Goal: Information Seeking & Learning: Learn about a topic

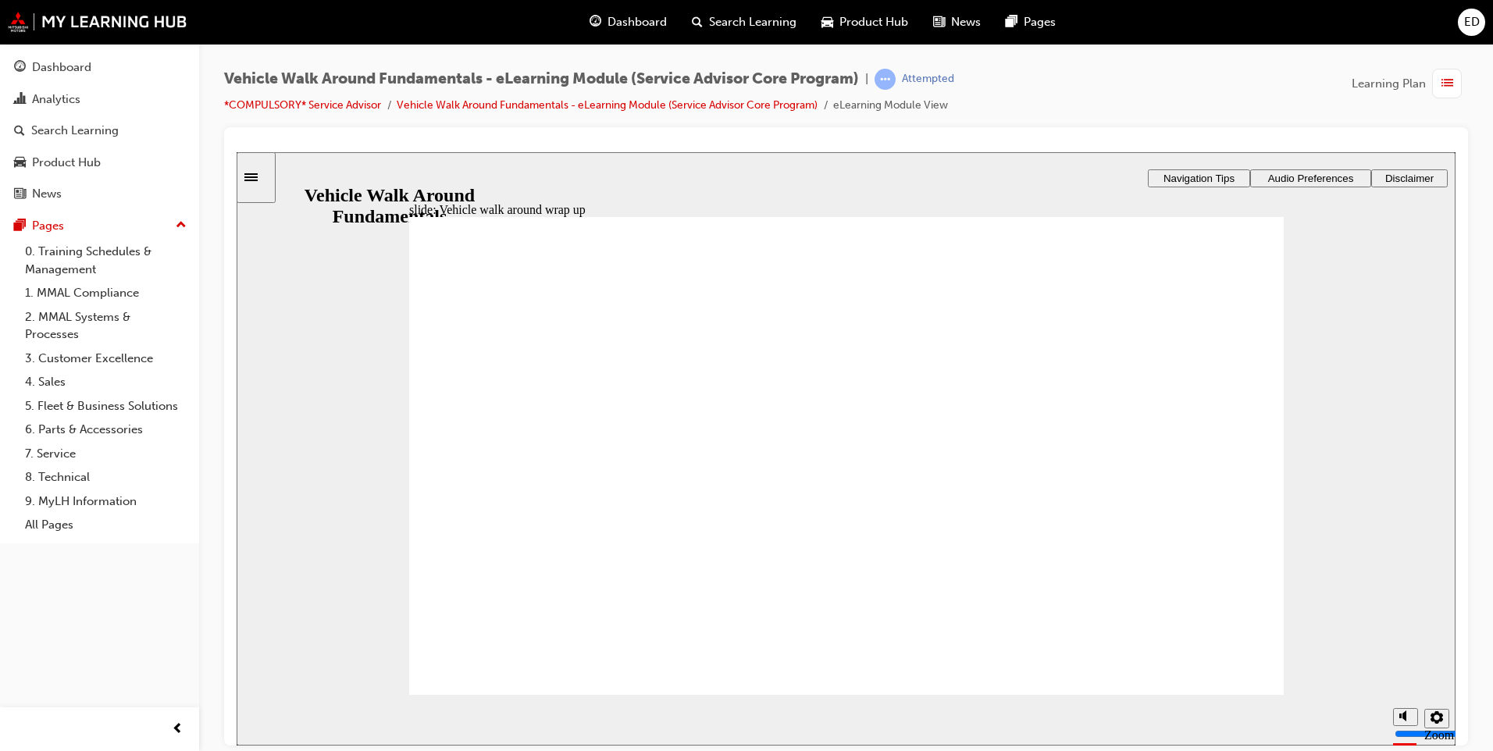
drag, startPoint x: 784, startPoint y: 459, endPoint x: 783, endPoint y: 485, distance: 25.8
radio input "true"
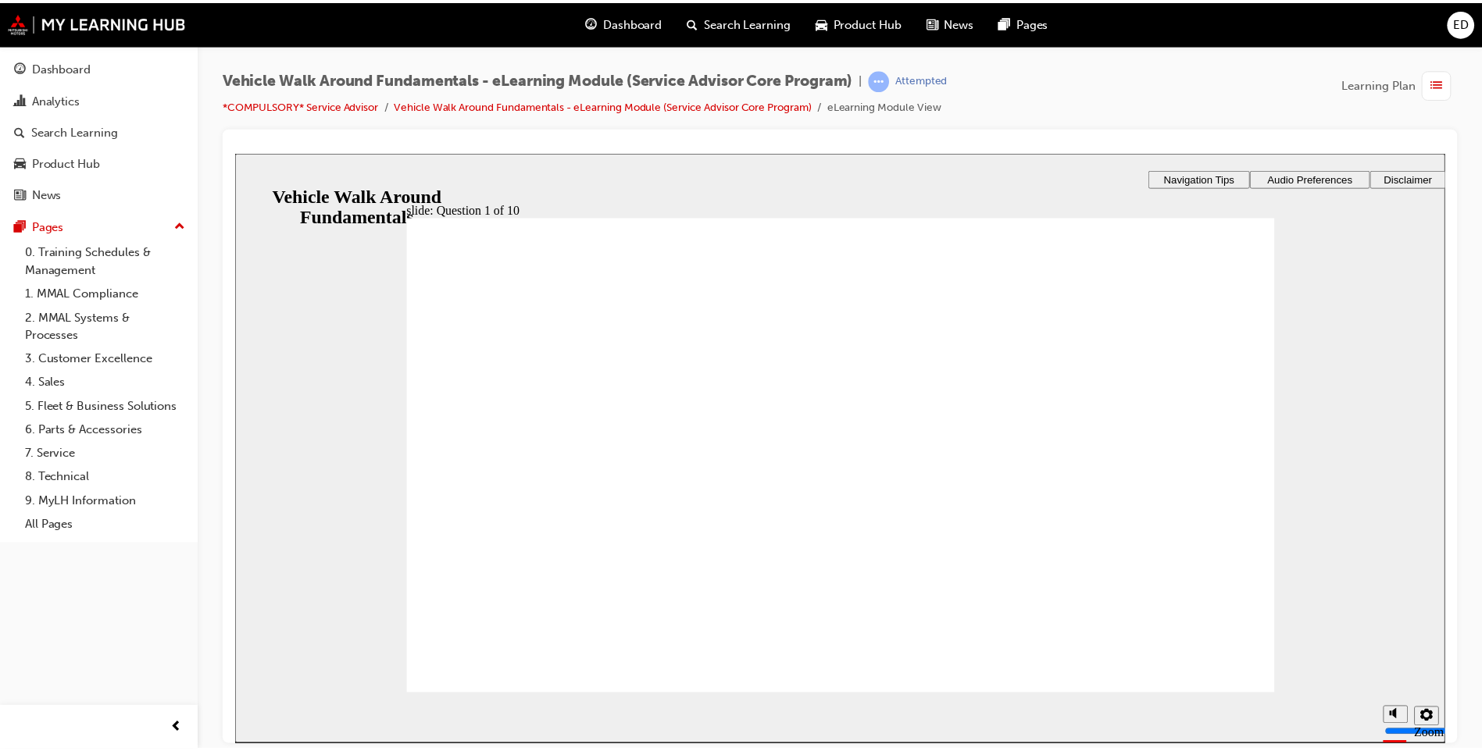
scroll to position [2, 0]
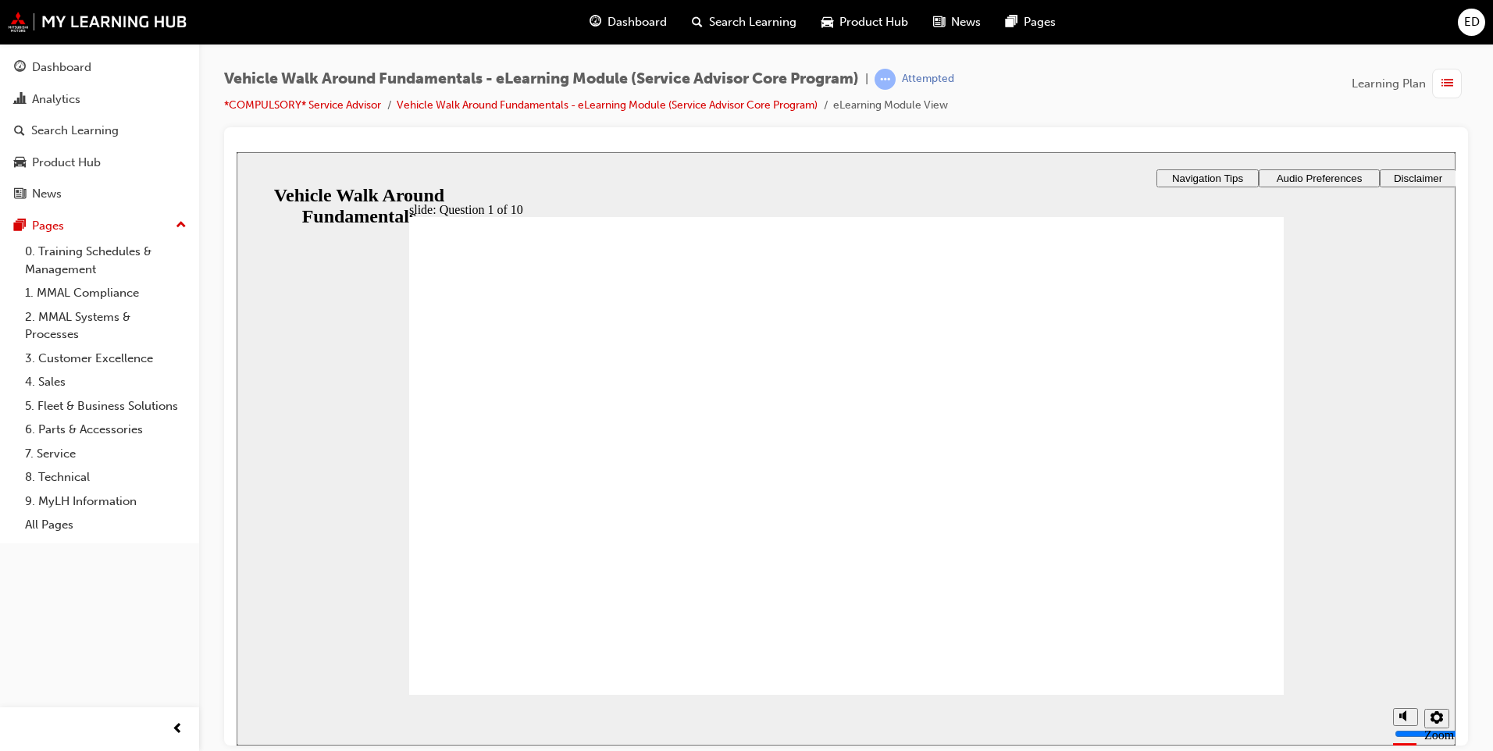
radio input "true"
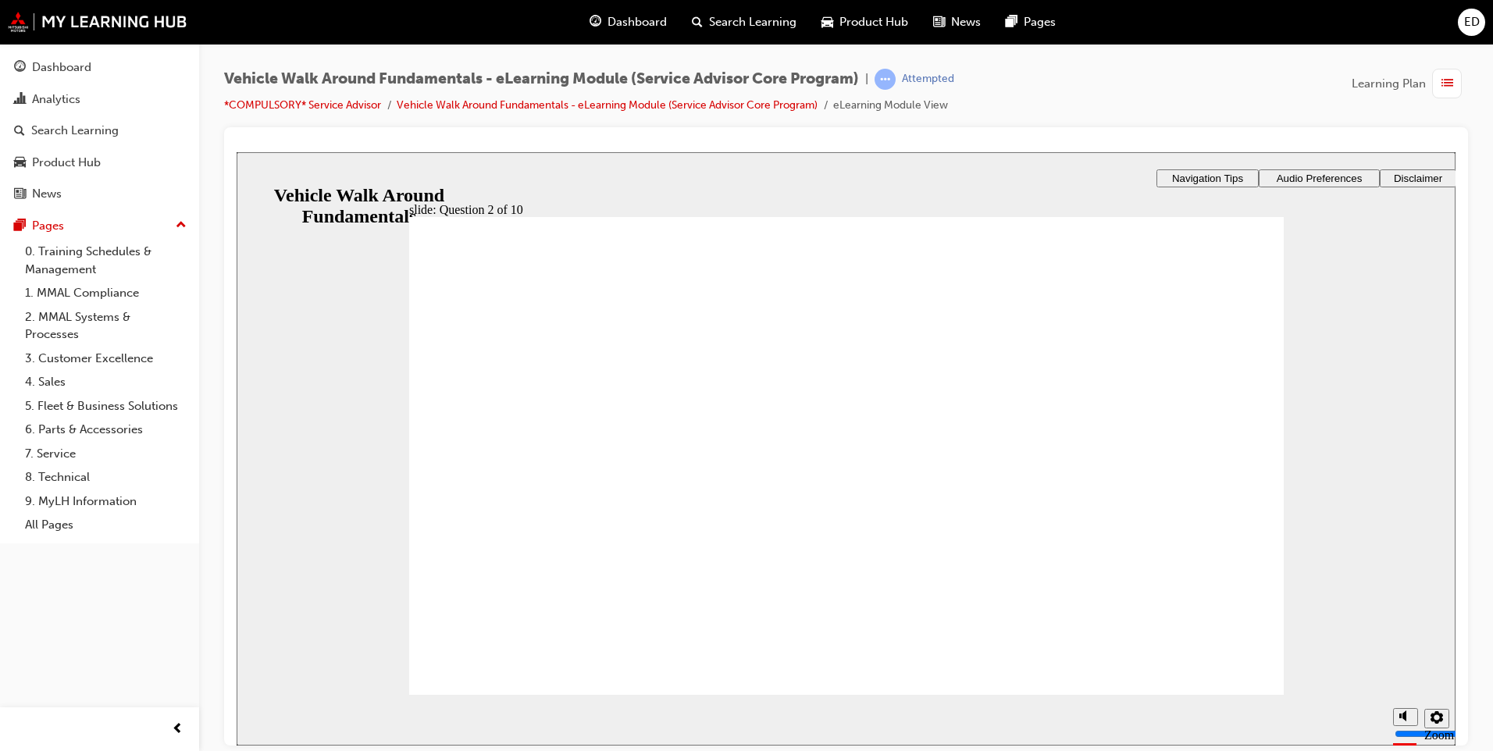
drag, startPoint x: 864, startPoint y: 547, endPoint x: 916, endPoint y: 560, distance: 53.8
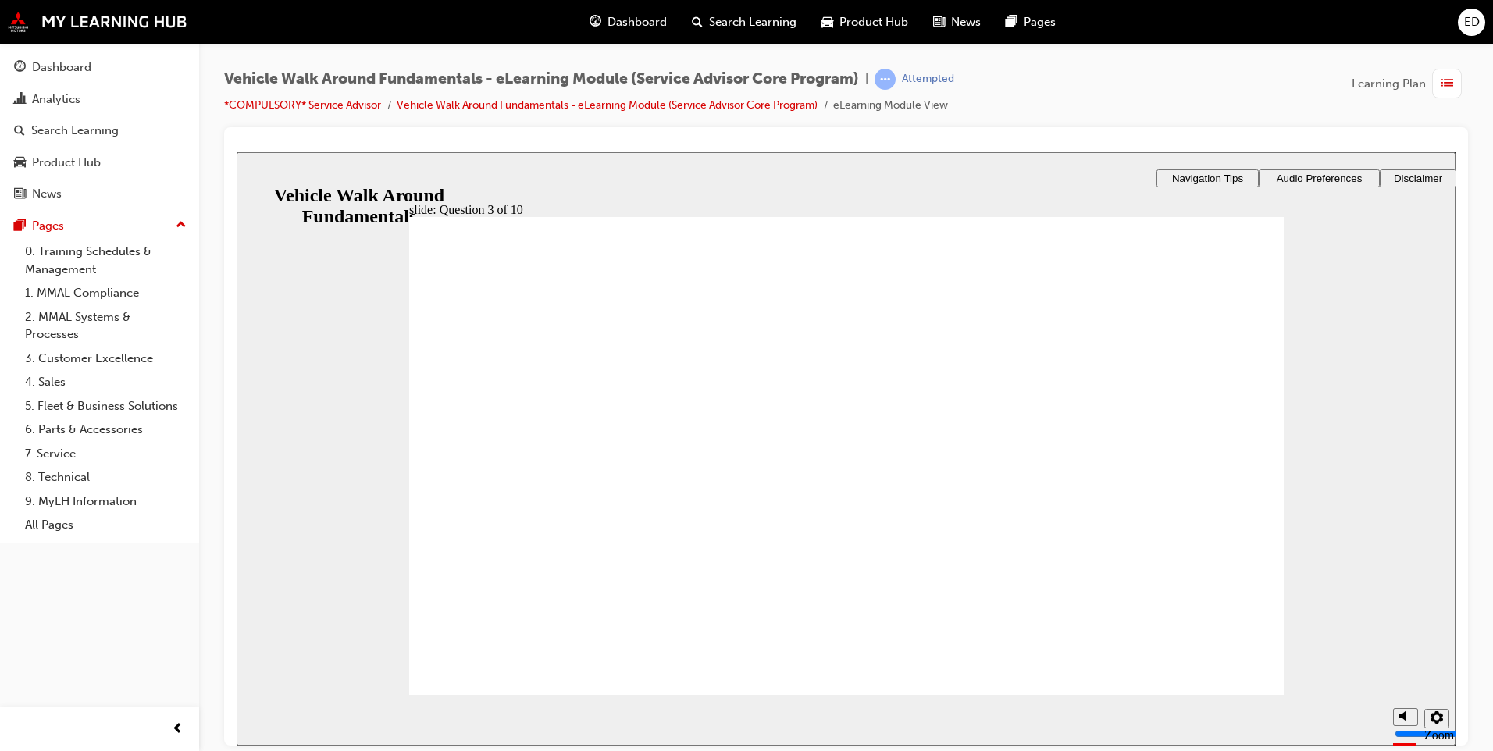
radio input "true"
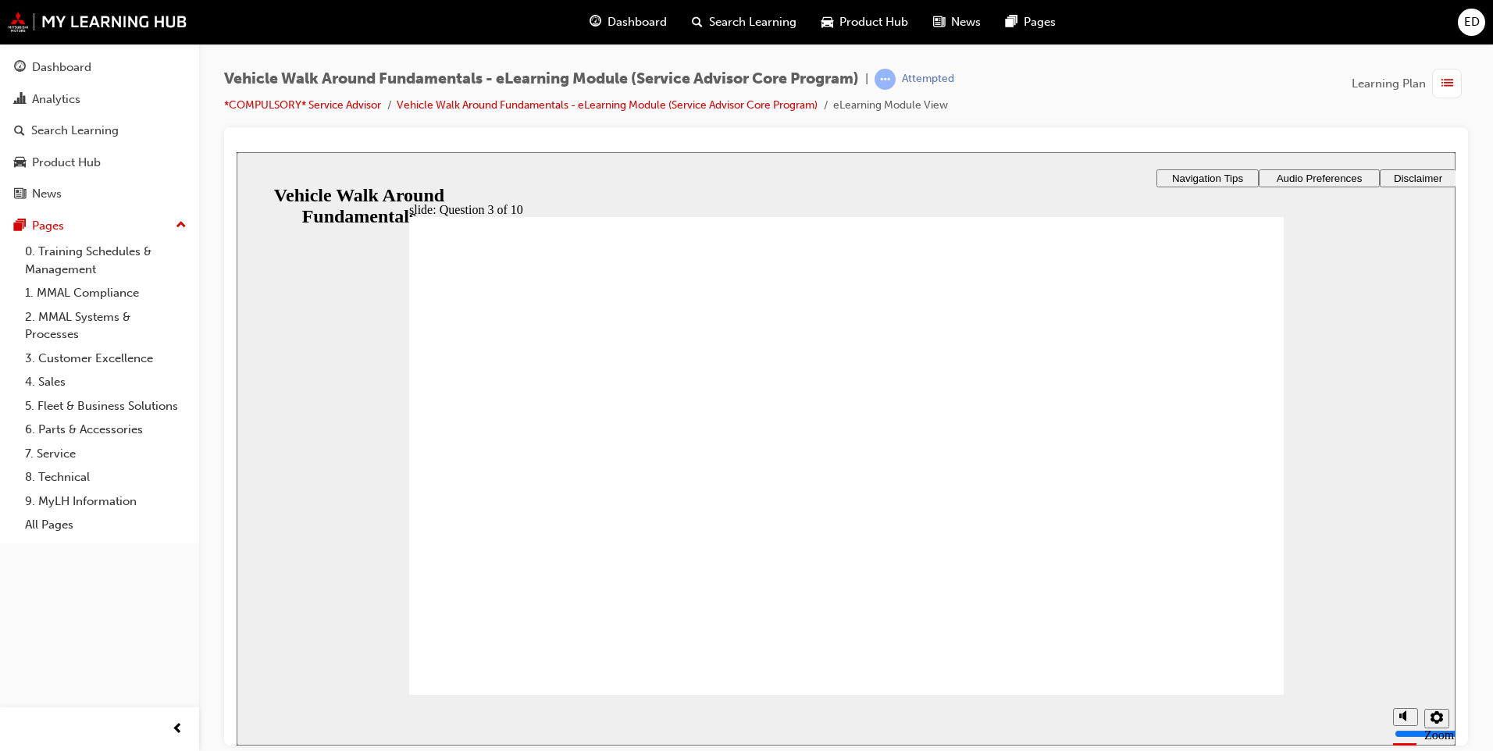
radio input "true"
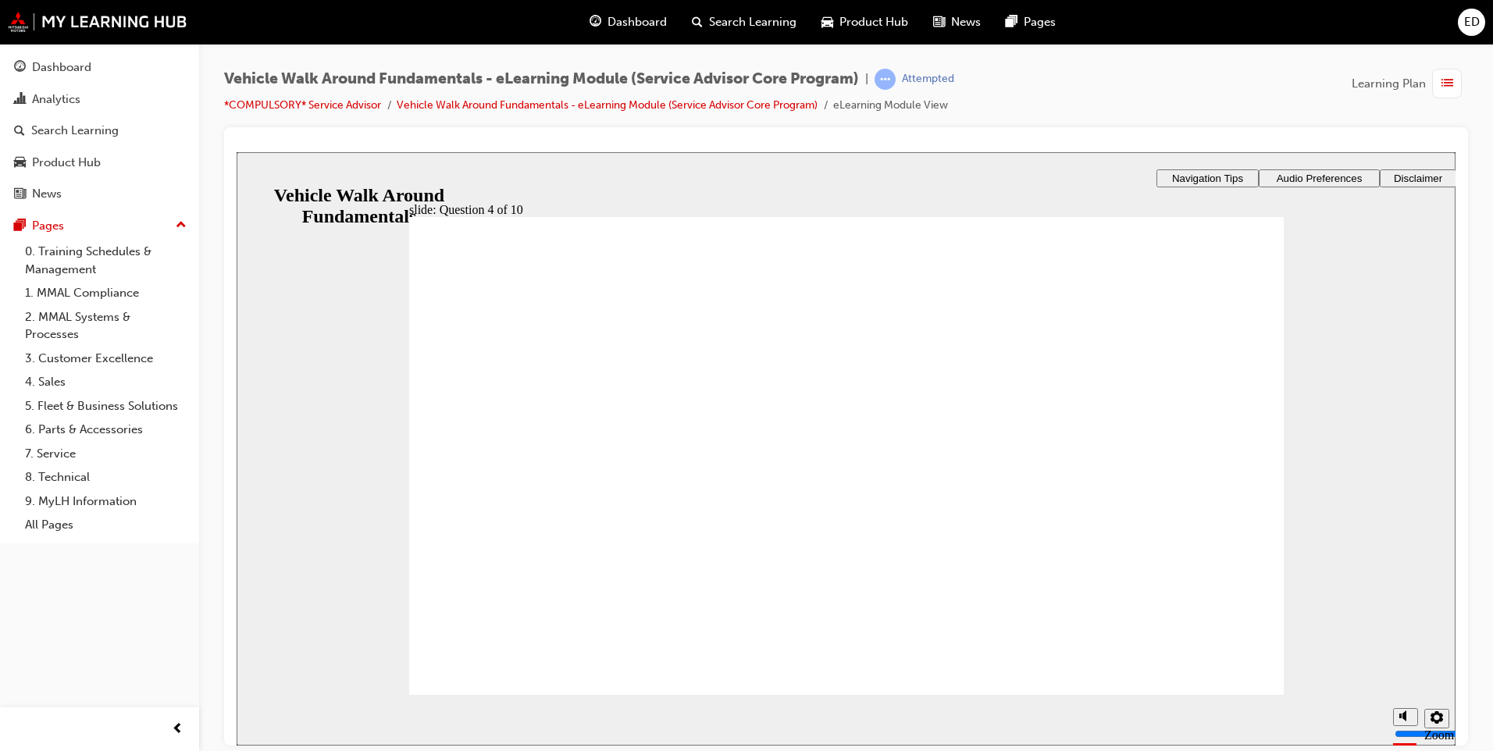
checkbox input "true"
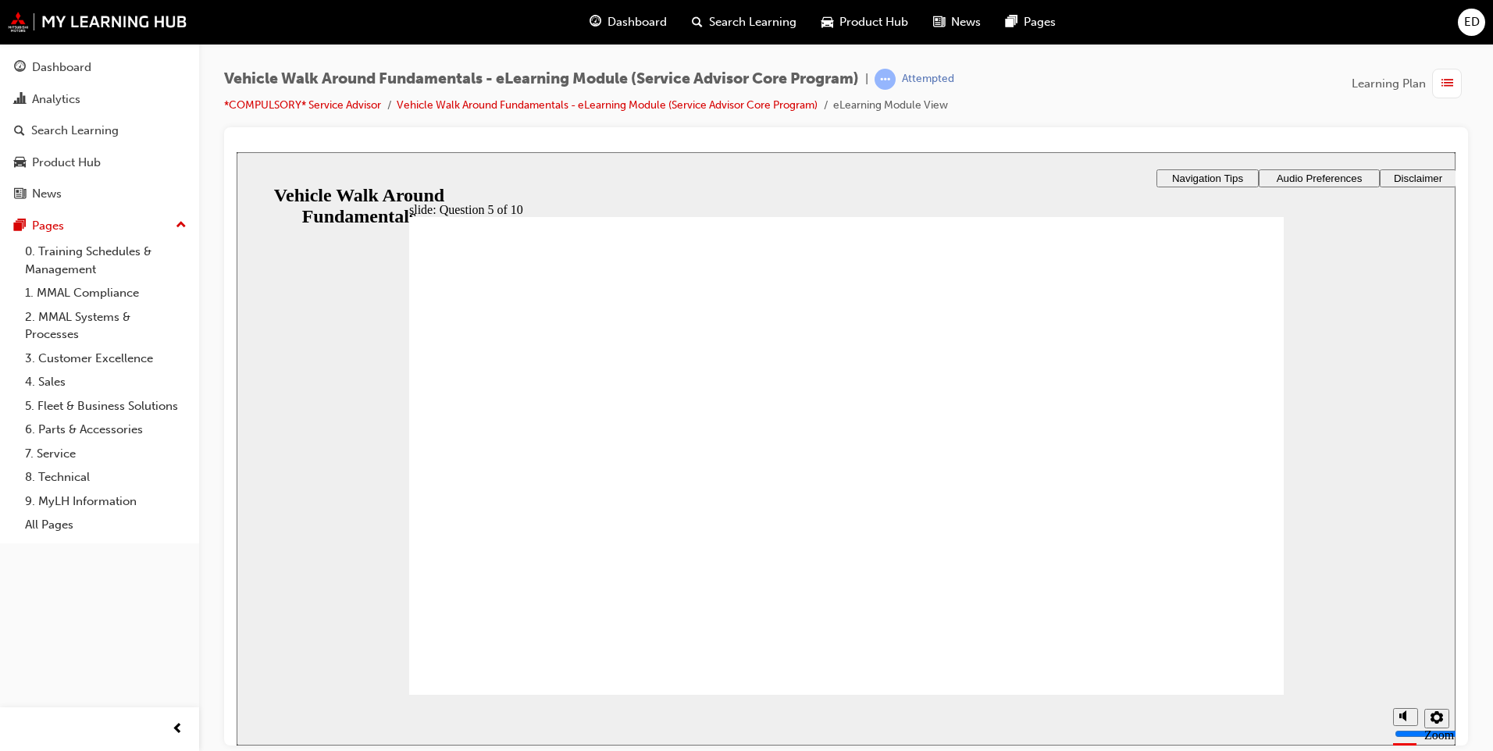
checkbox input "true"
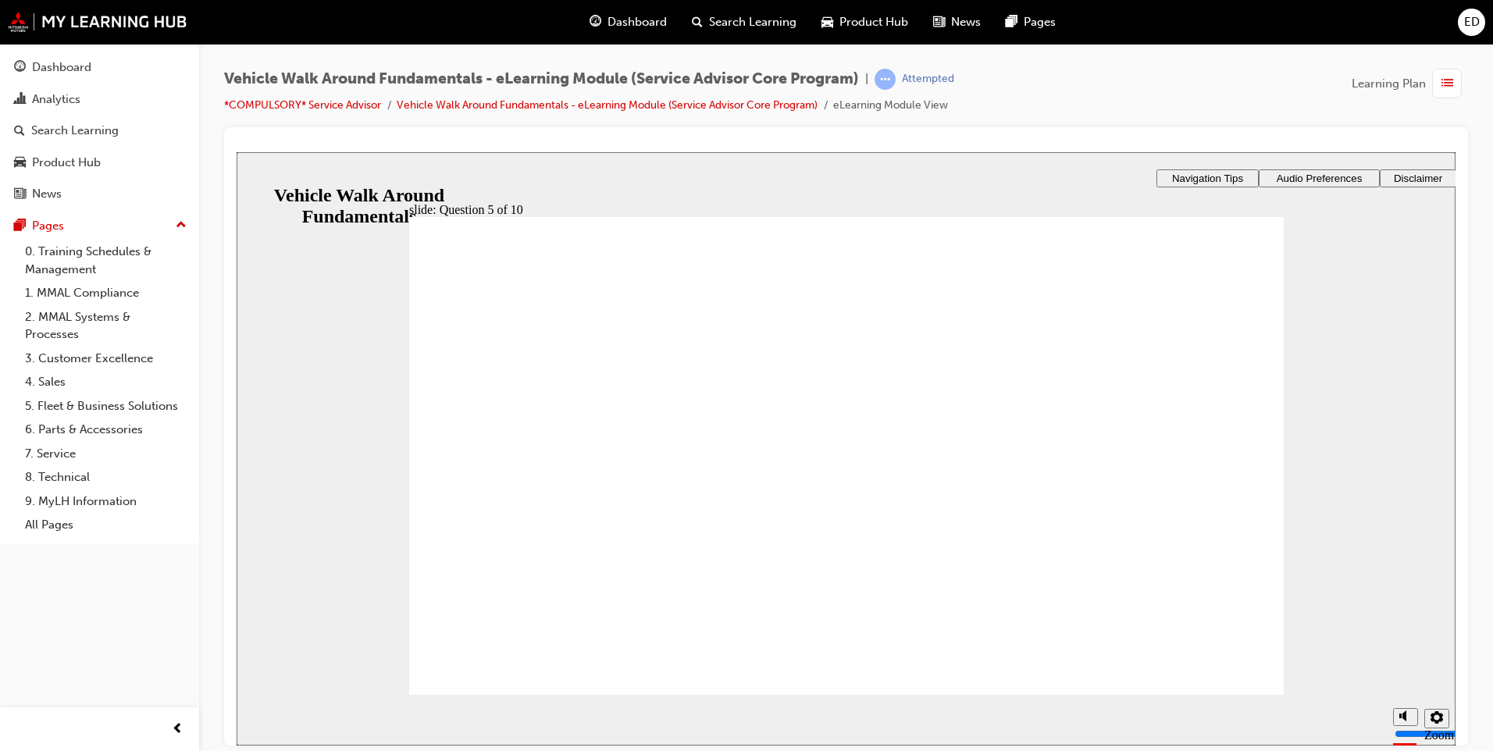
radio input "true"
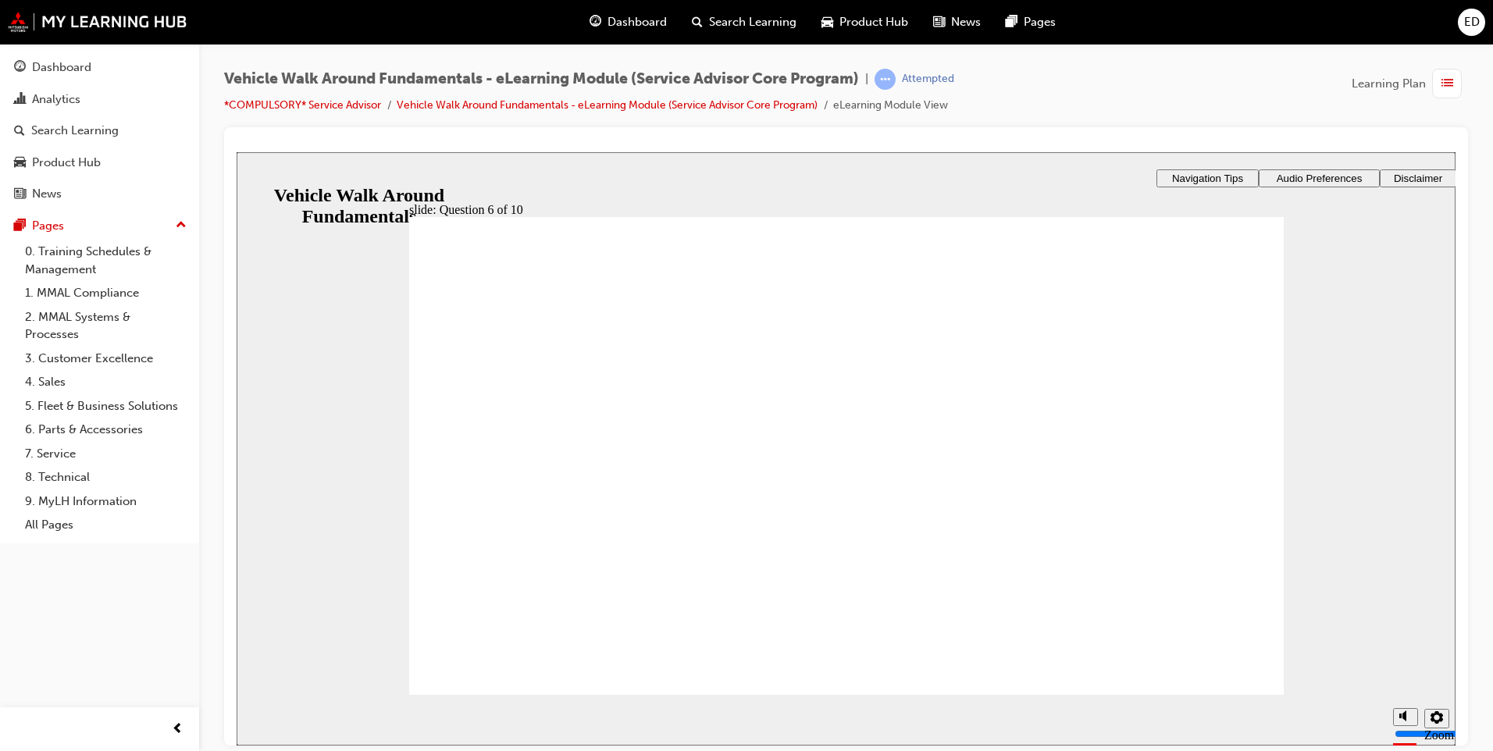
radio input "true"
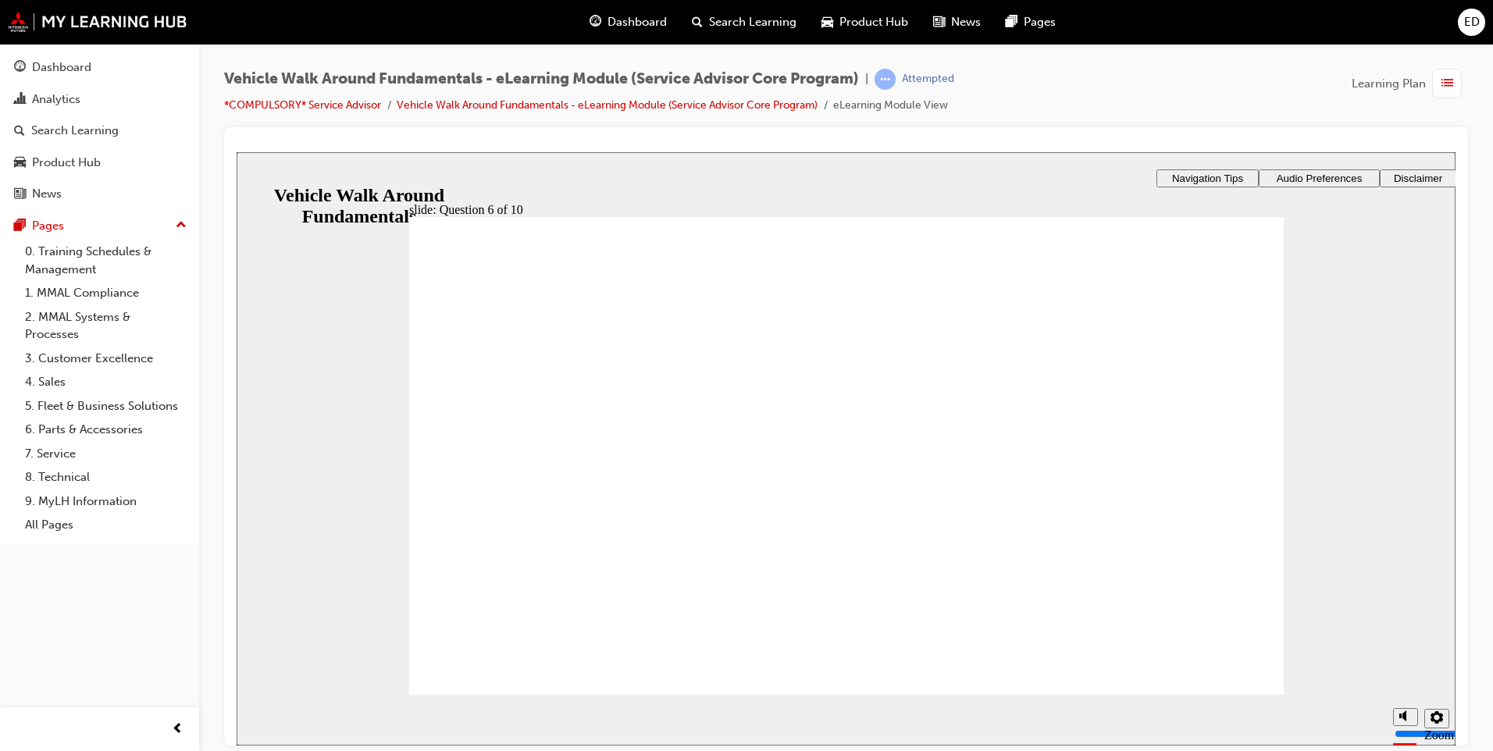
radio input "false"
radio input "true"
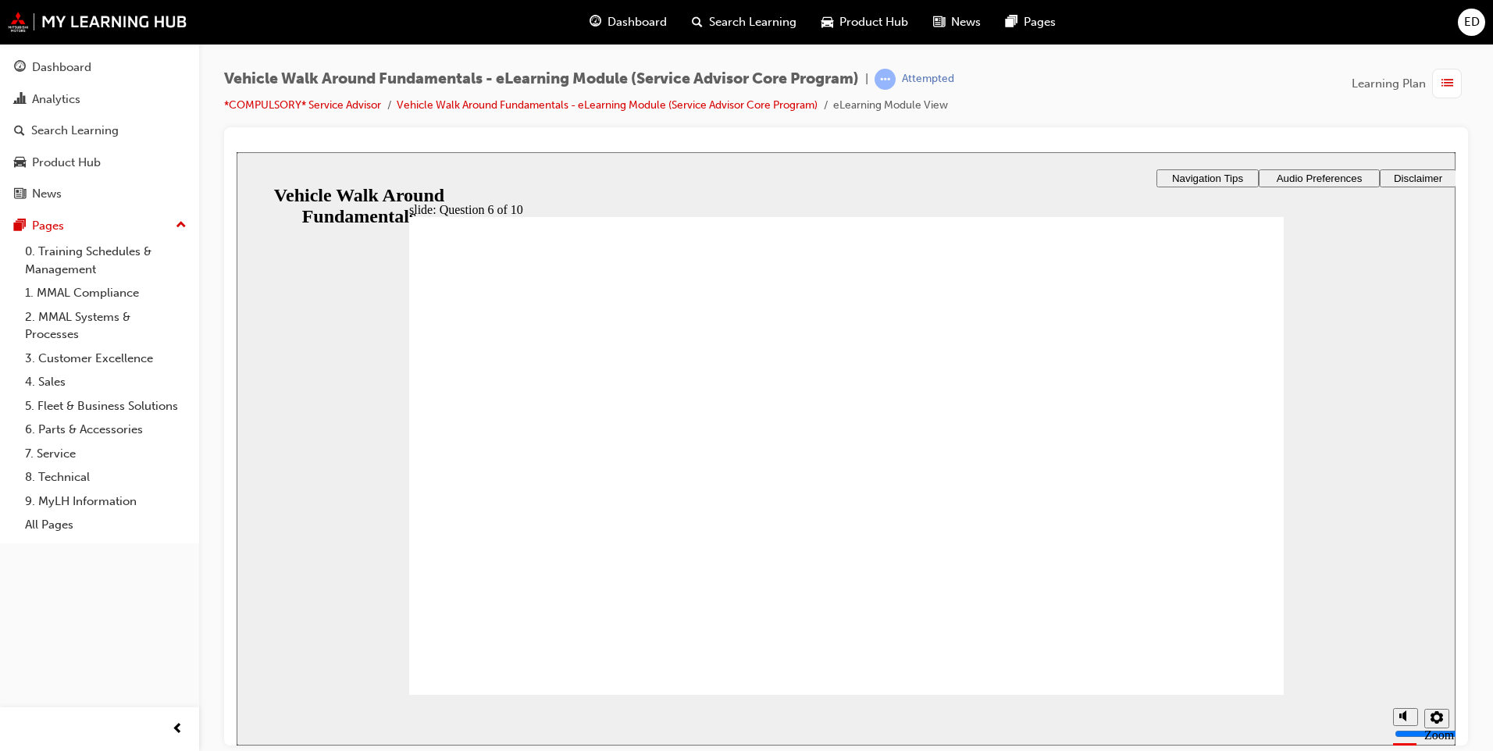
radio input "false"
radio input "true"
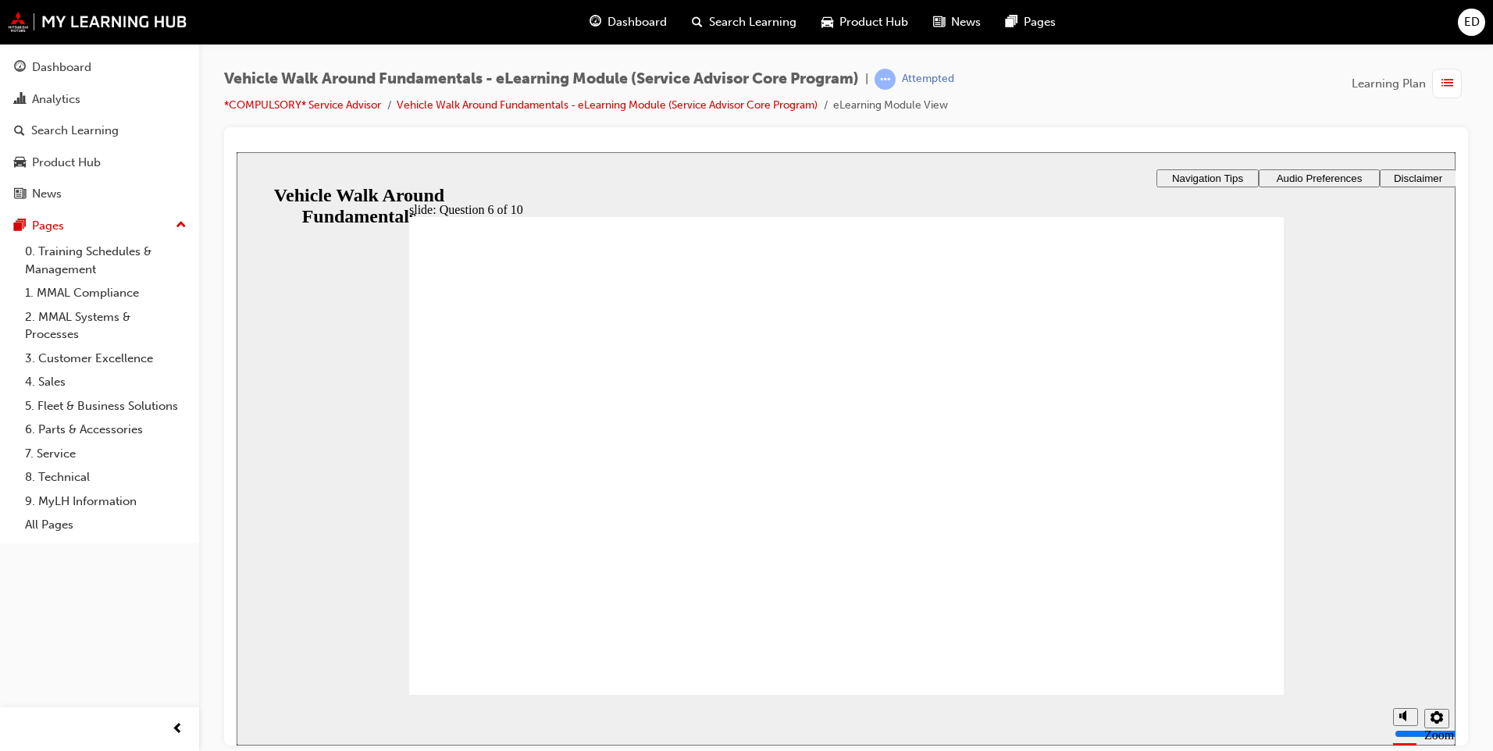
drag, startPoint x: 1197, startPoint y: 686, endPoint x: 1198, endPoint y: 668, distance: 18.0
radio input "true"
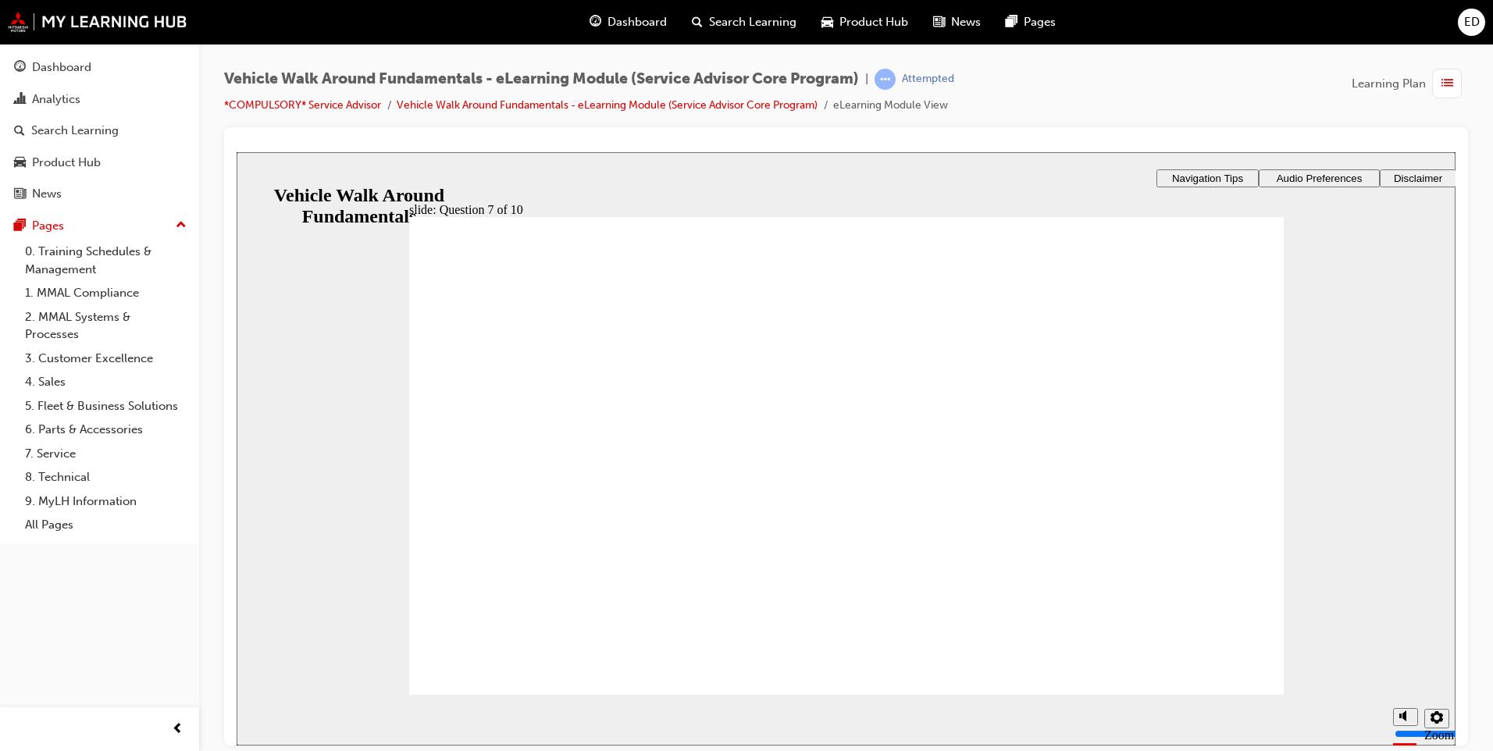
checkbox input "true"
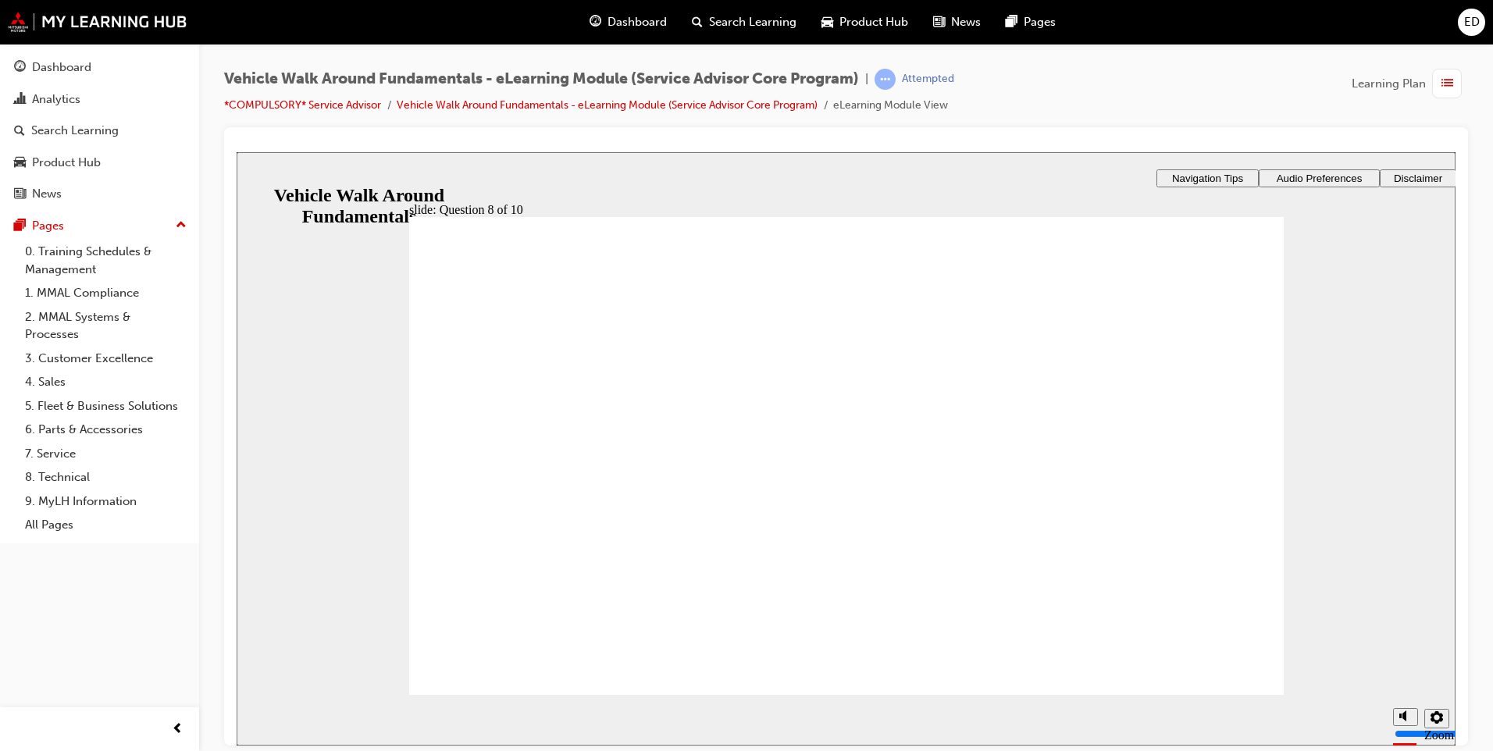
checkbox input "true"
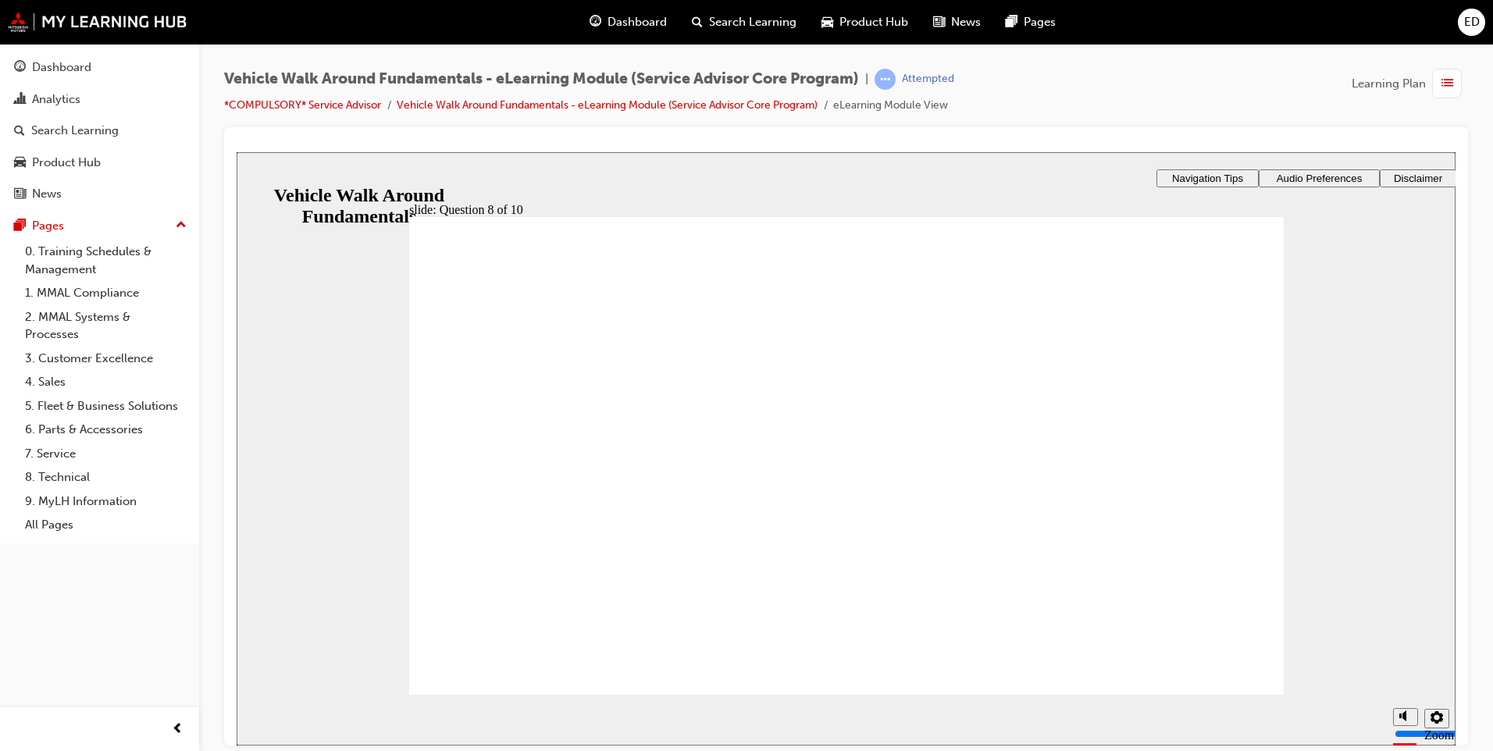
checkbox input "true"
drag, startPoint x: 1234, startPoint y: 684, endPoint x: 1222, endPoint y: 678, distance: 13.3
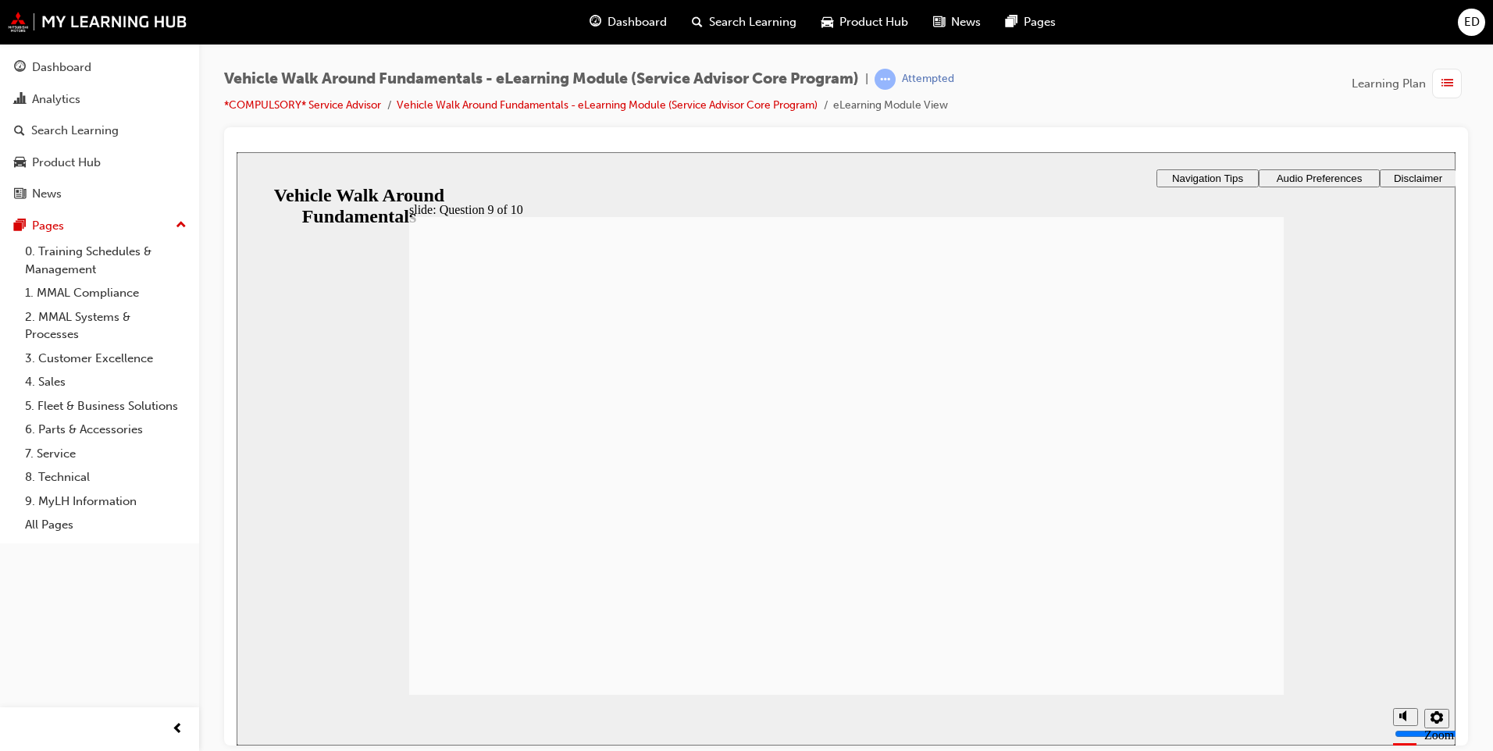
checkbox input "true"
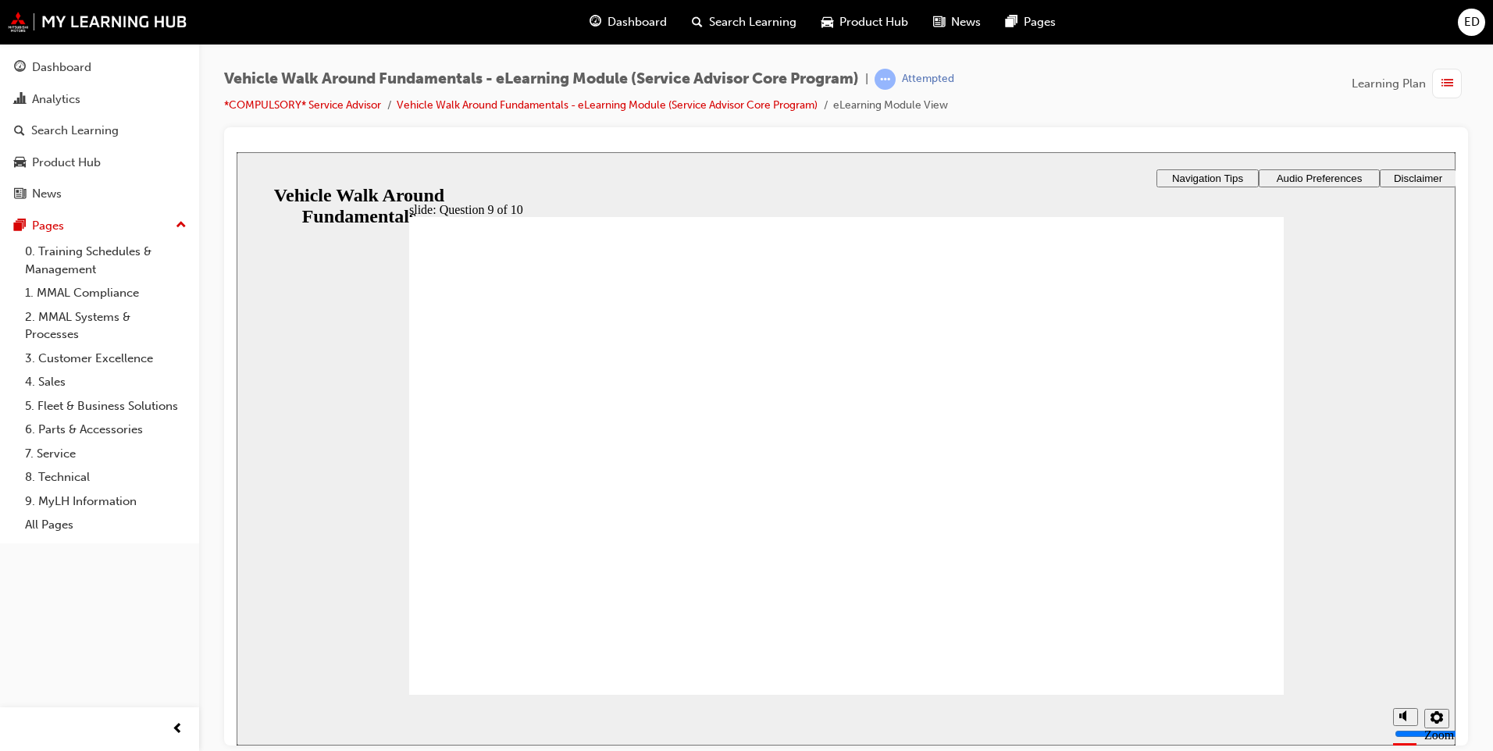
checkbox input "true"
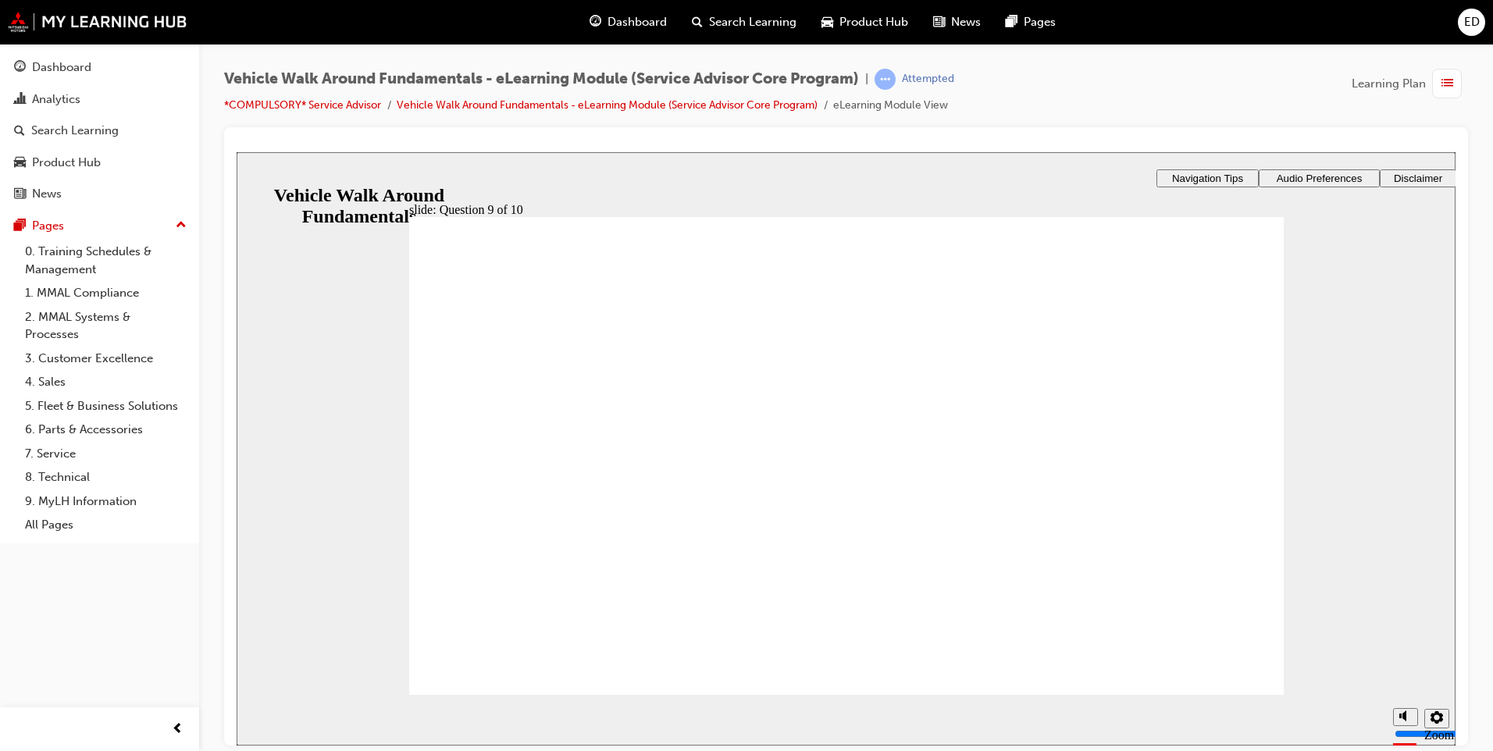
checkbox input "true"
drag, startPoint x: 857, startPoint y: 544, endPoint x: 896, endPoint y: 523, distance: 44.8
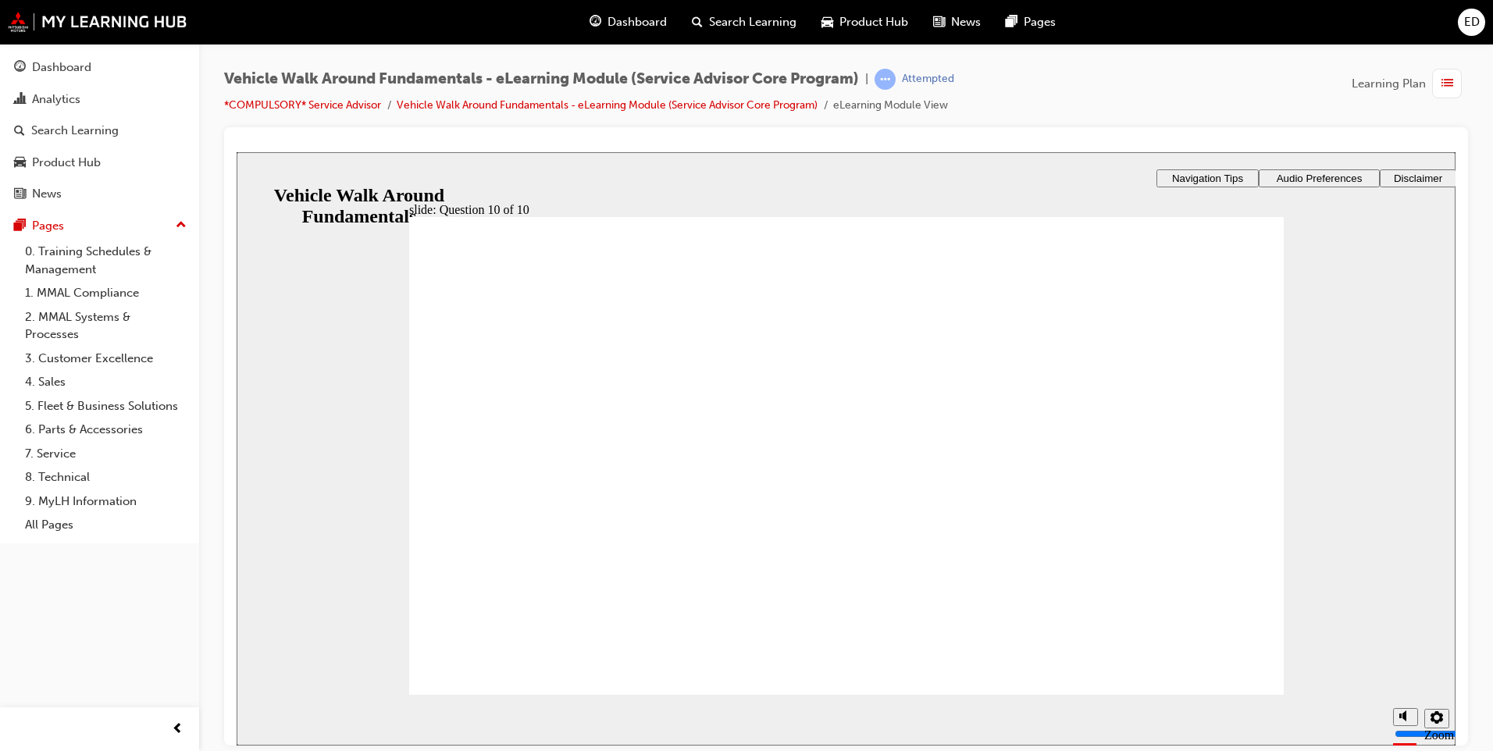
radio input "true"
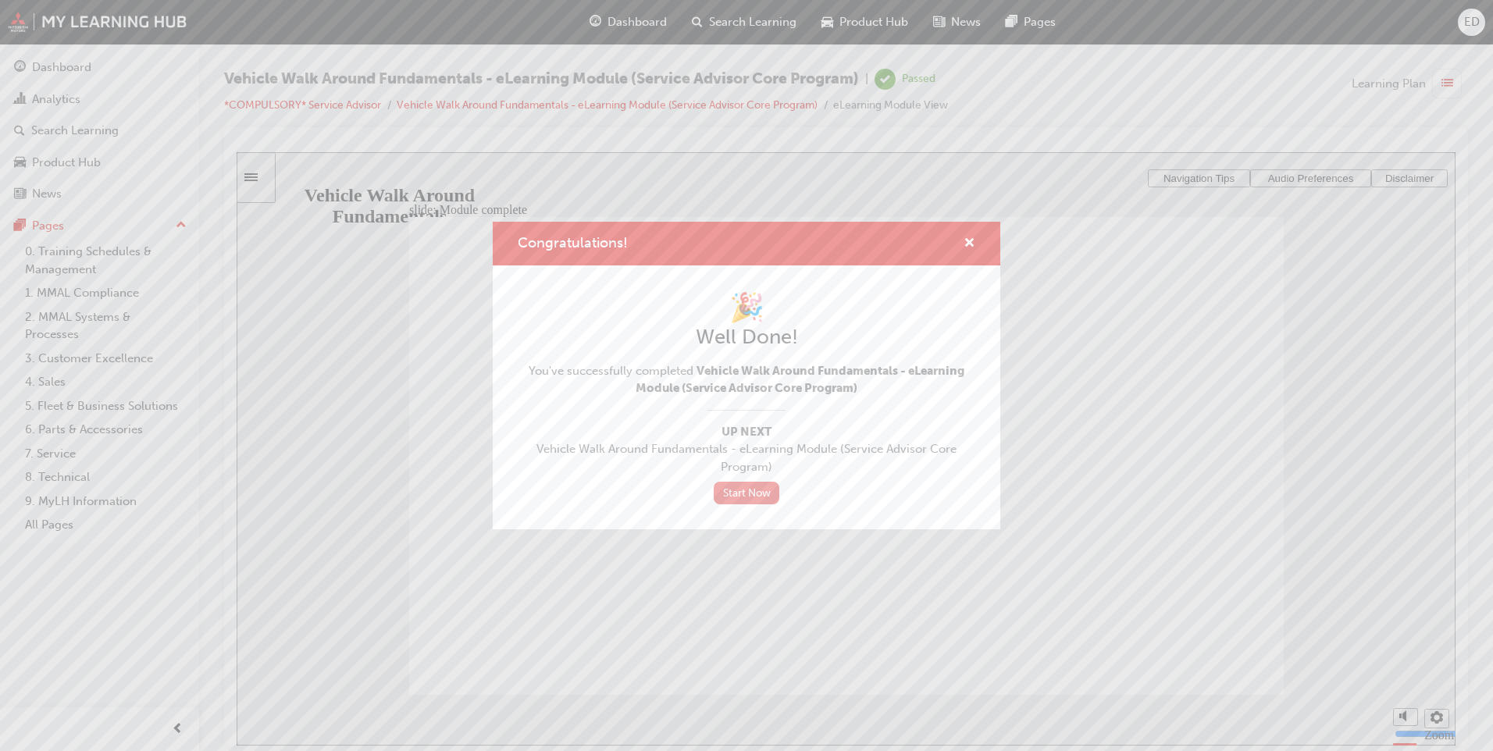
click at [756, 498] on link "Start Now" at bounding box center [747, 493] width 66 height 23
click at [763, 498] on link "Start Now" at bounding box center [747, 493] width 66 height 23
click at [762, 498] on link "Start Now" at bounding box center [747, 493] width 66 height 23
click at [971, 244] on span "cross-icon" at bounding box center [970, 244] width 12 height 14
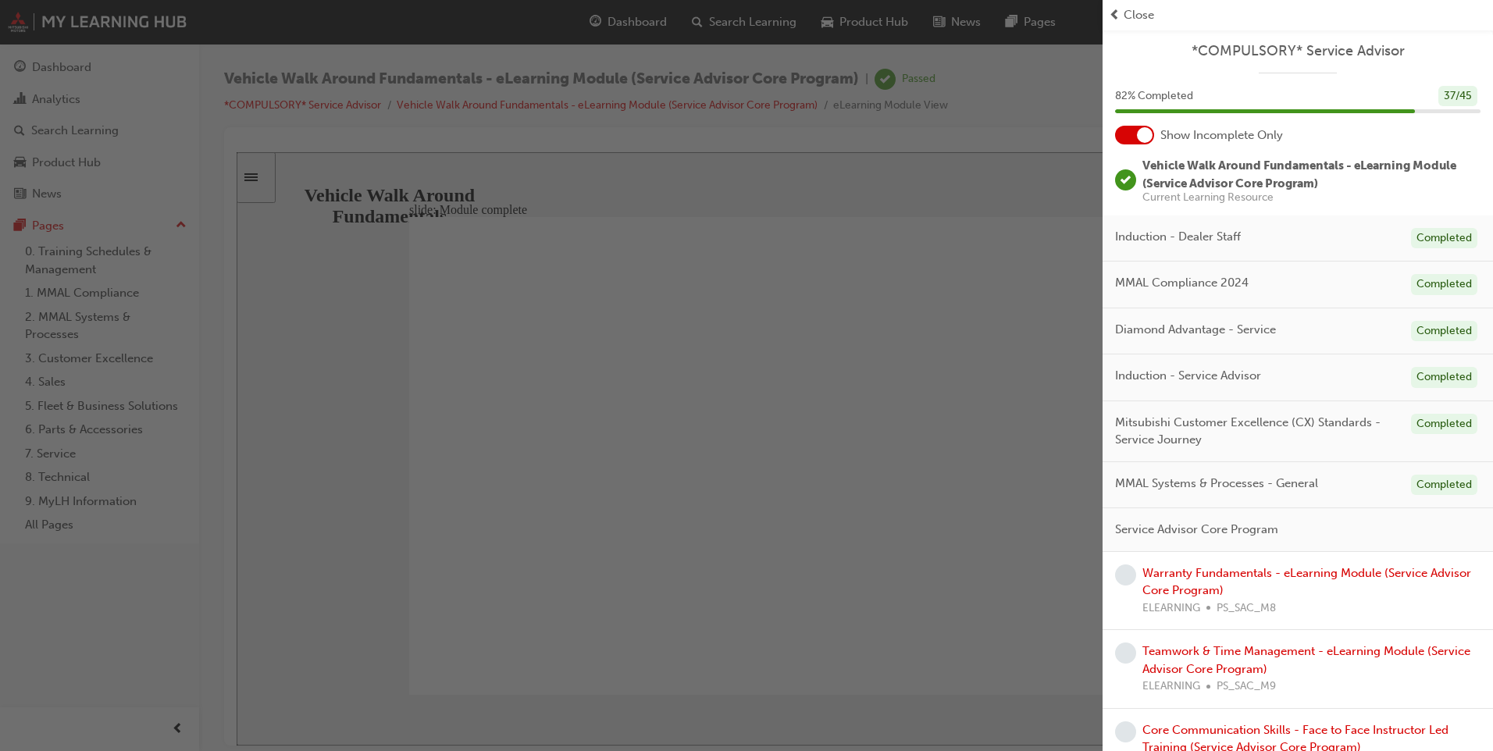
click at [1122, 13] on div "Close" at bounding box center [1298, 15] width 378 height 18
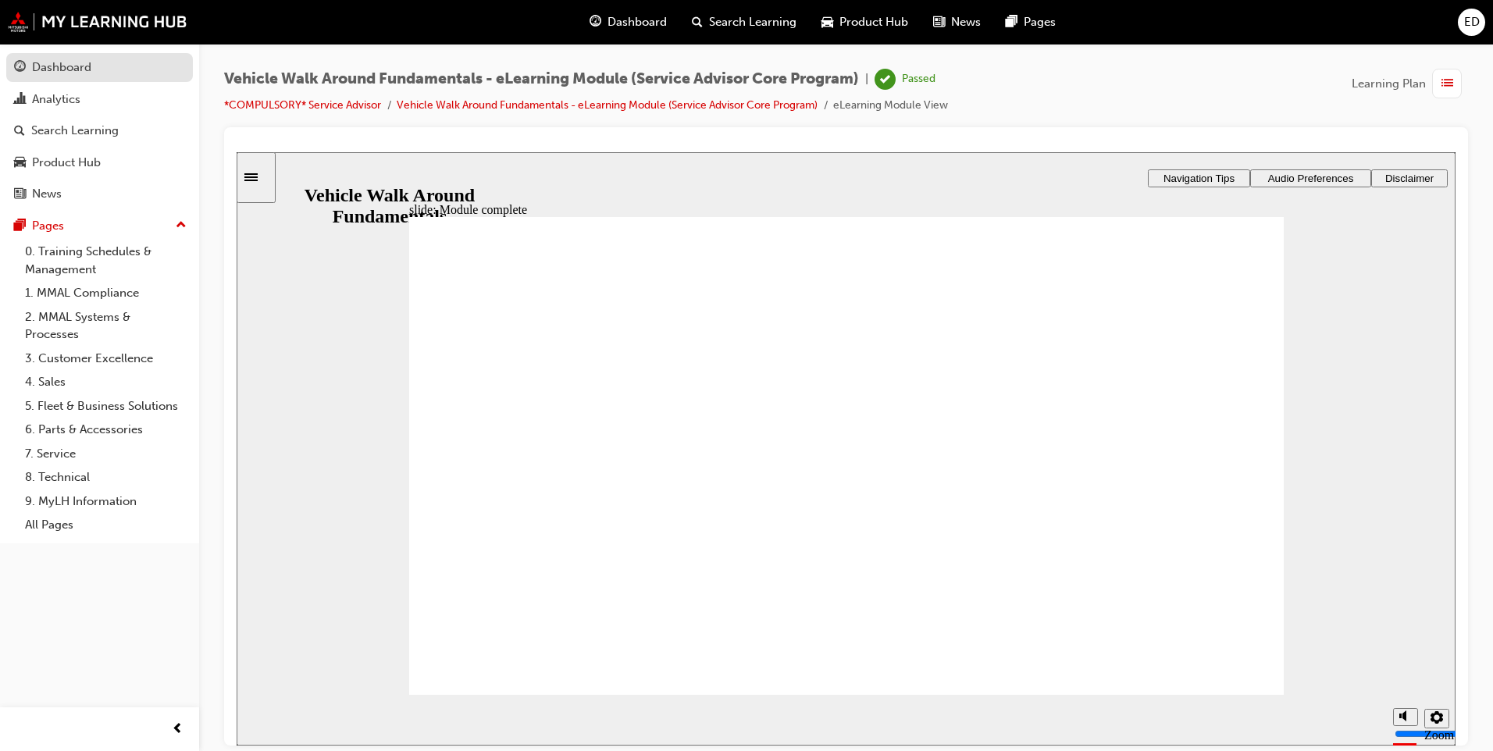
click at [144, 81] on link "Dashboard" at bounding box center [99, 67] width 187 height 29
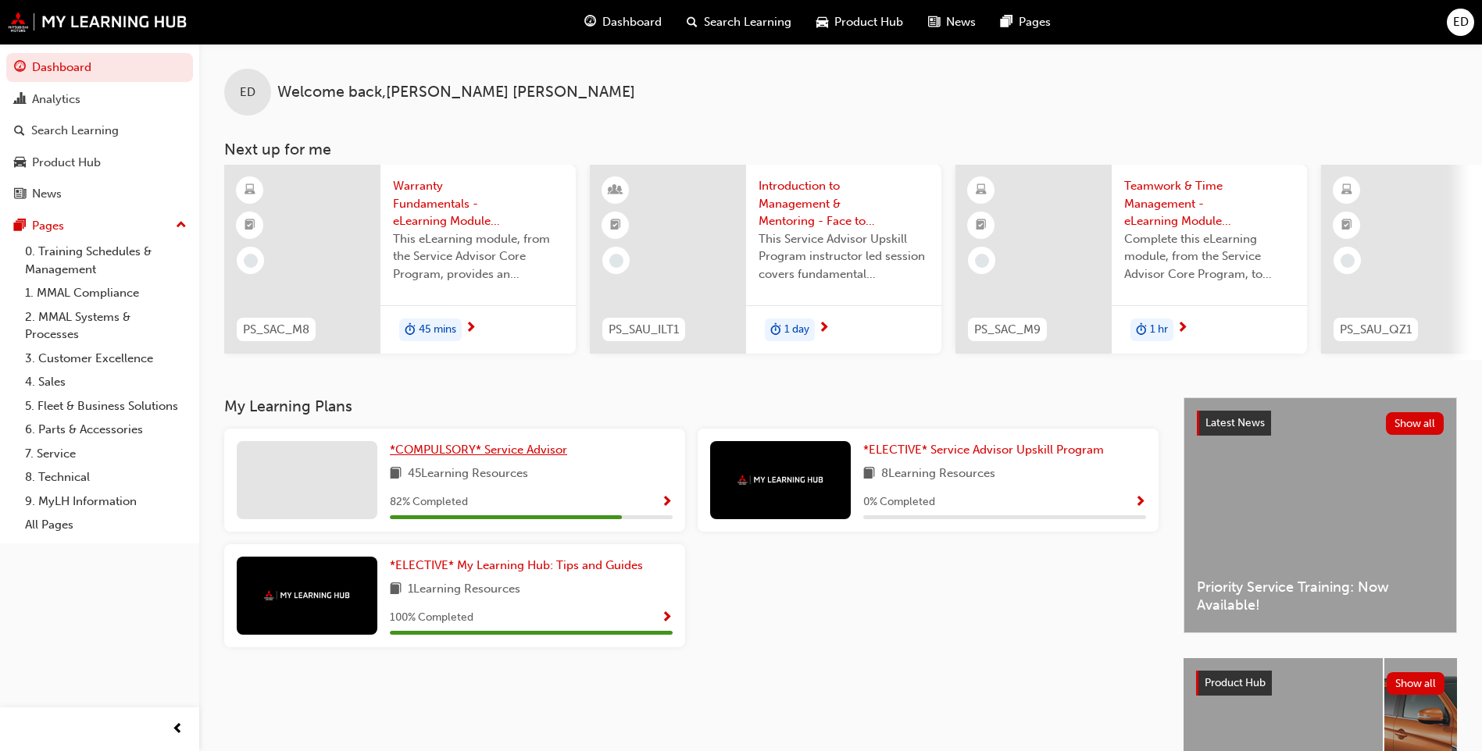
click at [529, 457] on span "*COMPULSORY* Service Advisor" at bounding box center [478, 450] width 177 height 14
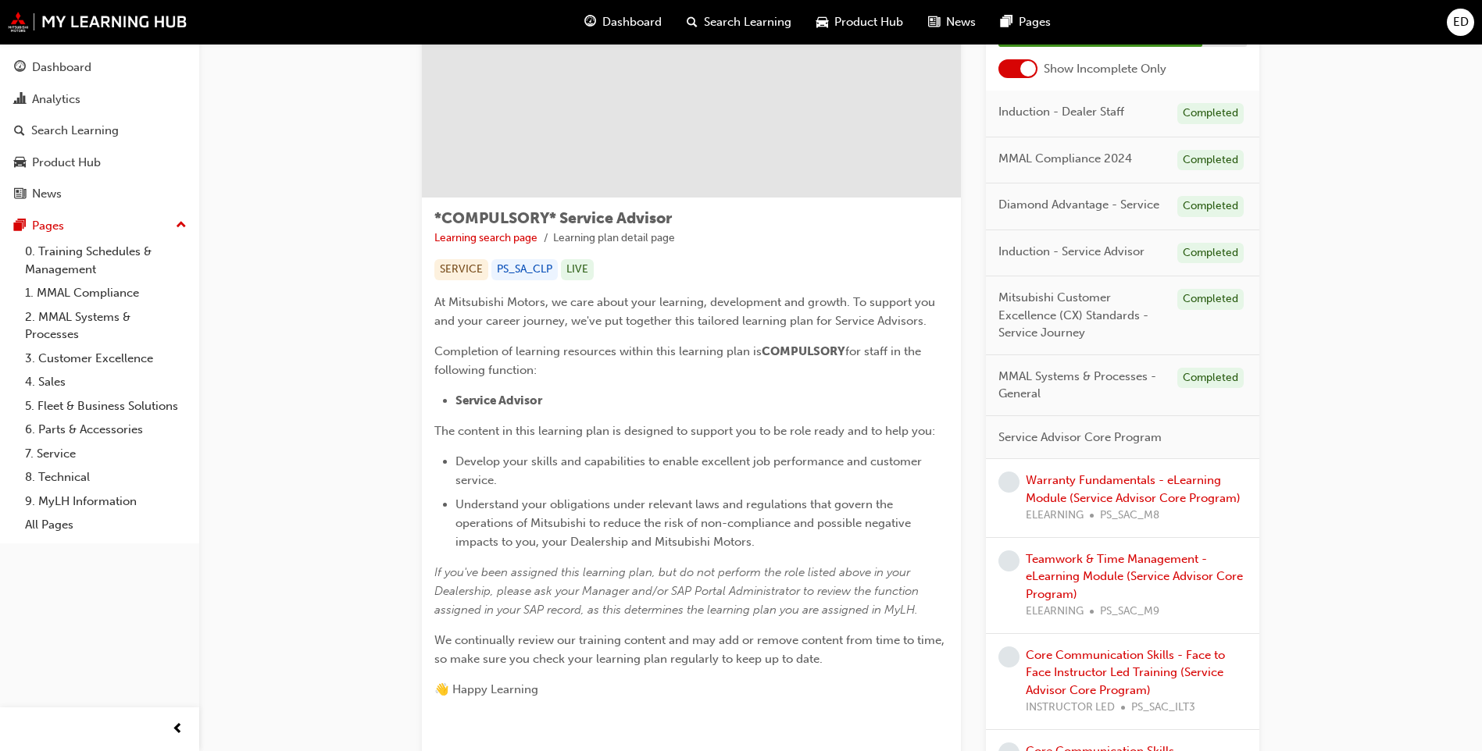
scroll to position [156, 0]
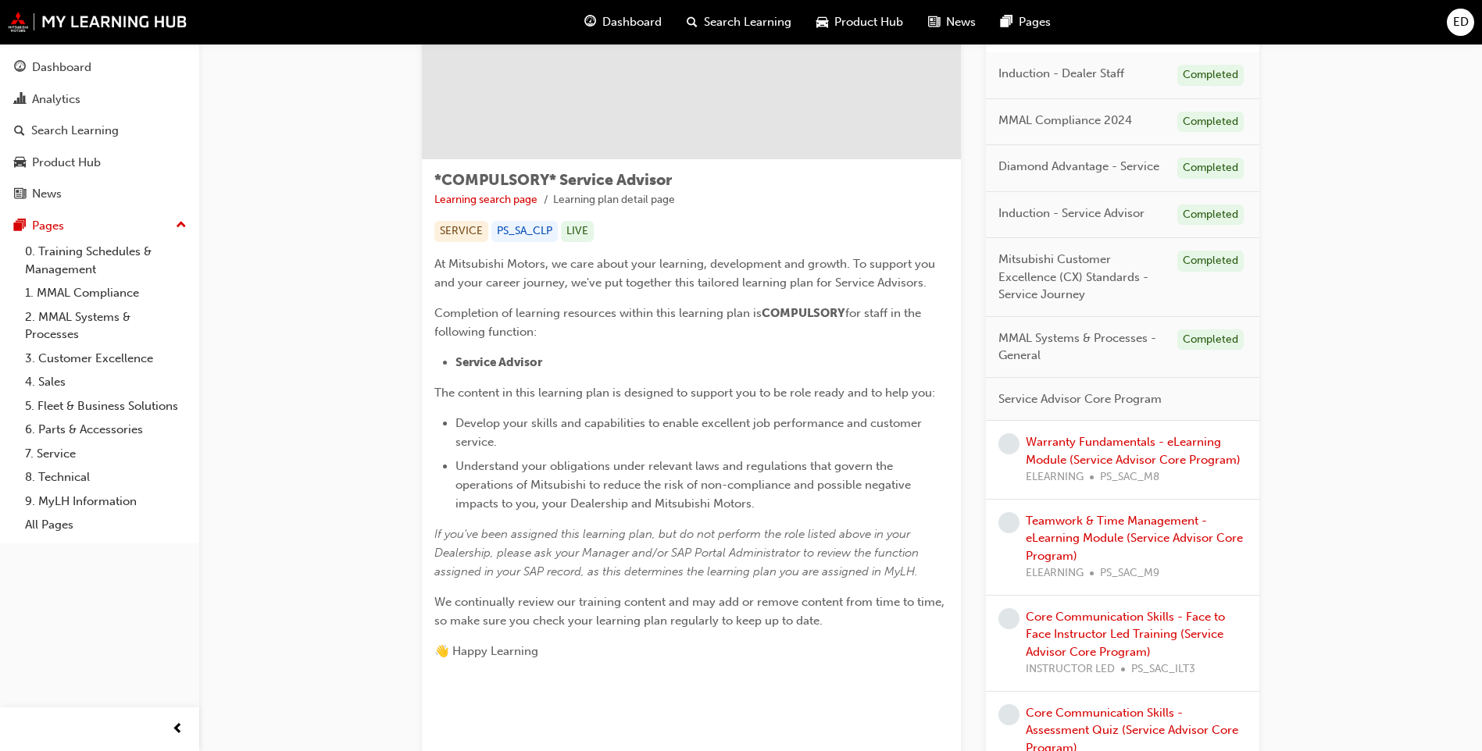
click at [1450, 27] on div "ED" at bounding box center [1459, 22] width 27 height 27
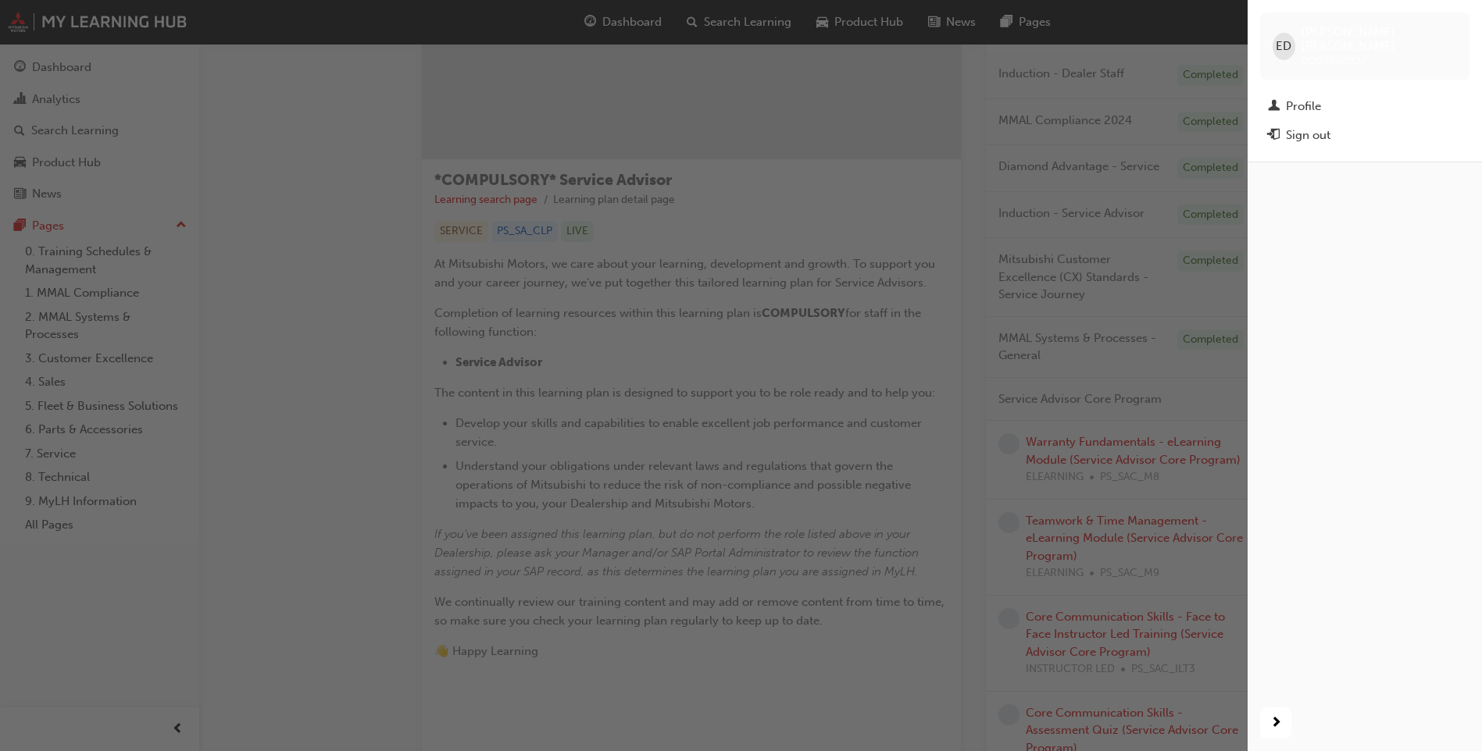
click at [1361, 127] on div "Sign out" at bounding box center [1365, 136] width 194 height 20
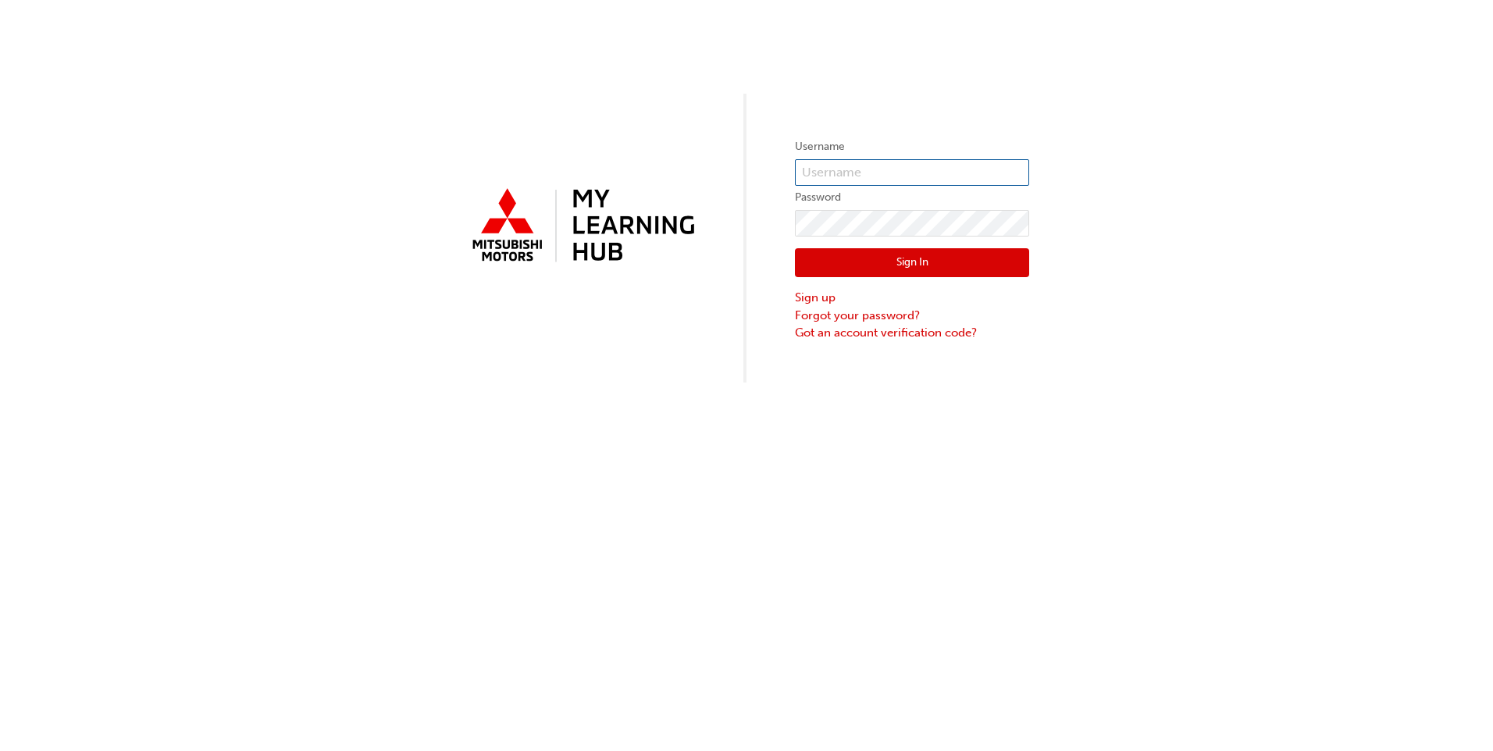
type input "0005980837"
click at [1000, 267] on button "Sign In" at bounding box center [912, 263] width 234 height 30
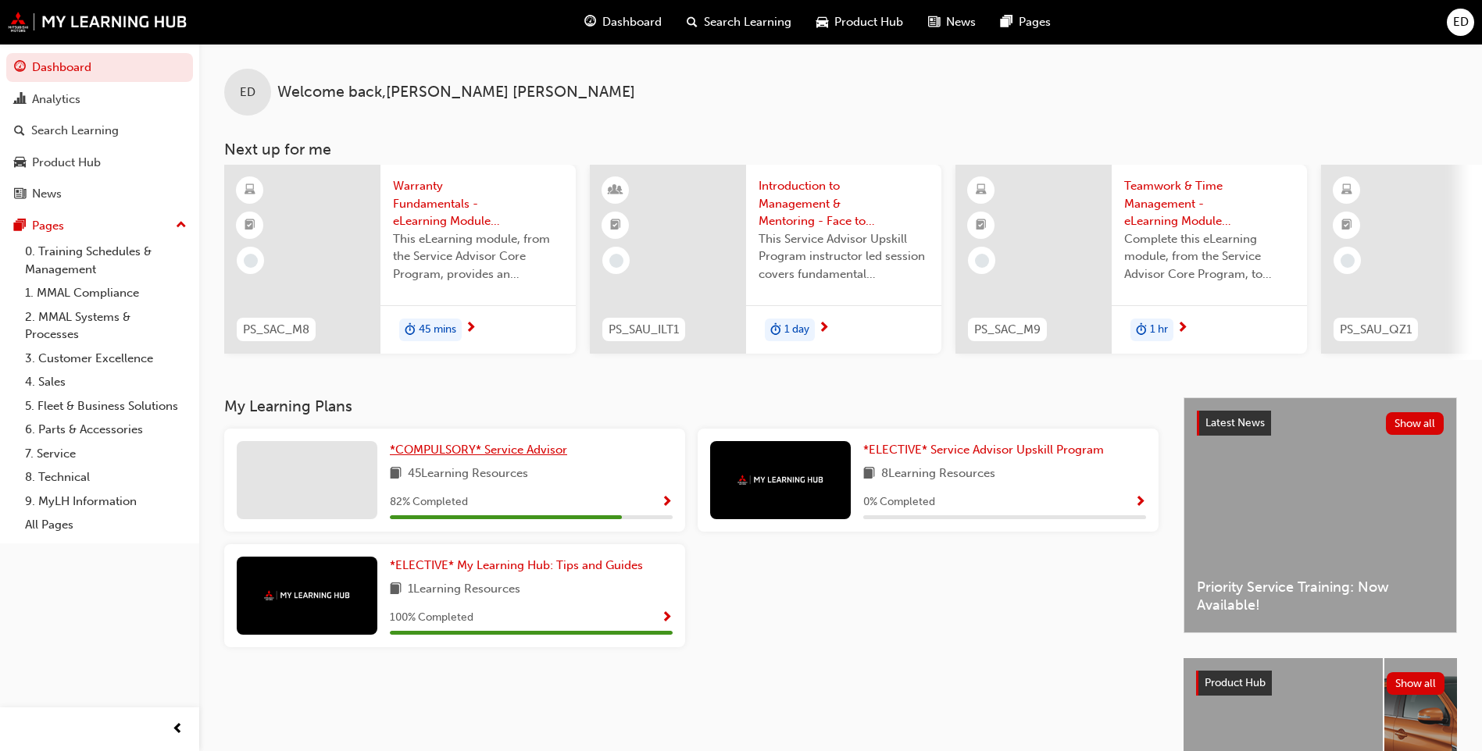
click at [494, 454] on span "*COMPULSORY* Service Advisor" at bounding box center [478, 450] width 177 height 14
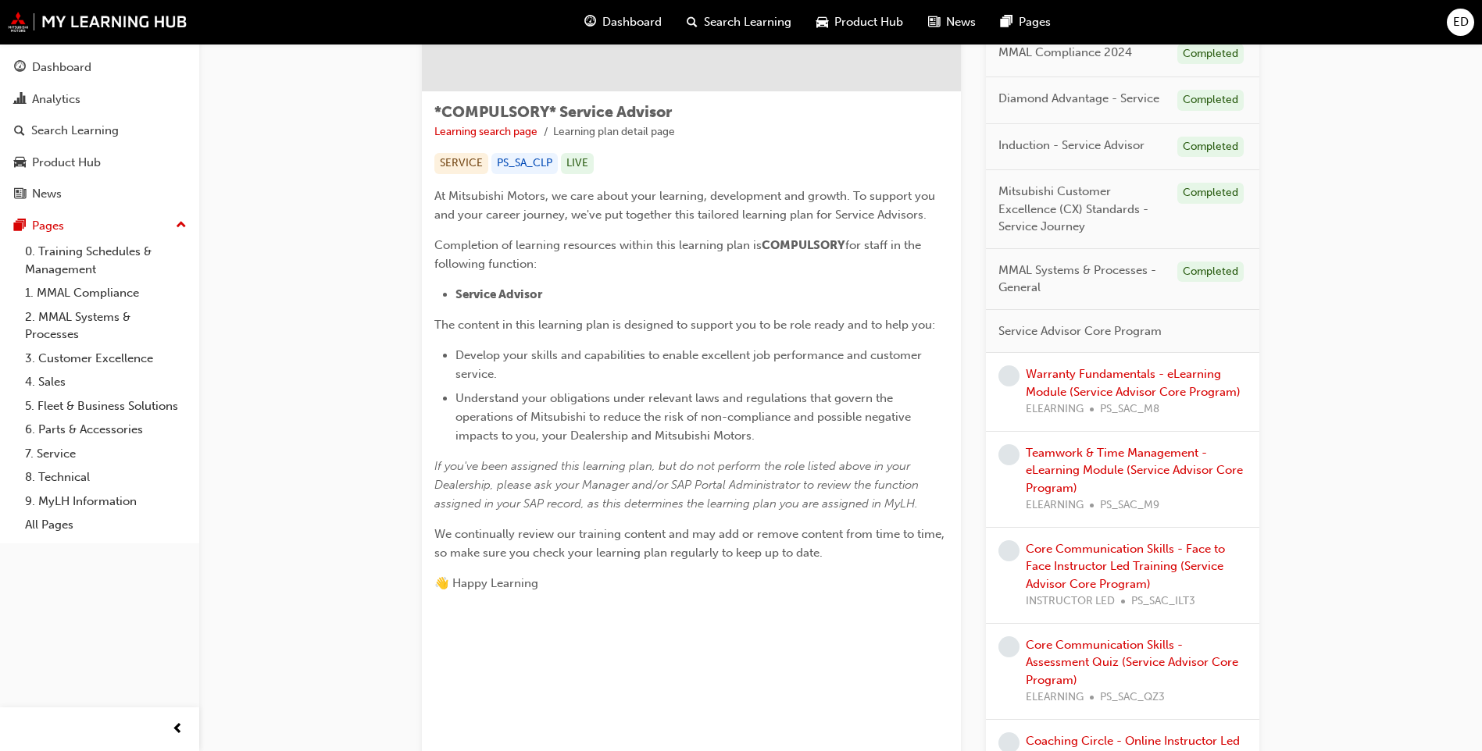
scroll to position [234, 0]
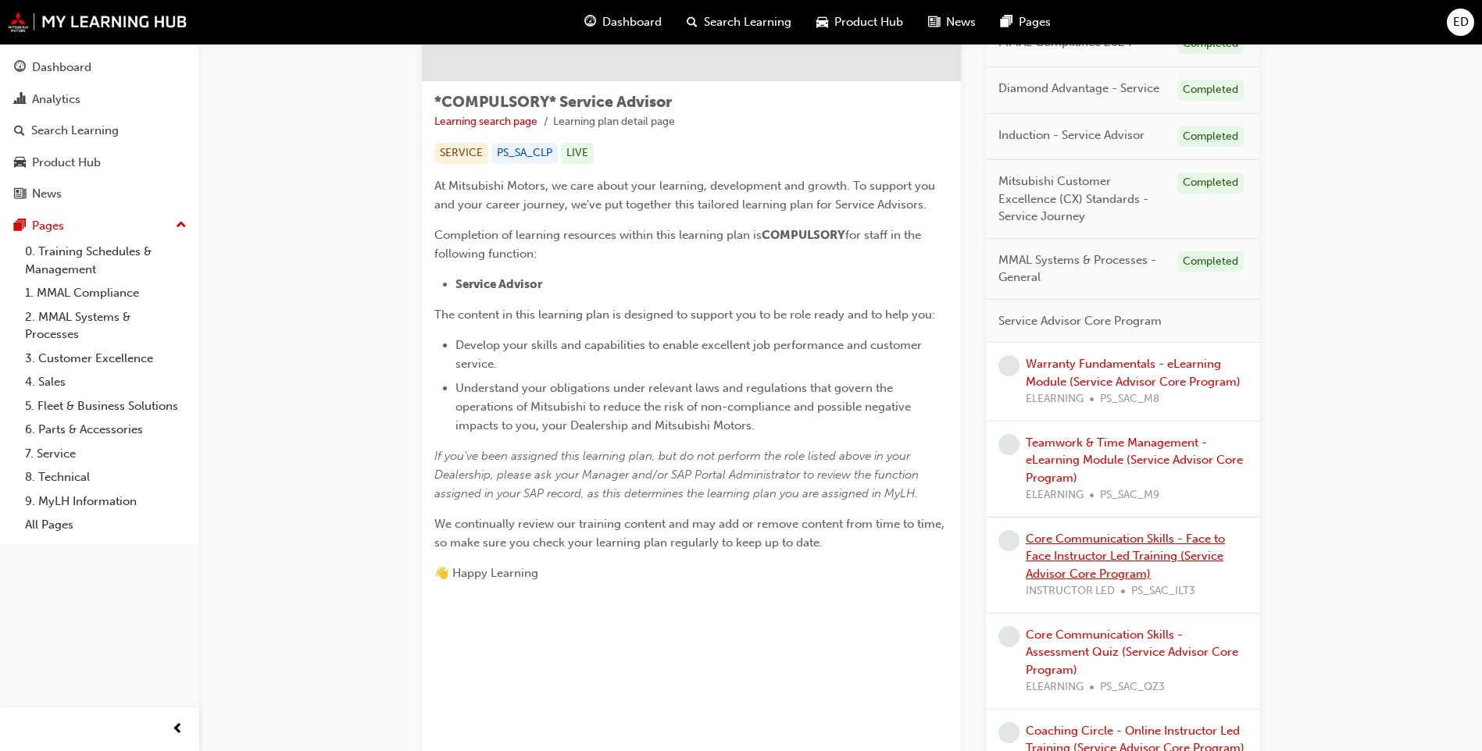
click at [1051, 554] on link "Core Communication Skills - Face to Face Instructor Led Training (Service Advis…" at bounding box center [1124, 556] width 199 height 49
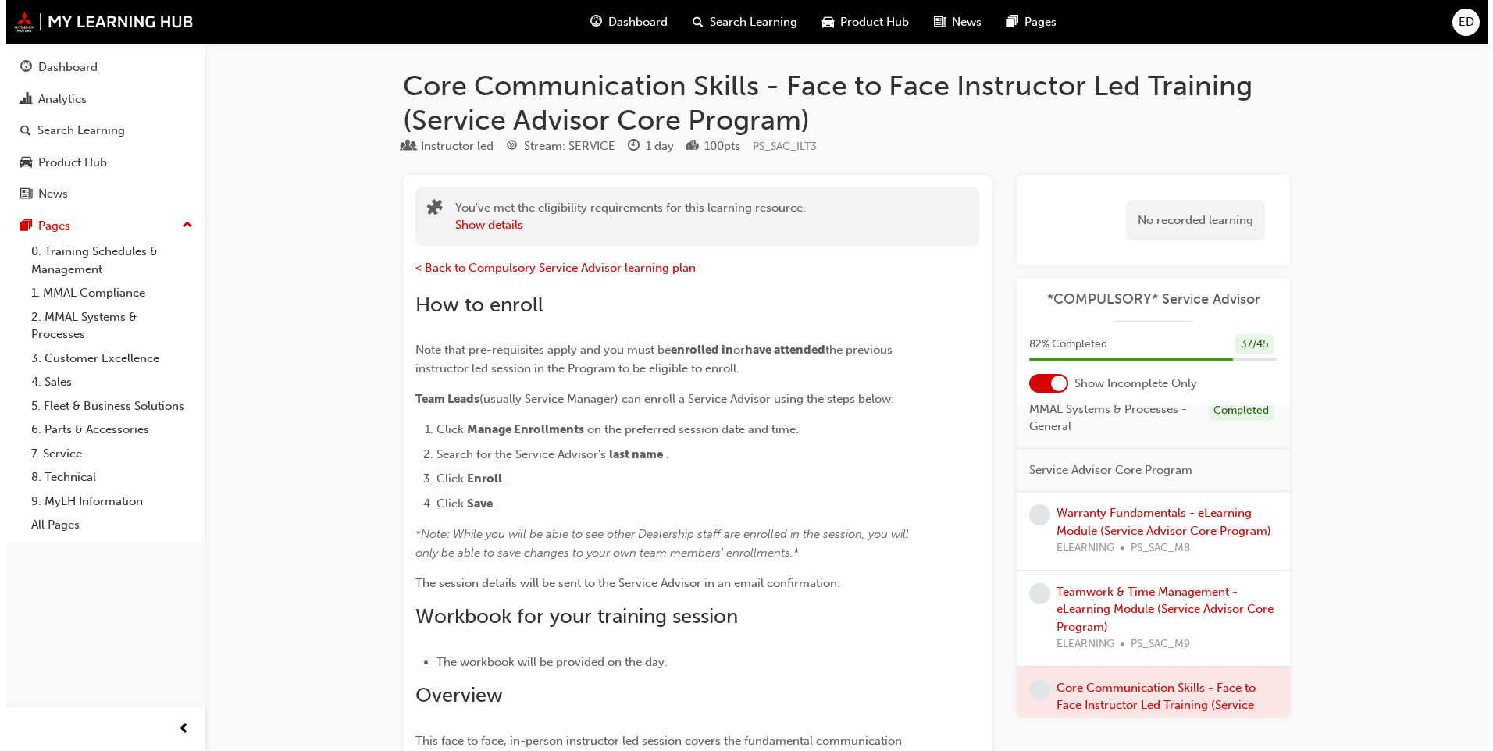
scroll to position [312, 0]
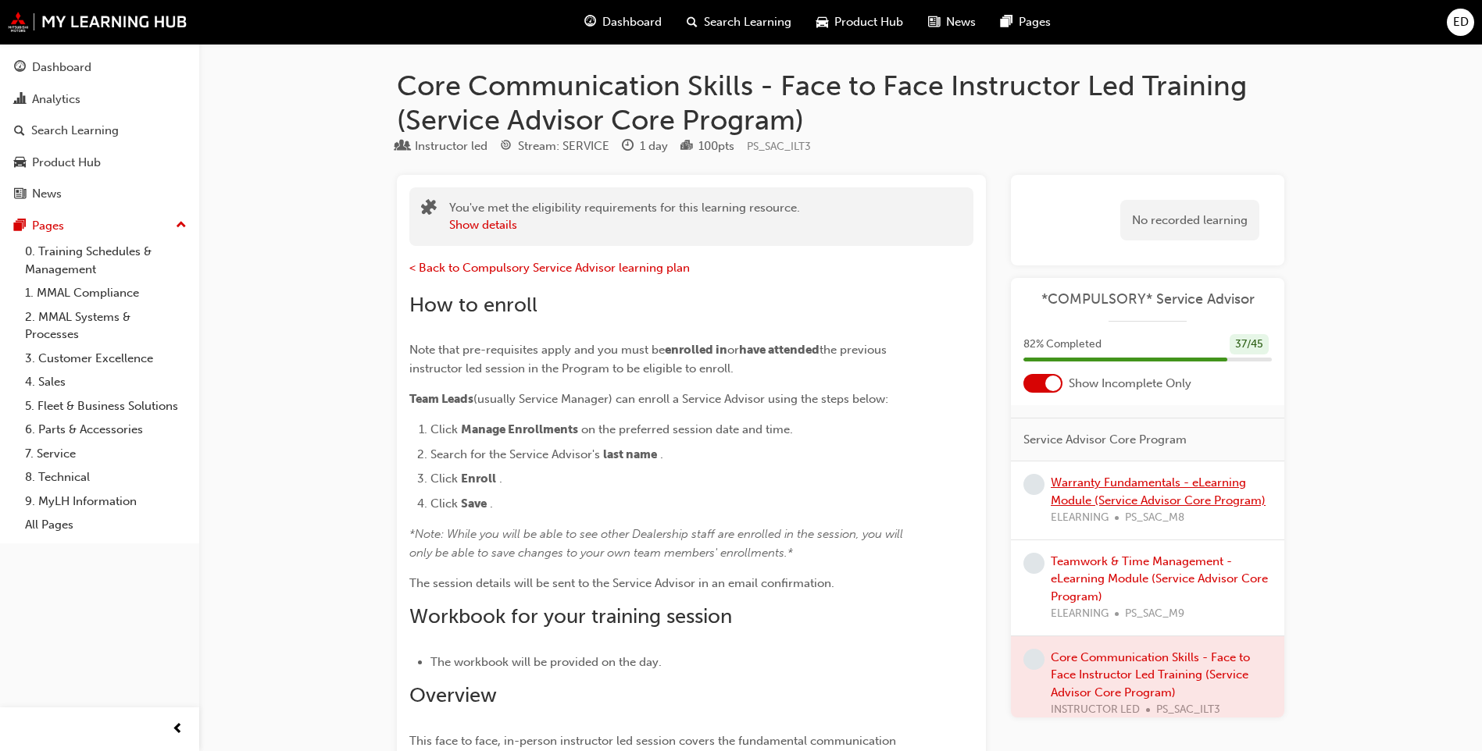
click at [1167, 508] on link "Warranty Fundamentals - eLearning Module (Service Advisor Core Program)" at bounding box center [1157, 492] width 215 height 32
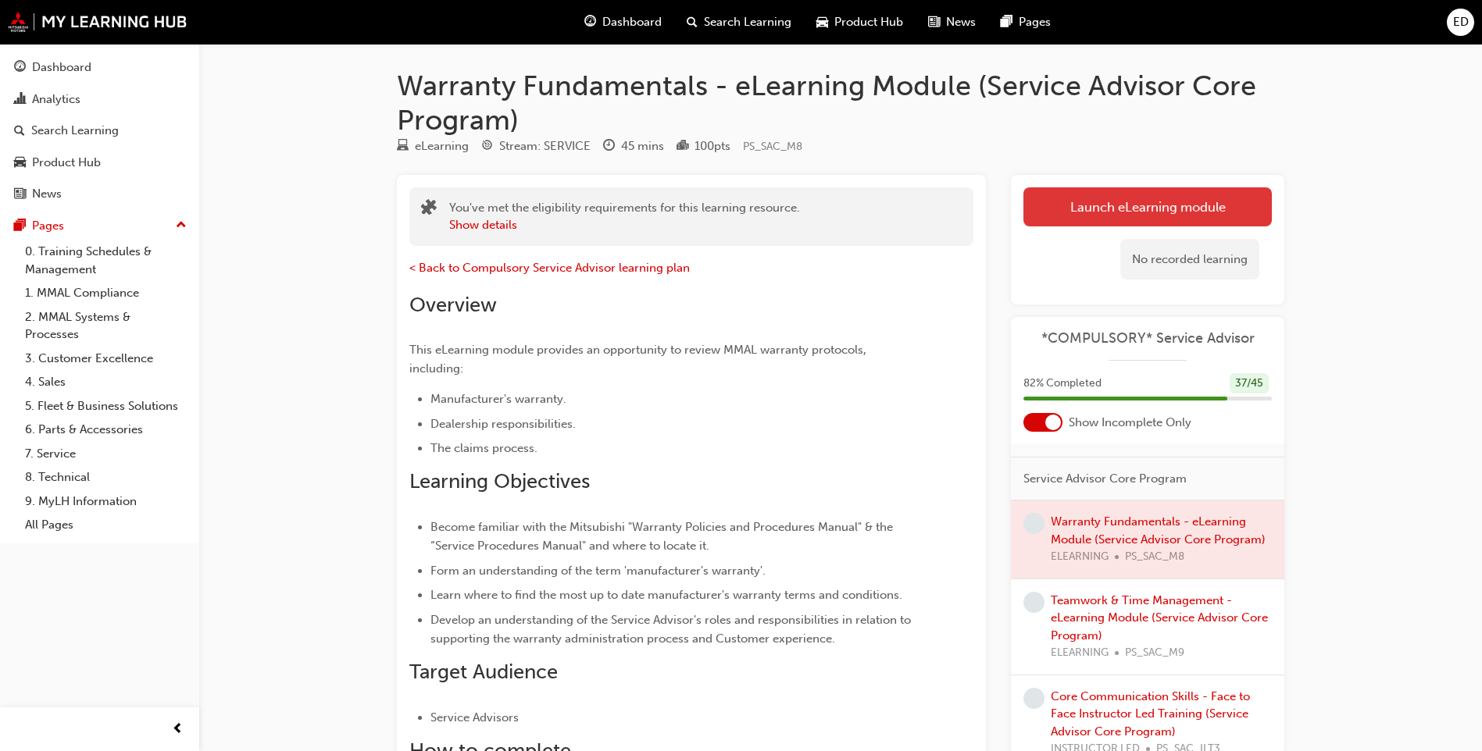
click at [1218, 198] on link "Launch eLearning module" at bounding box center [1147, 206] width 248 height 39
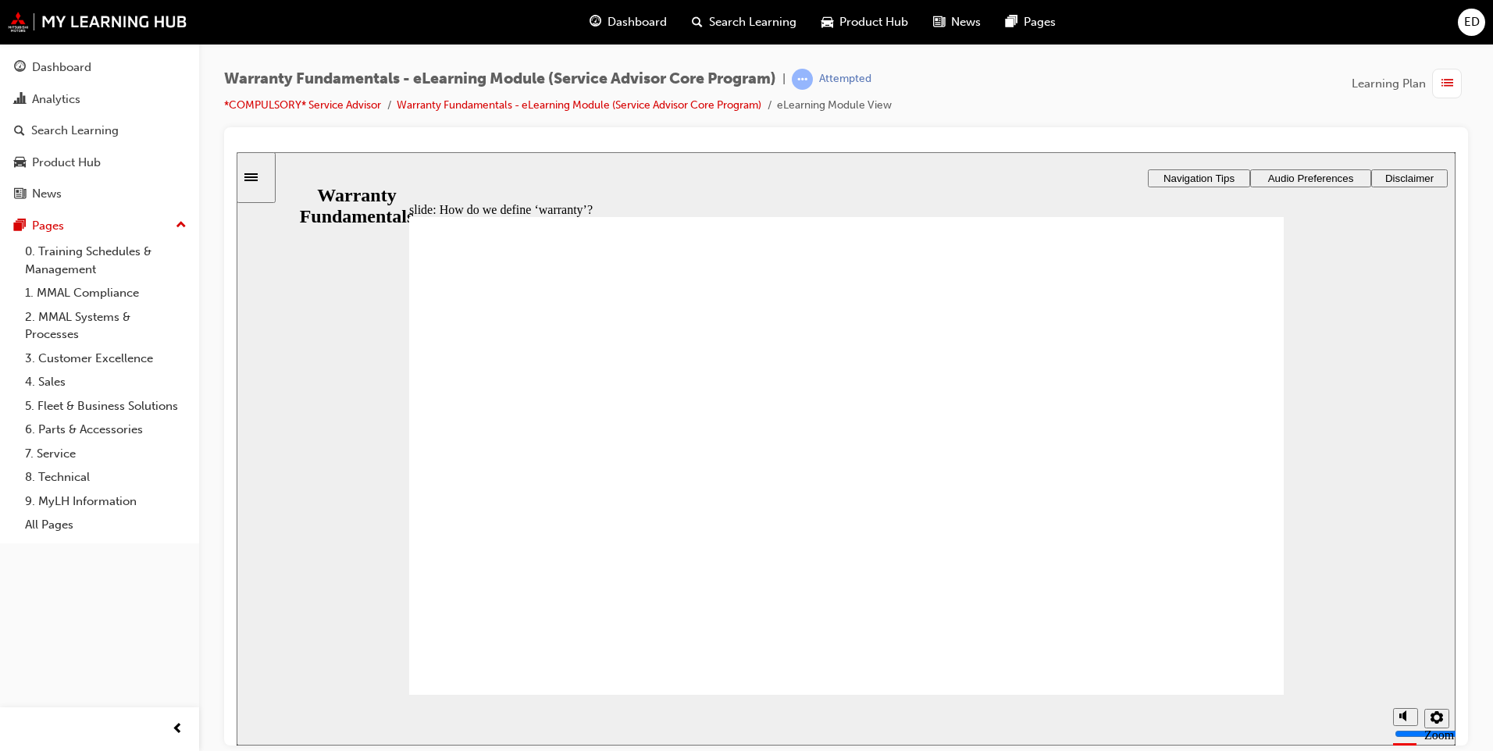
type textarea "g"
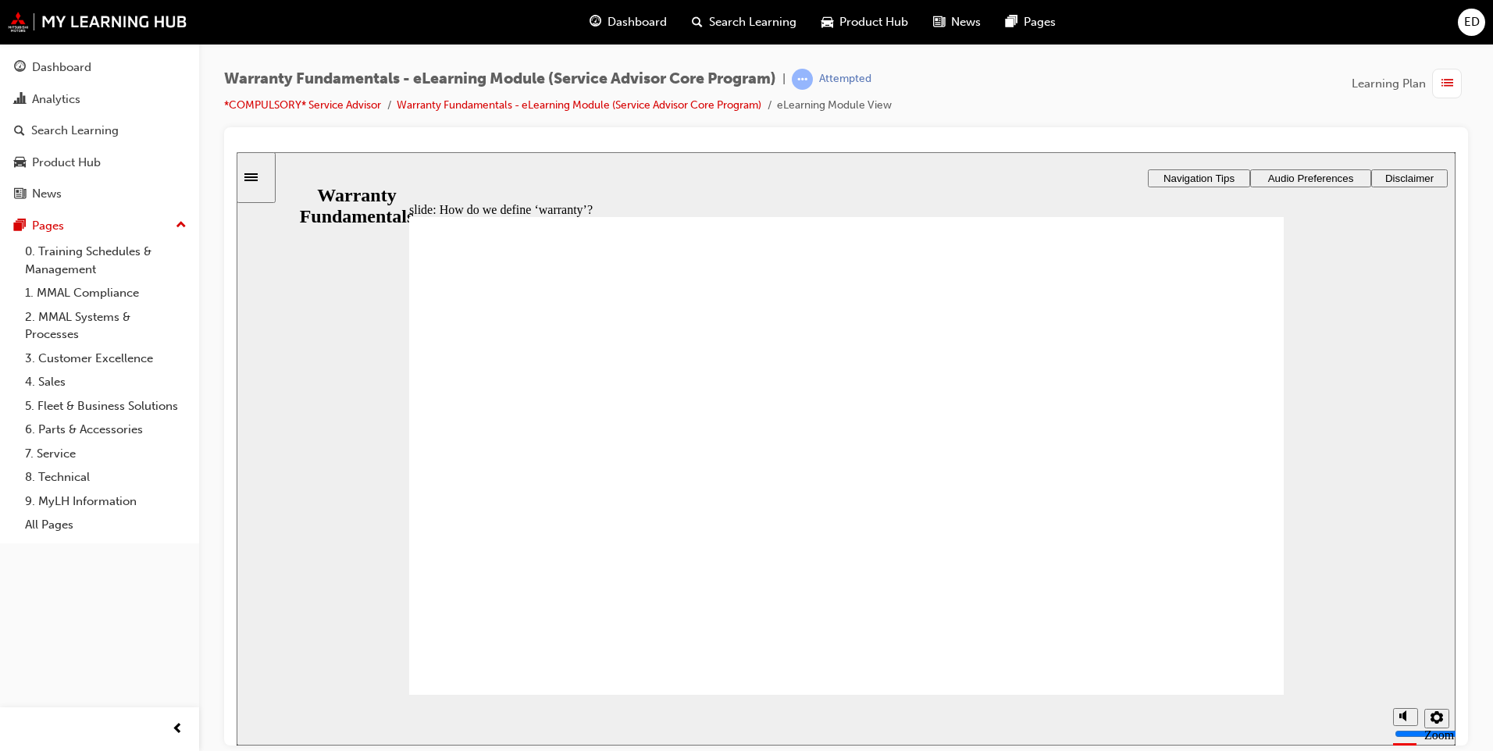
type textarea "ga"
type textarea "gar"
type textarea "ga"
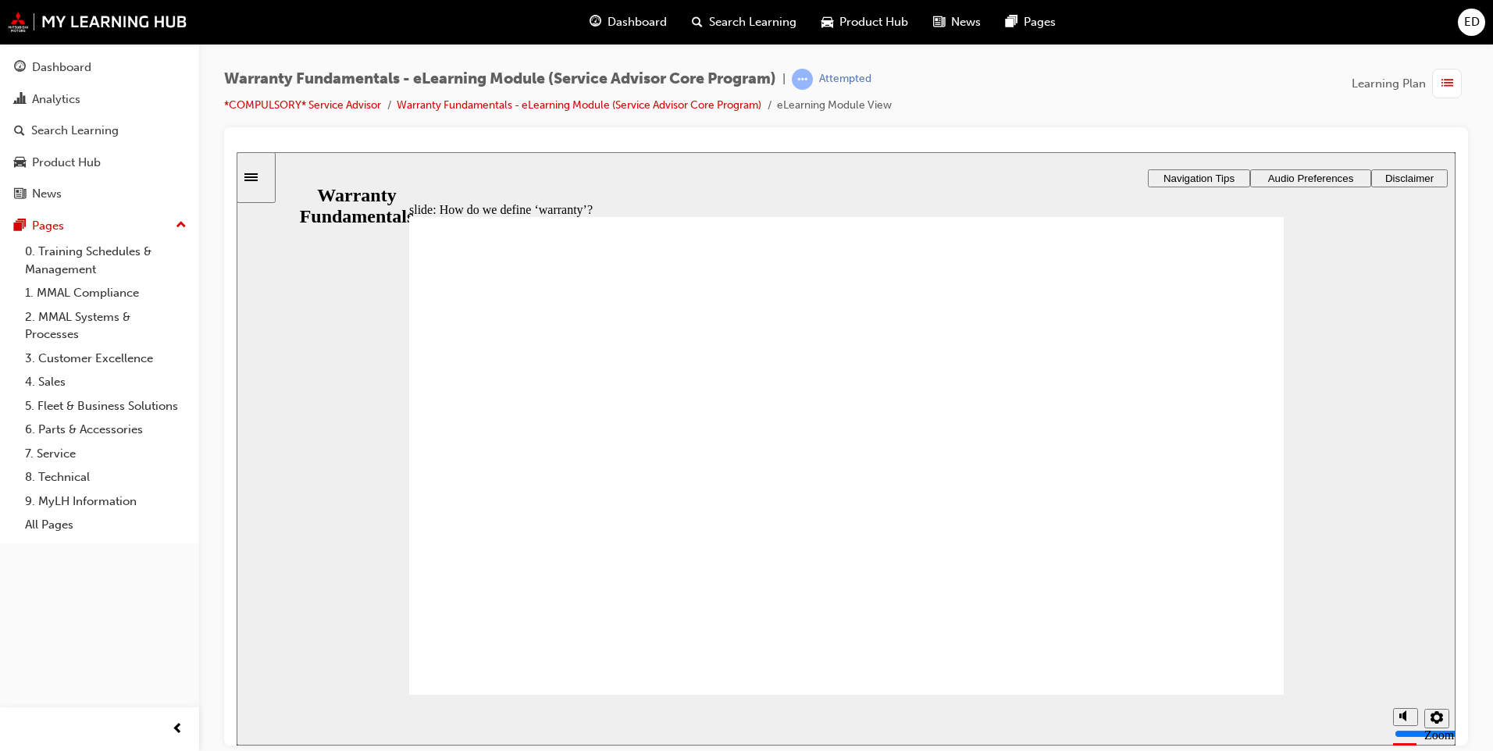
type textarea "ga"
type textarea "g"
type textarea "gu"
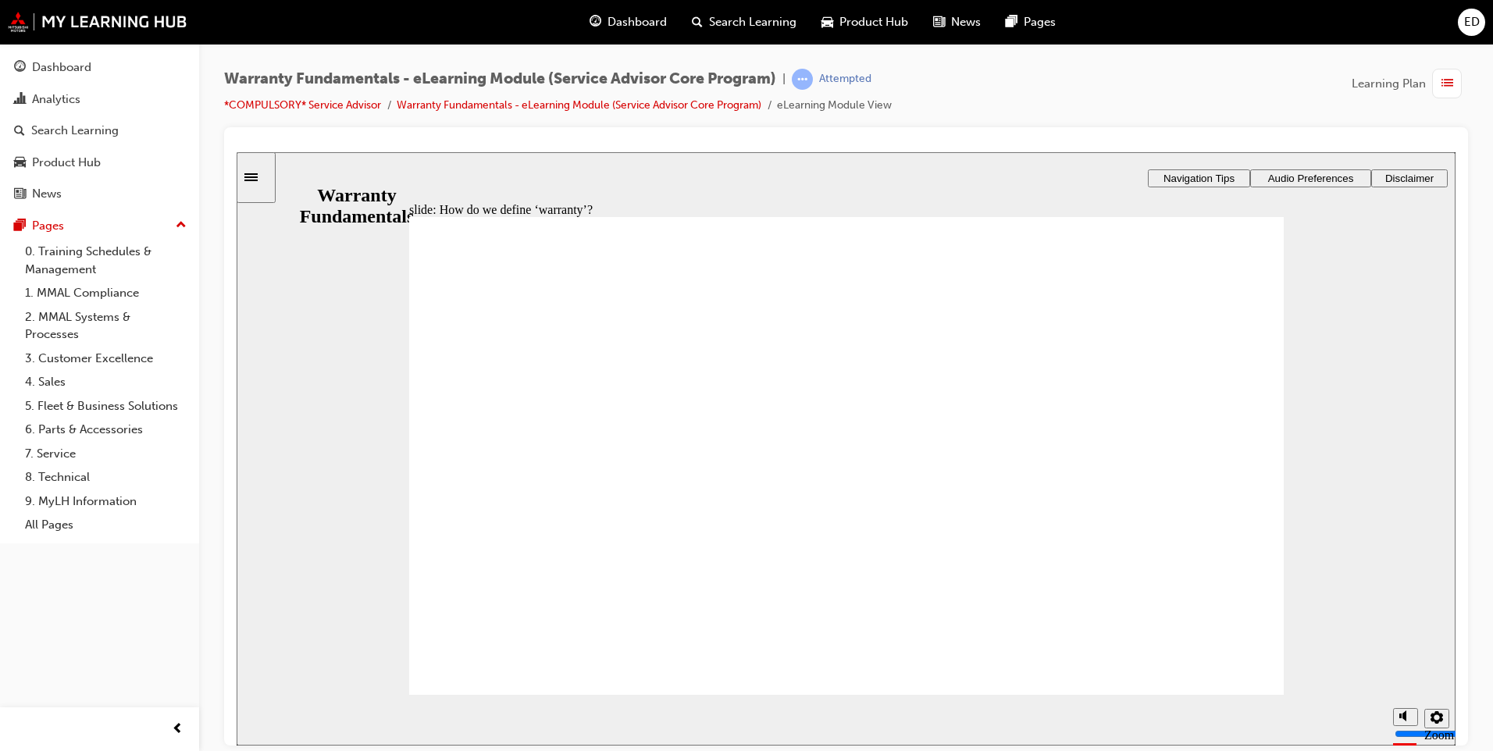
type textarea "gua"
type textarea "guar"
type textarea "guara"
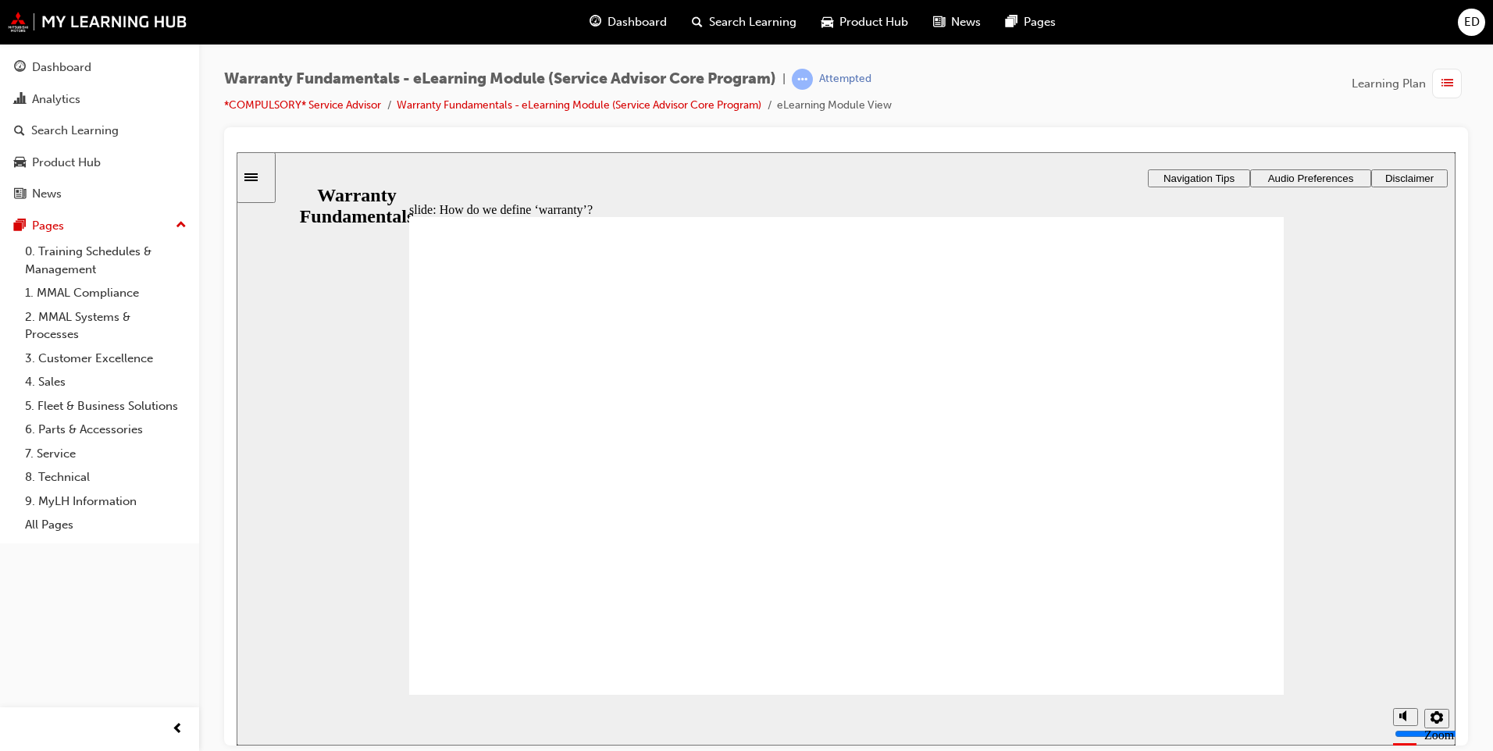
type textarea "guara"
type textarea "guaran"
type textarea "guarant"
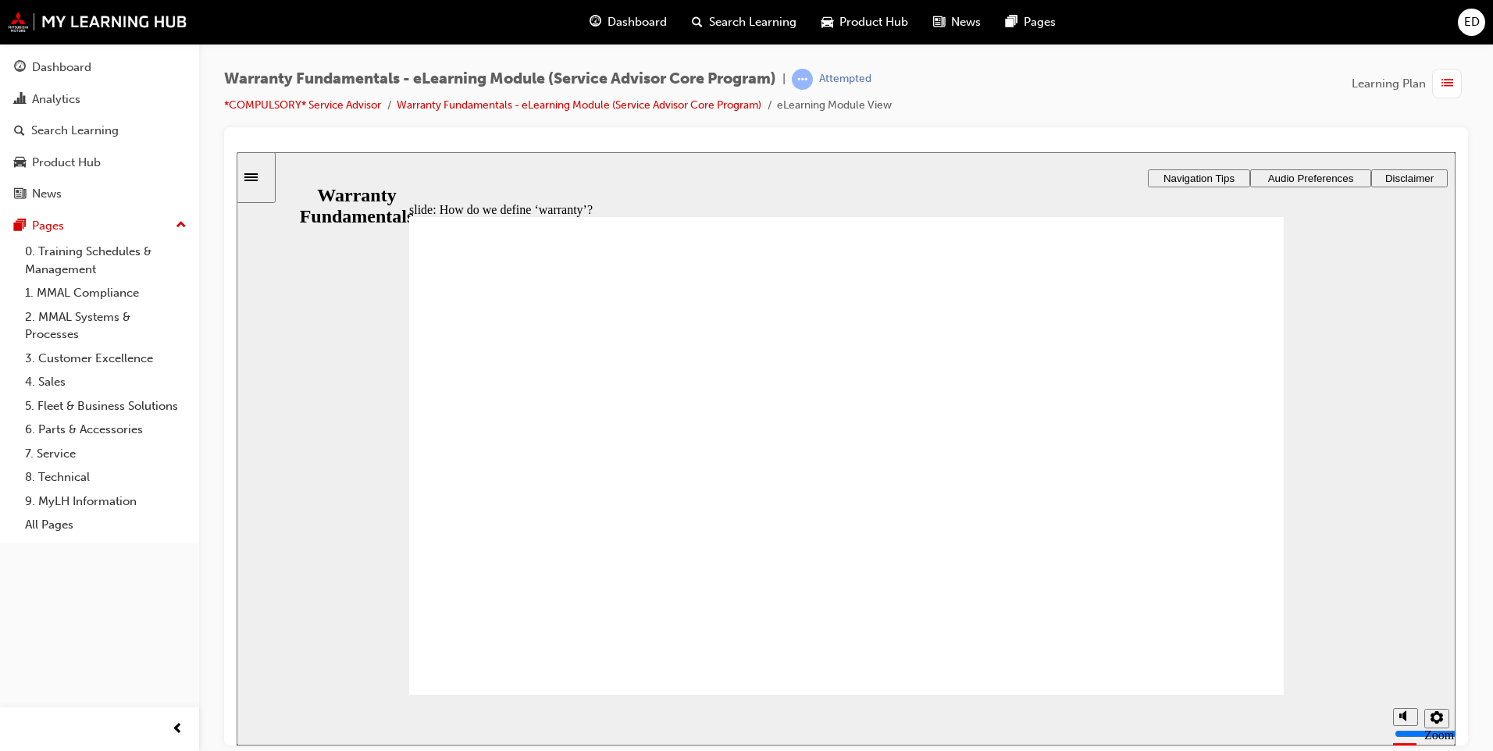
type textarea "guarante"
type textarea "guarantee"
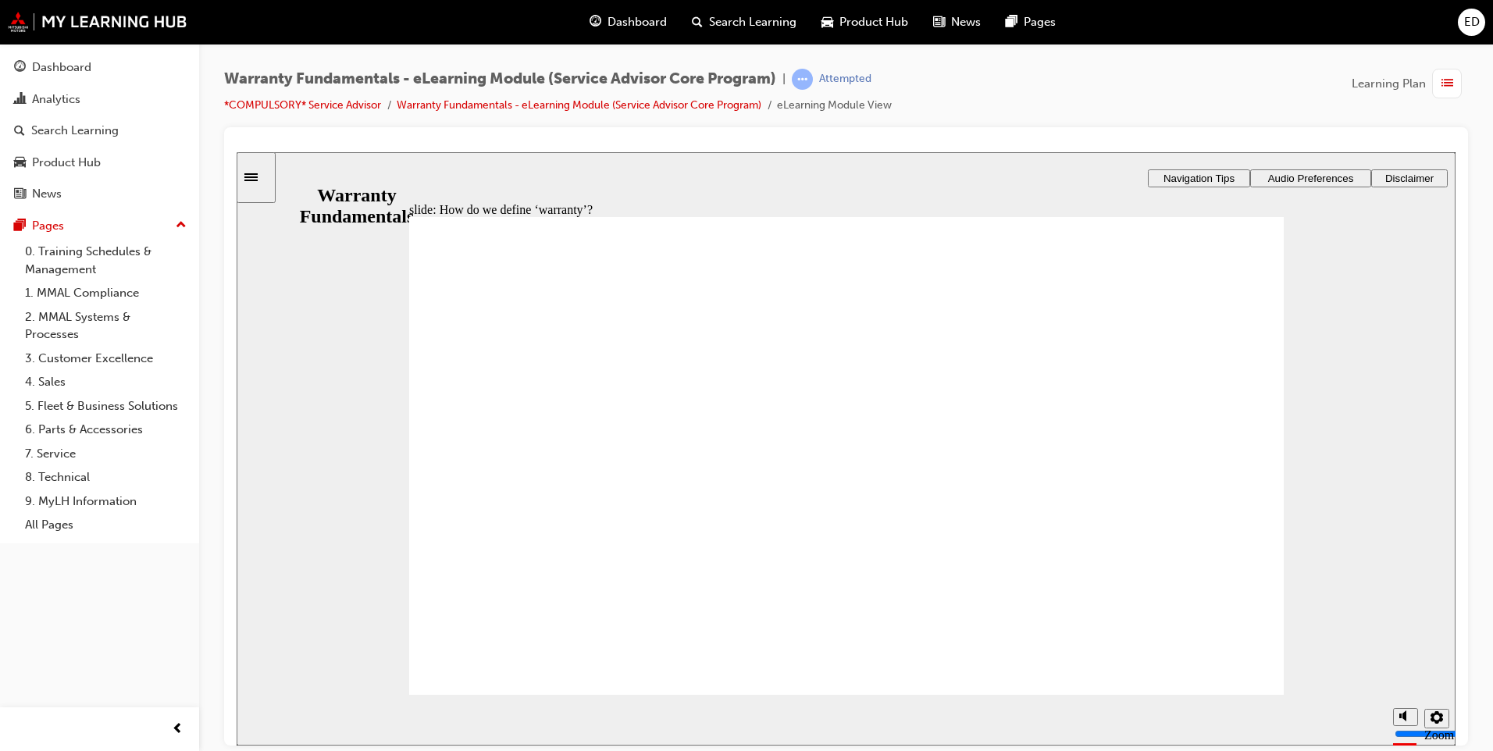
type textarea "guarantee"
type textarea "guarantee o"
type textarea "guarantee of"
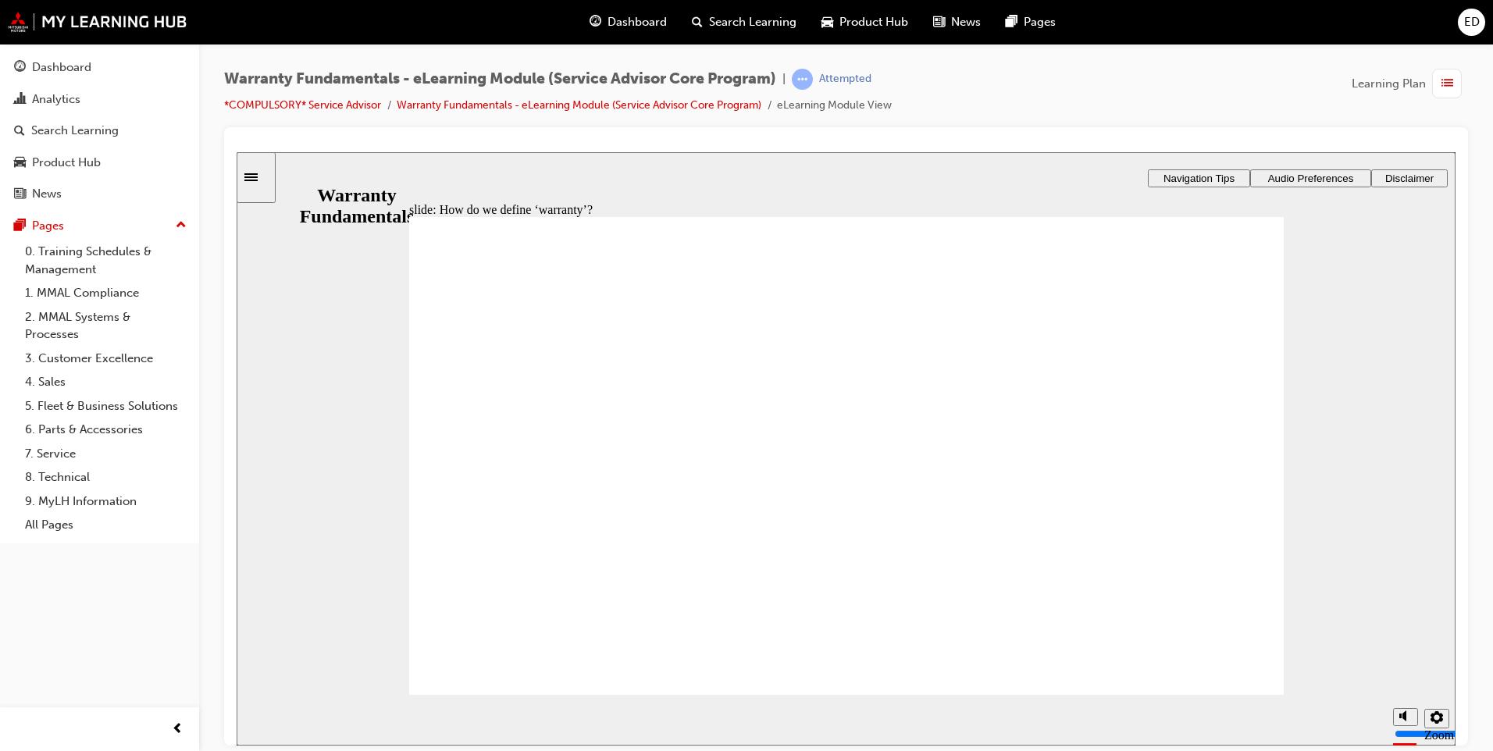
type textarea "guarantee of"
type textarea "guarantee of a"
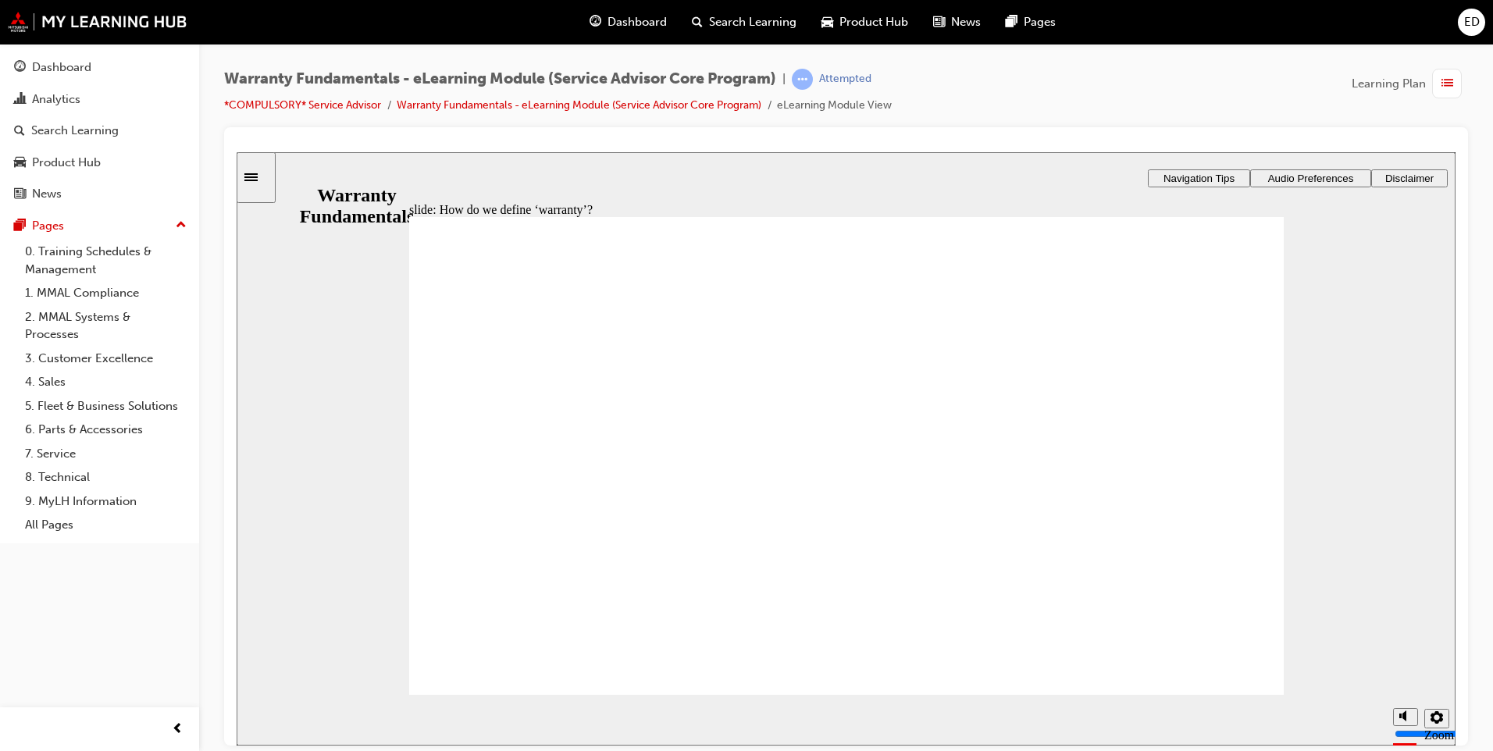
type textarea "guarantee of a"
type textarea "guarantee of a p"
type textarea "guarantee of a pr"
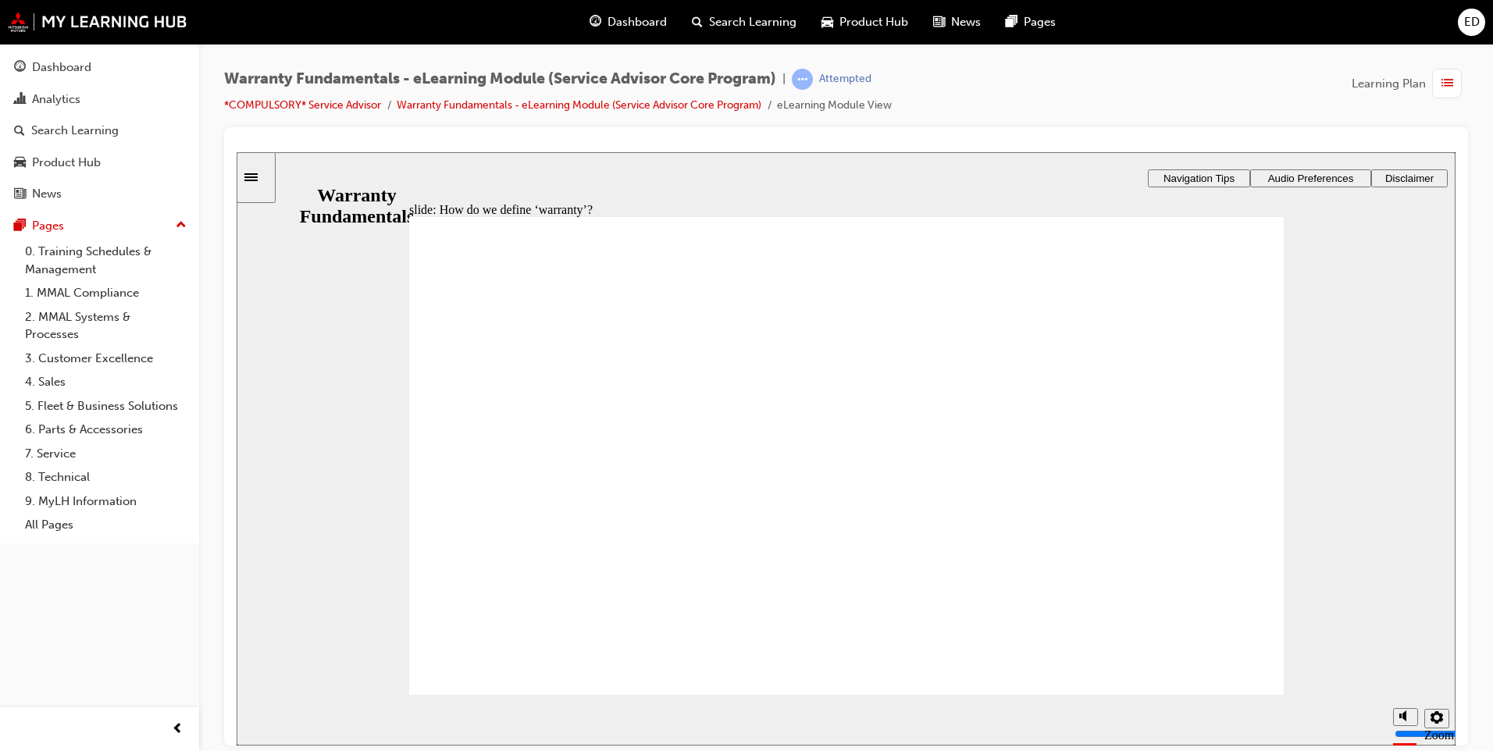
type textarea "guarantee of a pro"
type textarea "guarantee of a prod"
type textarea "guarantee of a produ"
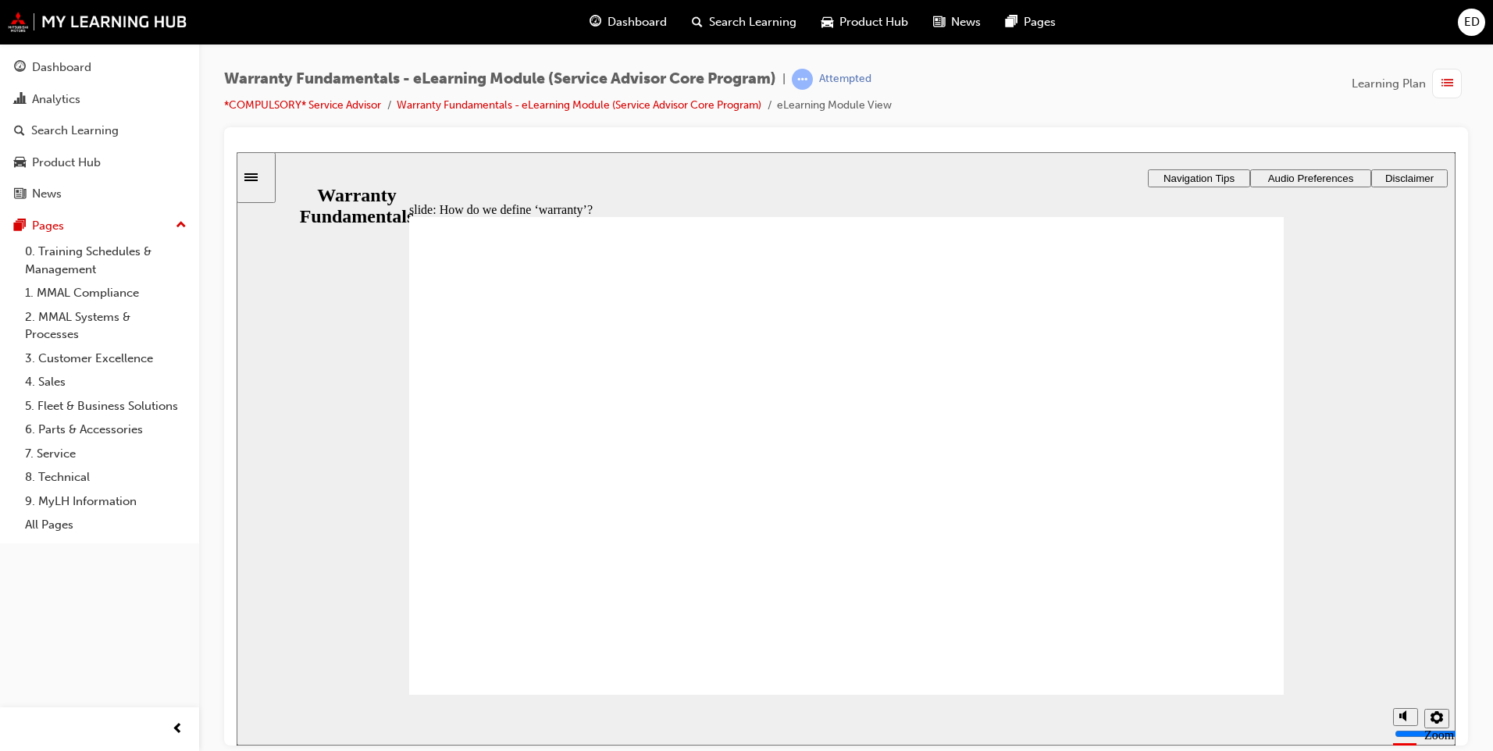
type textarea "guarantee of a produ"
type textarea "guarantee of a produc"
type textarea "guarantee of a product"
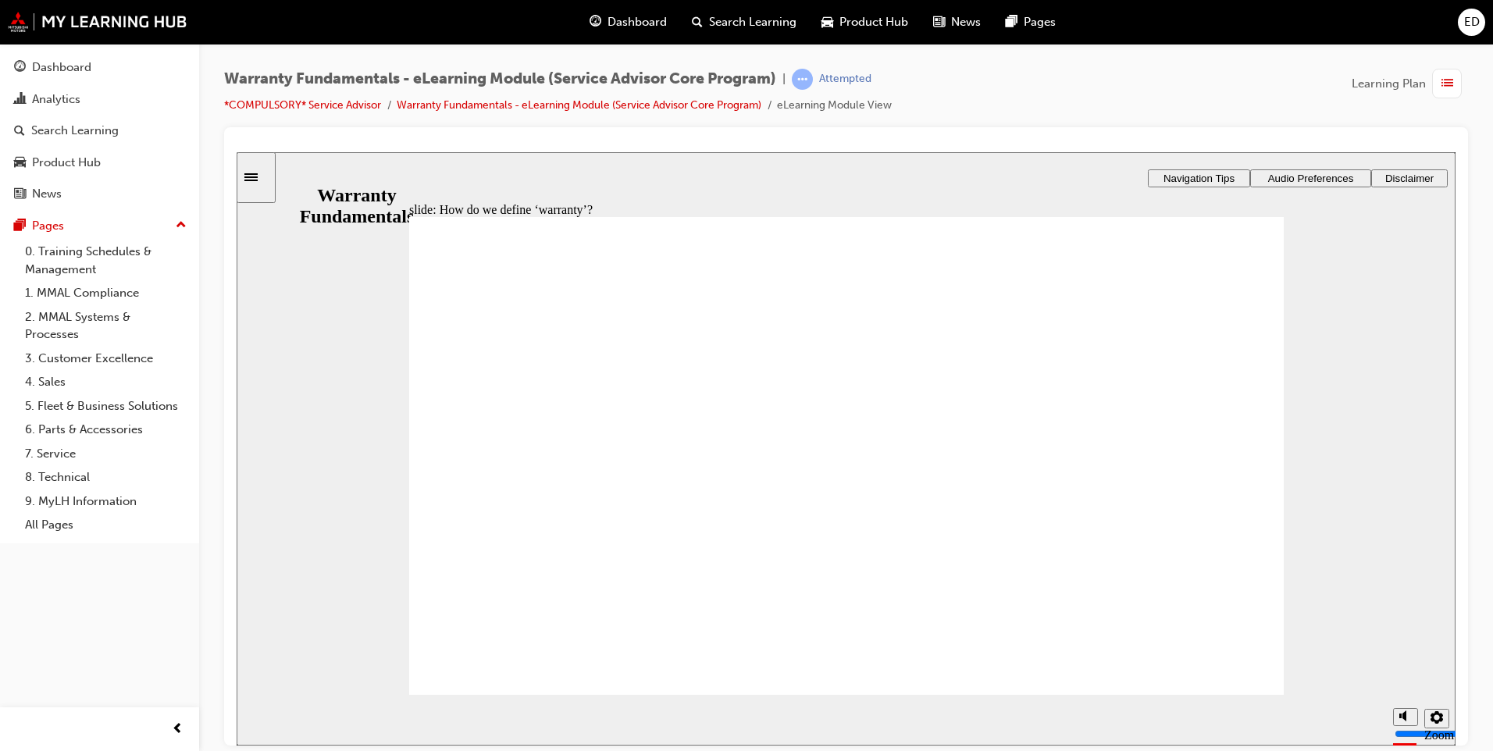
type textarea "guarantee of a product"
type textarea "guarantee of a product b"
type textarea "guarantee of a product by"
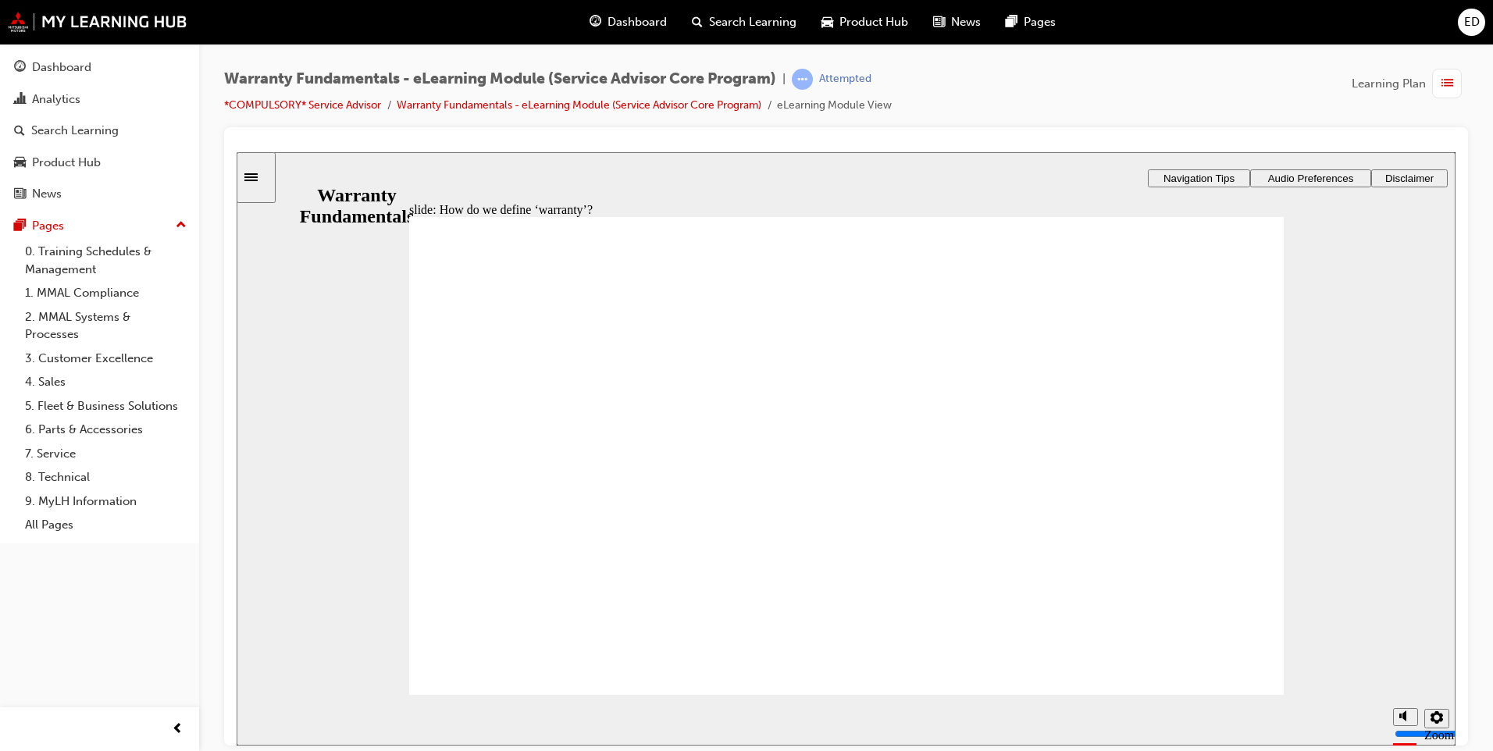
type textarea "guarantee of a product by"
type textarea "guarantee of a product by t"
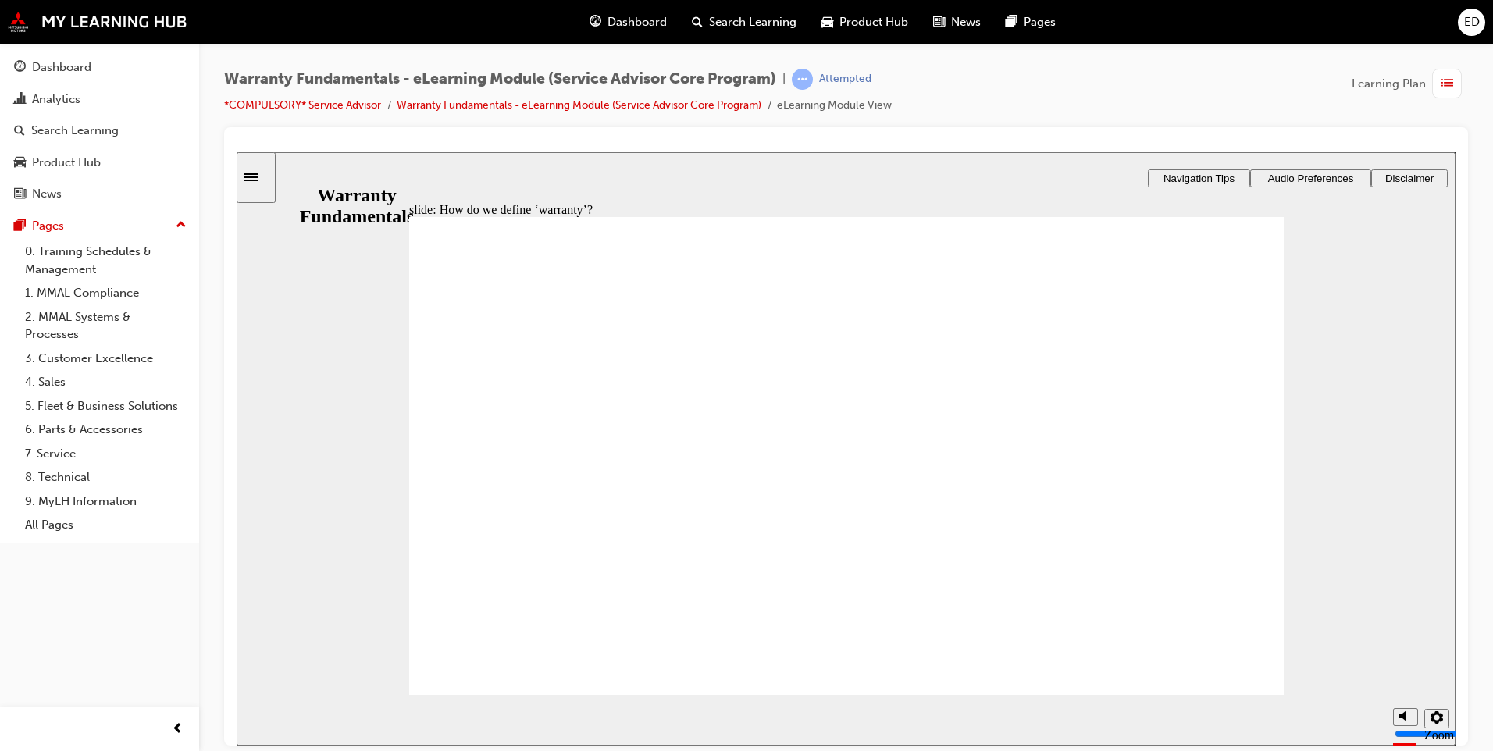
type textarea "guarantee of a product by th"
type textarea "guarantee of a product by the"
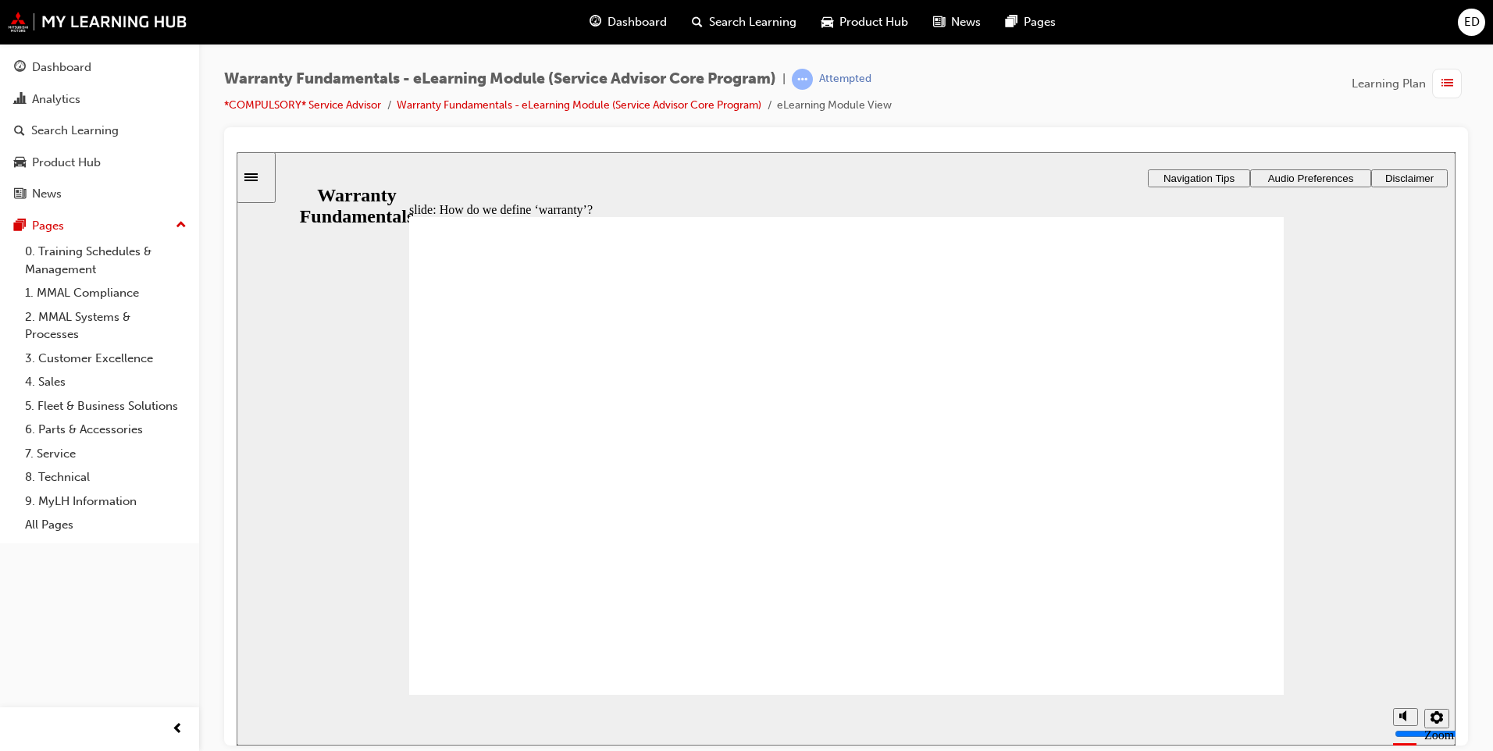
type textarea "guarantee of a product by the"
type textarea "guarantee of a product by the m"
type textarea "guarantee of a product by the ma"
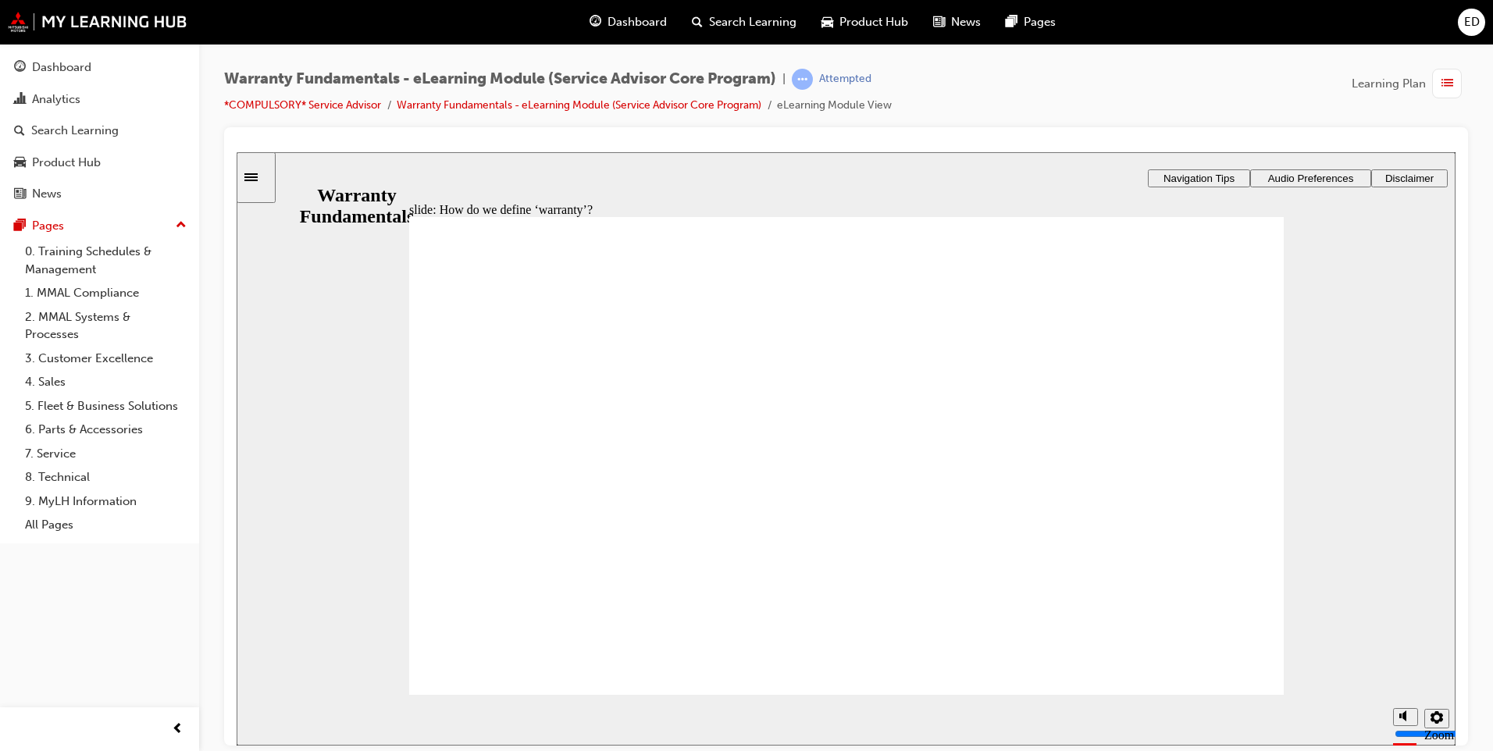
type textarea "guarantee of a product by the man"
type textarea "guarantee of a product by the manu"
type textarea "guarantee of a product by the manuf"
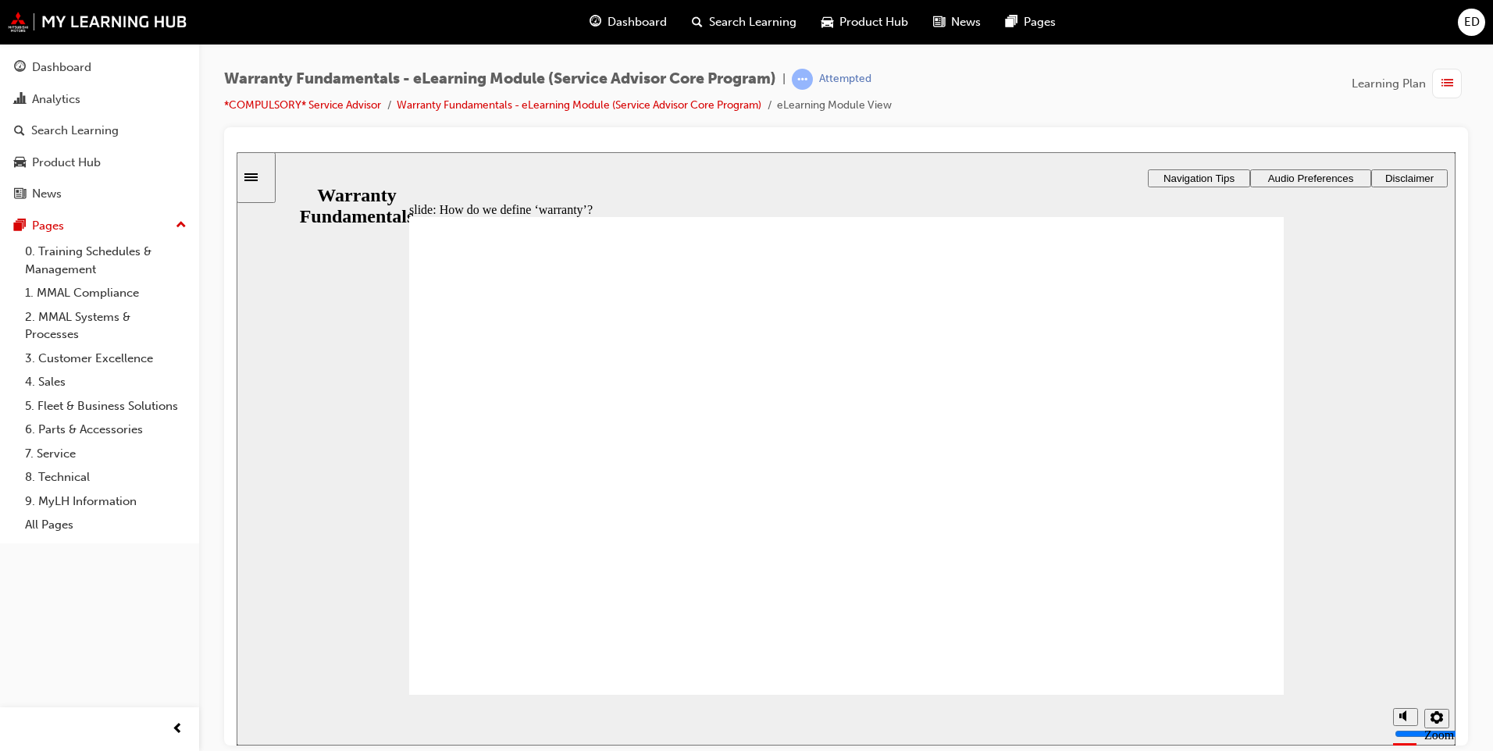
type textarea "guarantee of a product by the manuf"
type textarea "guarantee of a product by the manufa"
type textarea "guarantee of a product by the manufac"
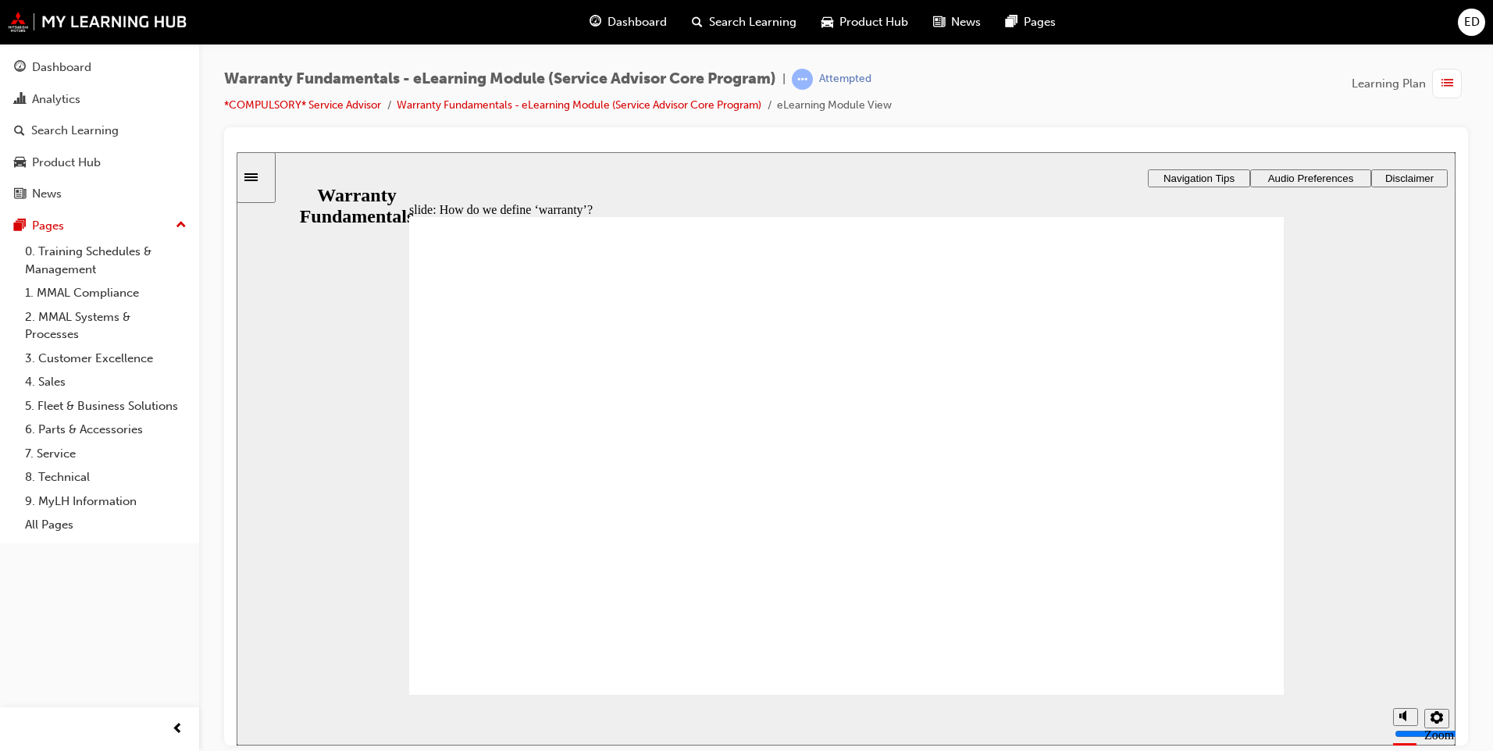
type textarea "guarantee of a product by the manufact"
type textarea "guarantee of a product by the manufactu"
type textarea "guarantee of a product by the manufactur"
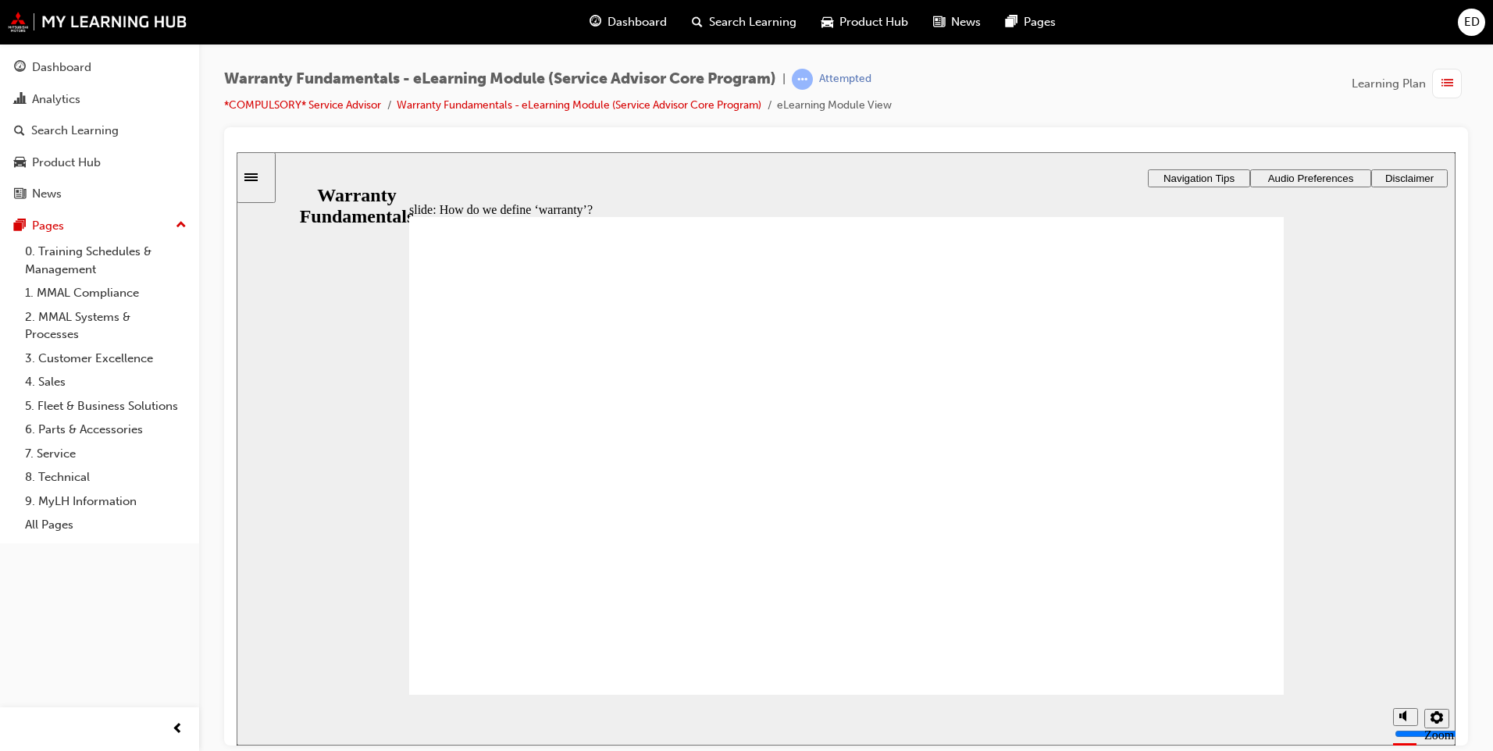
type textarea "guarantee of a product by the manufactur"
type textarea "guarantee of a product by the manufacture"
type textarea "guarantee of a product by the manufacturer"
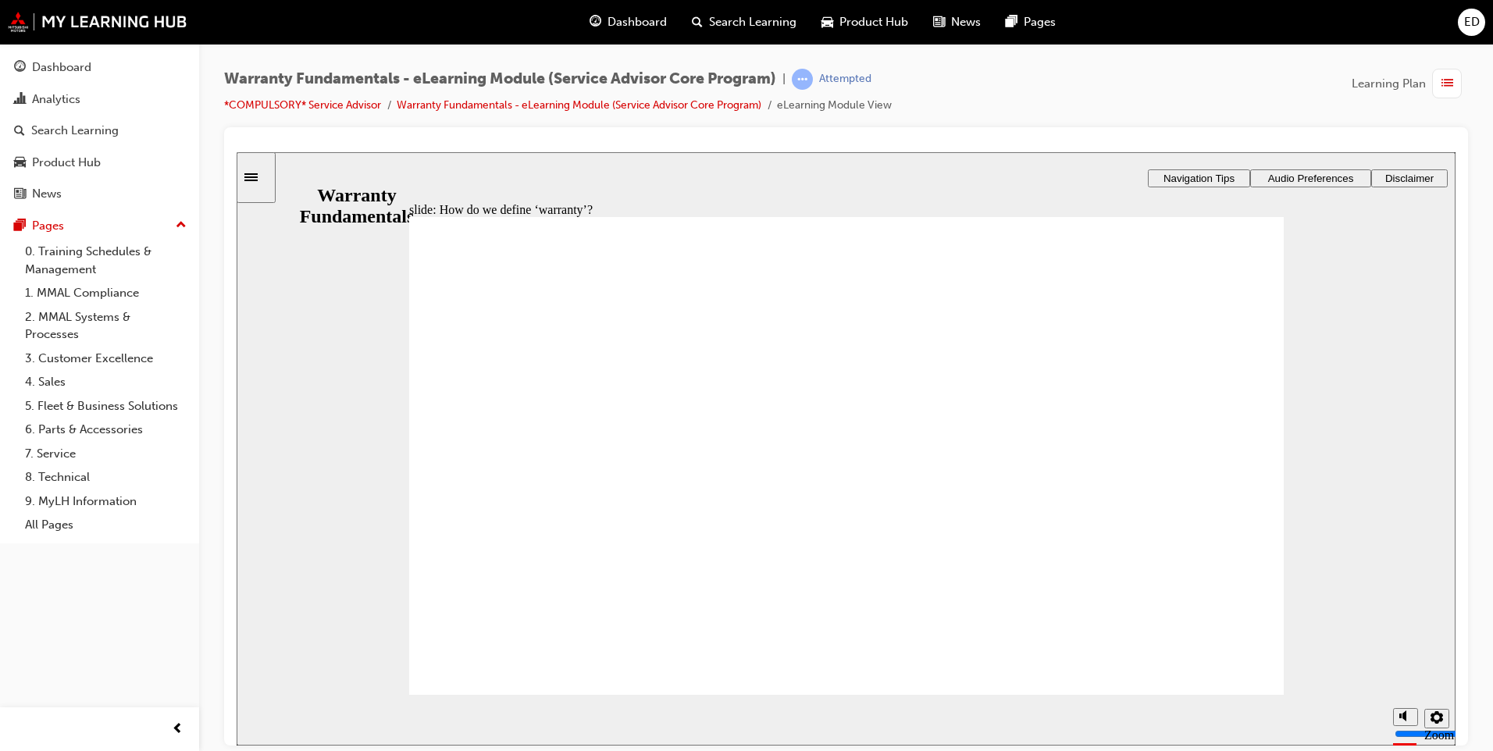
type textarea "guarantee of a product by the manufacturer,"
type textarea "guarantee of a product by the manufacturer, p"
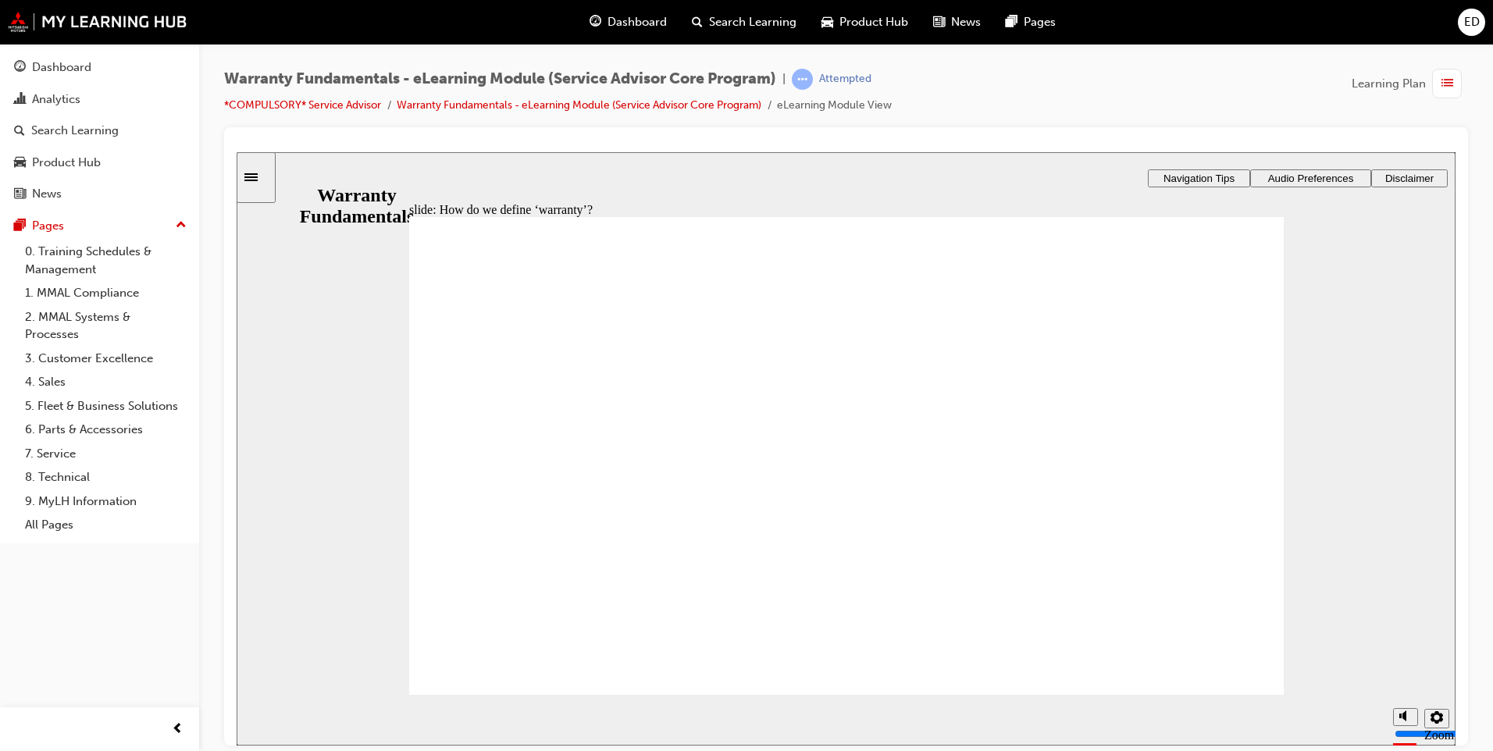
type textarea "guarantee of a product by the manufacturer, p"
type textarea "guarantee of a product by the manufacturer, pr"
type textarea "guarantee of a product by the manufacturer, pro"
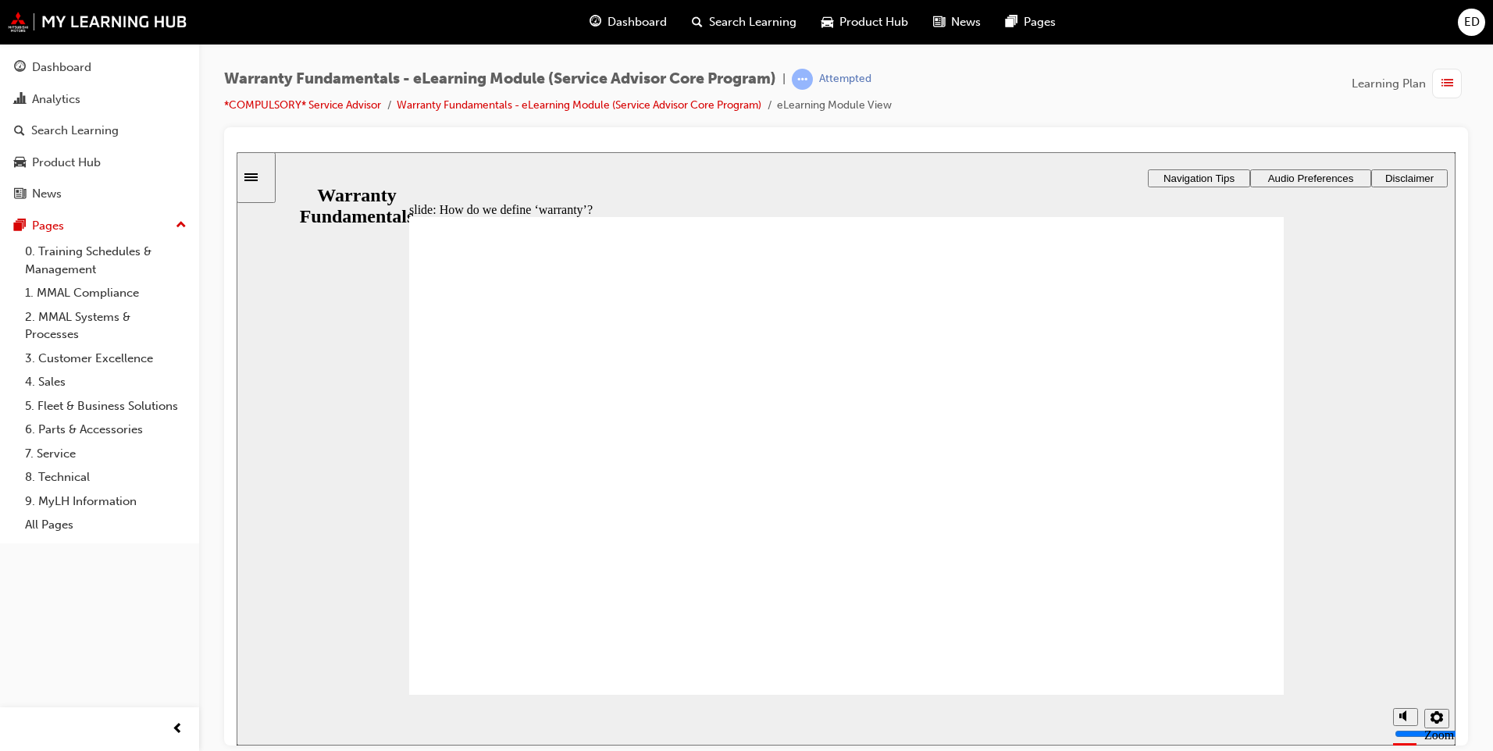
type textarea "guarantee of a product by the manufacturer, prom"
type textarea "guarantee of a product by the manufacturer, promi"
type textarea "guarantee of a product by the manufacturer, promis"
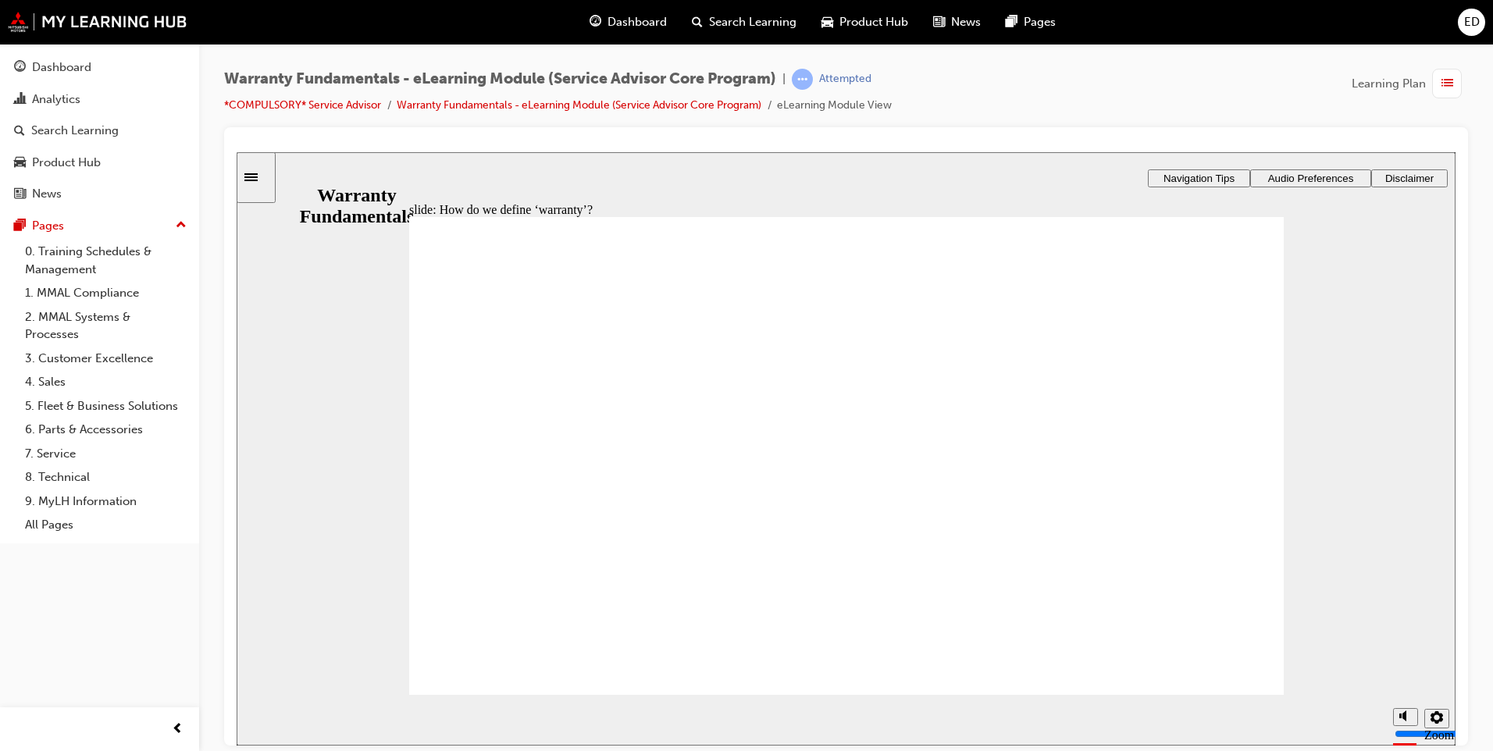
type textarea "guarantee of a product by the manufacturer, promis"
type textarea "guarantee of a product by the manufacturer, promisi"
type textarea "guarantee of a product by the manufacturer, promisin"
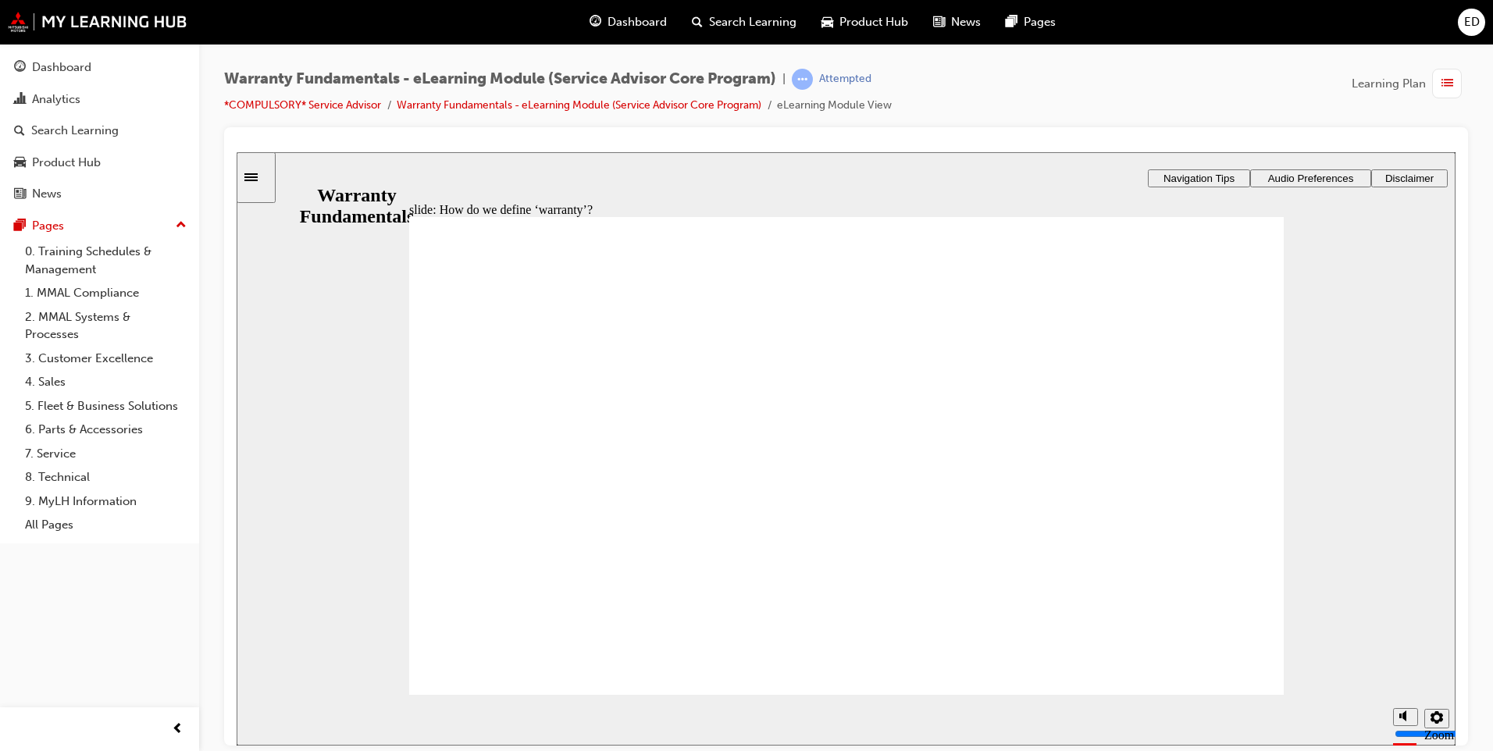
type textarea "guarantee of a product by the manufacturer, promising"
type textarea "guarantee of a product by the manufacturer, promising r"
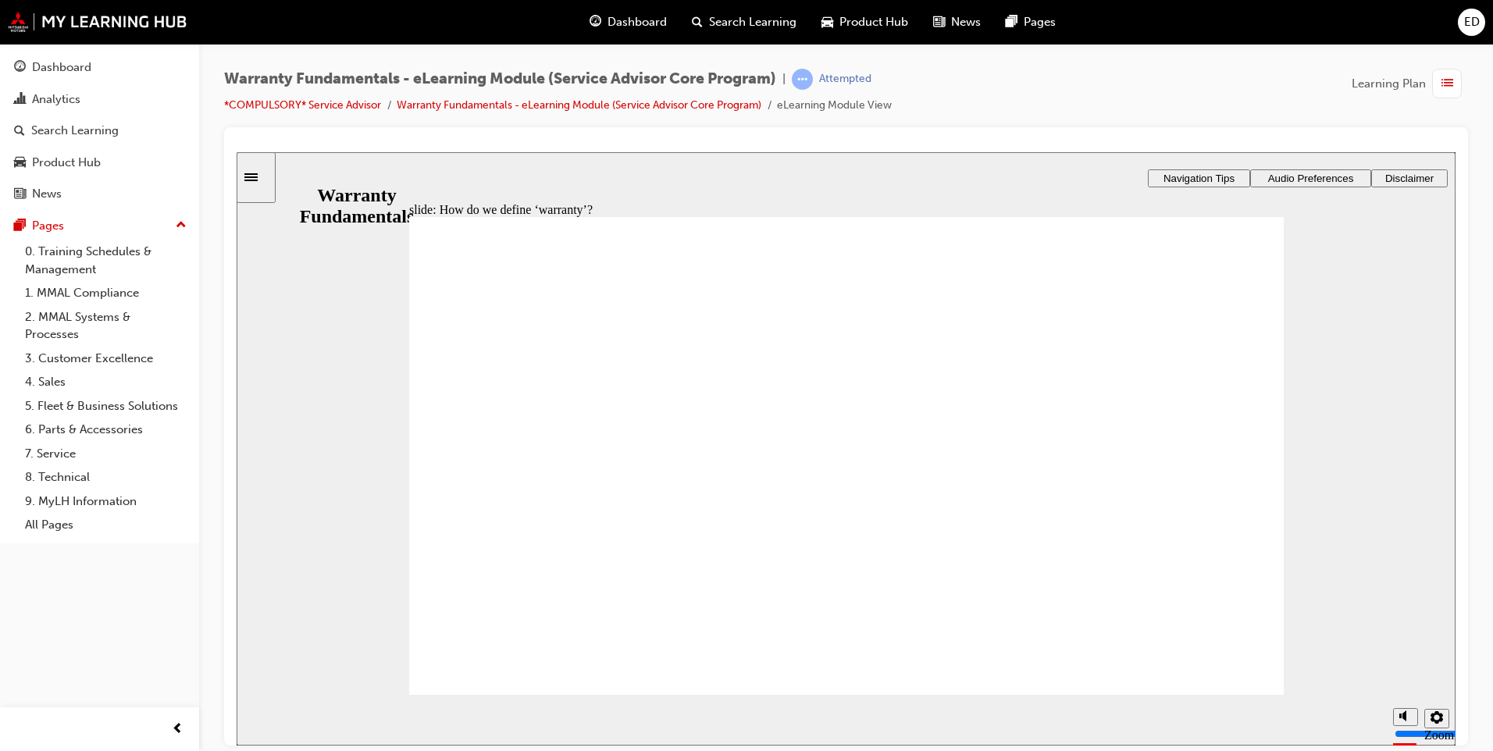
type textarea "guarantee of a product by the manufacturer, promising r"
type textarea "guarantee of a product by the manufacturer, promising re"
type textarea "guarantee of a product by the manufacturer, promising rep"
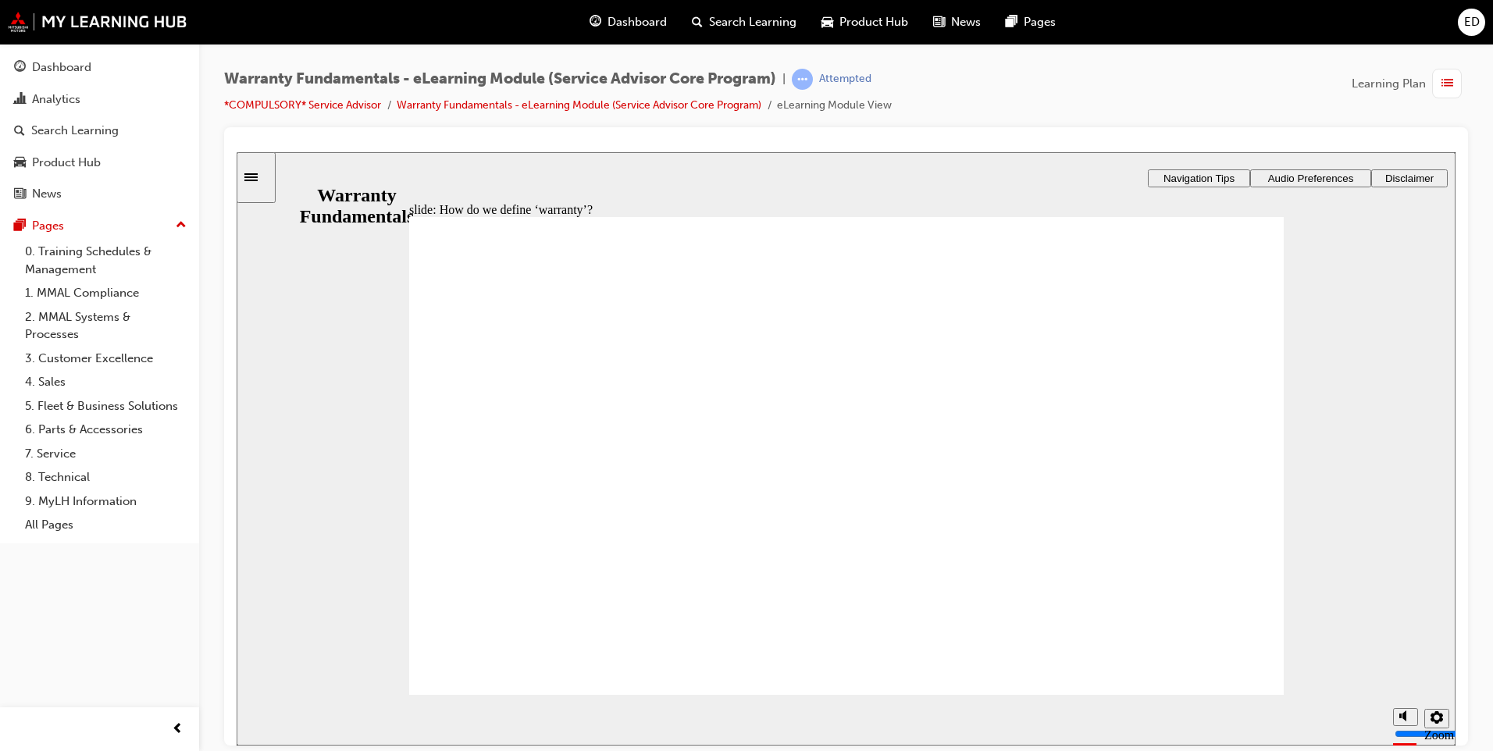
type textarea "guarantee of a product by the manufacturer, promising repa"
type textarea "guarantee of a product by the manufacturer, promising repai"
type textarea "guarantee of a product by the manufacturer, promising repair"
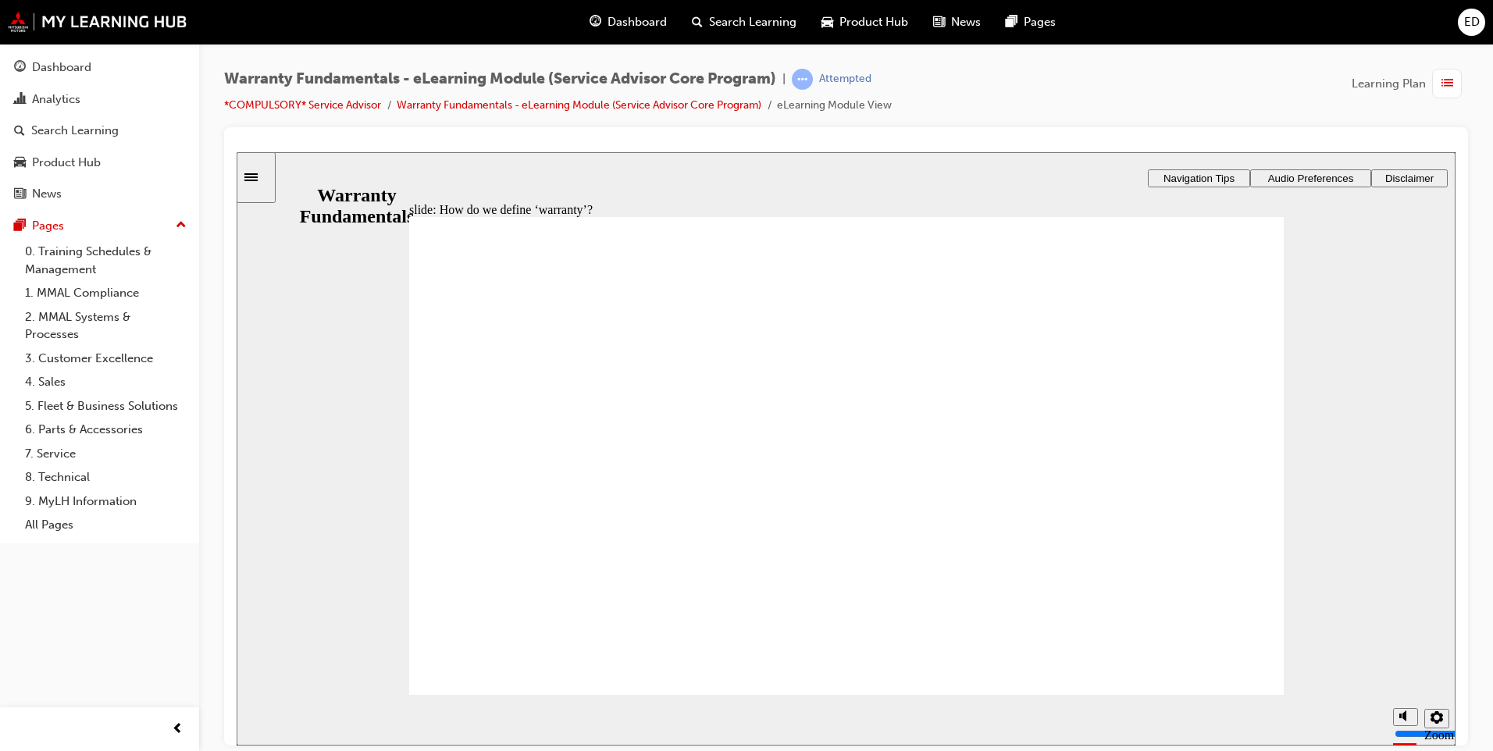
type textarea "guarantee of a product by the manufacturer, promising repair"
type textarea "guarantee of a product by the manufacturer, promising repair o"
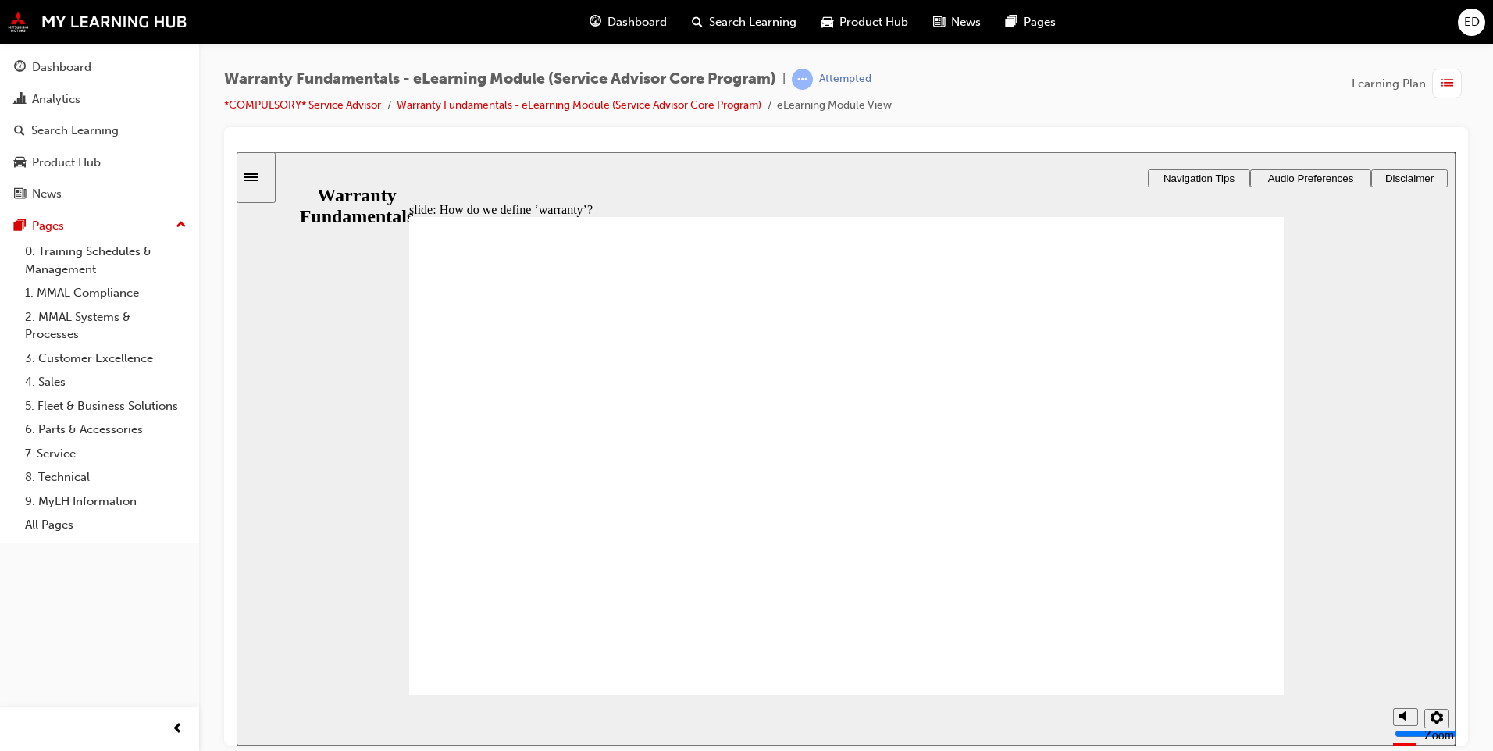
type textarea "guarantee of a product by the manufacturer, promising repair or"
type textarea "guarantee of a product by the manufacturer, promising repair or r"
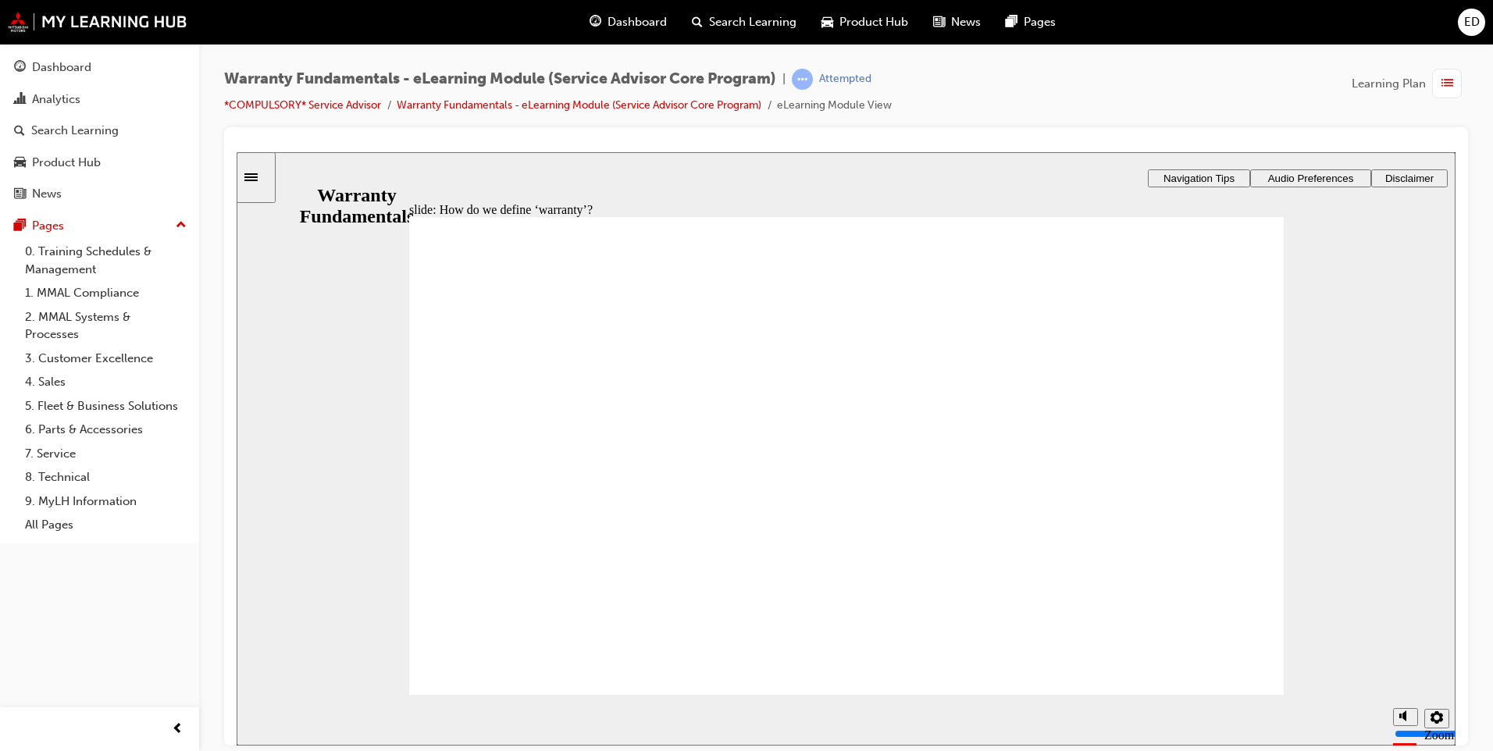
type textarea "guarantee of a product by the manufacturer, promising repair or r"
type textarea "guarantee of a product by the manufacturer, promising repair or re"
type textarea "guarantee of a product by the manufacturer, promising repair or rep"
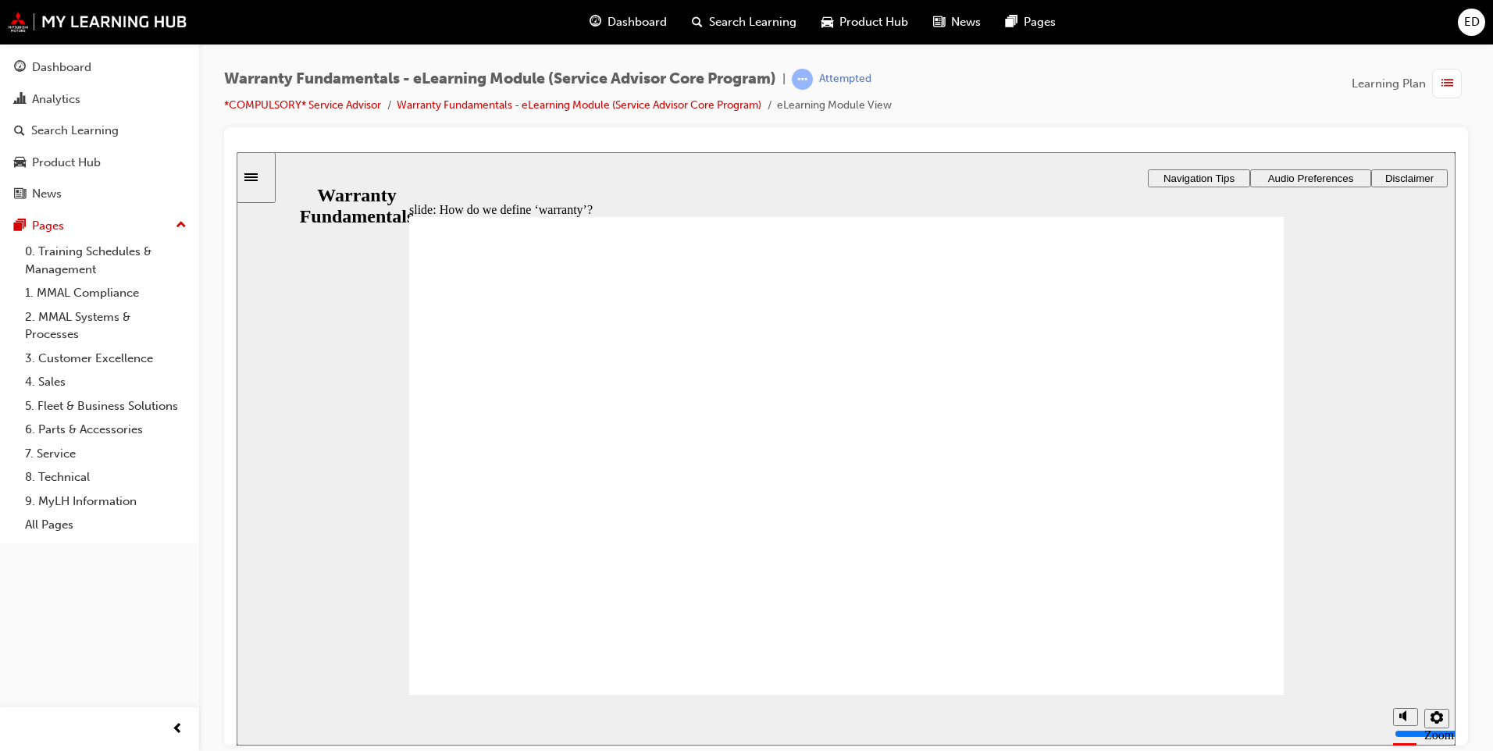
type textarea "guarantee of a product by the manufacturer, promising repair or repl"
type textarea "guarantee of a product by the manufacturer, promising repair or repla"
type textarea "guarantee of a product by the manufacturer, promising repair or replac"
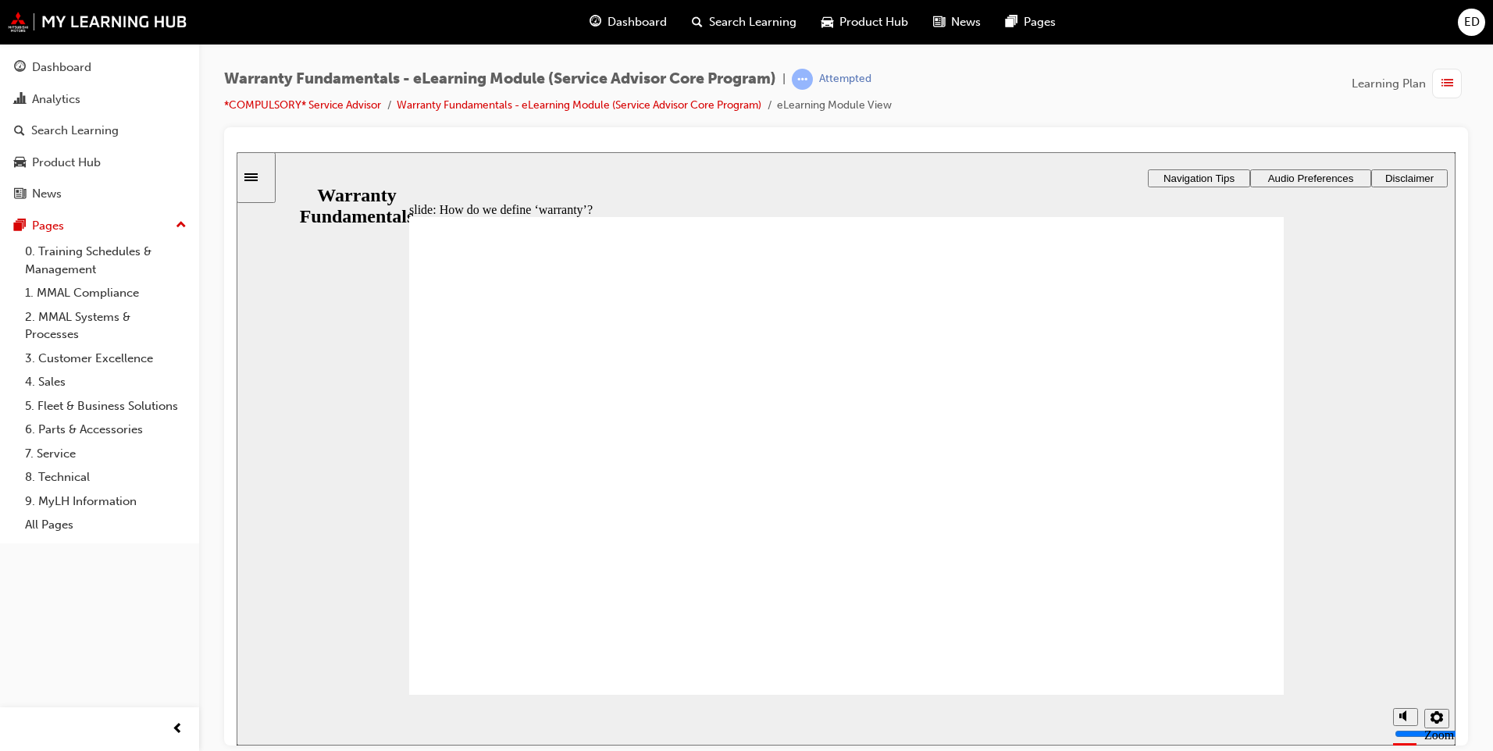
type textarea "guarantee of a product by the manufacturer, promising repair or replac"
type textarea "guarantee of a product by the manufacturer, promising repair or replace"
type textarea "guarantee of a product by the manufacturer, promising repair or replacem"
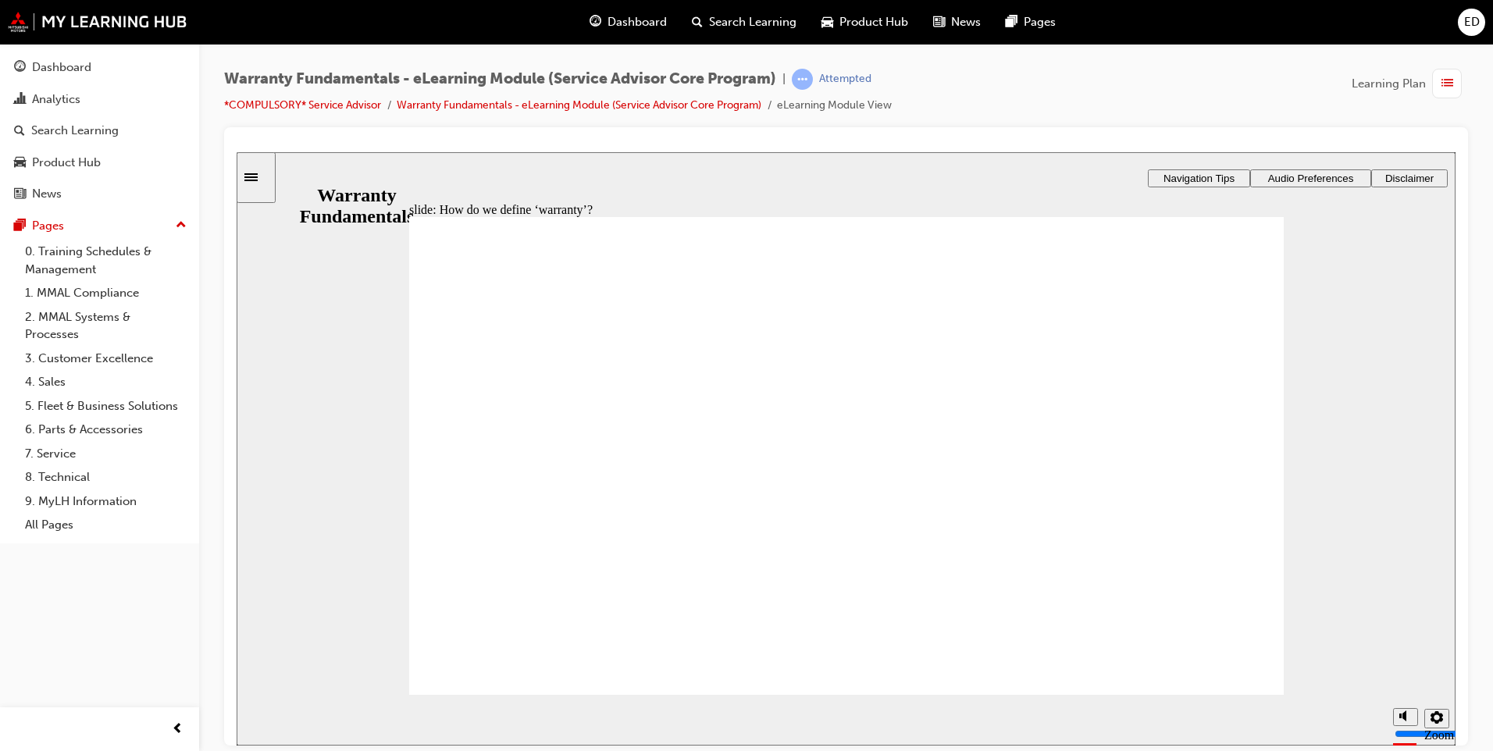
type textarea "guarantee of a product by the manufacturer, promising repair or replaceme"
type textarea "guarantee of a product by the manufacturer, promising repair or replacemen"
type textarea "guarantee of a product by the manufacturer, promising repair or replacement"
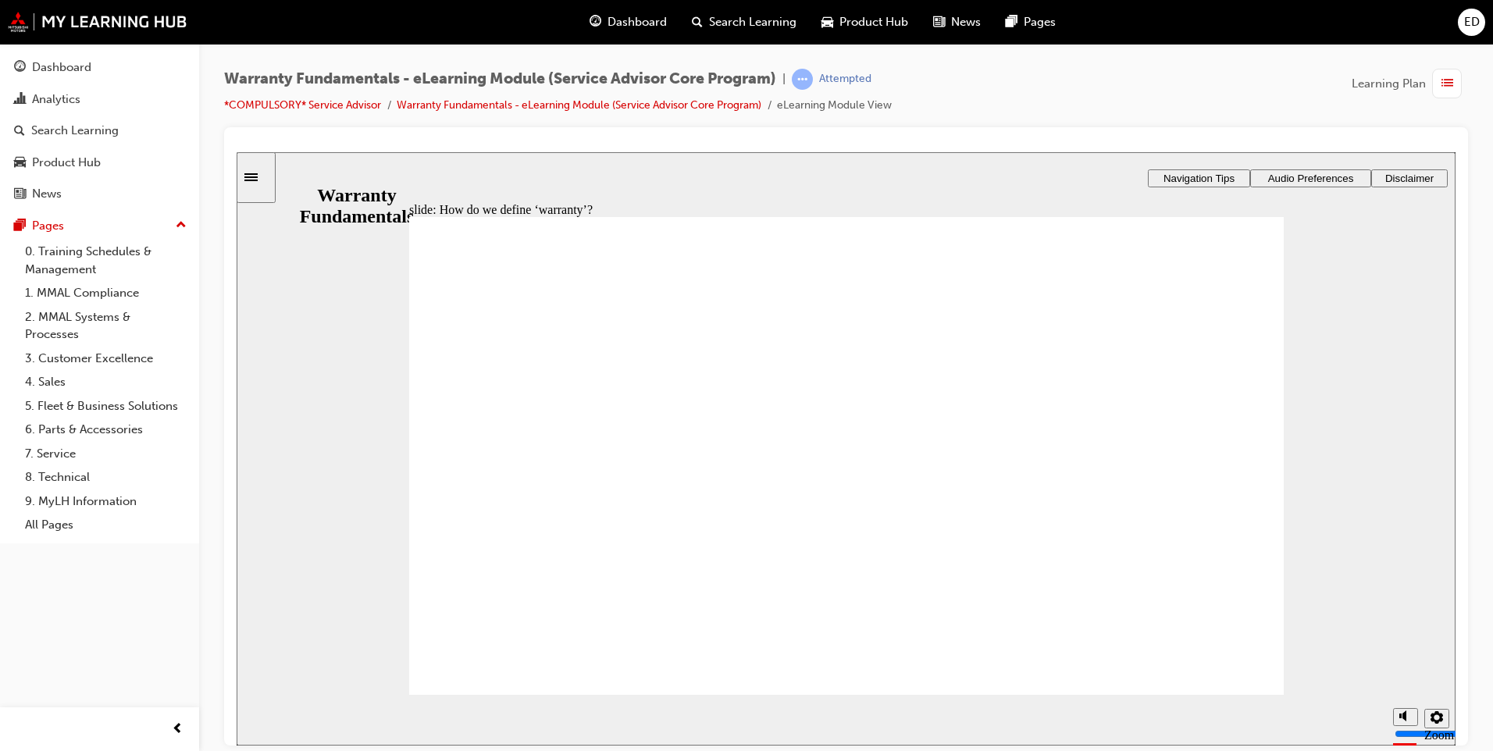
type textarea "guarantee of a product by the manufacturer, promising repair or replacement"
type textarea "guarantee of a product by the manufacturer, promising repair or replacement w"
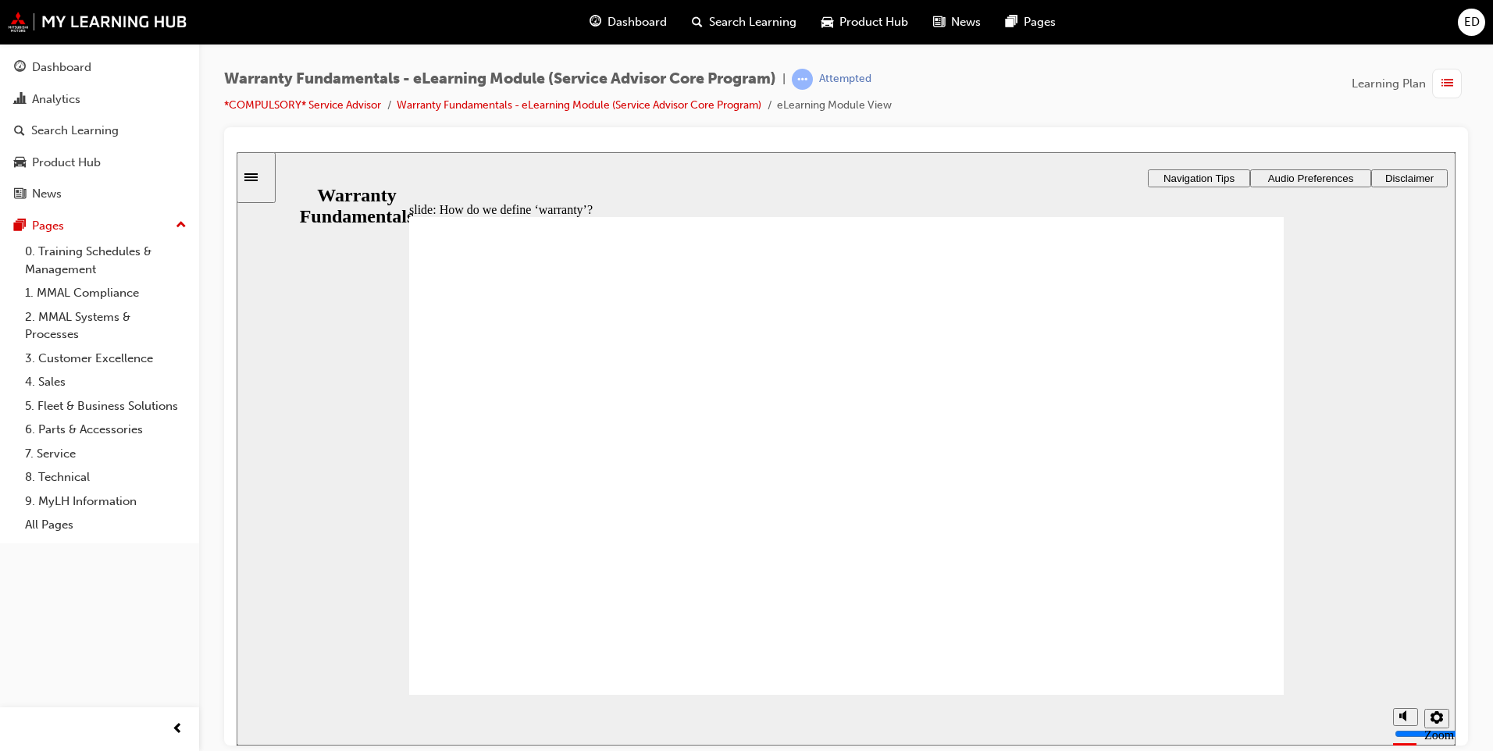
type textarea "guarantee of a product by the manufacturer, promising repair or replacement wi"
type textarea "guarantee of a product by the manufacturer, promising repair or replacement wit"
type textarea "guarantee of a product by the manufacturer, promising repair or replacement with"
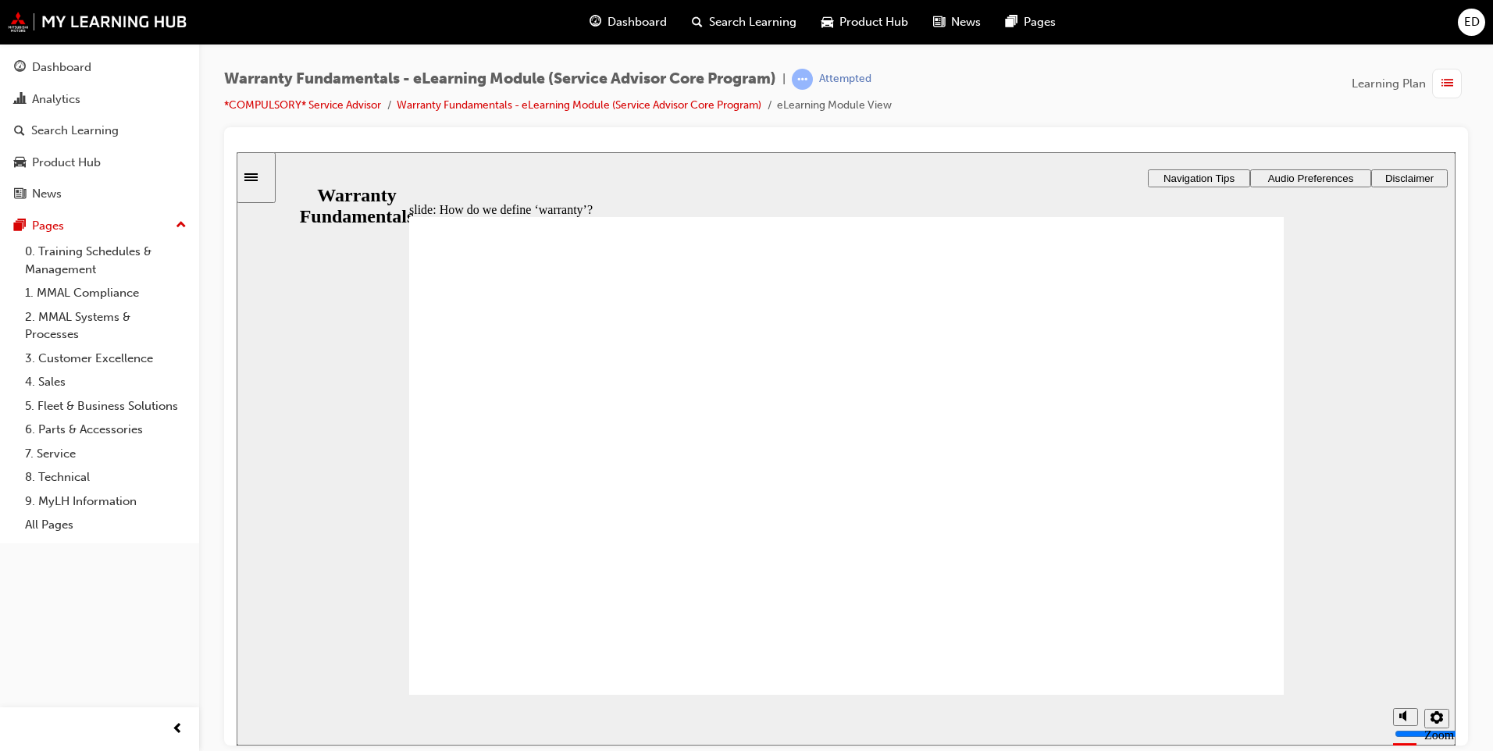
type textarea "guarantee of a product by the manufacturer, promising repair or replacement with"
type textarea "guarantee of a product by the manufacturer, promising repair or replacement wit…"
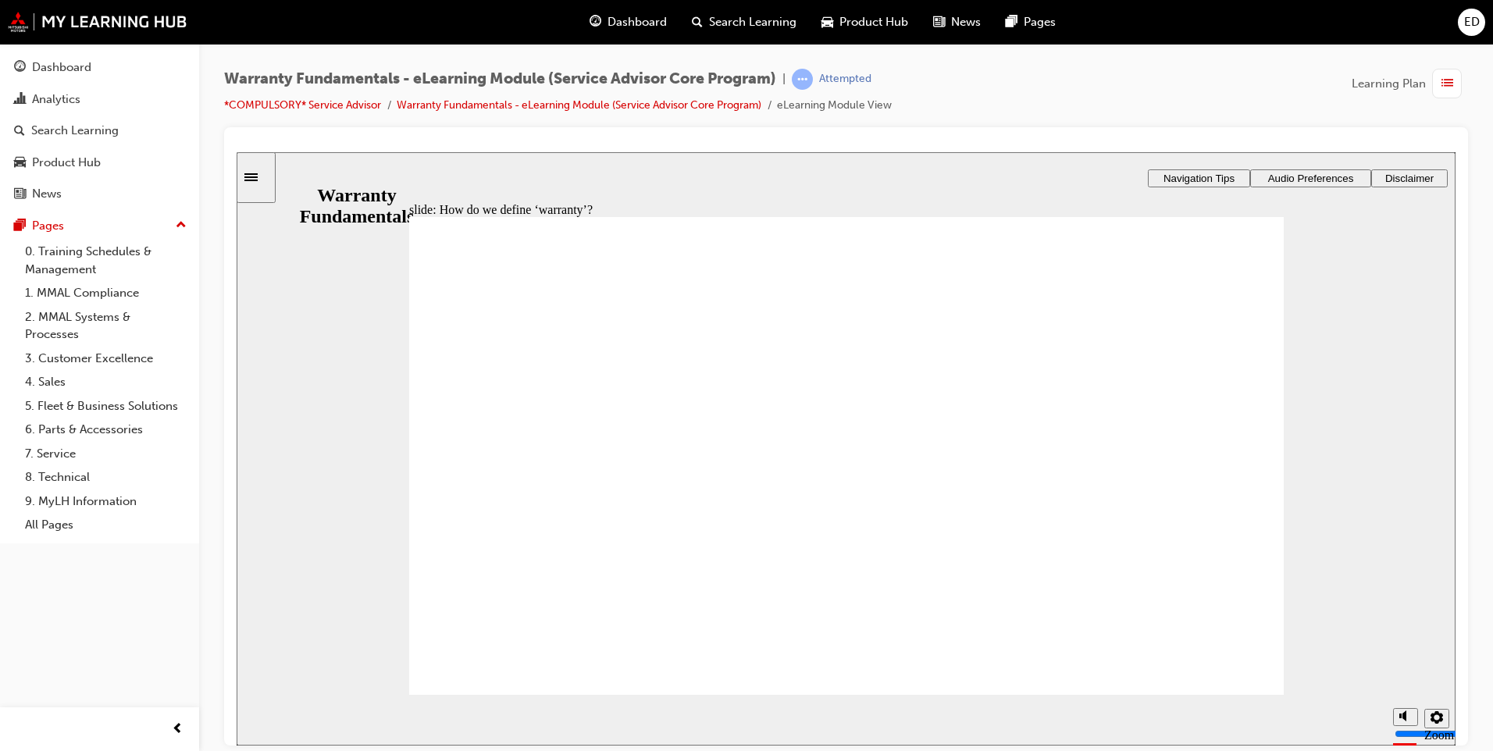
type textarea "guarantee of a product by the manufacturer, promising repair or replacement wit…"
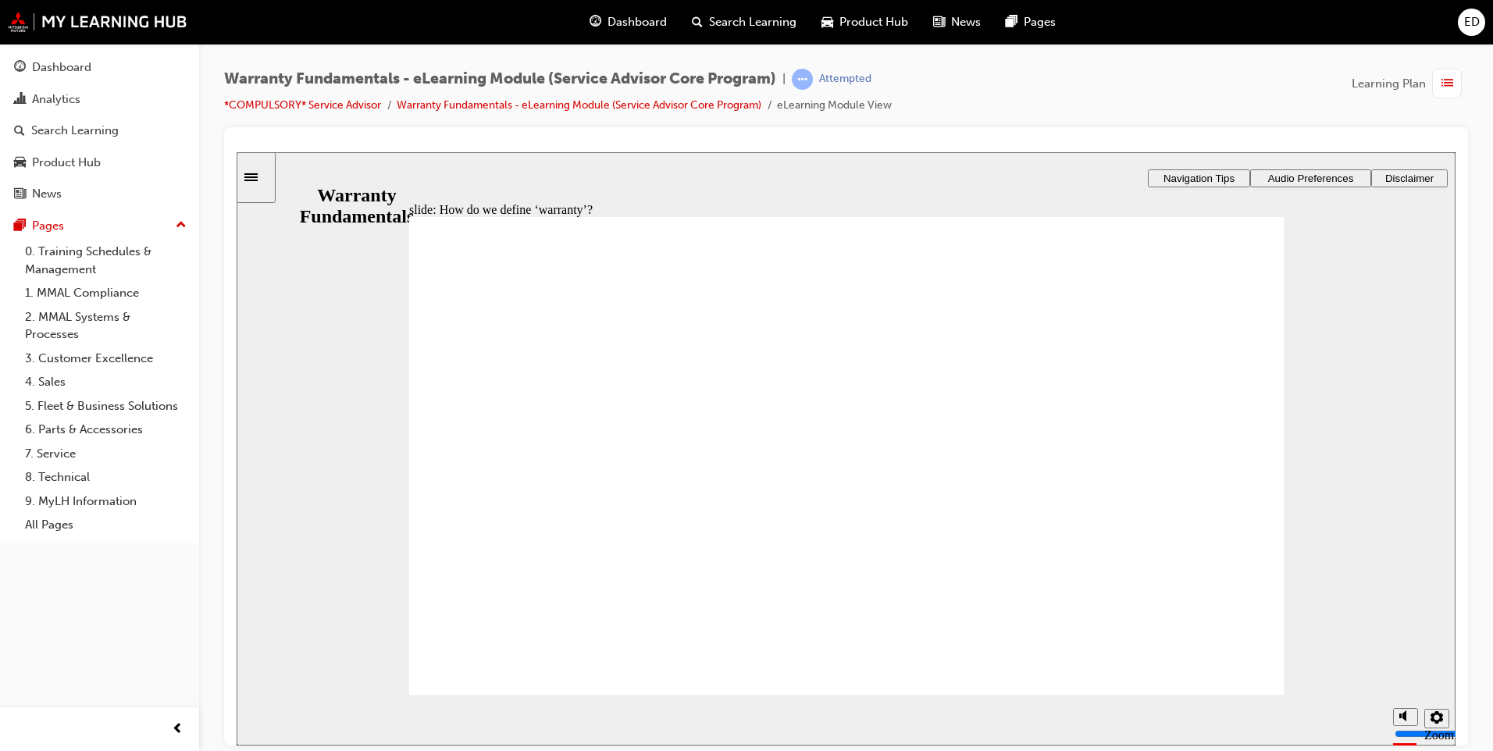
type textarea "guarantee of a product by the manufacturer, promising repair or replacement wit…"
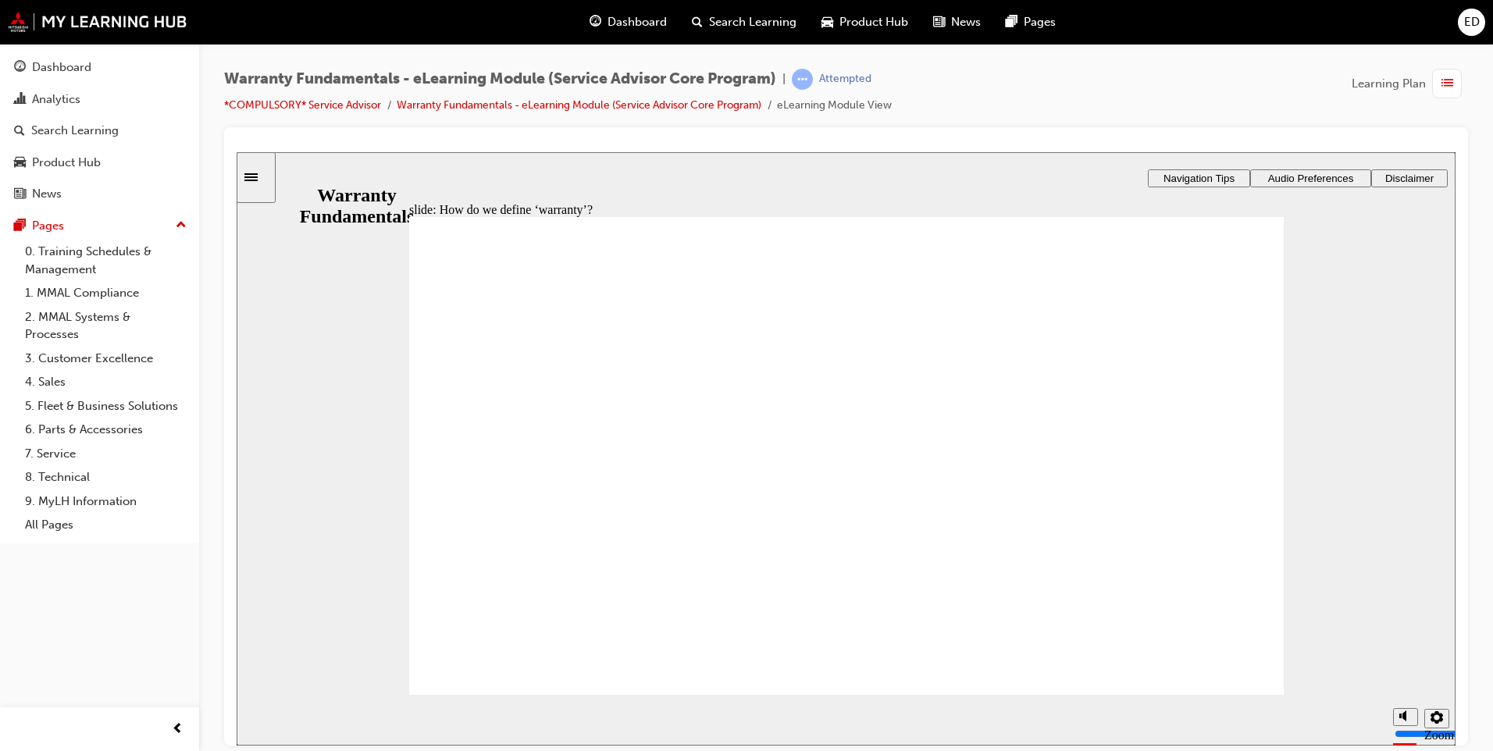
type textarea "guarantee of a product by the manufacturer, promising repair or replacement wit…"
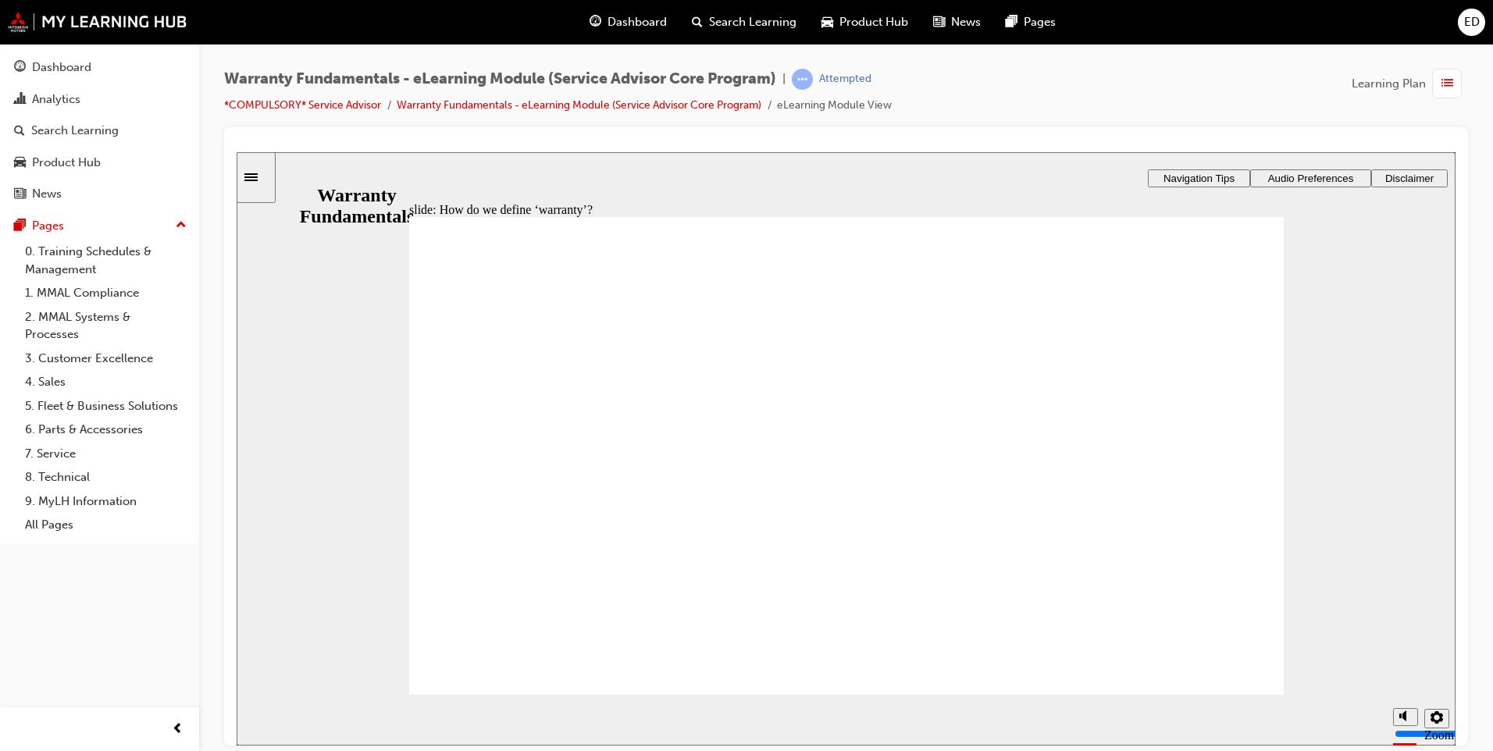
type textarea "guarantee of a product by the manufacturer, promising repair or replacement wit…"
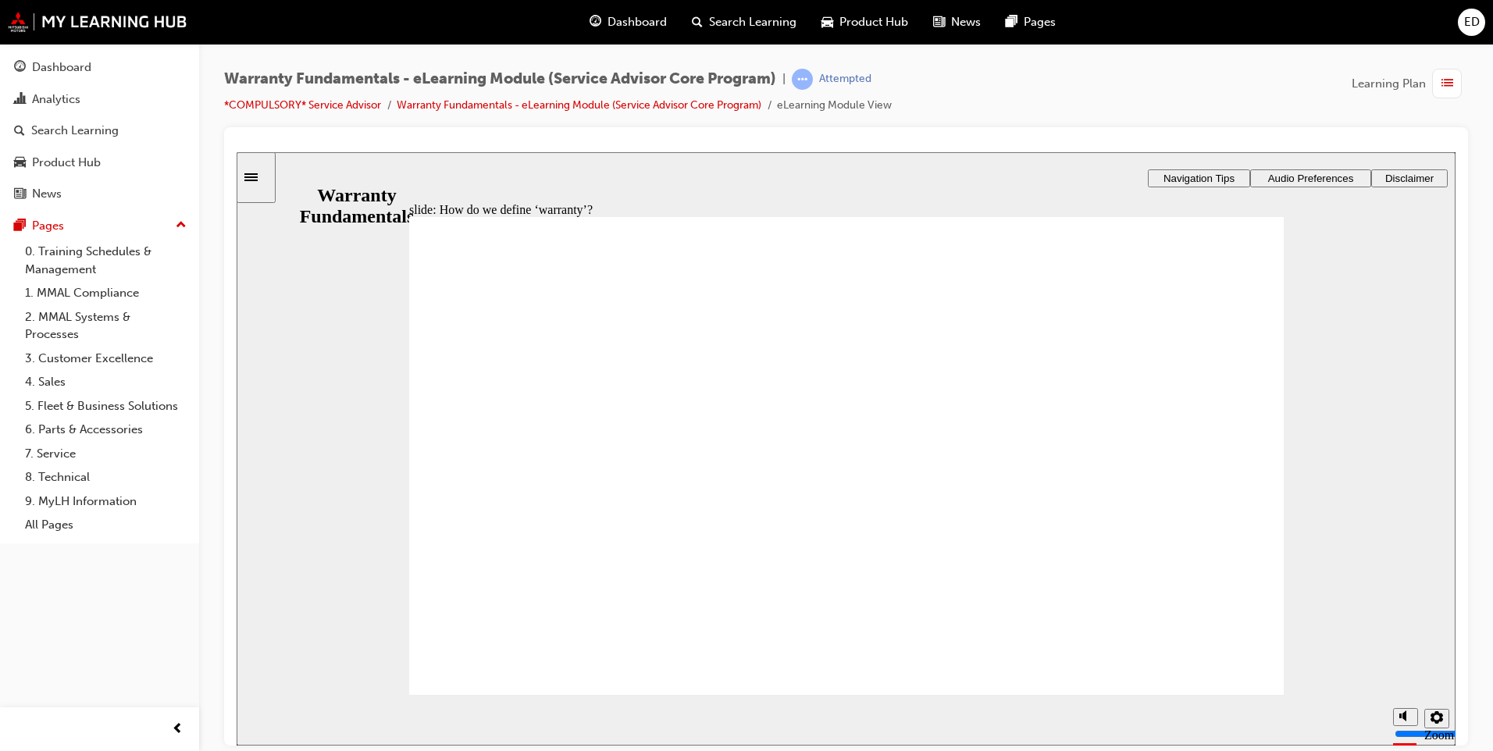
type textarea "guarantee of a product by the manufacturer, promising repair or replacement wit…"
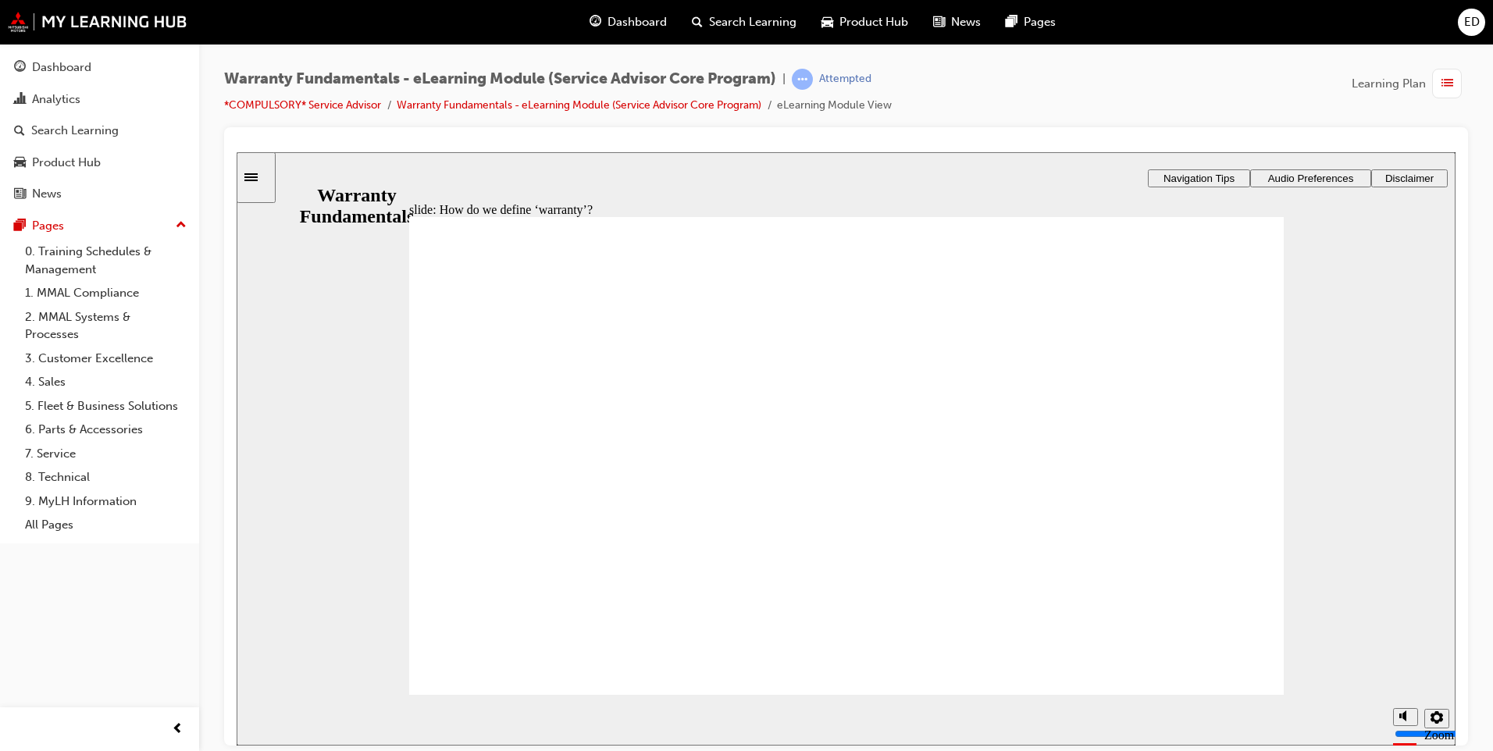
type textarea "guarantee of a product by the manufacturer, promising repair or replacement wit…"
click at [1228, 699] on section "Playback Speed 2 1.75 1.5 1.25" at bounding box center [846, 719] width 1219 height 51
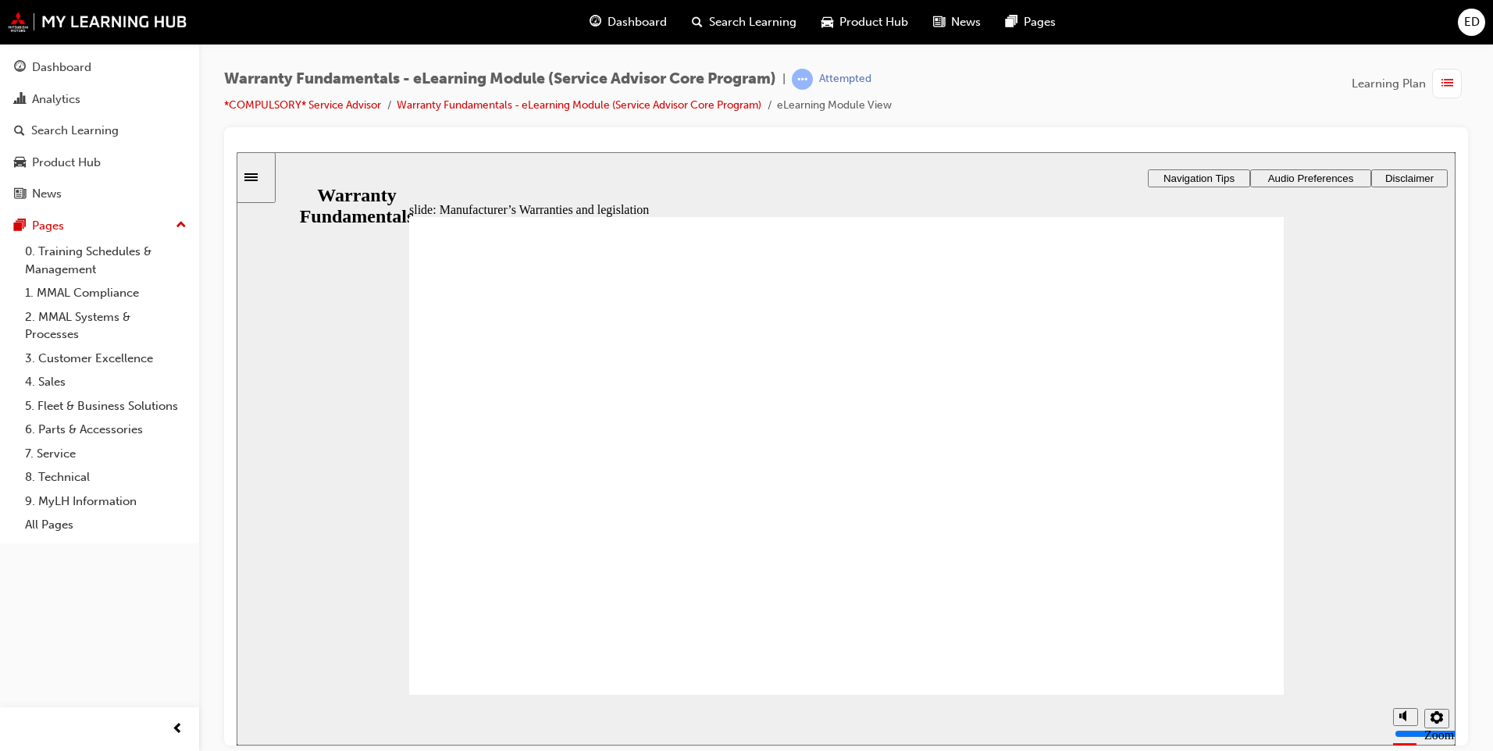
click at [1204, 694] on section "Playback Speed 2 1.75 1.5 1.25 Normal" at bounding box center [846, 719] width 1219 height 51
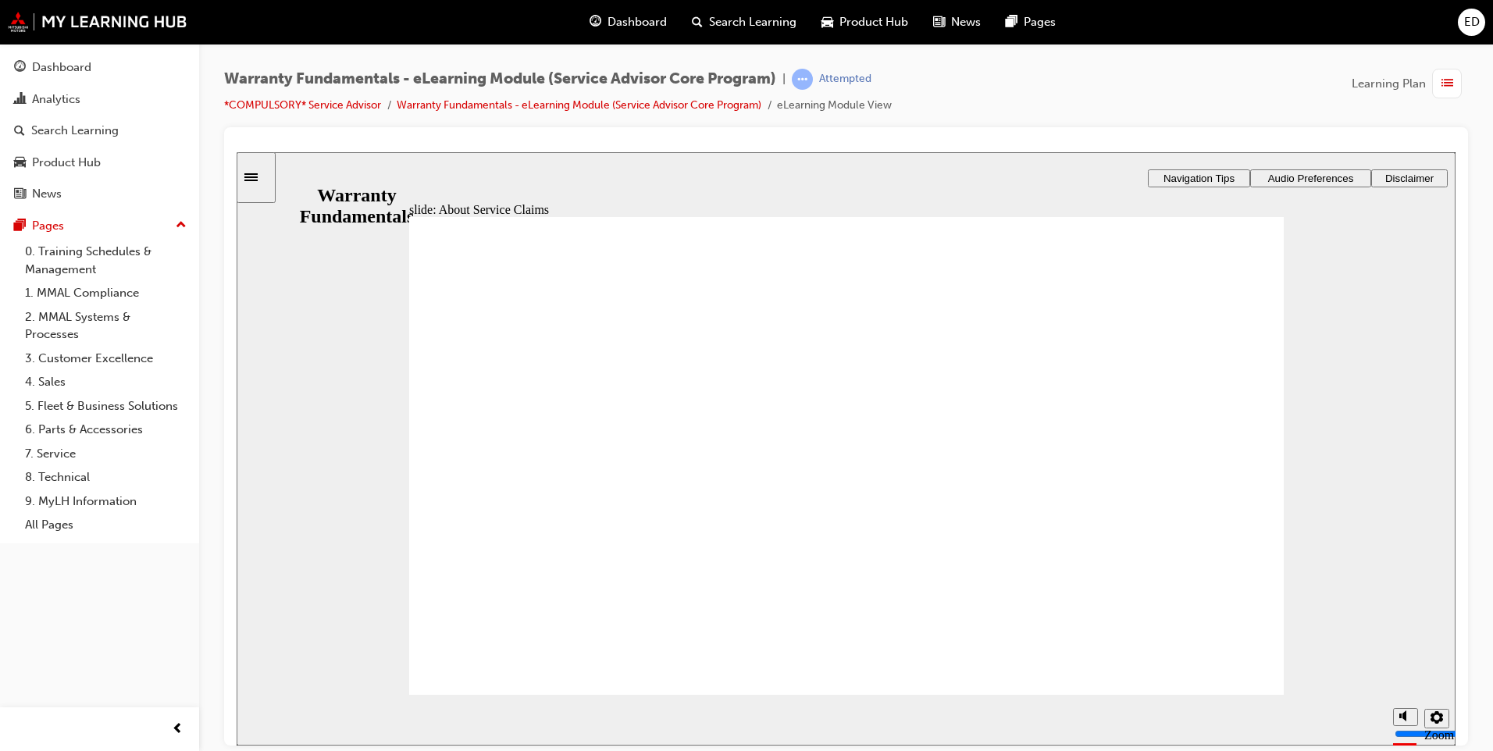
click at [1203, 695] on section "Playback Speed 2 1.75 1.5 1.25 Normal" at bounding box center [846, 719] width 1219 height 51
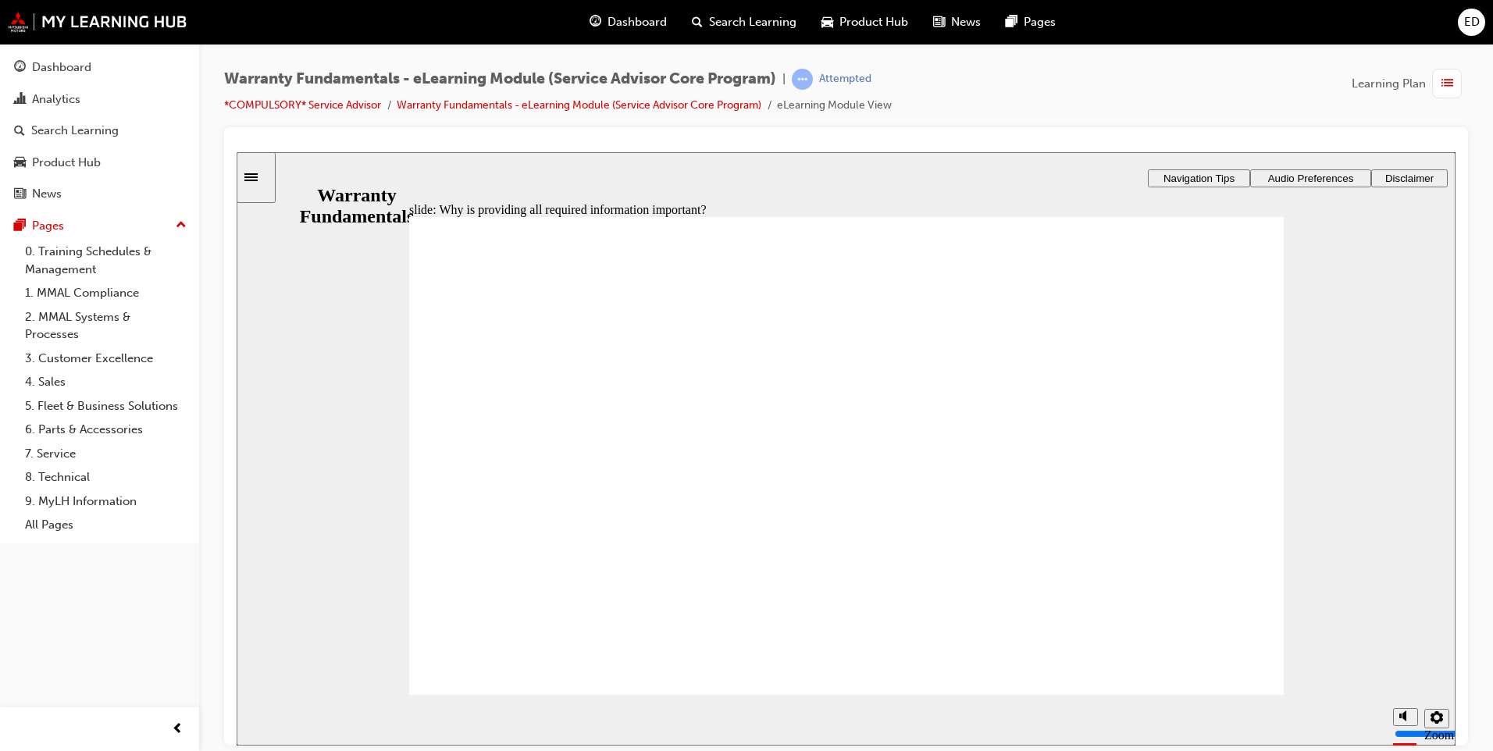
drag, startPoint x: 1229, startPoint y: 671, endPoint x: 1217, endPoint y: 680, distance: 15.6
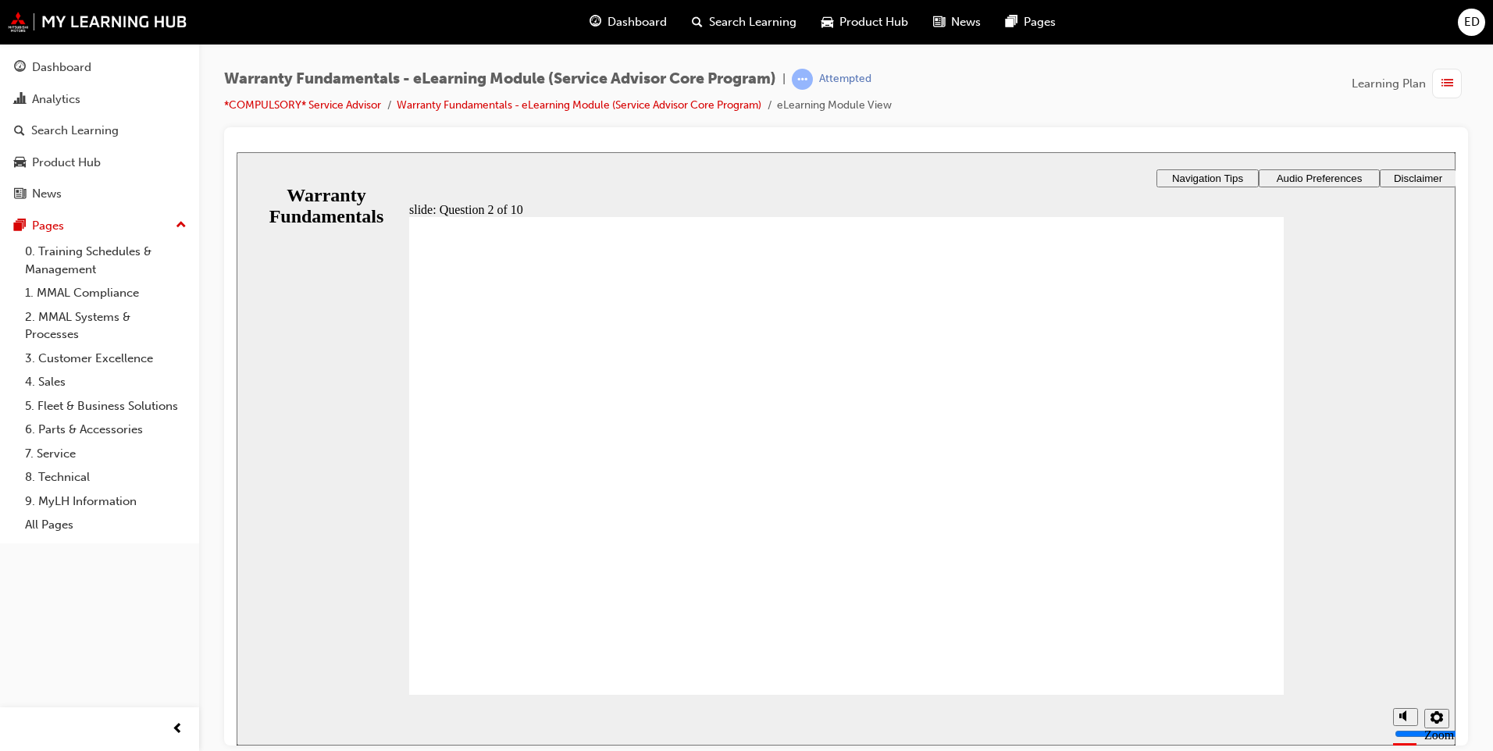
drag, startPoint x: 1204, startPoint y: 665, endPoint x: 1198, endPoint y: 657, distance: 9.5
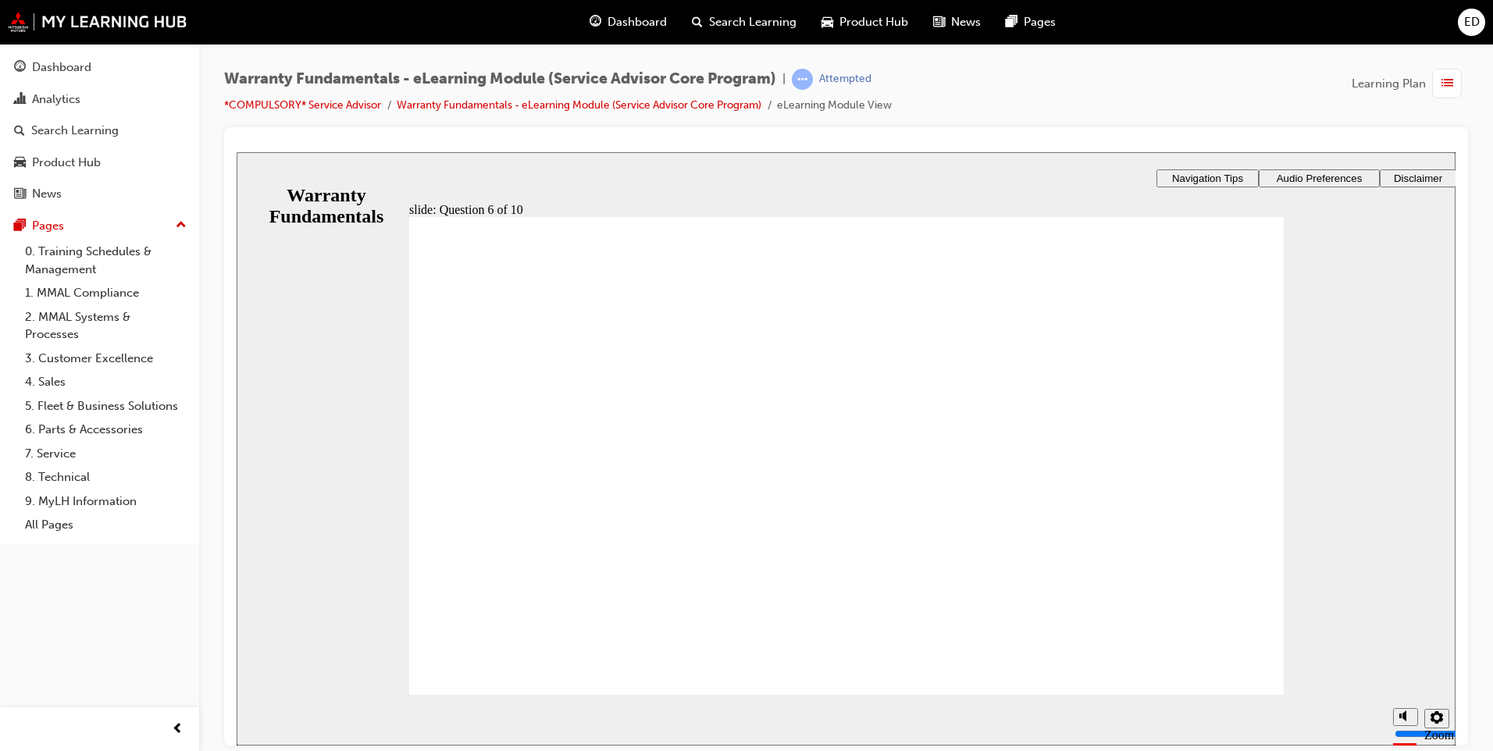
drag, startPoint x: 751, startPoint y: 487, endPoint x: 754, endPoint y: 512, distance: 25.9
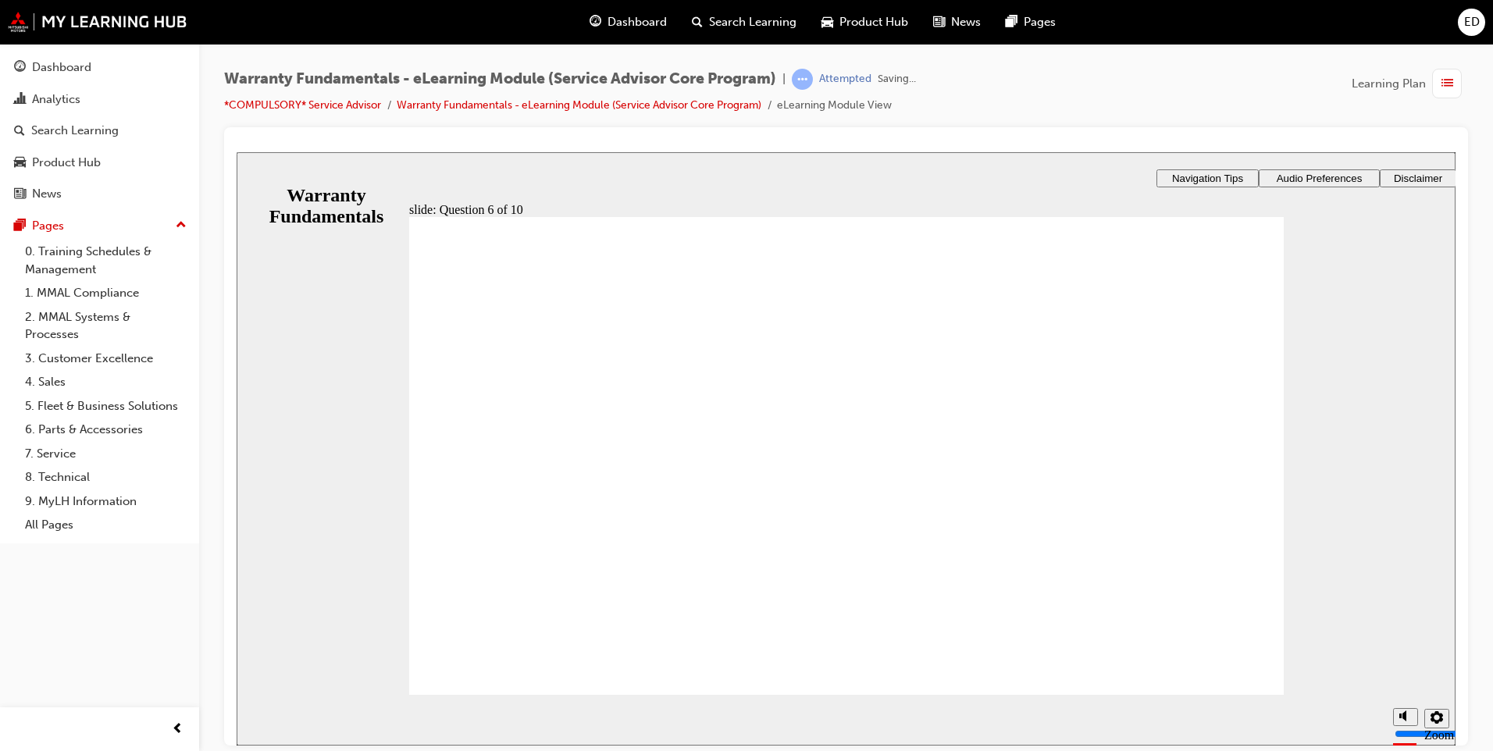
drag, startPoint x: 1197, startPoint y: 660, endPoint x: 1205, endPoint y: 662, distance: 8.2
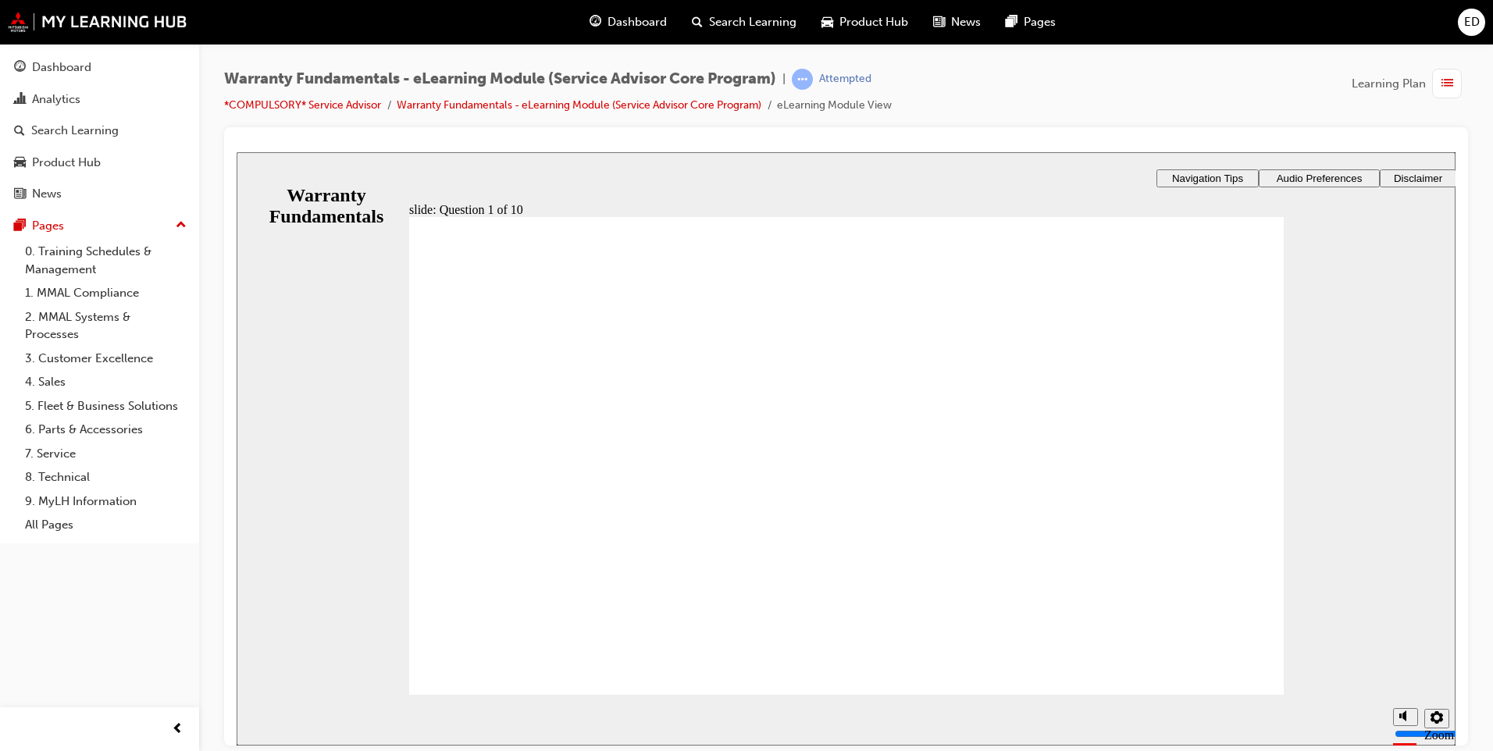
scroll to position [0, 0]
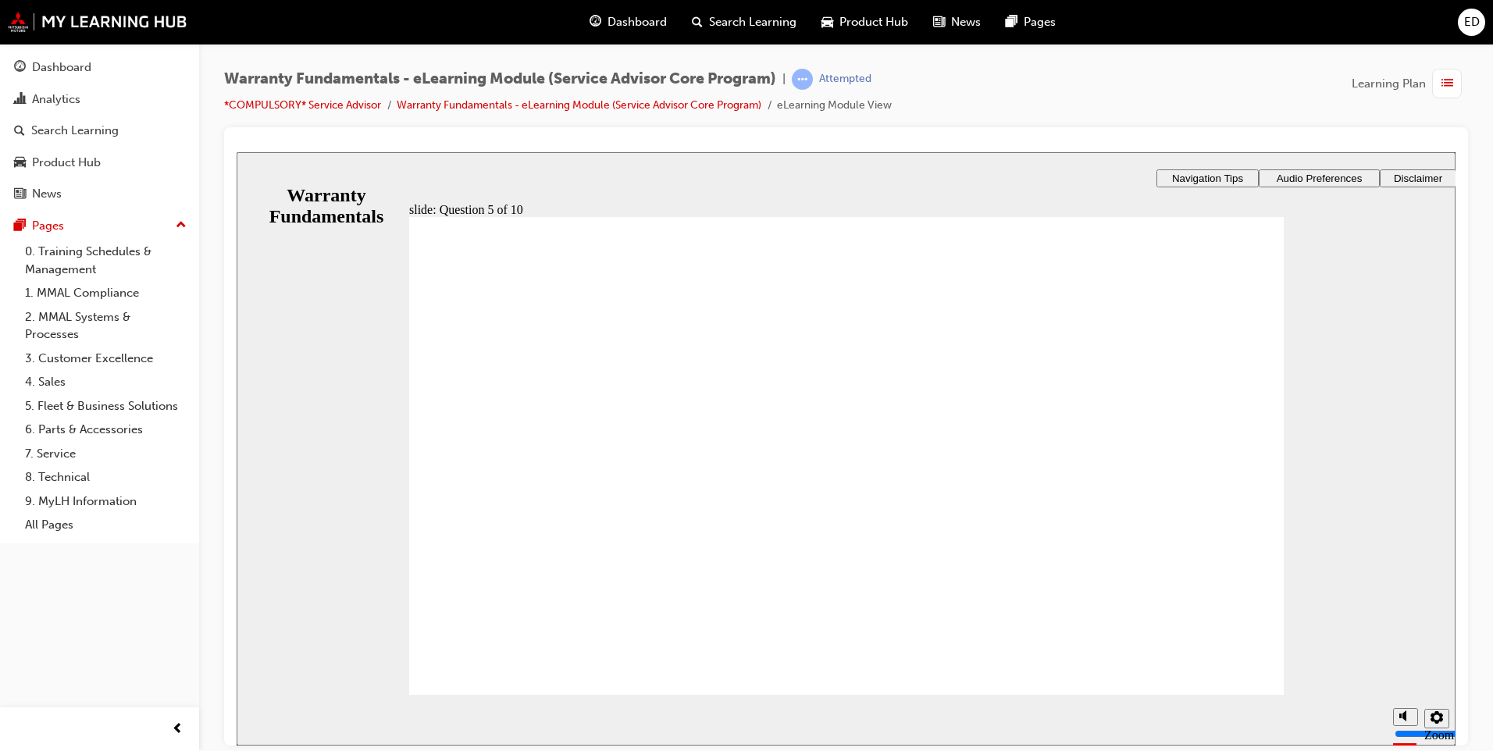
drag, startPoint x: 874, startPoint y: 537, endPoint x: 898, endPoint y: 540, distance: 24.3
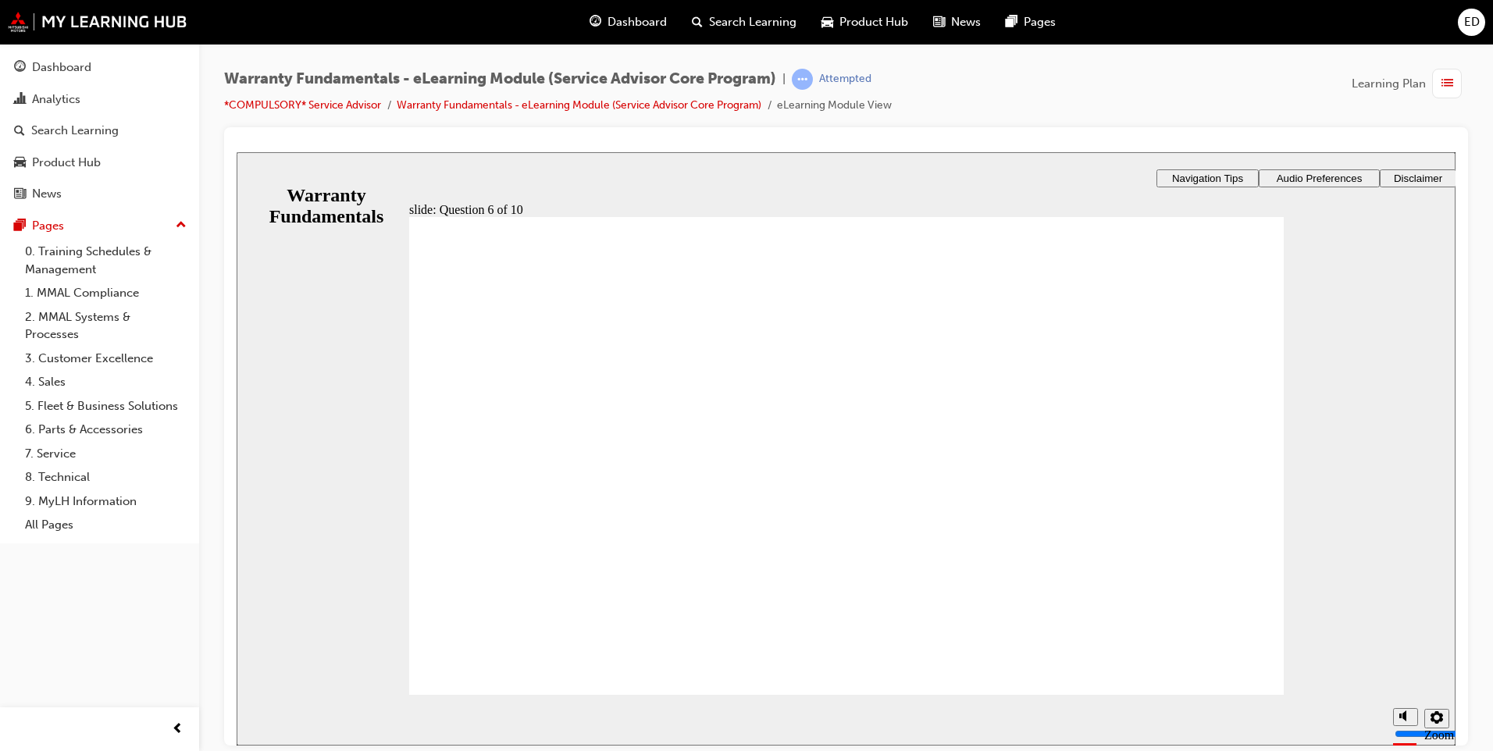
drag, startPoint x: 1065, startPoint y: 524, endPoint x: 1059, endPoint y: 562, distance: 38.7
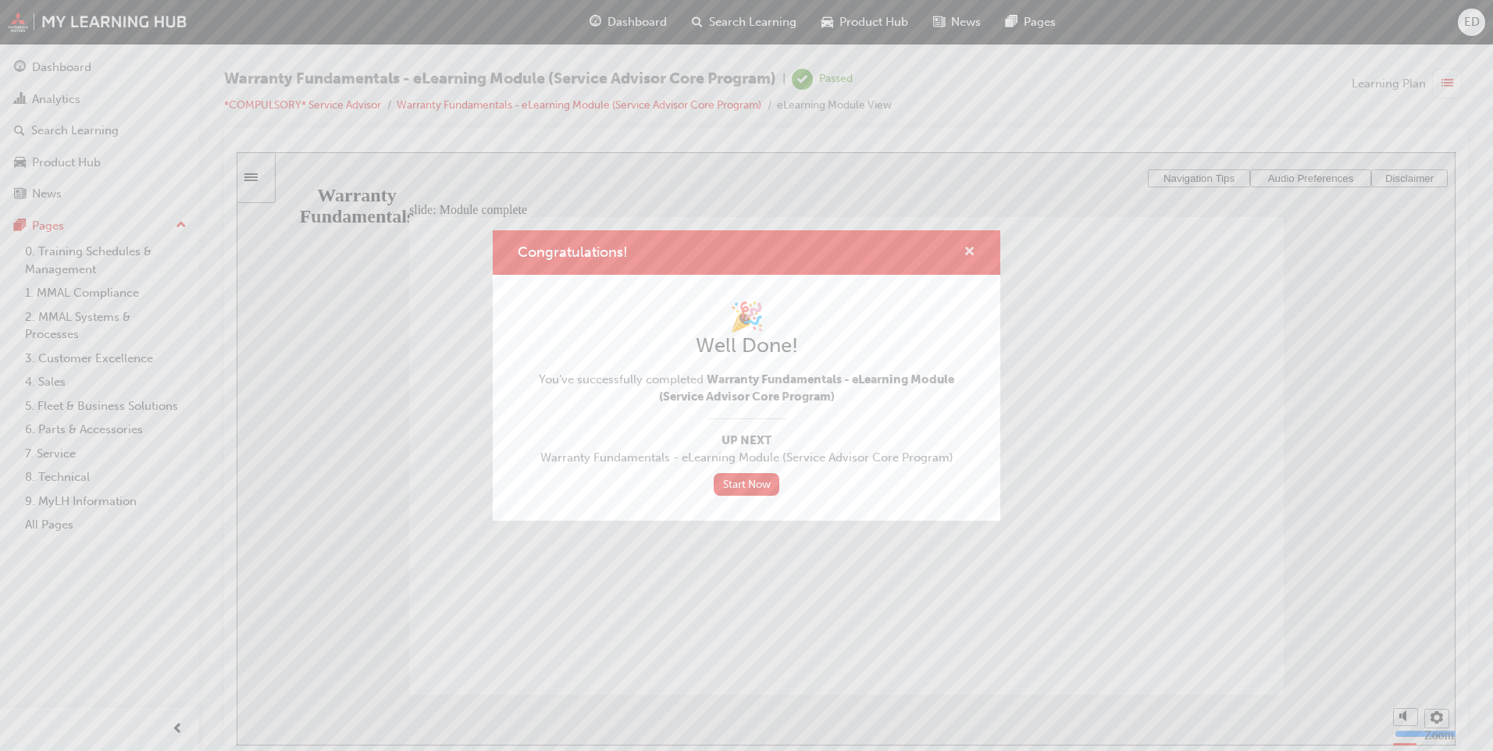
click at [972, 255] on span "cross-icon" at bounding box center [970, 253] width 12 height 14
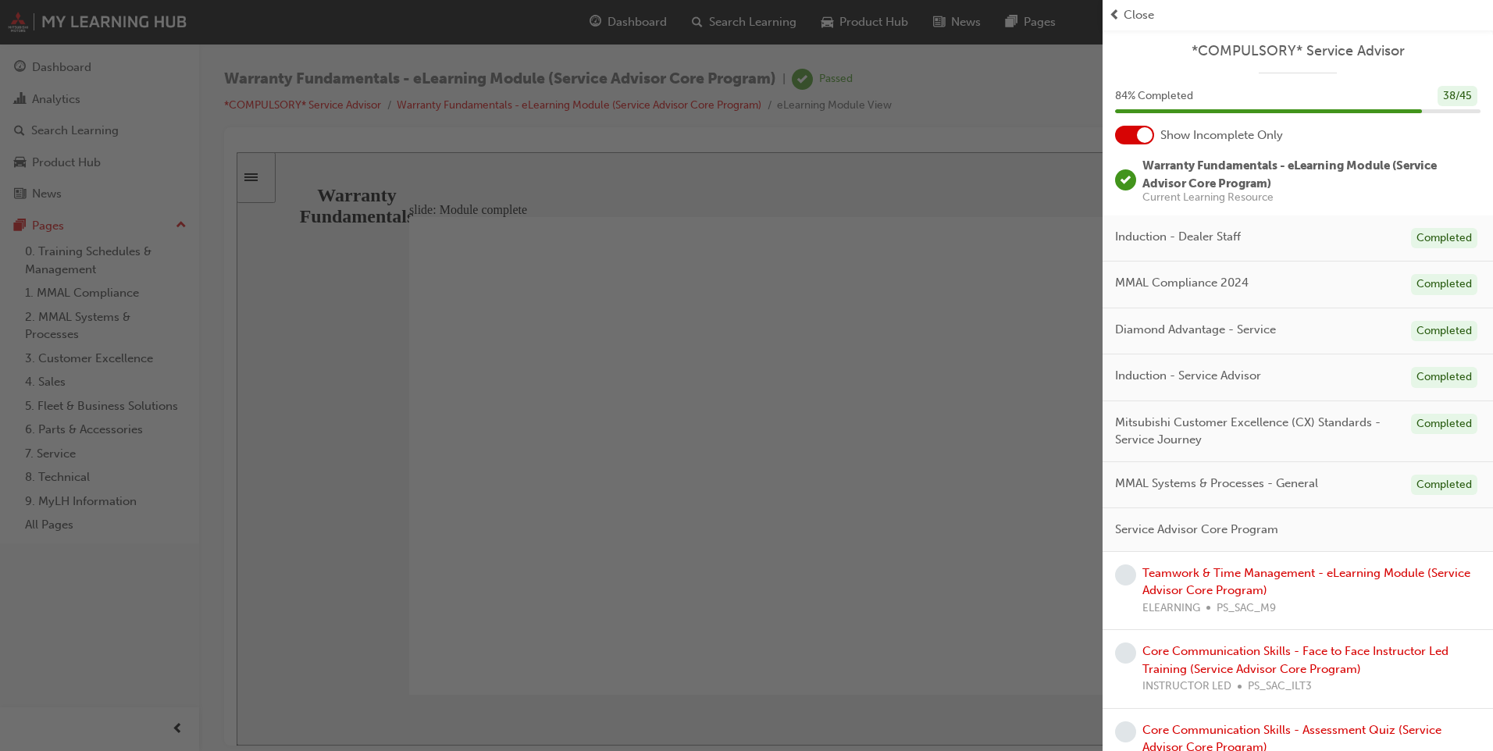
click at [1147, 16] on span "Close" at bounding box center [1139, 15] width 30 height 18
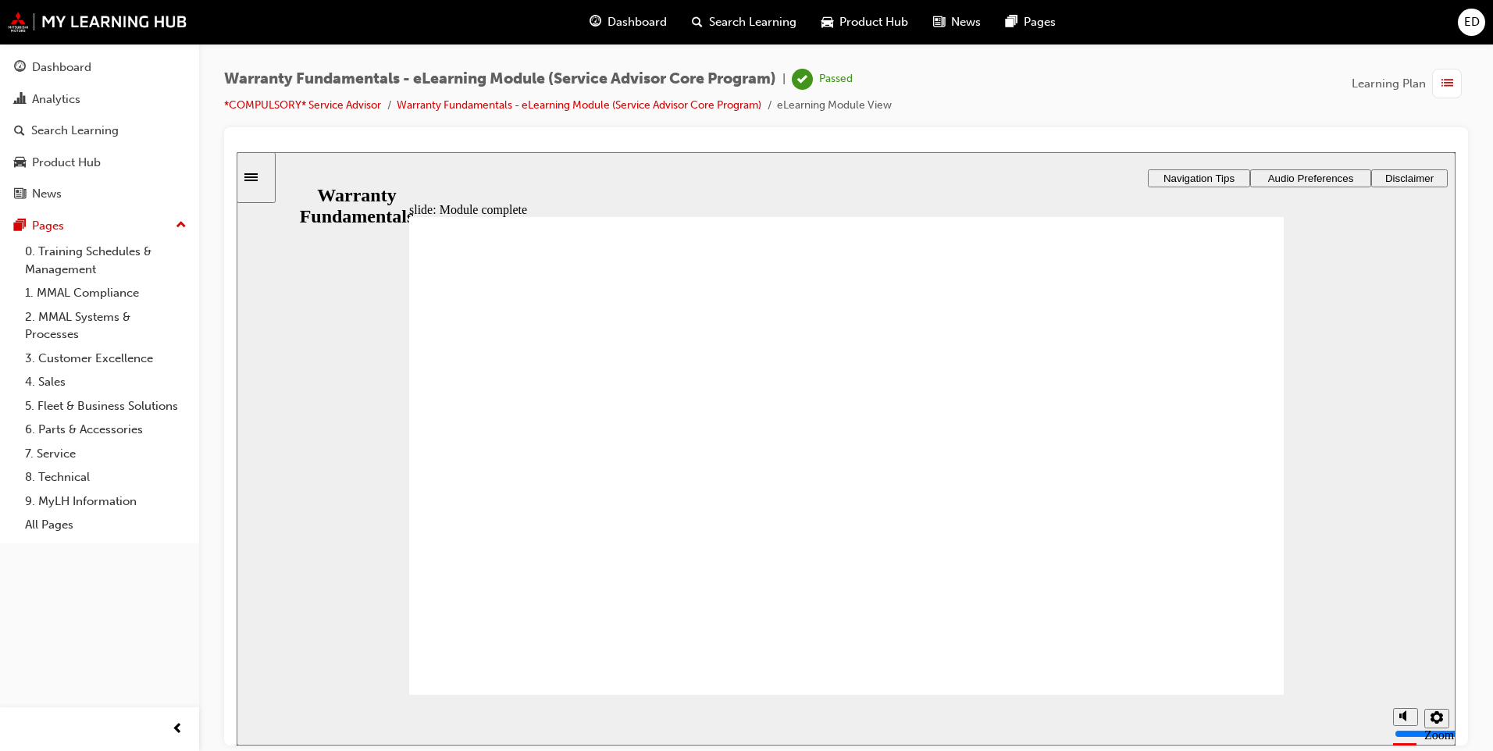
click at [1479, 29] on span "ED" at bounding box center [1472, 22] width 16 height 18
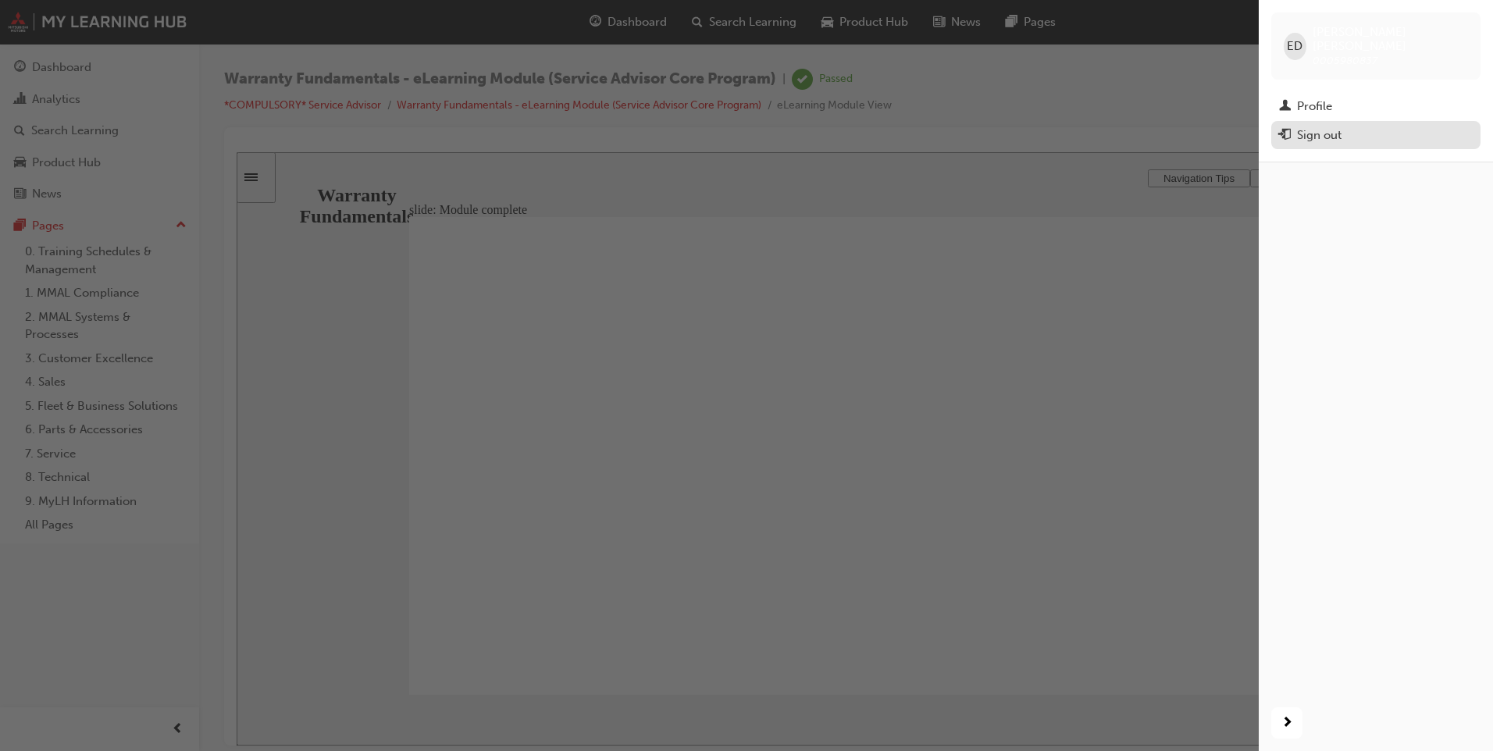
click at [1421, 126] on div "Sign out" at bounding box center [1376, 136] width 194 height 20
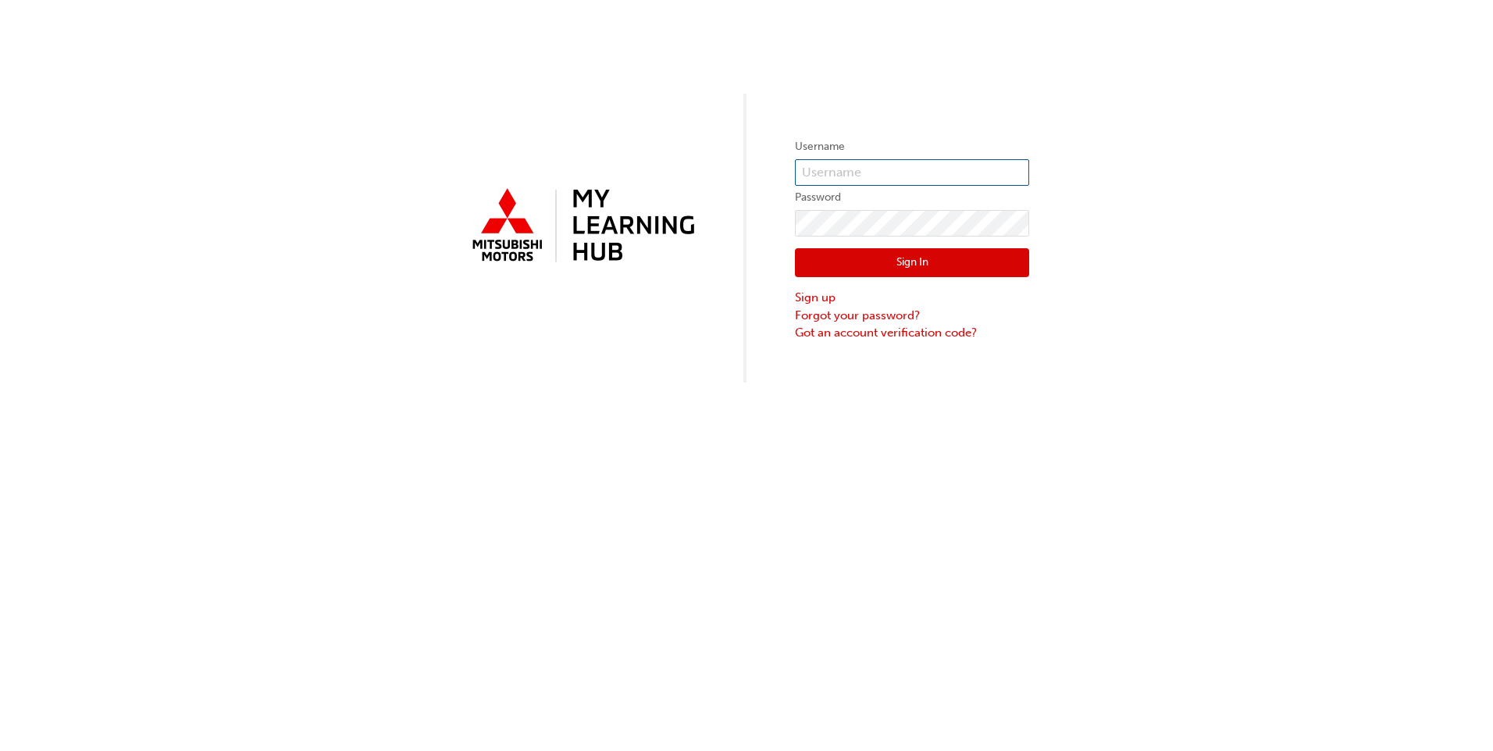
type input "0005980837"
click at [935, 251] on button "Sign In" at bounding box center [912, 263] width 234 height 30
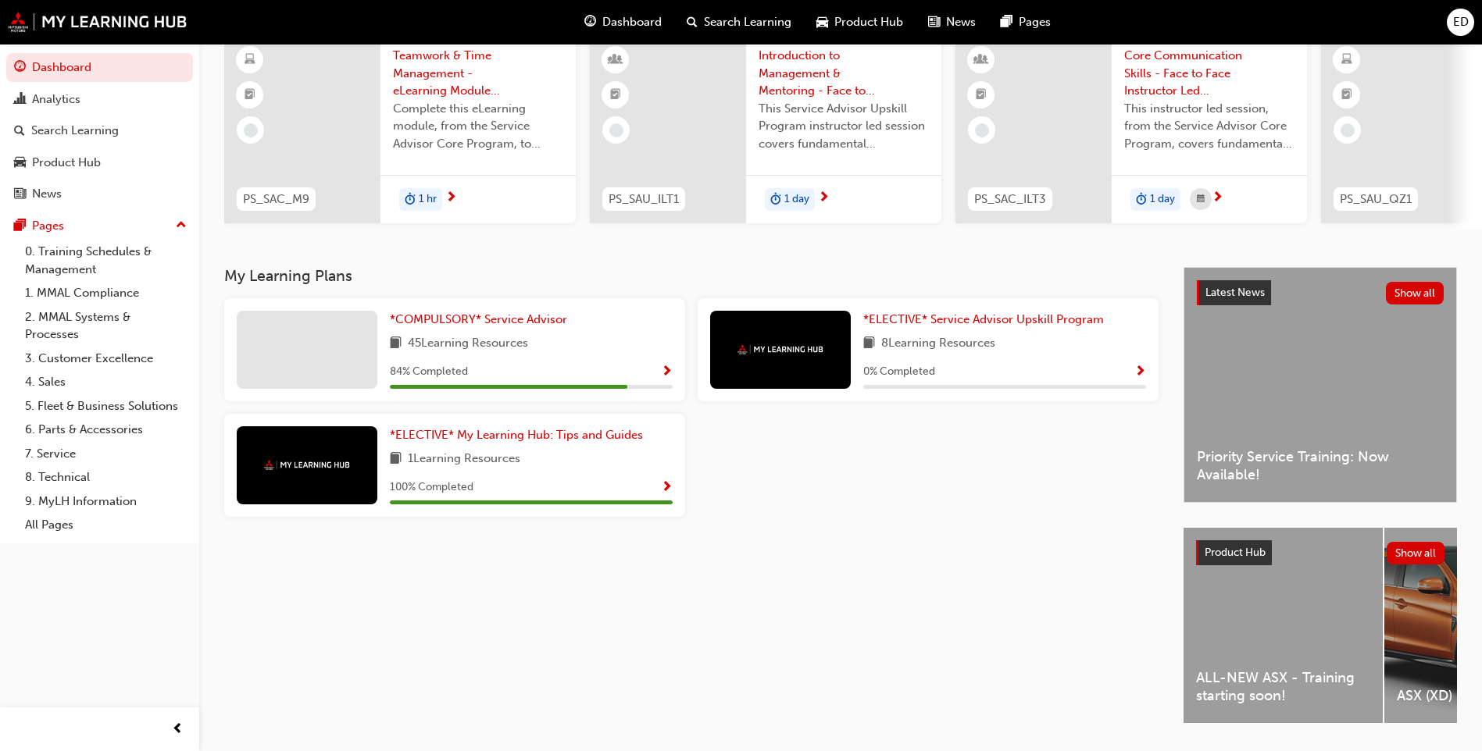
scroll to position [104, 0]
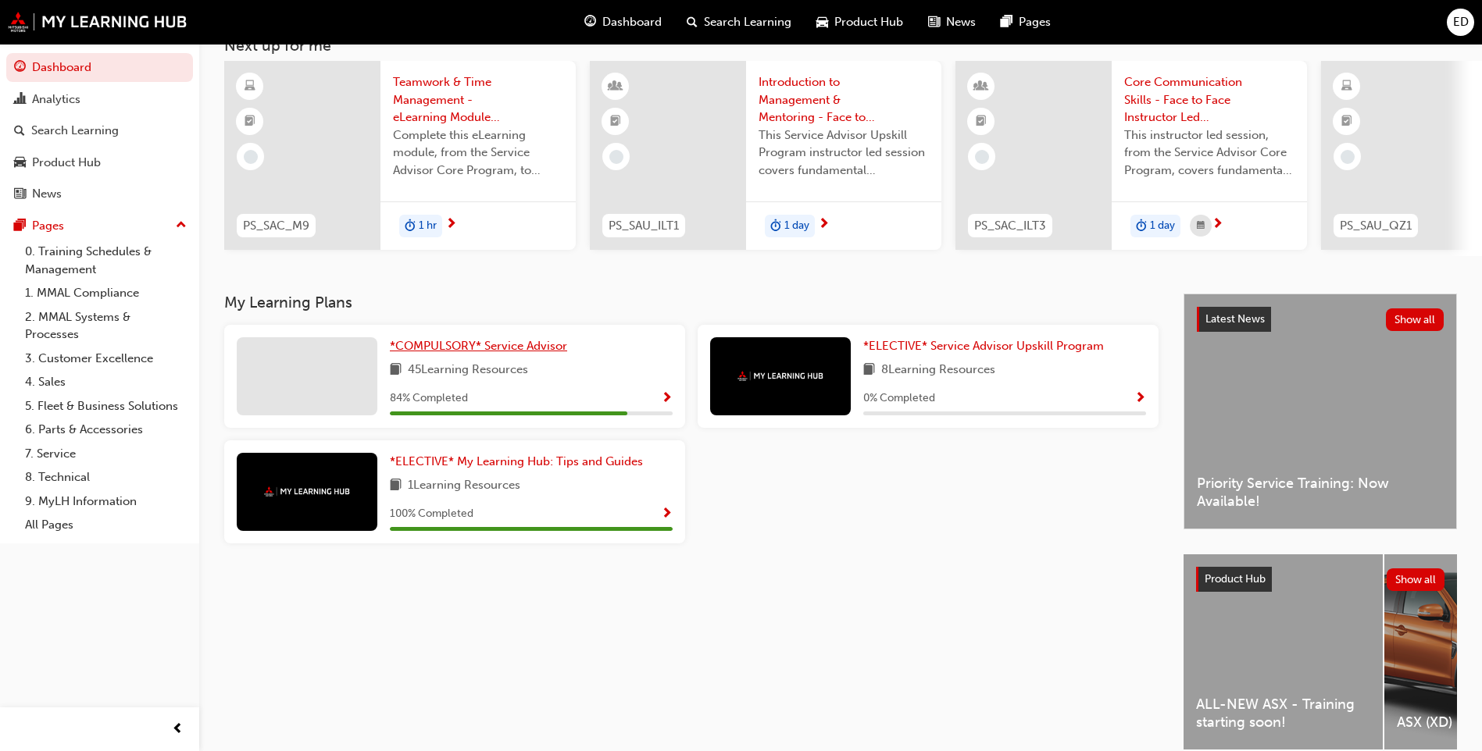
click at [528, 355] on link "*COMPULSORY* Service Advisor" at bounding box center [482, 346] width 184 height 18
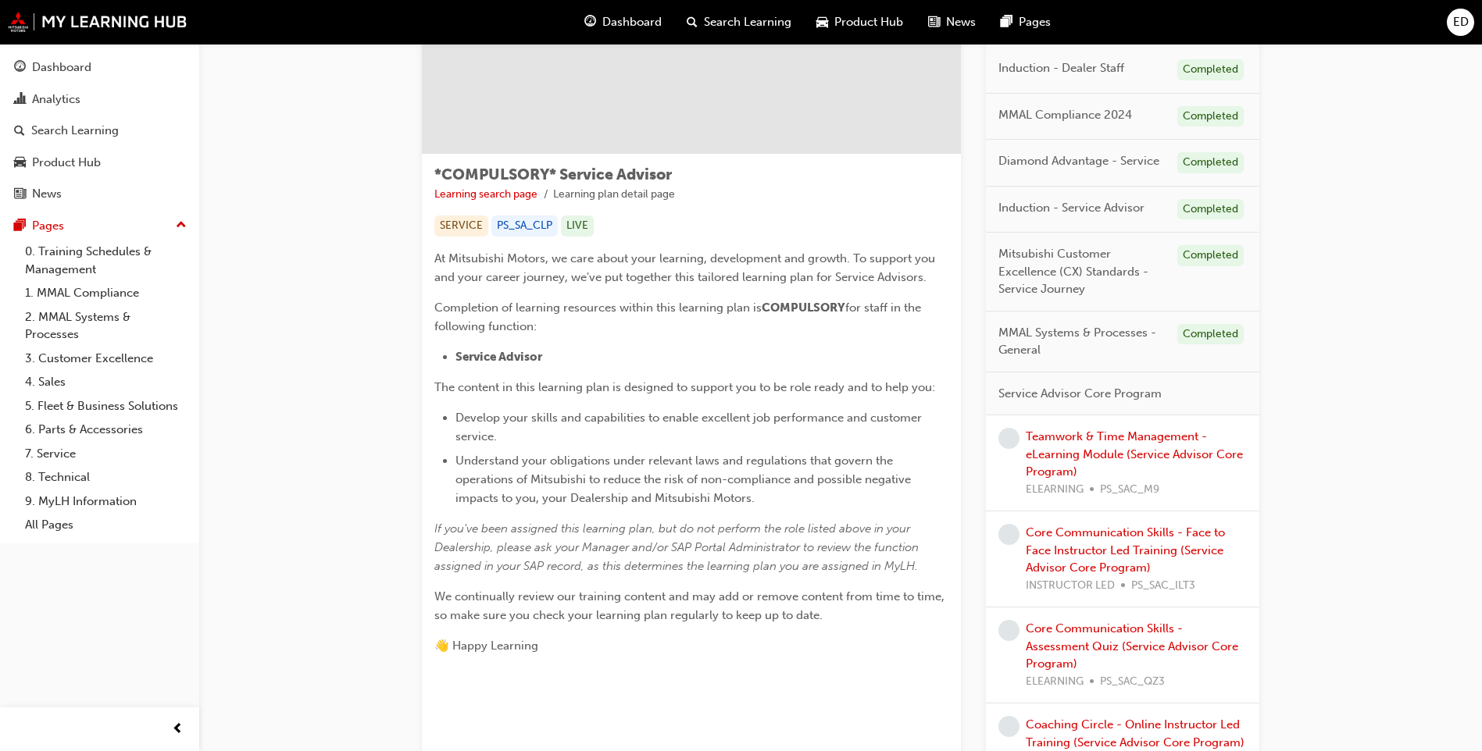
scroll to position [312, 0]
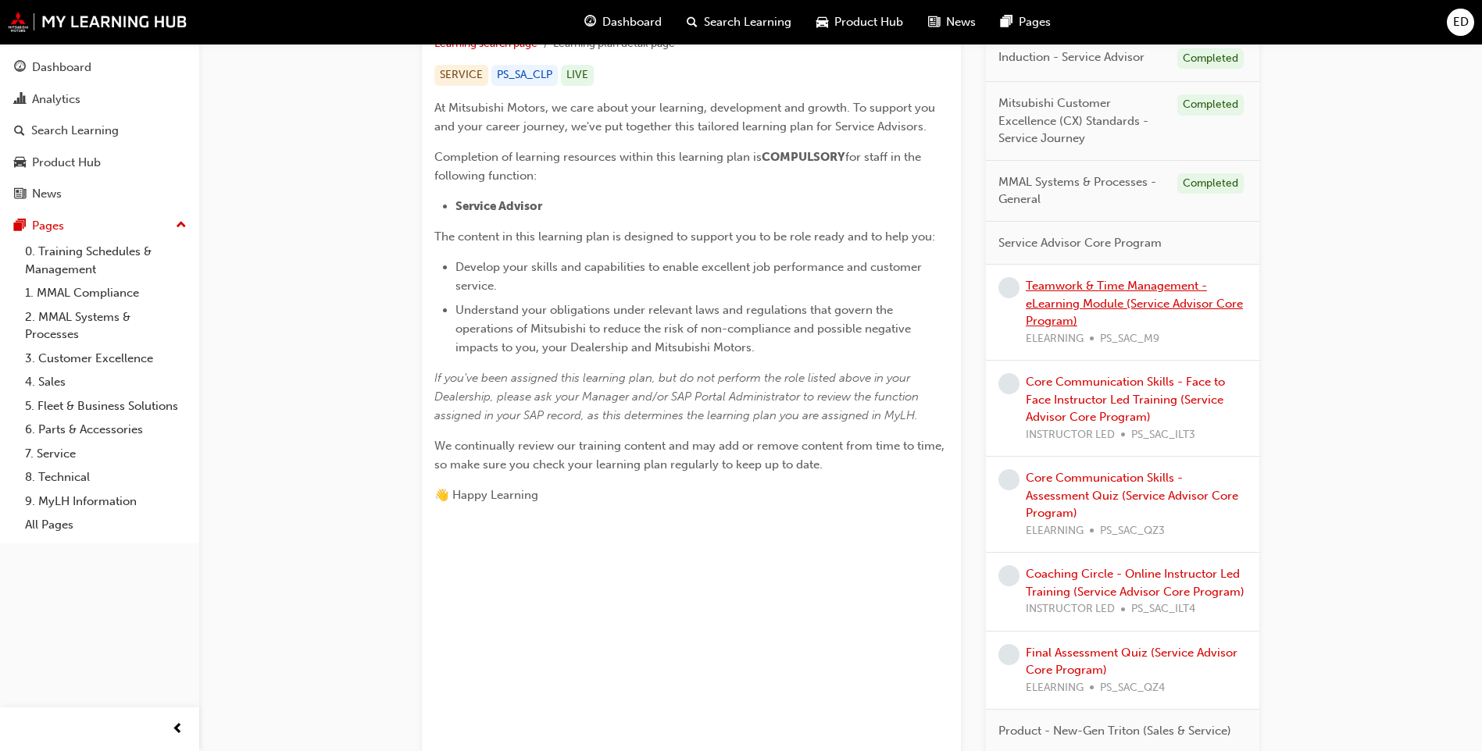
click at [1077, 300] on link "Teamwork & Time Management - eLearning Module (Service Advisor Core Program)" at bounding box center [1133, 303] width 217 height 49
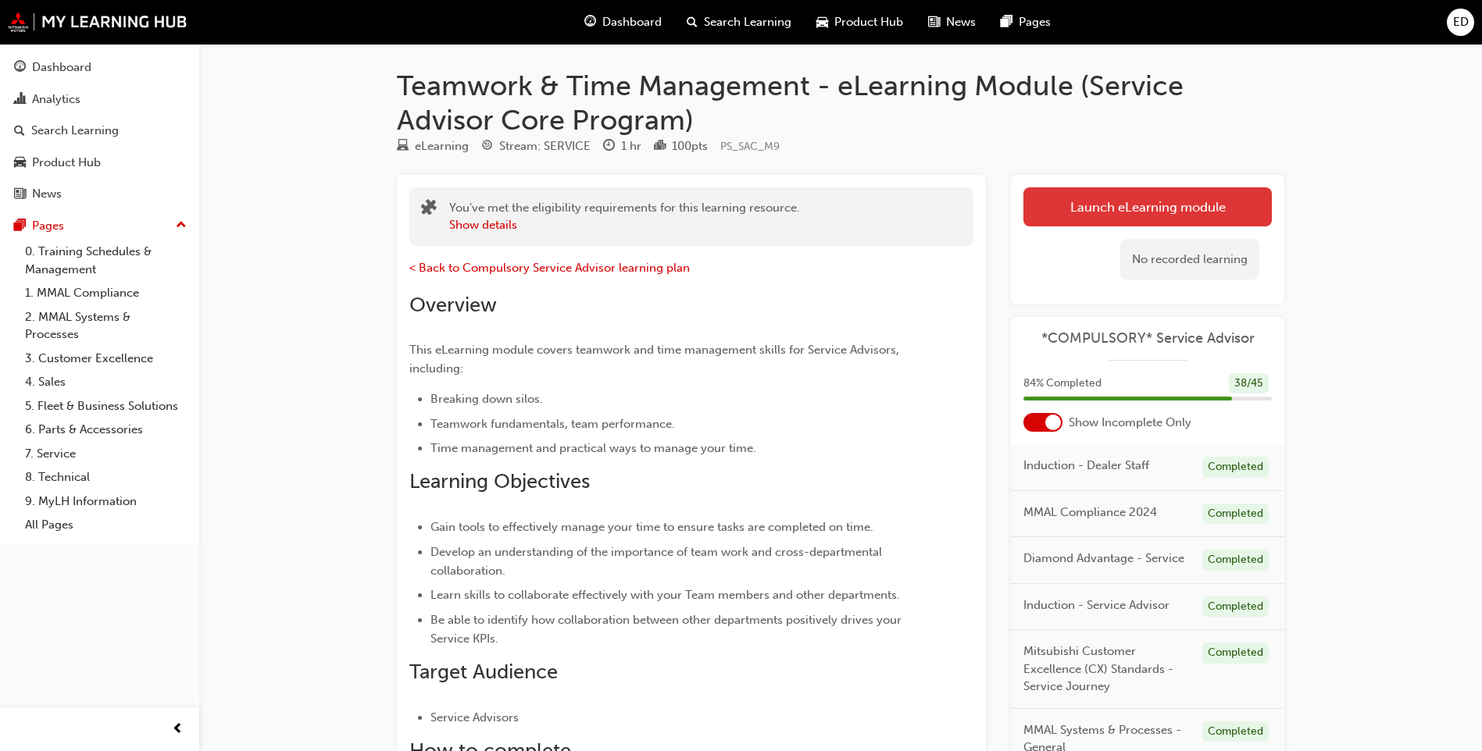
click at [1233, 206] on link "Launch eLearning module" at bounding box center [1147, 206] width 248 height 39
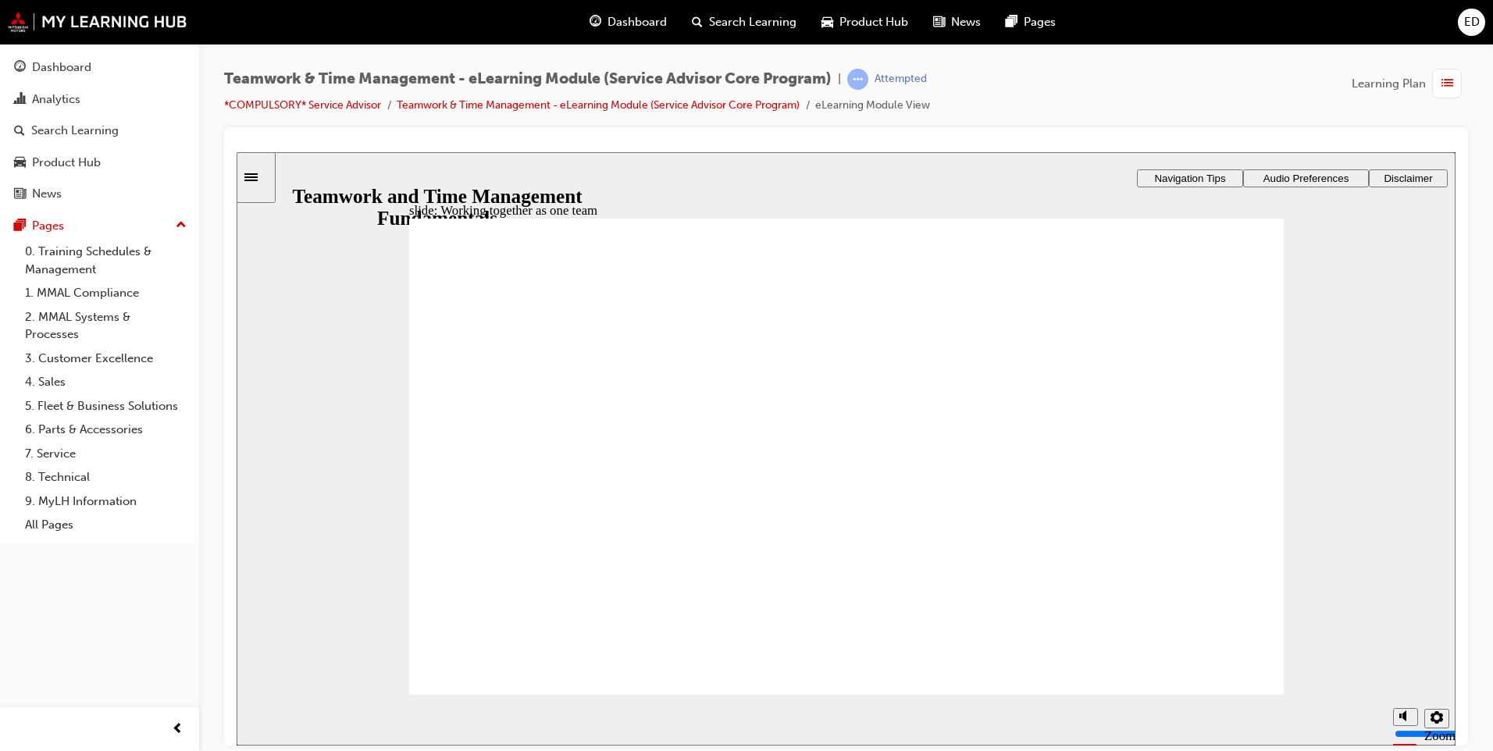
drag, startPoint x: 708, startPoint y: 601, endPoint x: 719, endPoint y: 600, distance: 11.0
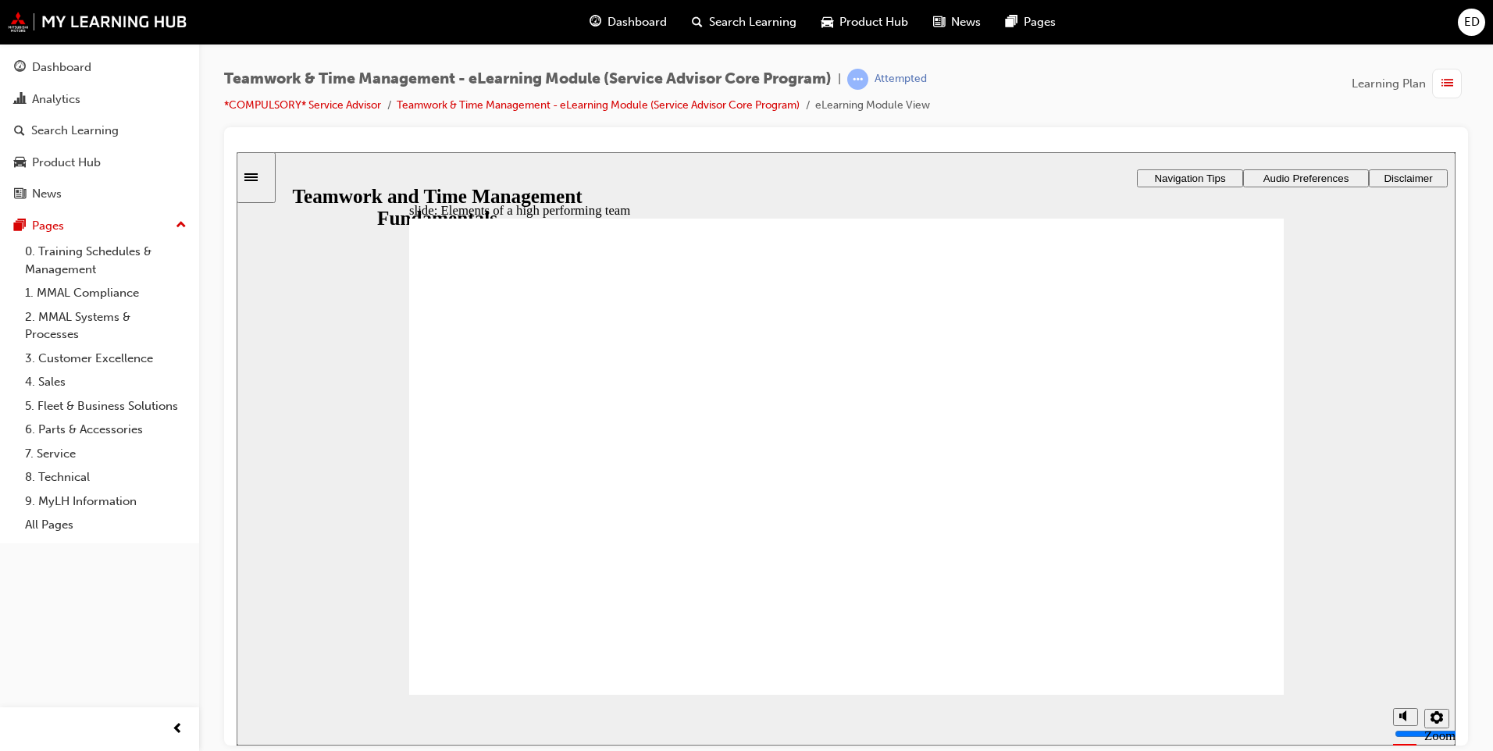
click at [989, 196] on div "slide: Elements of a high performing team Line 1 Line 2 High-performing teams a…" at bounding box center [846, 449] width 1219 height 594
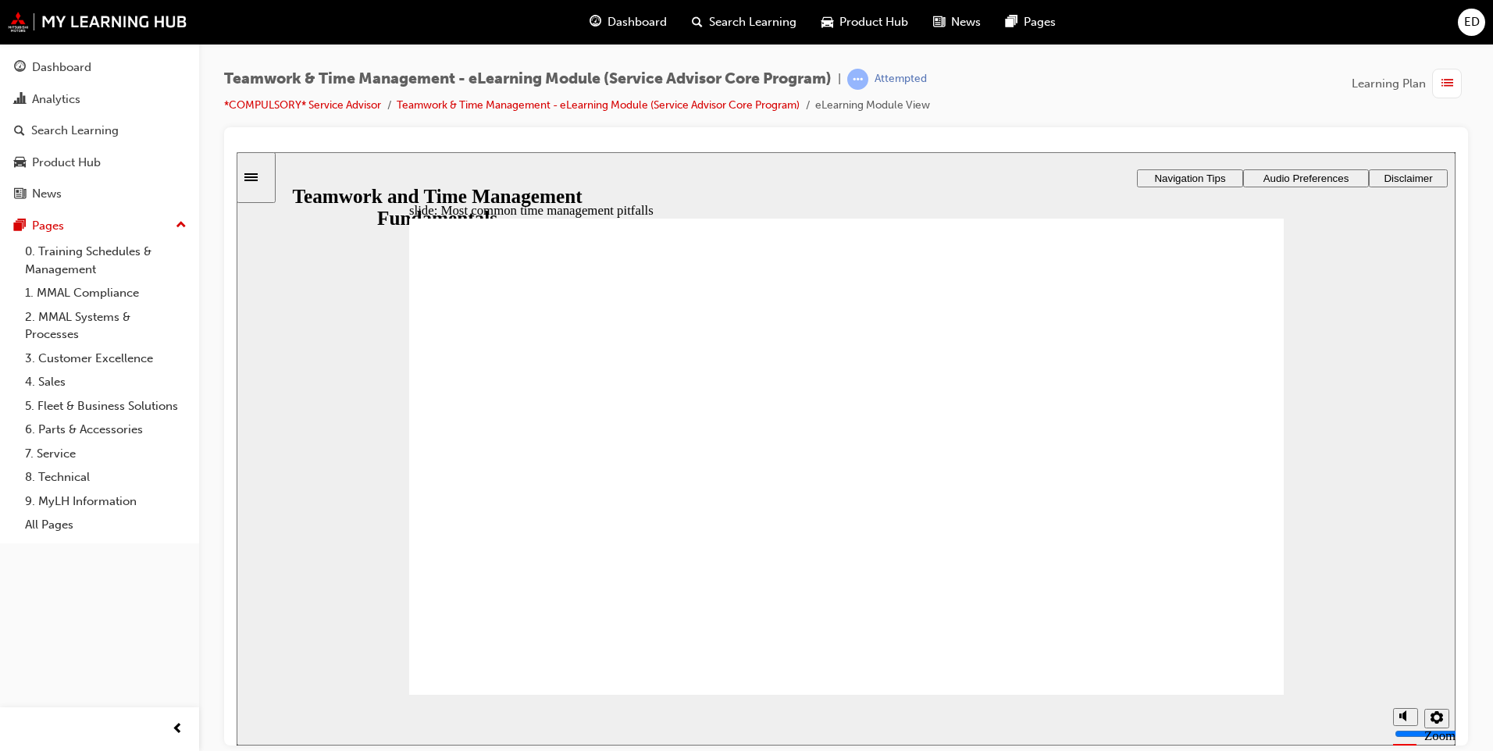
drag, startPoint x: 463, startPoint y: 439, endPoint x: 475, endPoint y: 443, distance: 12.3
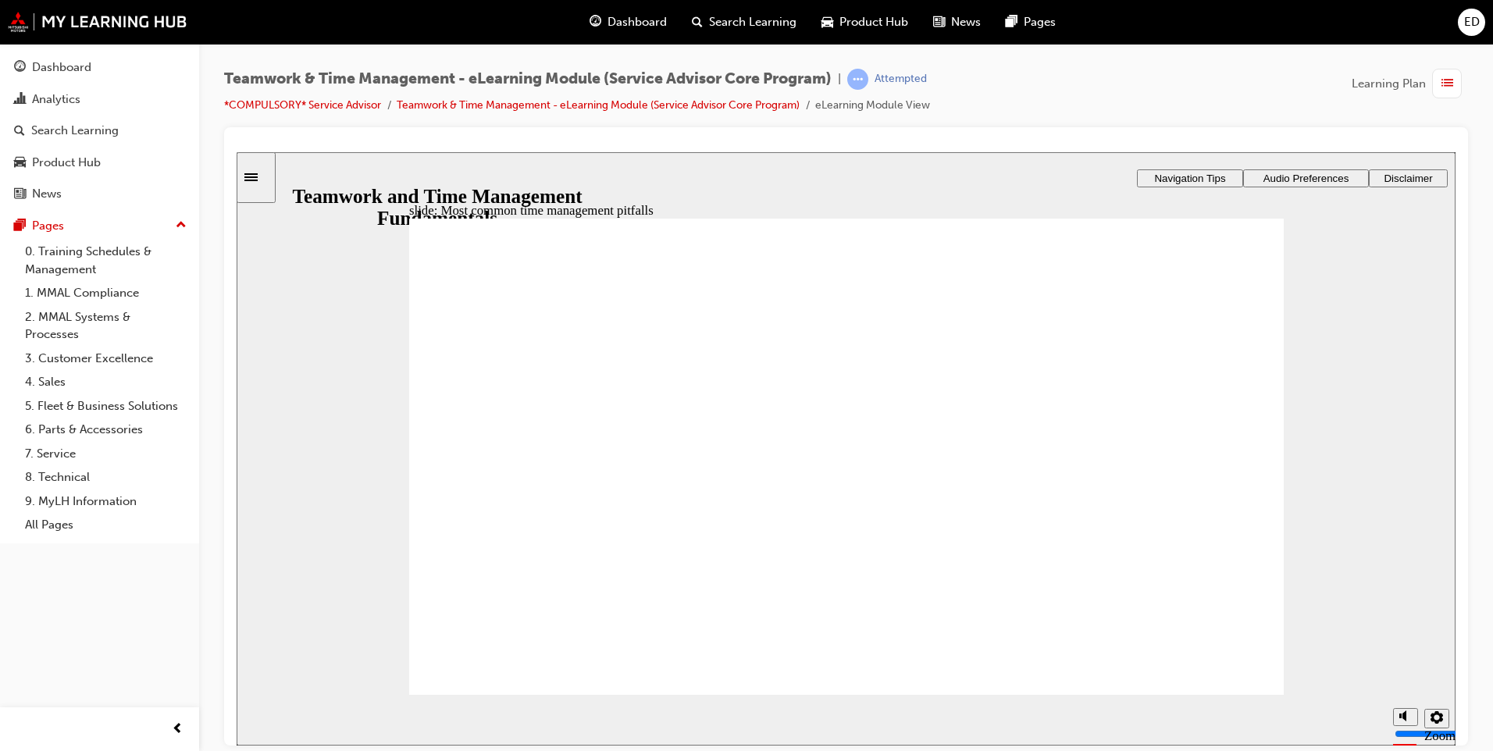
type textarea "n"
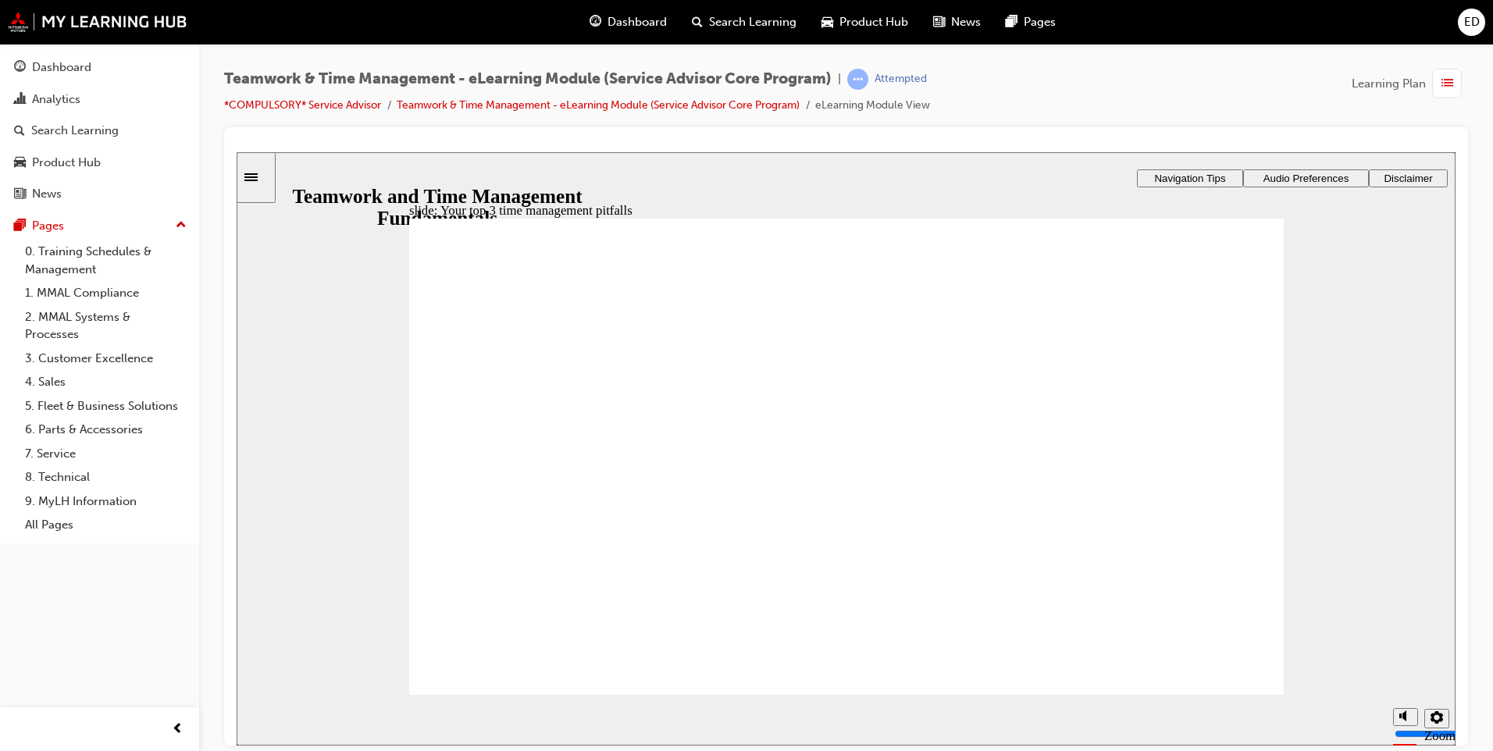
type textarea "no"
type textarea "not"
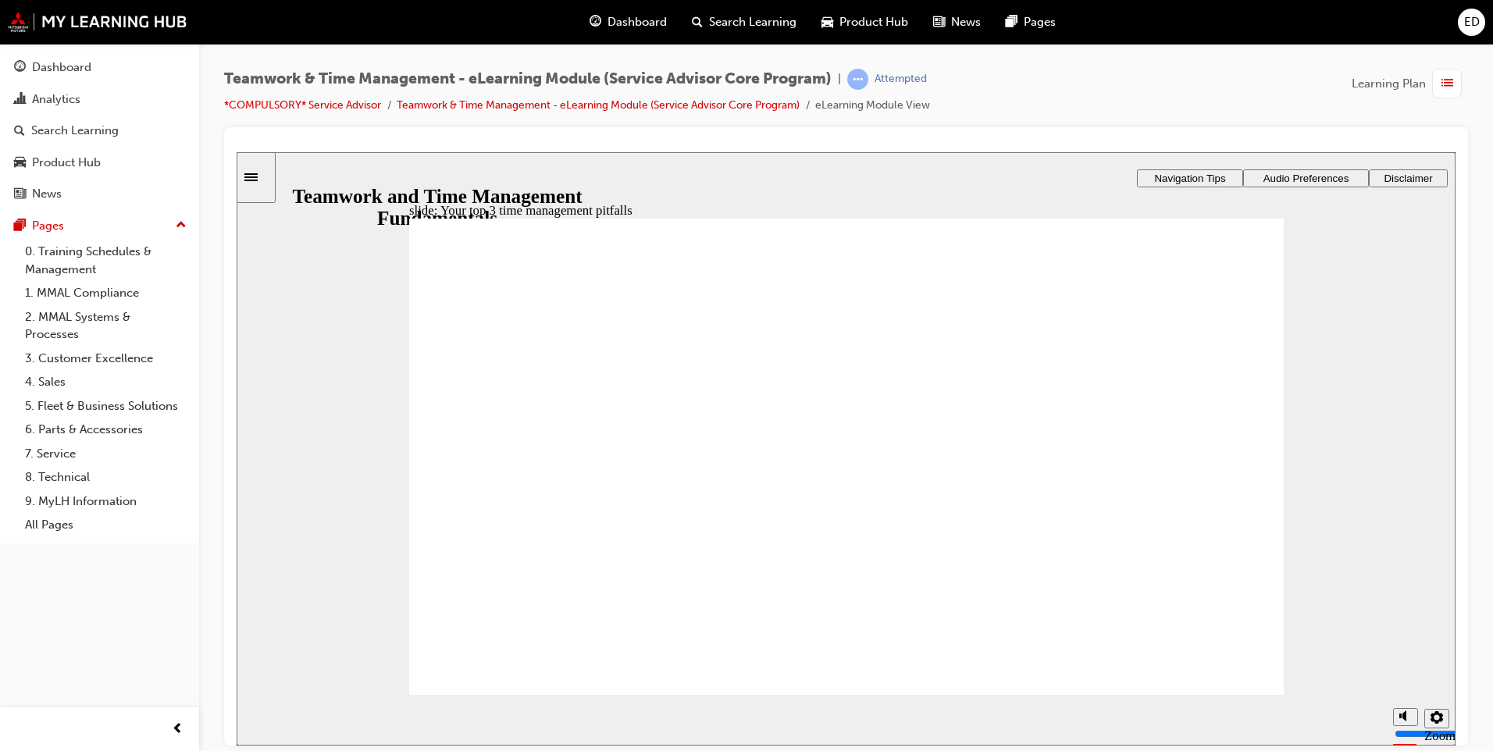
type textarea "not"
type textarea "not t"
type textarea "not ta"
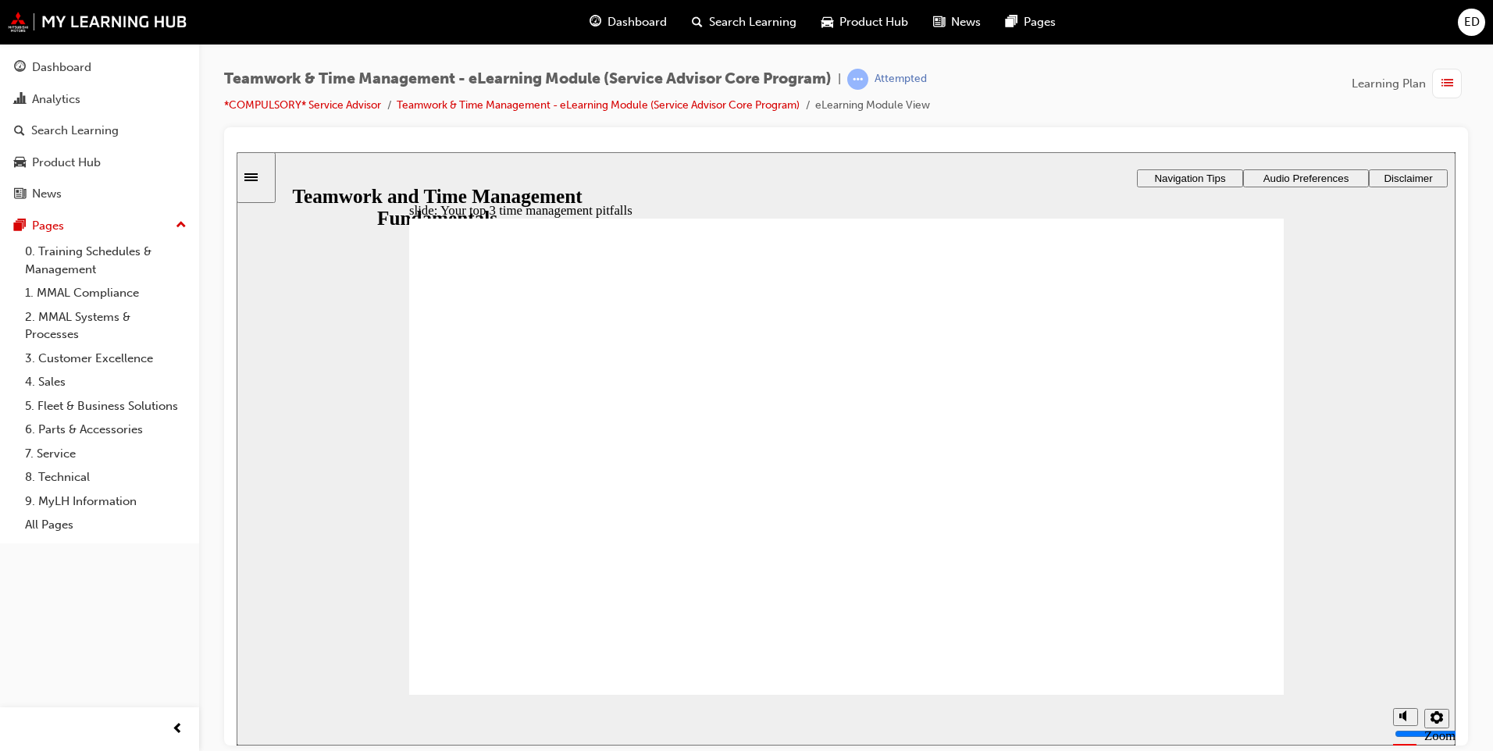
type textarea "not tak"
type textarea "not taki"
type textarea "not takin"
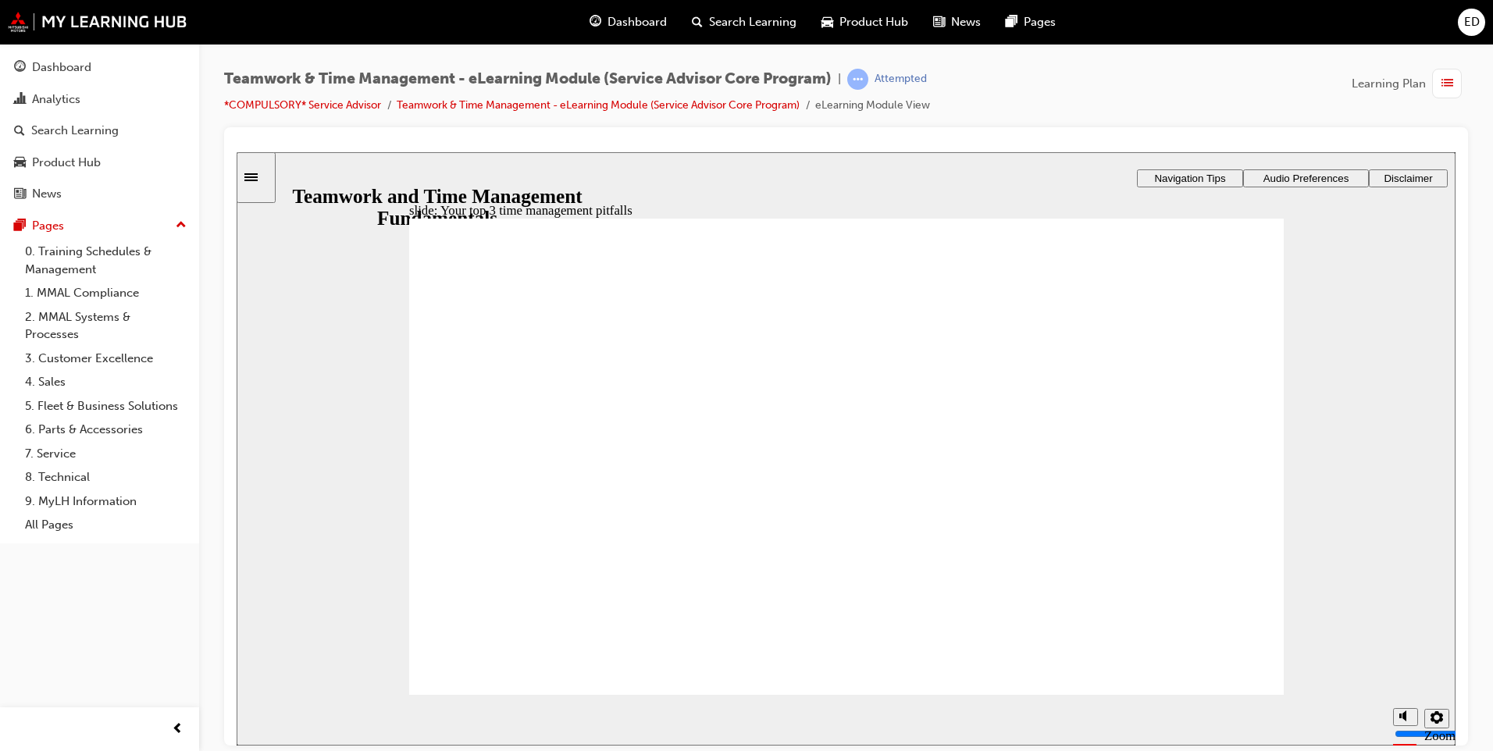
type textarea "not takin"
type textarea "not taking"
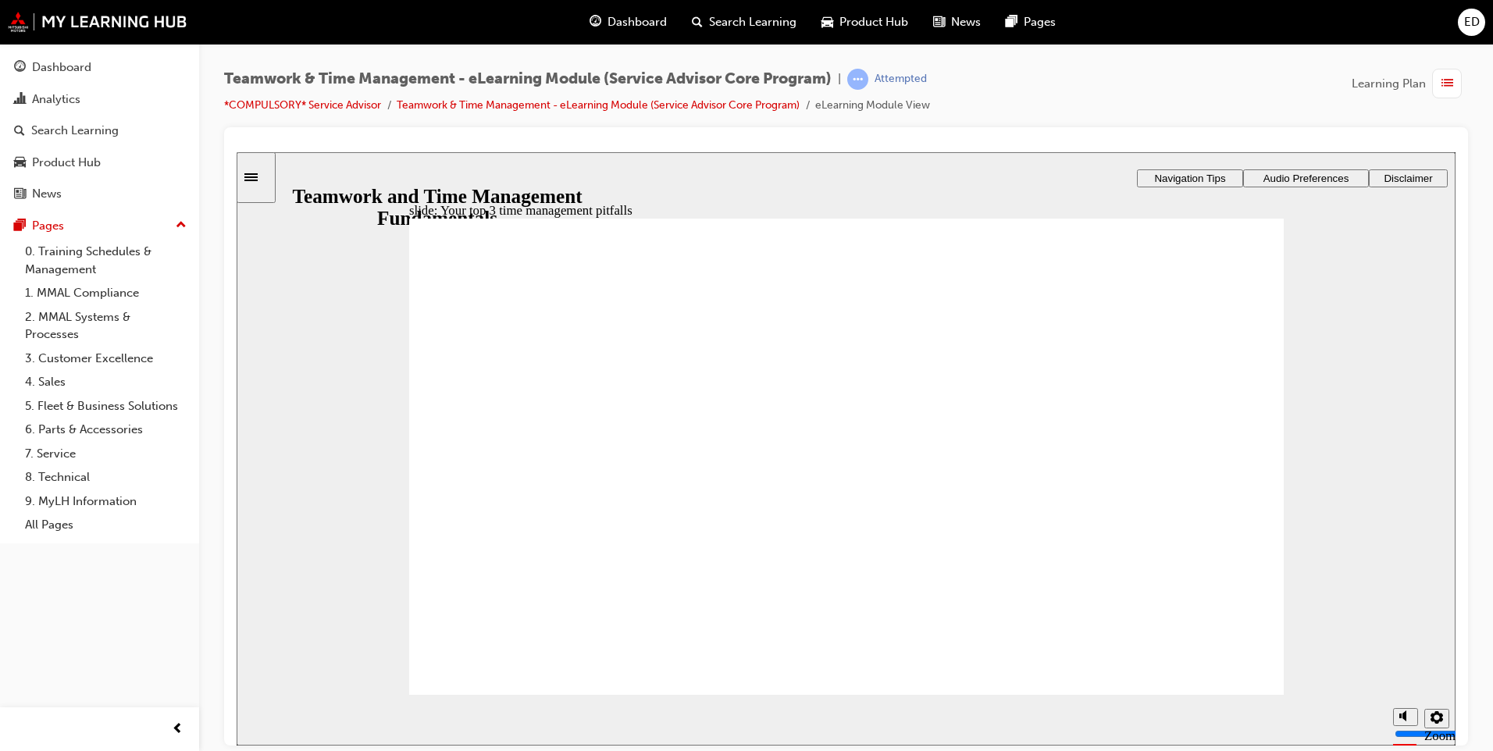
type textarea "not taking b"
type textarea "not taking br"
type textarea "not taking bre"
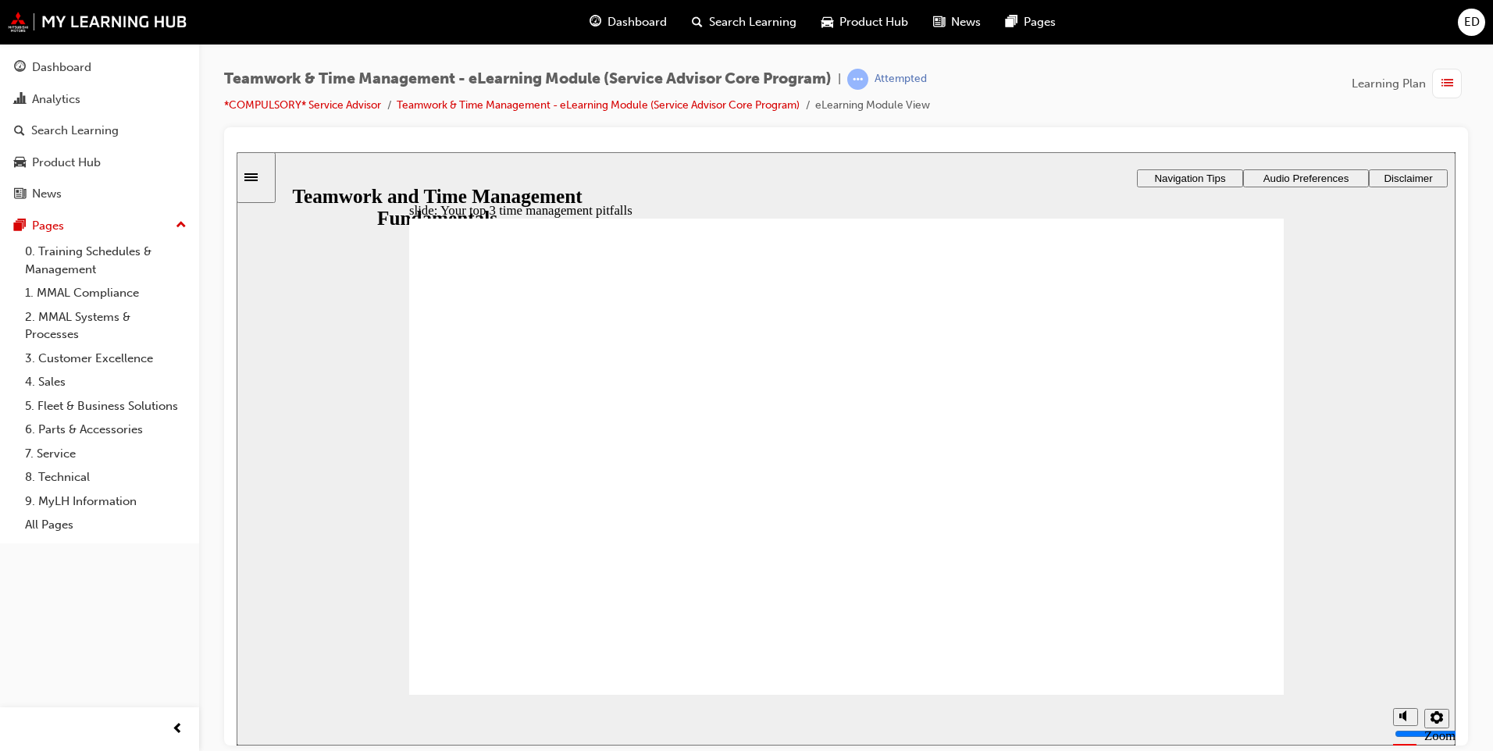
type textarea "not taking bre"
type textarea "not taking brea"
type textarea "not taking break"
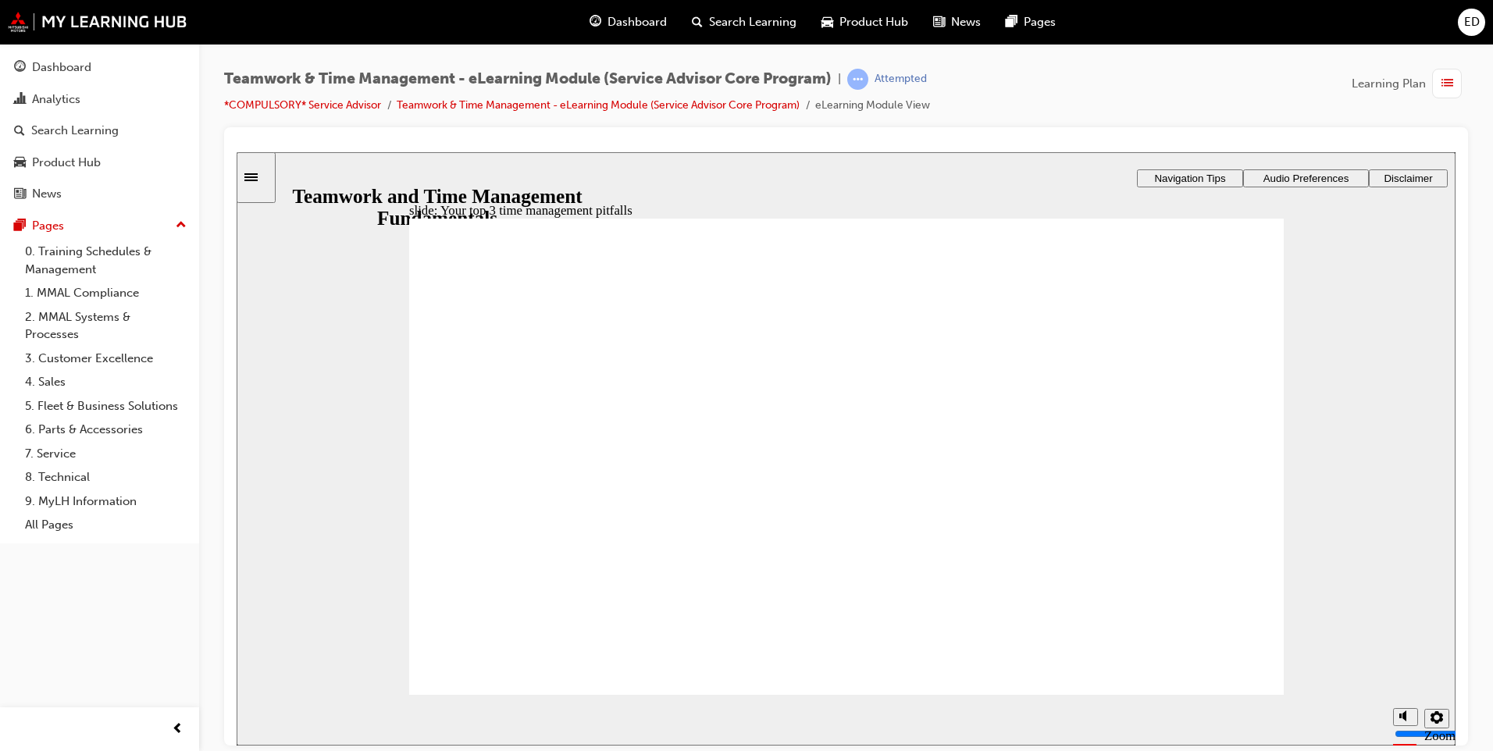
type textarea "not taking breaks"
type textarea "u"
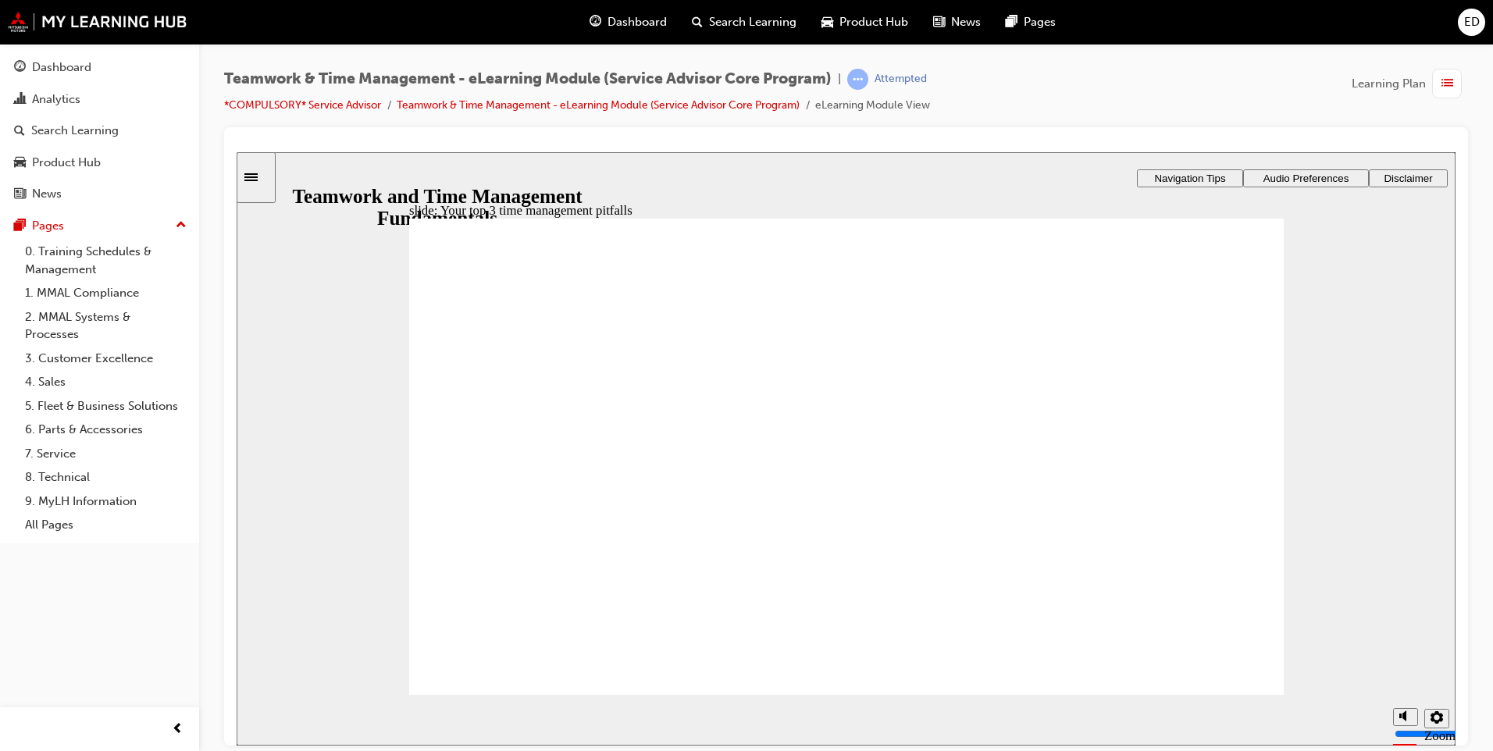
type textarea "u"
type textarea "un"
type textarea "und"
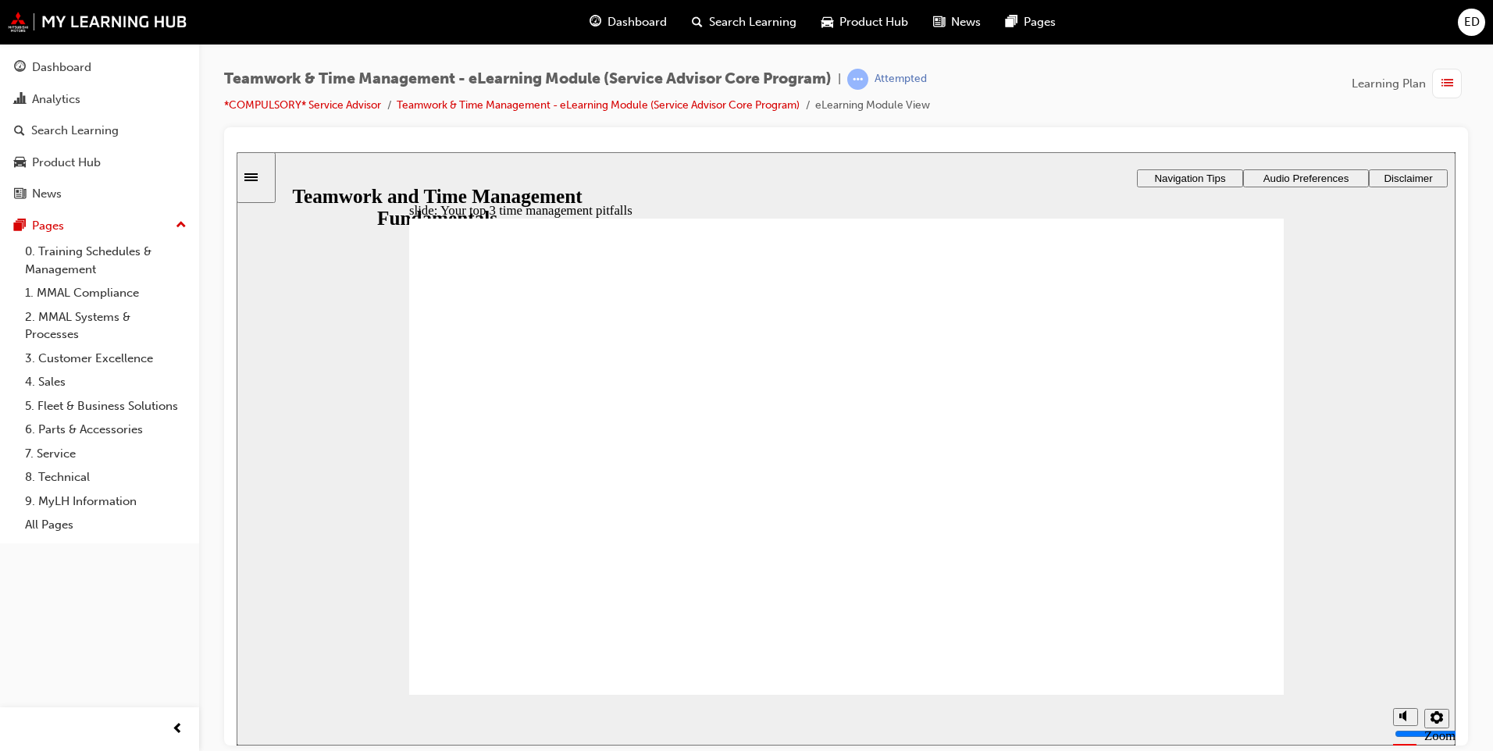
type textarea "unde"
type textarea "under"
type textarea "undere"
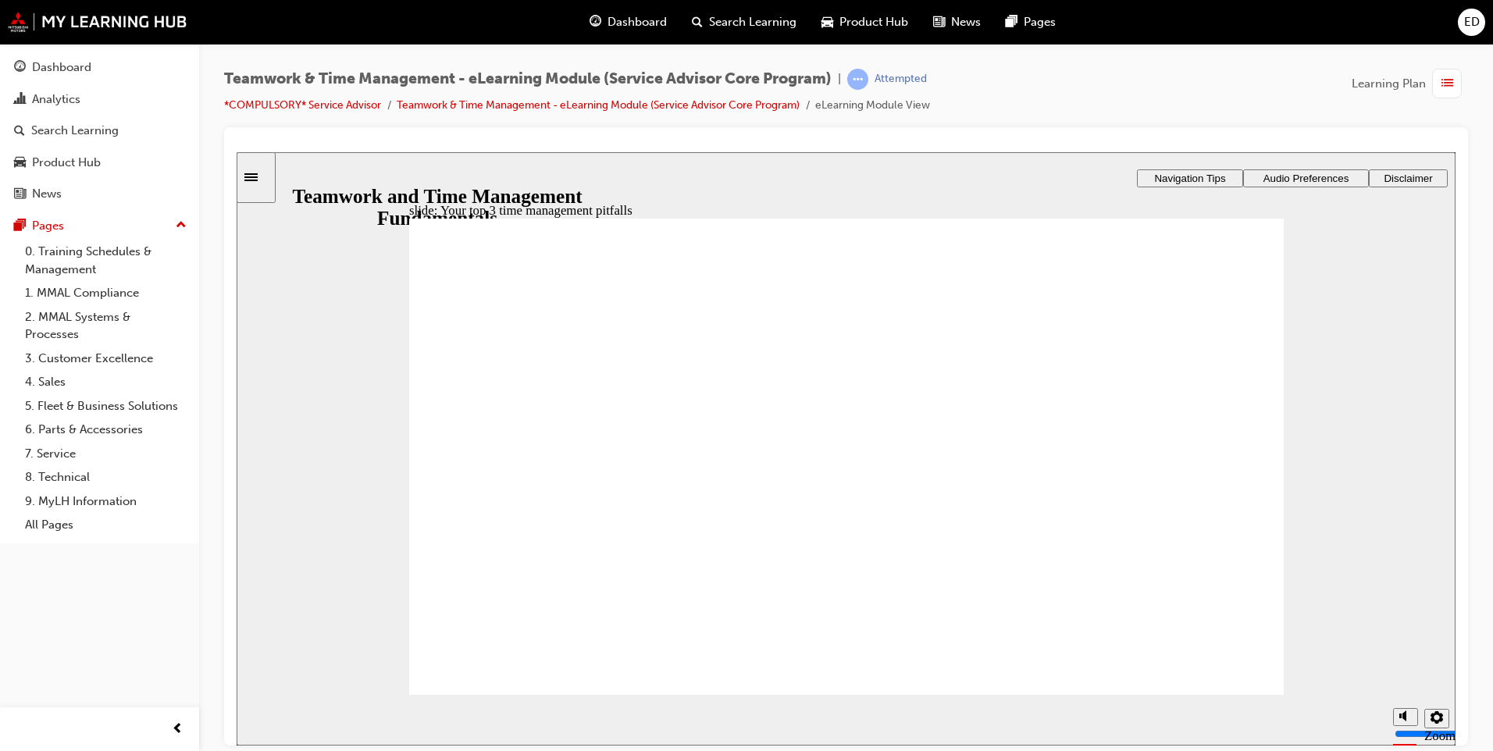
type textarea "undere"
type textarea "underes"
type textarea "underest"
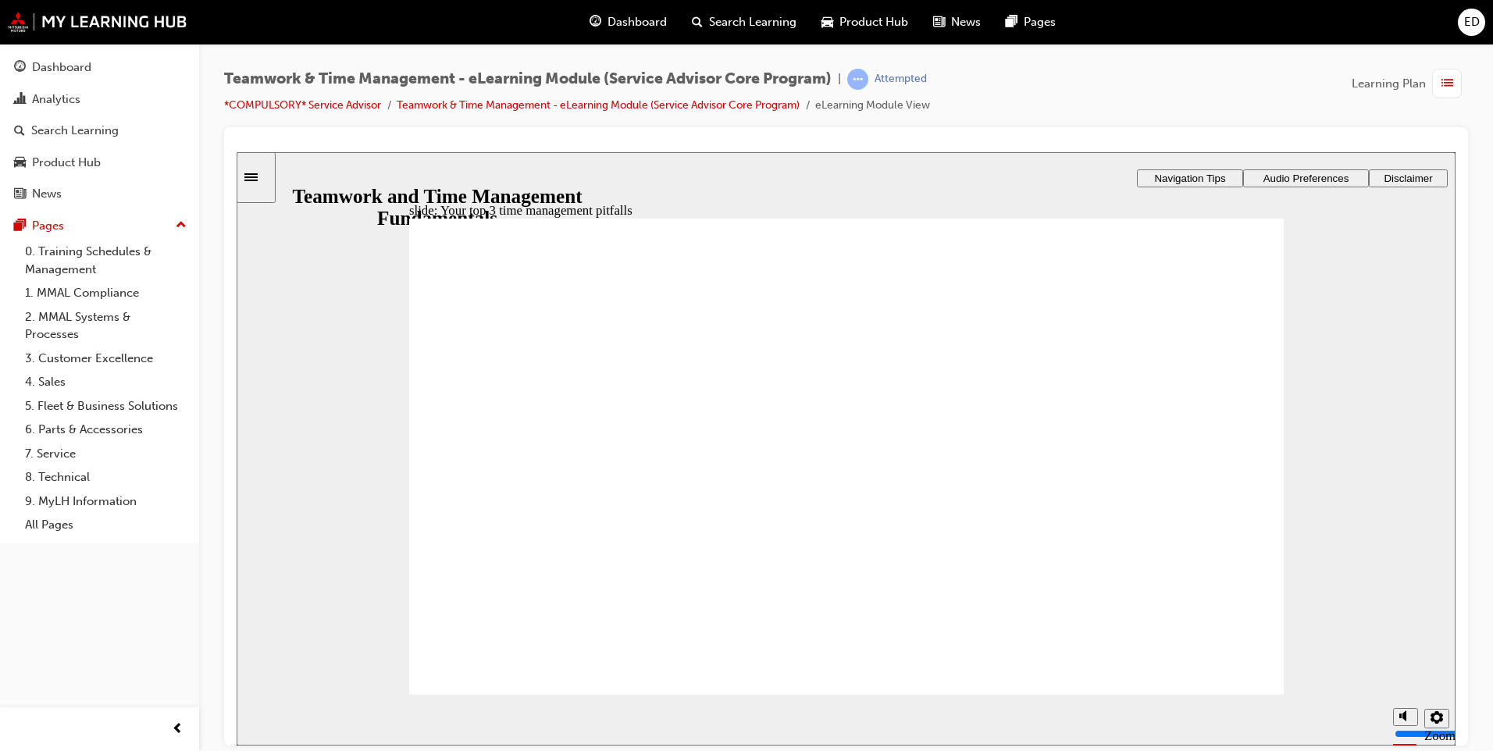
type textarea "underesti"
type textarea "underestim"
type textarea "underestima"
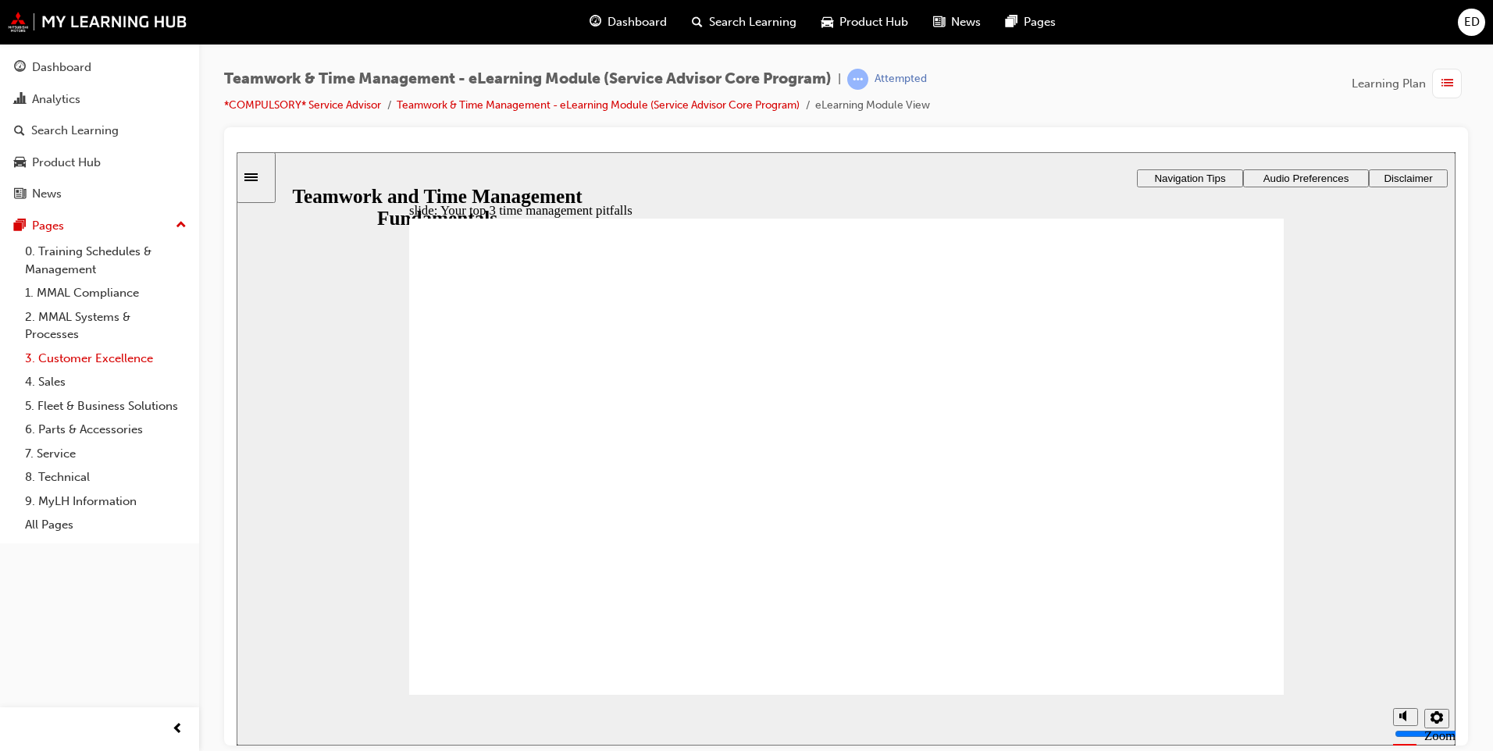
type textarea "underestima"
type textarea "underestimat"
type textarea "underestimati"
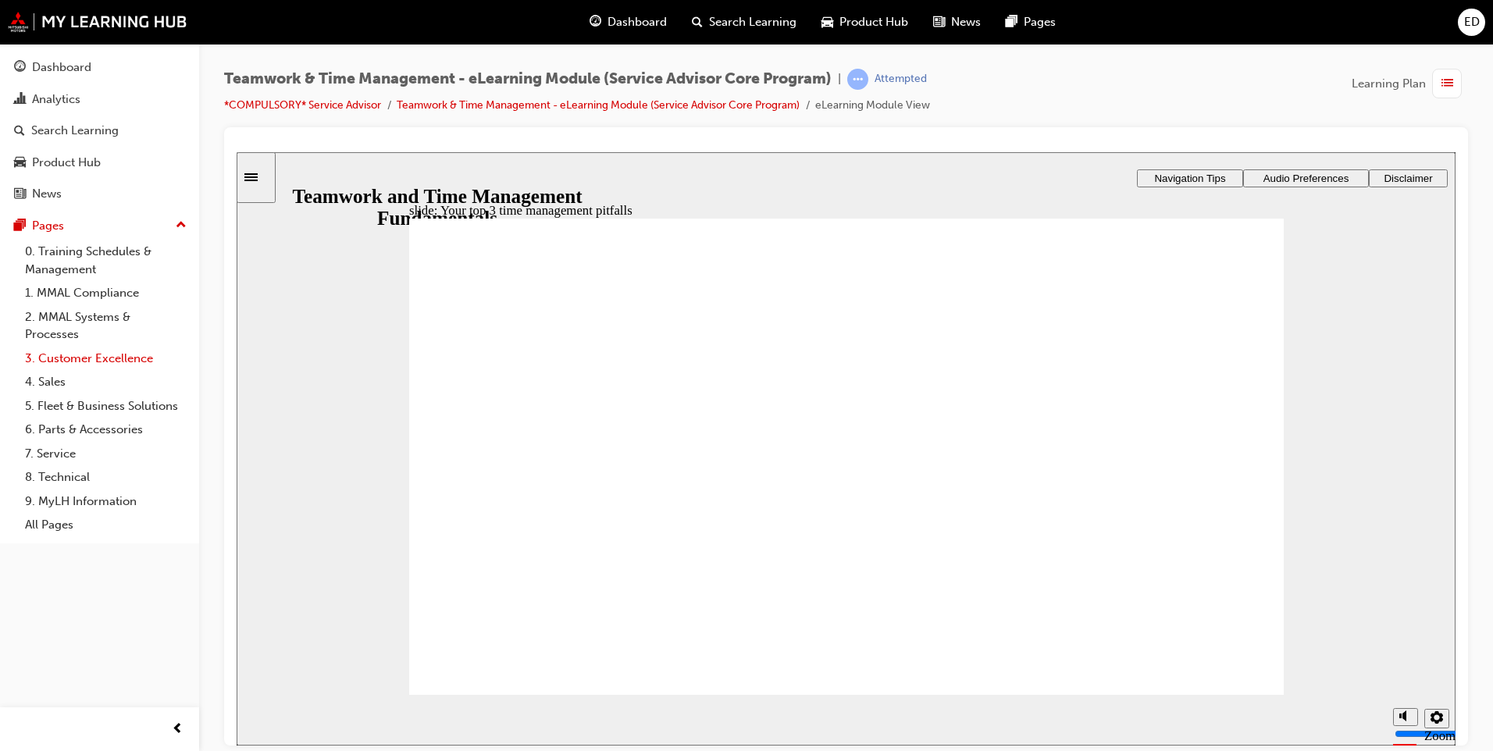
type textarea "underestimatin"
type textarea "underestimating"
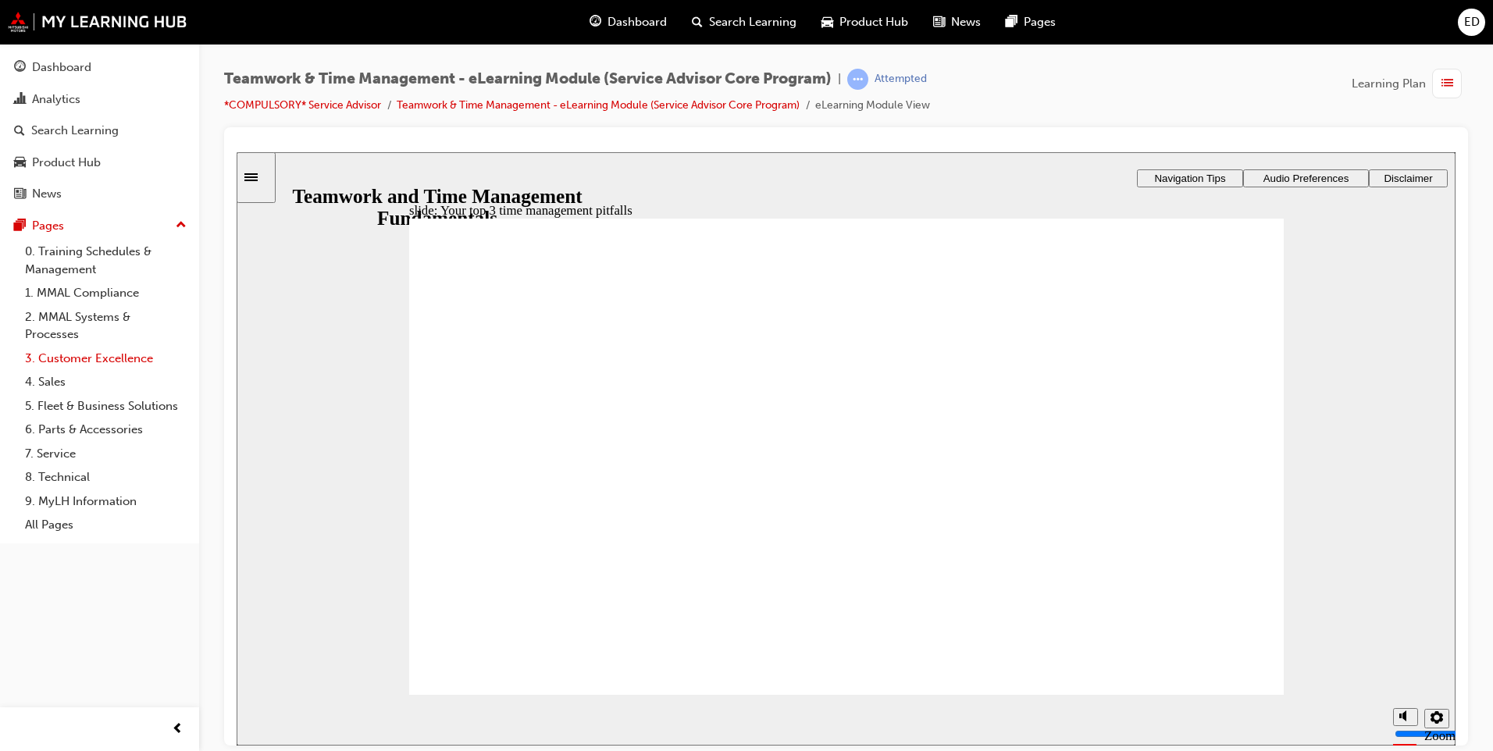
type textarea "underestimating"
type textarea "underestimating t"
type textarea "underestimating th"
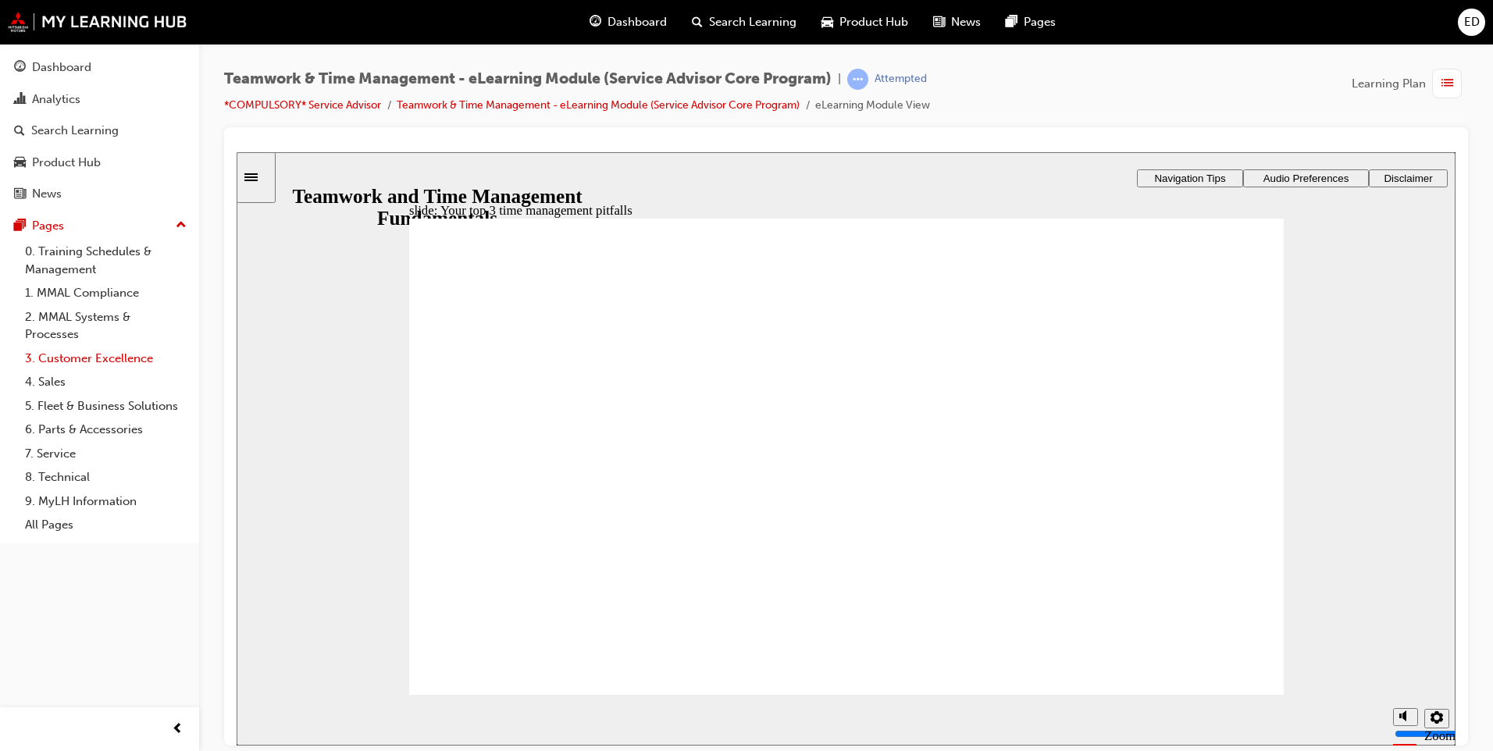
type textarea "underestimating the"
type textarea "underestimating the t"
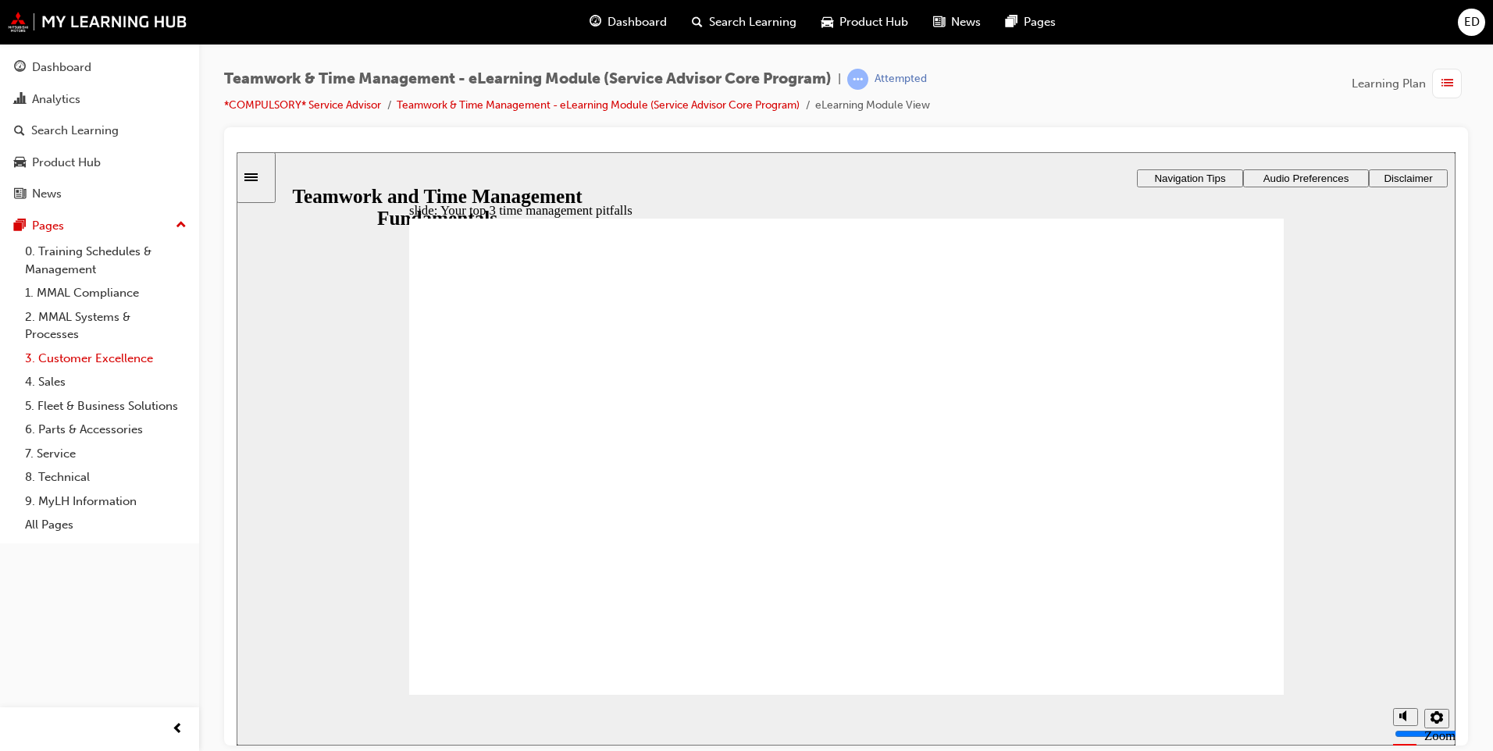
type textarea "underestimating the t"
type textarea "underestimating the ti"
type textarea "underestimating the tim"
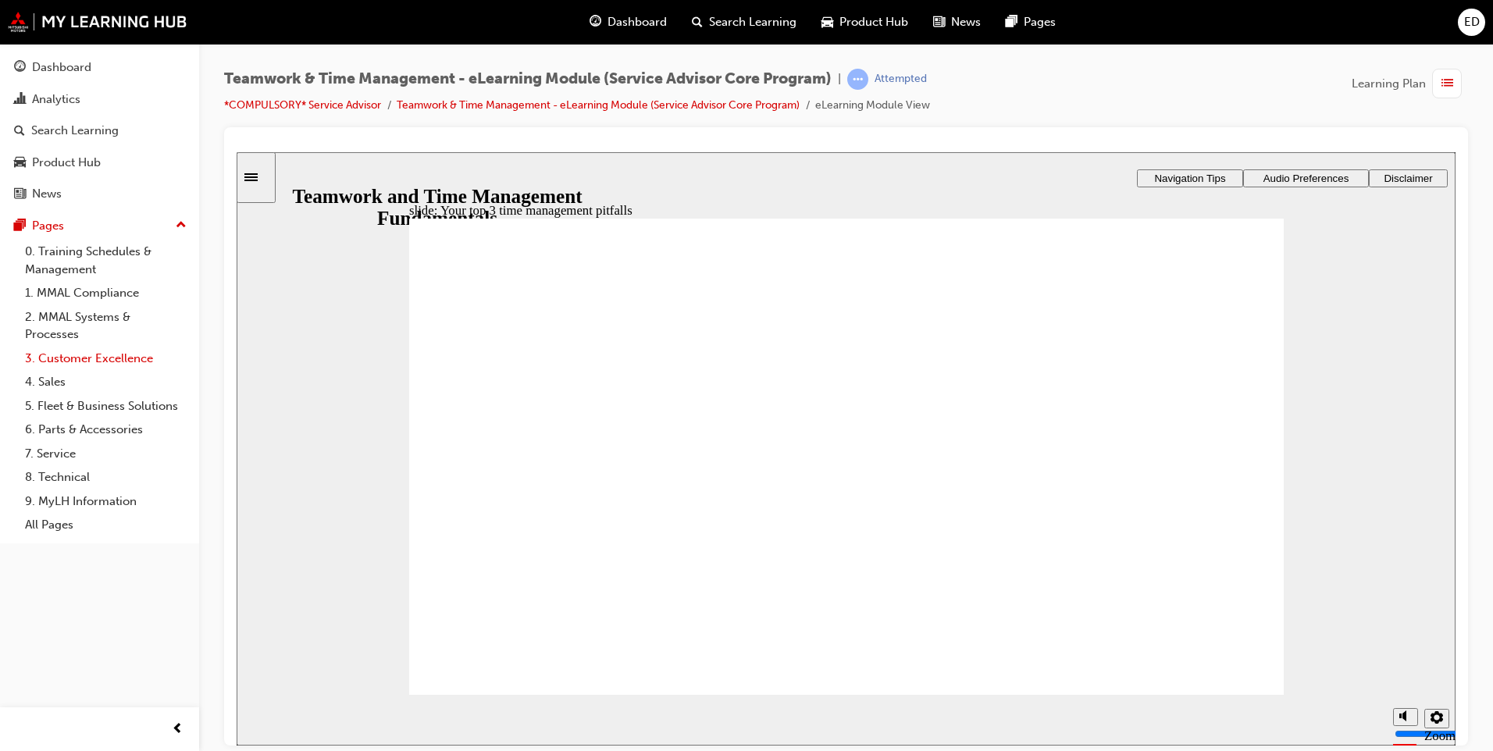
type textarea "underestimating the time"
type textarea "underestimating the time i"
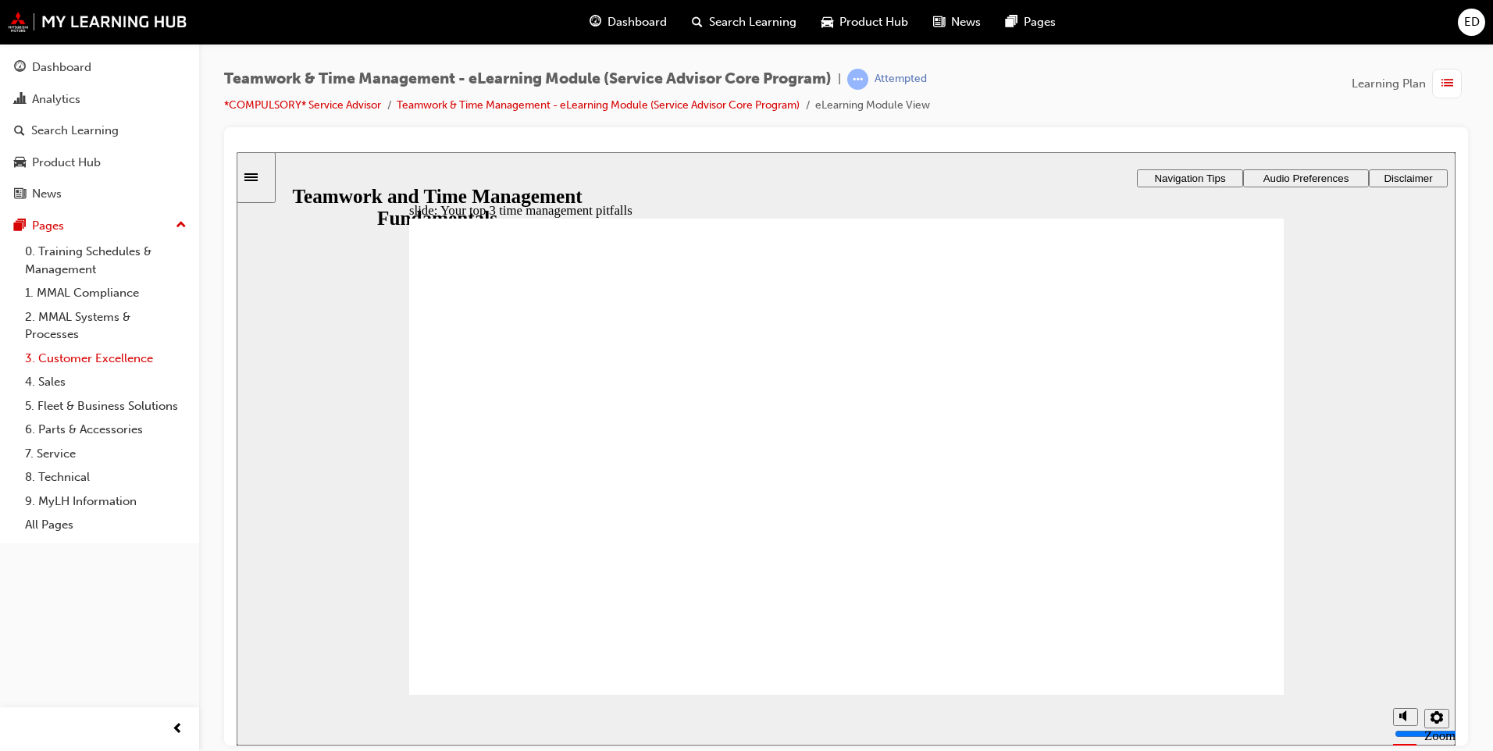
type textarea "underestimating the time i"
type textarea "underestimating the time it"
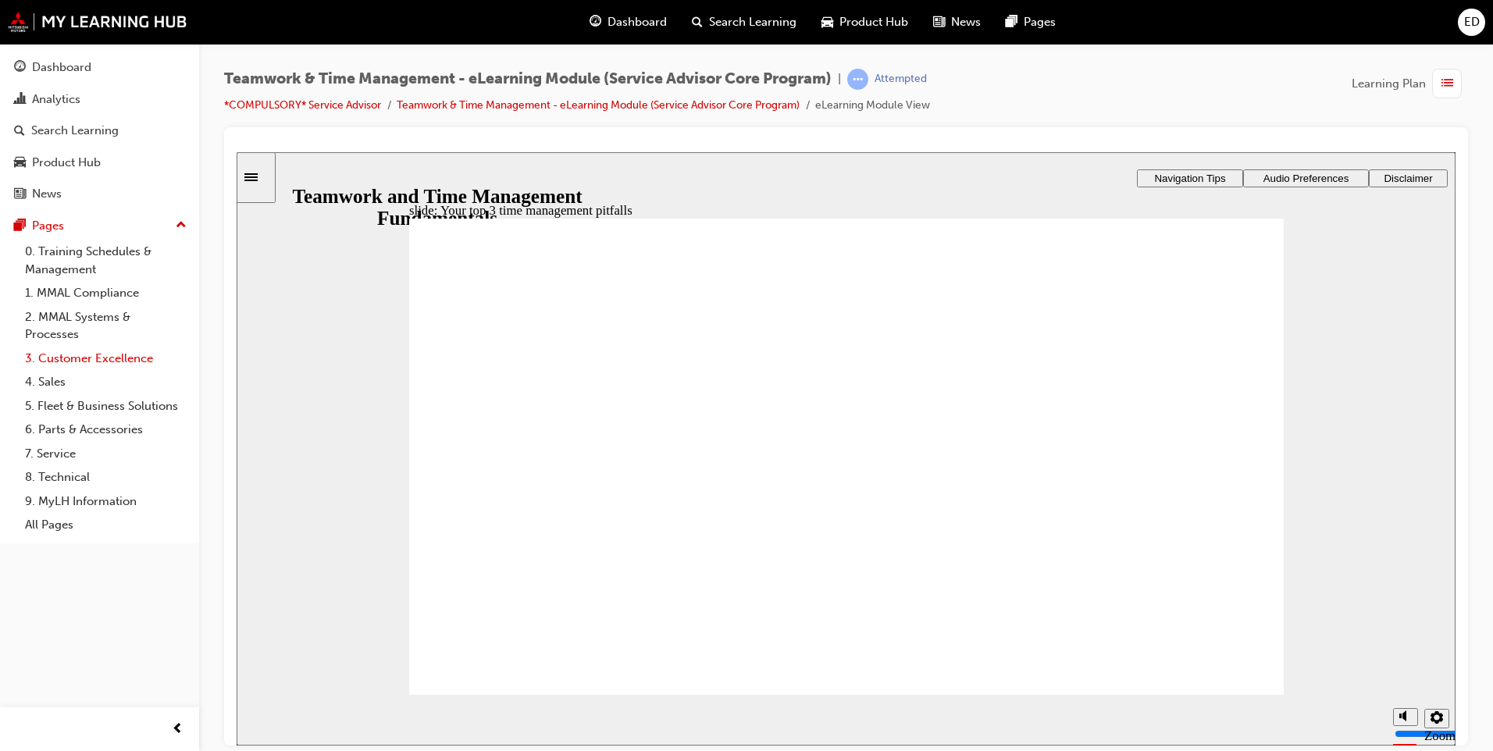
type textarea "underestimating the time it w"
type textarea "underestimating the time it wi"
type textarea "underestimating the time it wil"
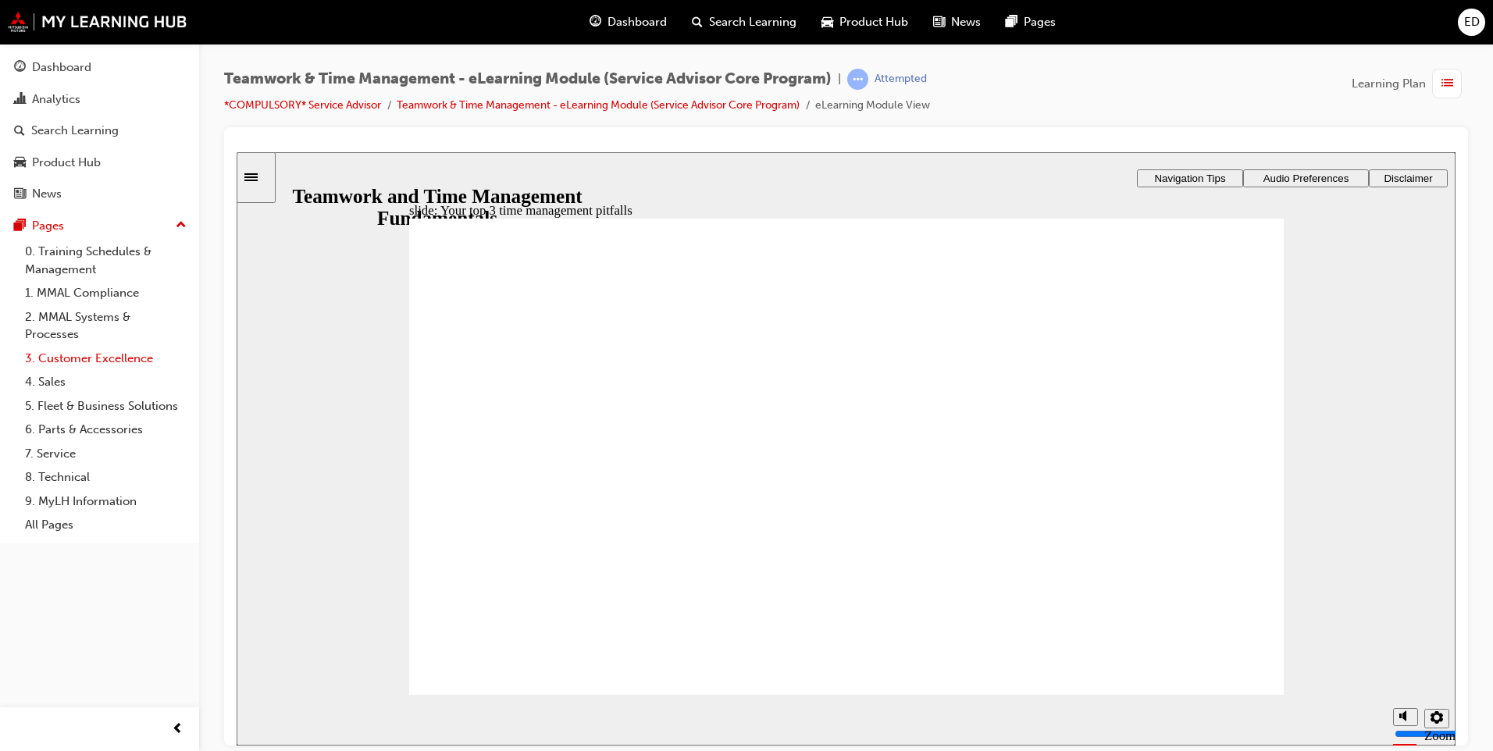
type textarea "underestimating the time it wil"
type textarea "underestimating the time it will"
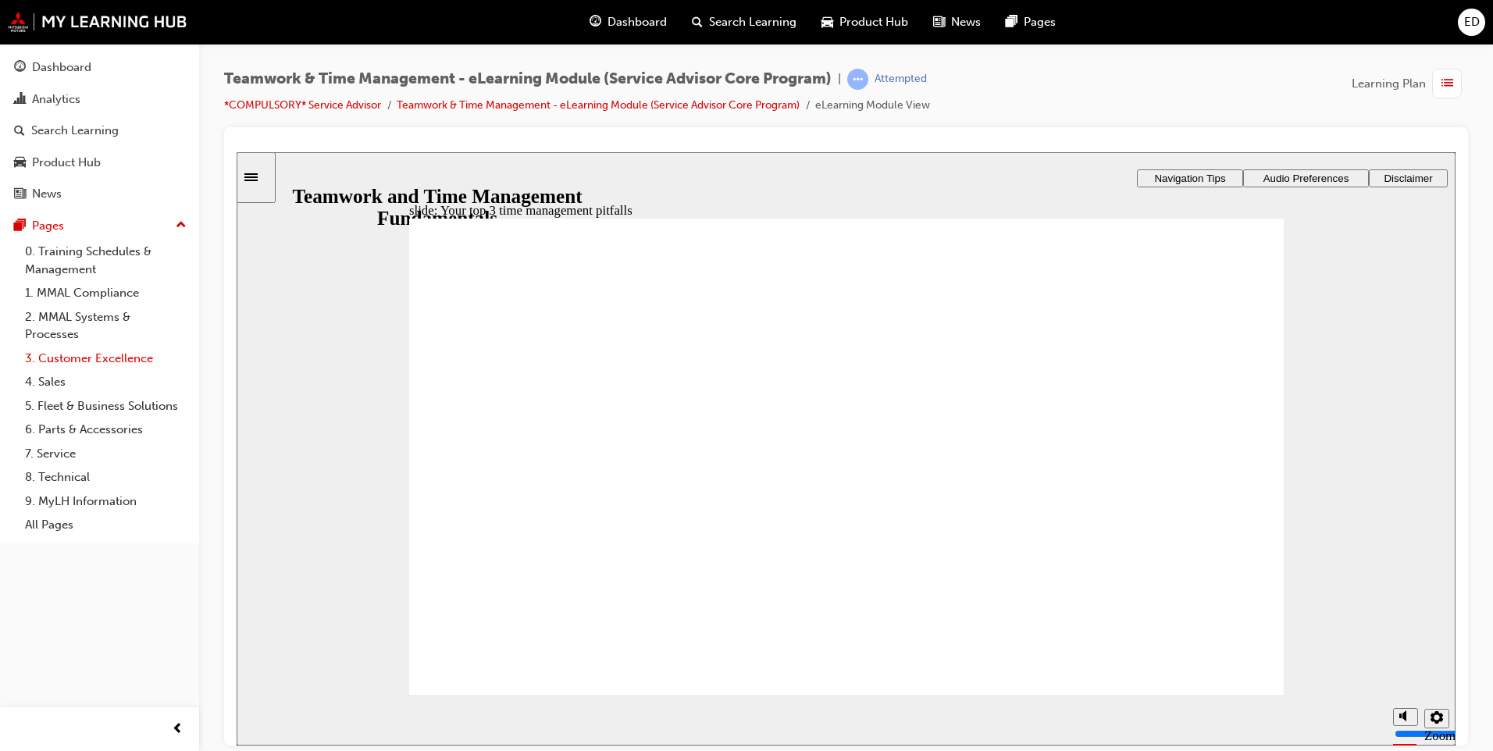
type textarea "underestimating the time it will t"
type textarea "underestimating the time it will t="
type textarea "underestimating the time it will t=a"
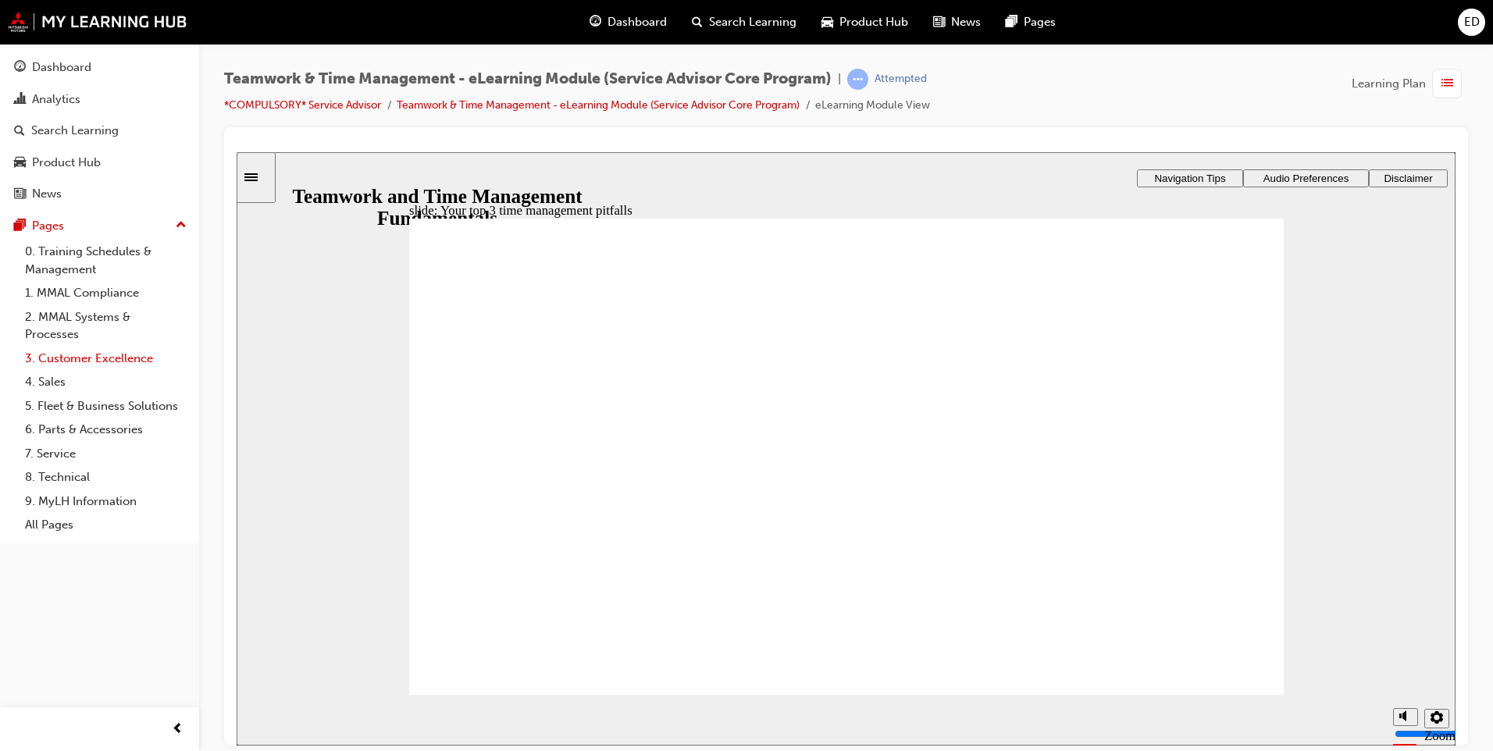
type textarea "underestimating the time it will t=a"
type textarea "underestimating the time it will t=ar"
type textarea "underestimating the time it will t=ark"
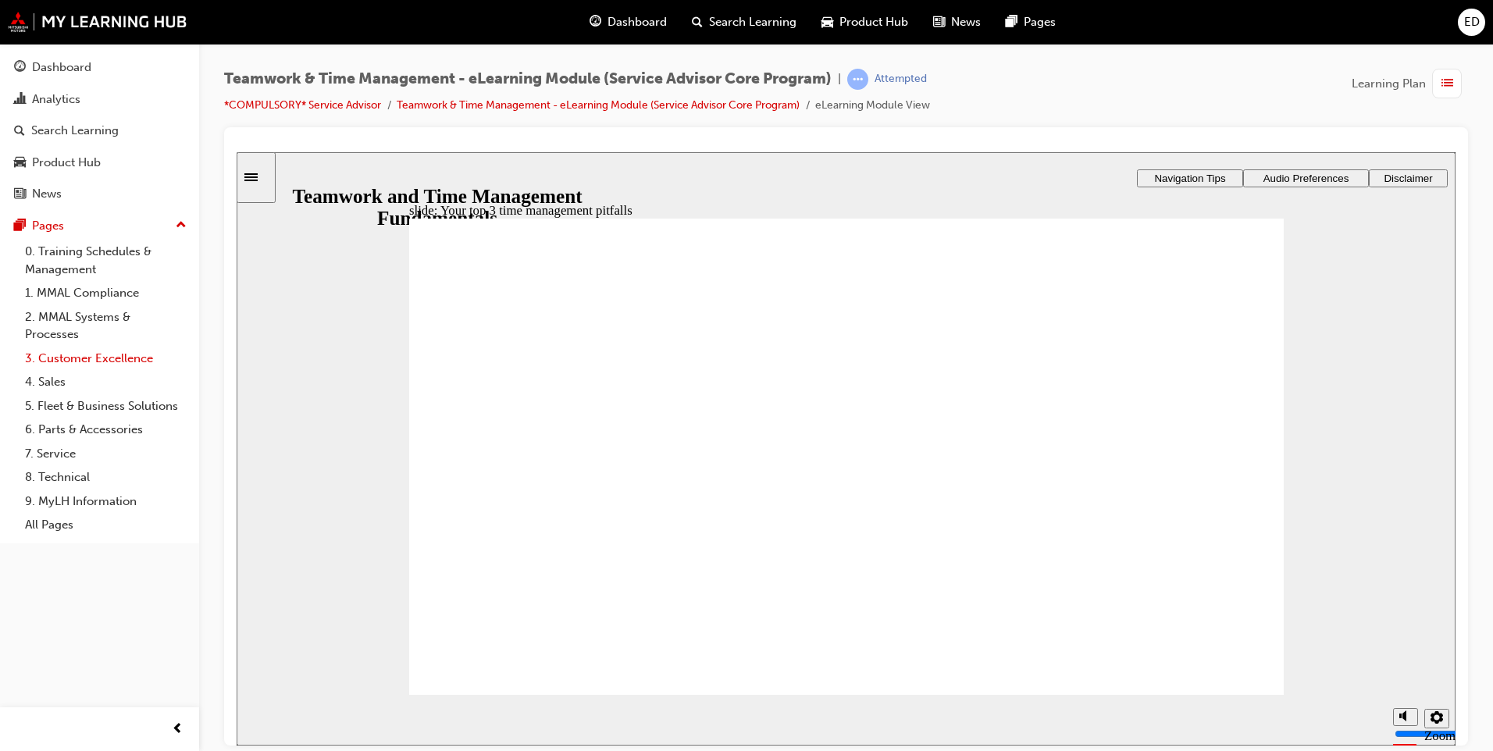
type textarea "underestimating the time it will t=ar"
type textarea "underestimating the time it will t=a"
type textarea "underestimating the time it will t="
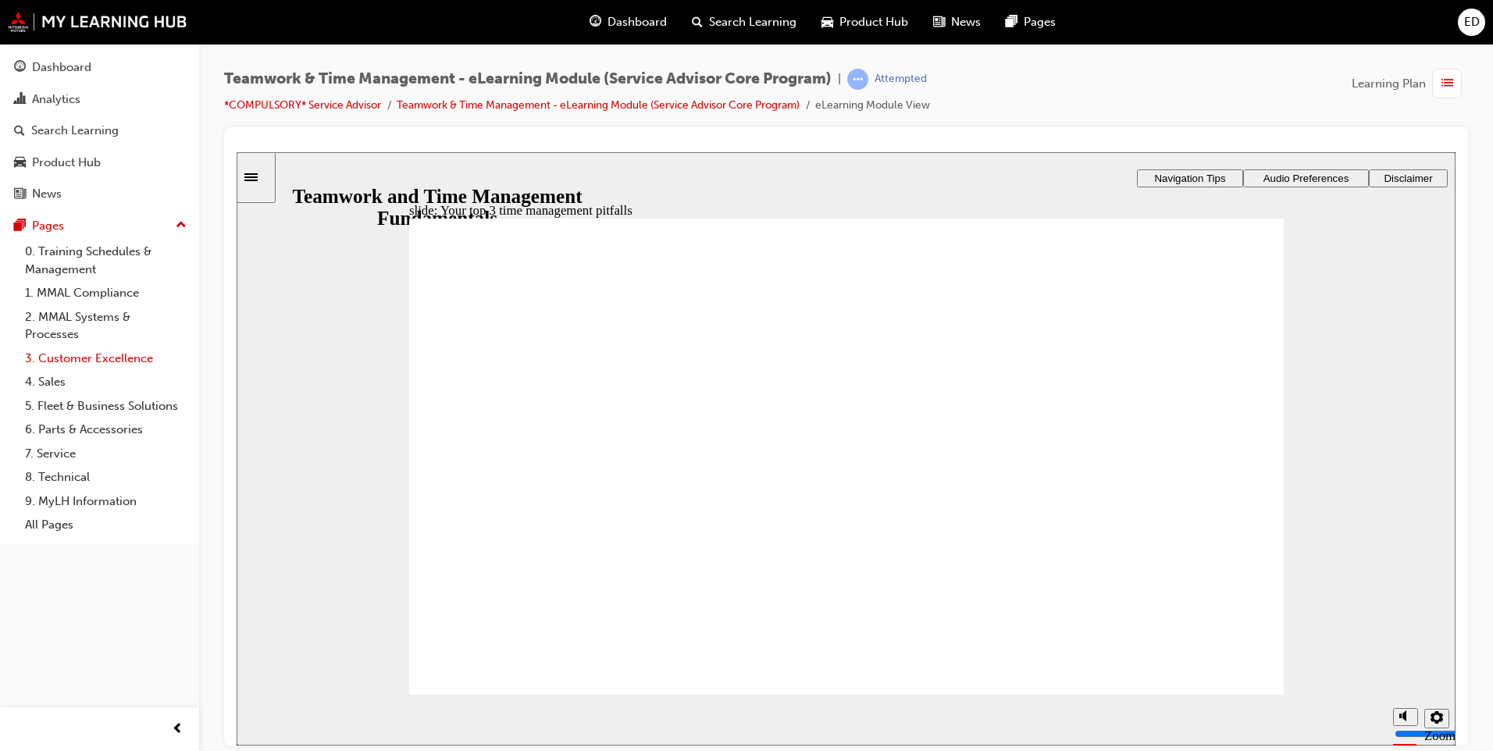
type textarea "underestimating the time it will t="
type textarea "underestimating the time it will t"
type textarea "underestimating the time it will ta"
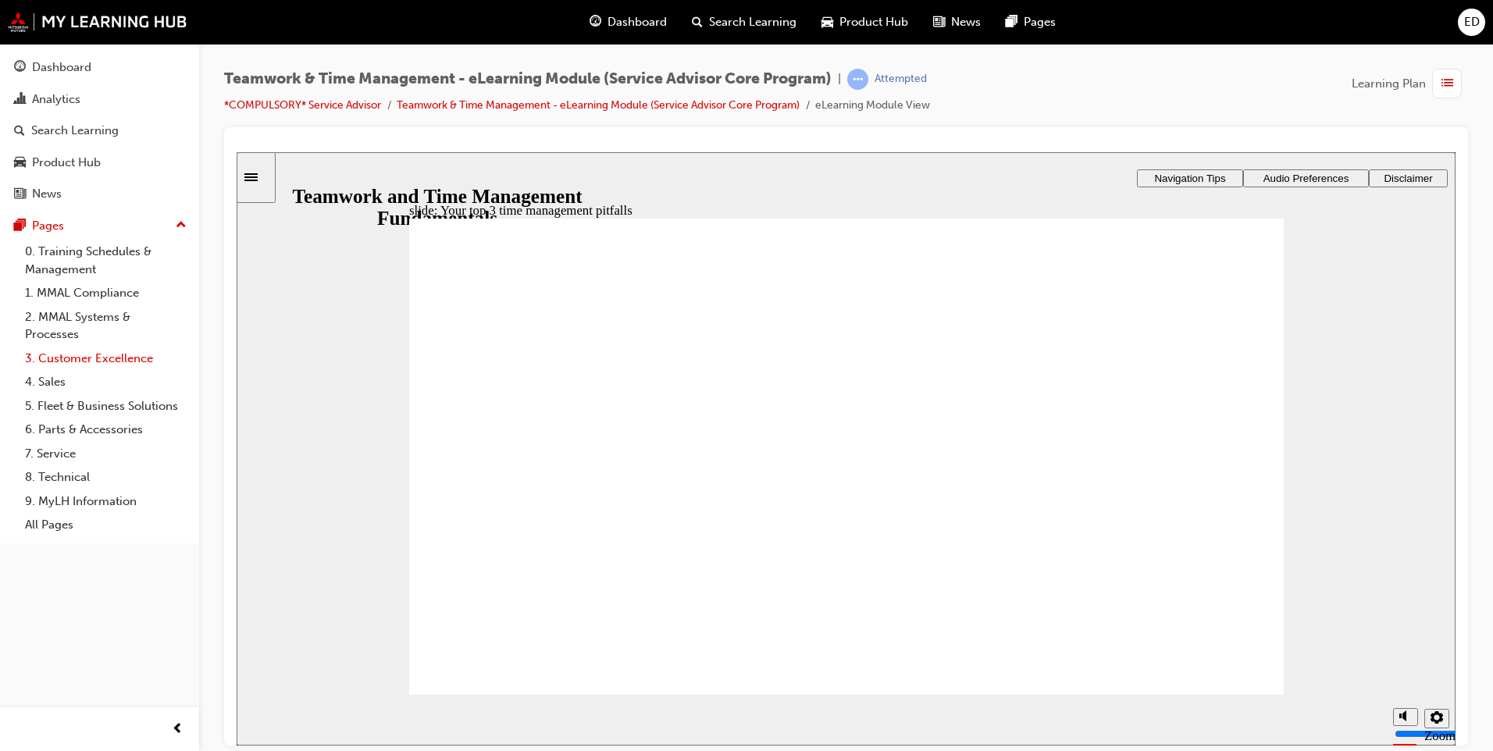
type textarea "underestimating the time it will tak"
type textarea "underestimating the time it will take"
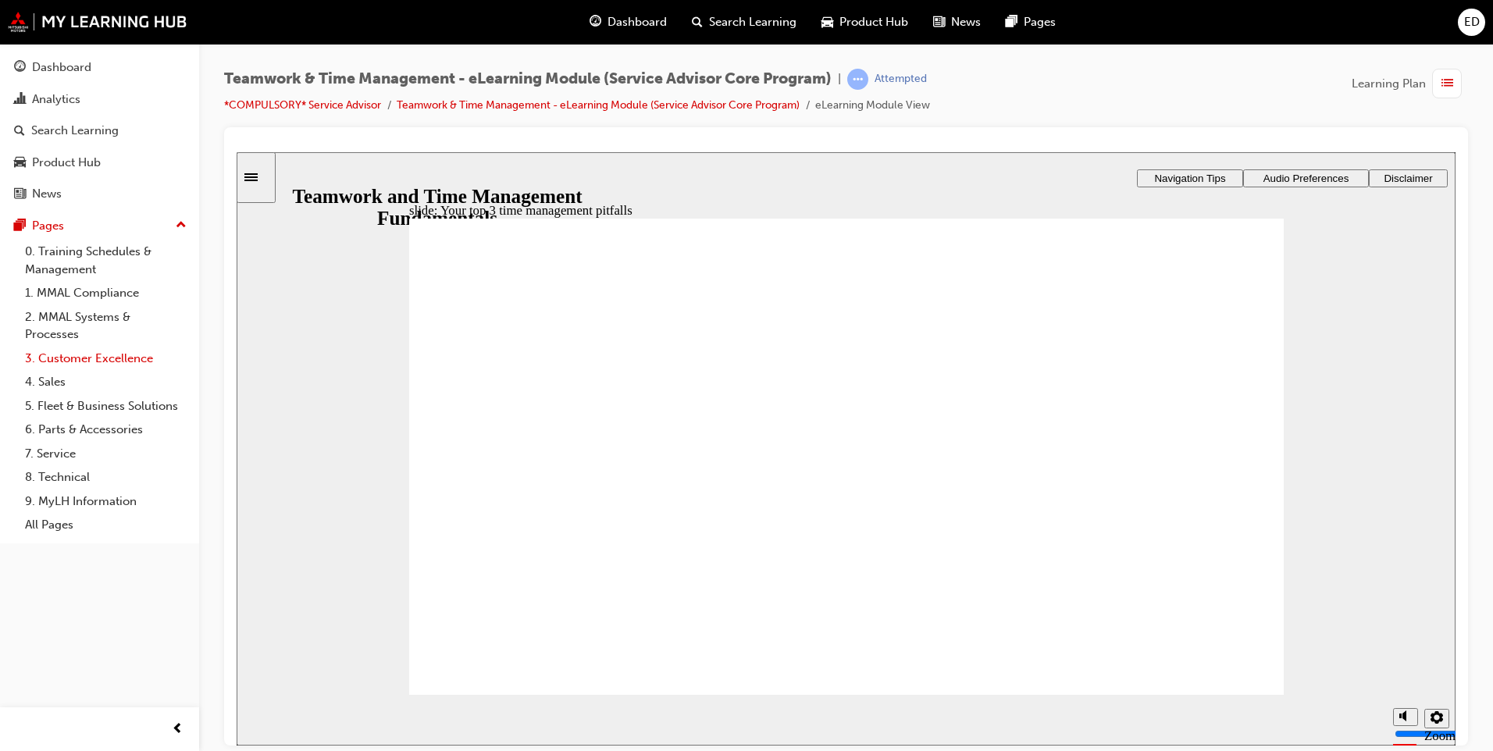
type textarea "underestimating the time it will take"
type textarea "underestimating the time it will take t"
type textarea "underestimating the time it will take to"
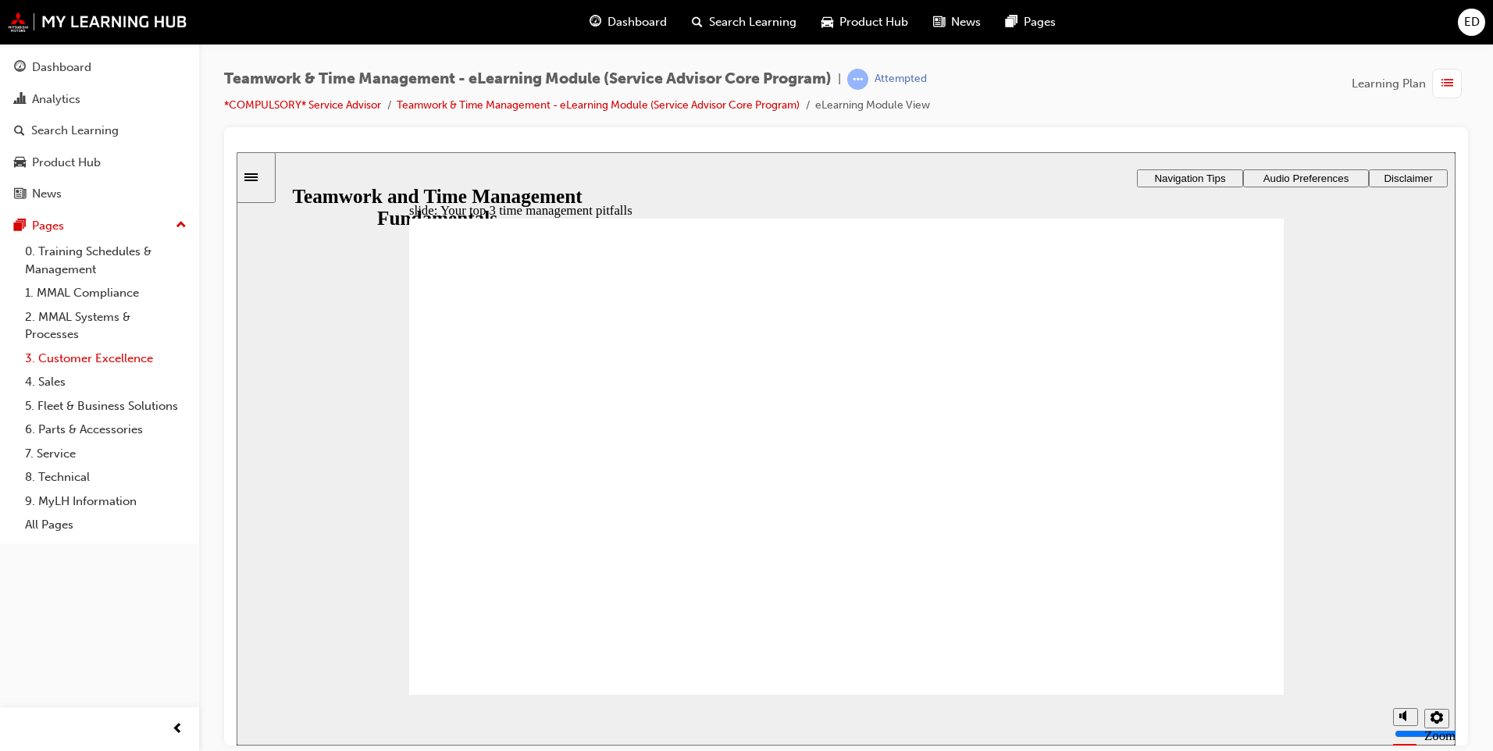
type textarea "underestimating the time it will take to"
type textarea "underestimating the time it will take to c"
type textarea "underestimating the time it will take to co"
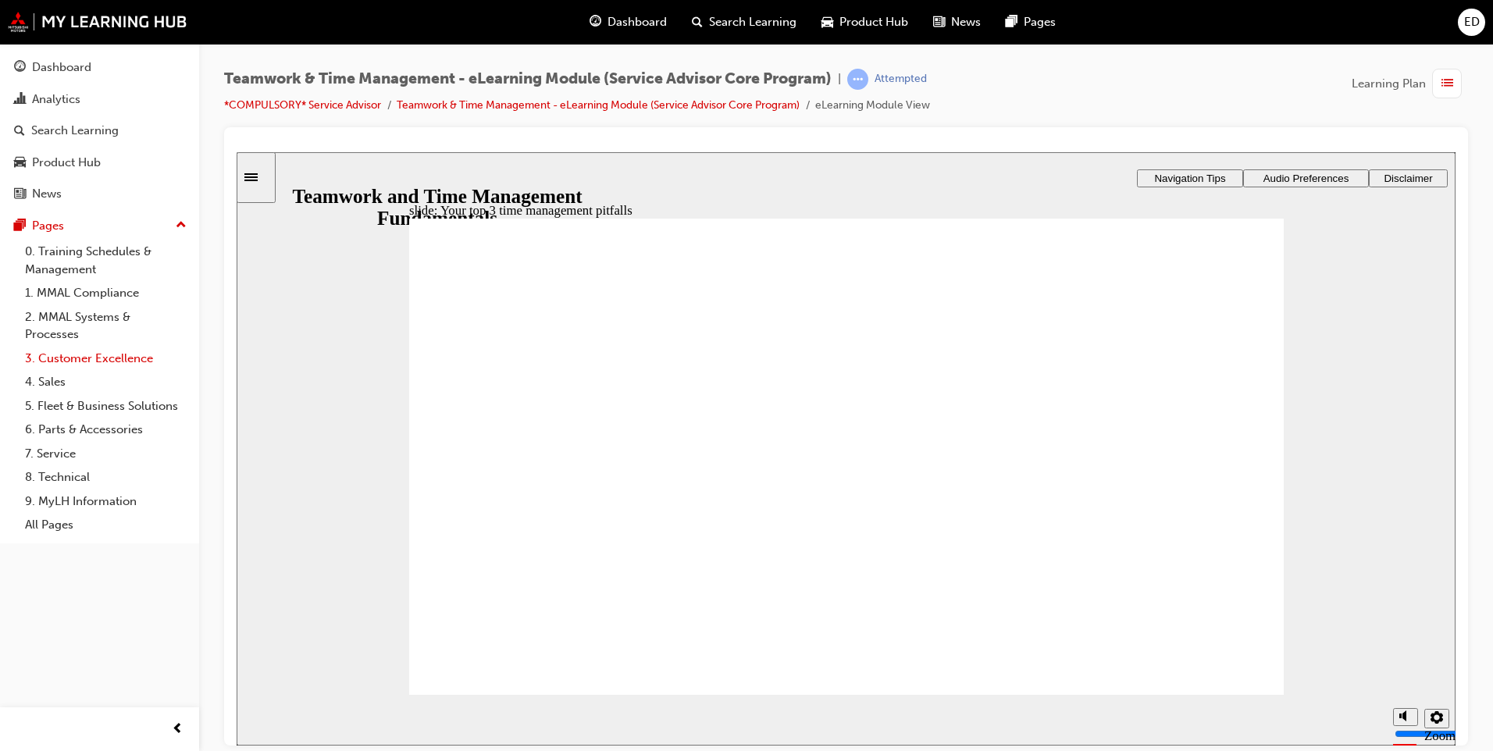
type textarea "underestimating the time it will take to co"
type textarea "underestimating the time it will take to com"
type textarea "underestimating the time it will take to comp"
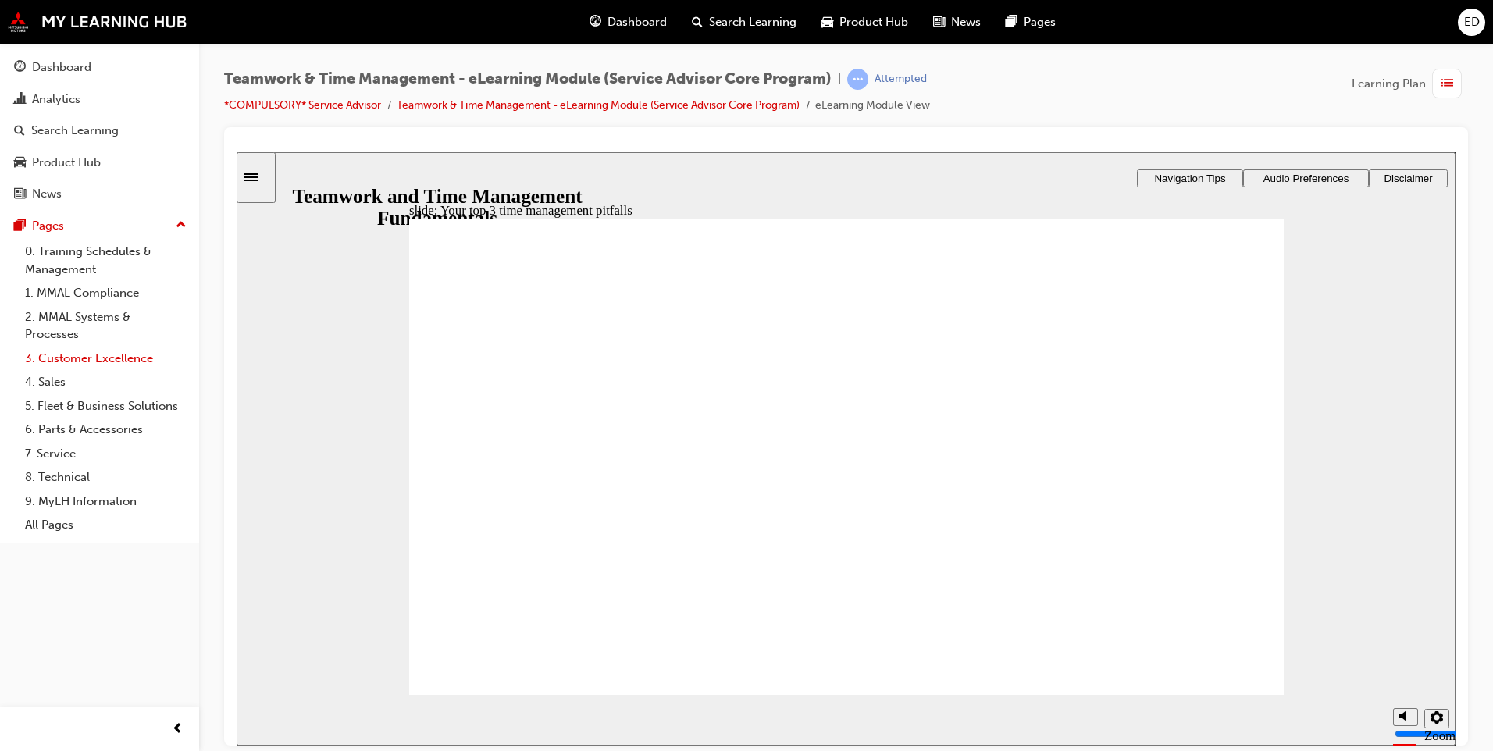
type textarea "underestimating the time it will take to compl"
type textarea "underestimating the time it will take to comple"
type textarea "underestimating the time it will take to complet"
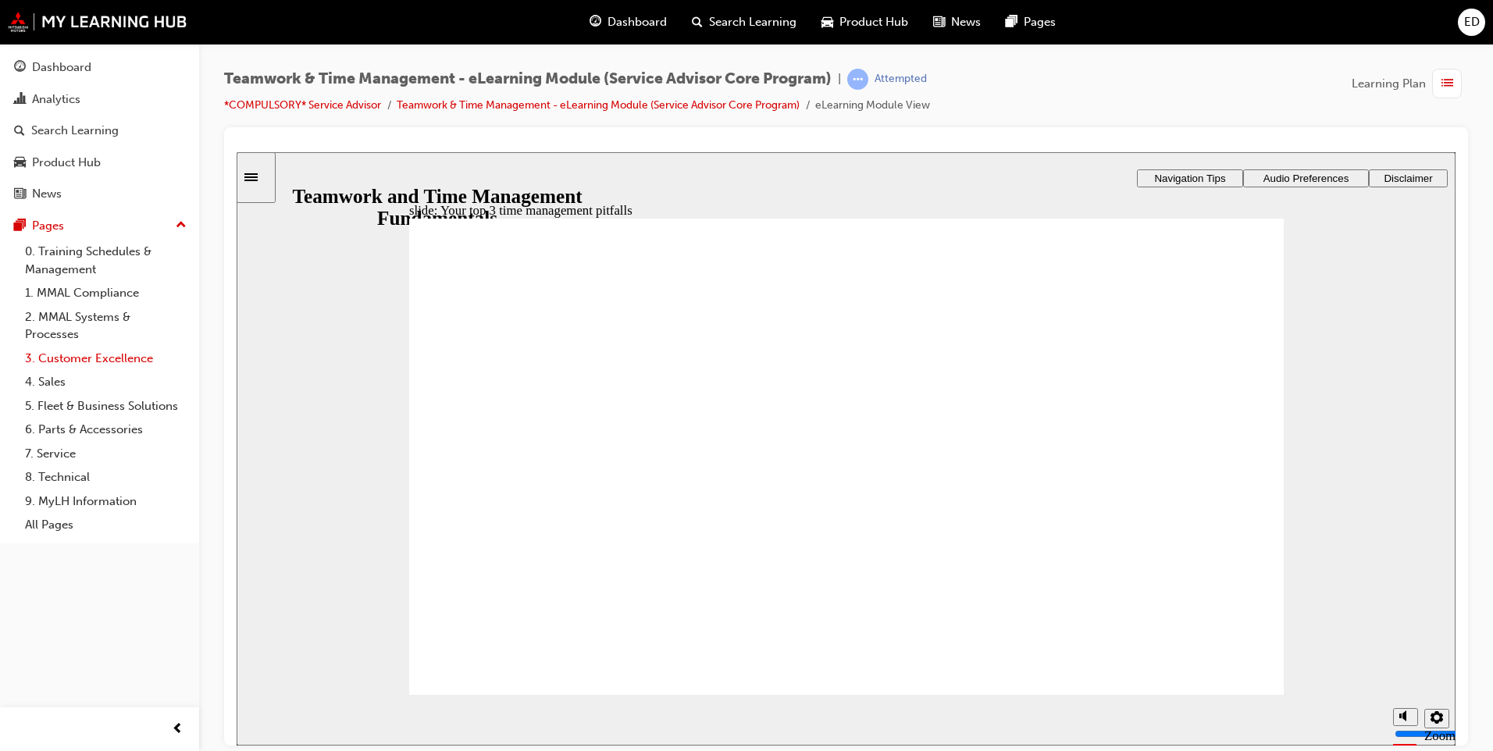
type textarea "underestimating the time it will take to complet"
type textarea "underestimating the time it will take to complete"
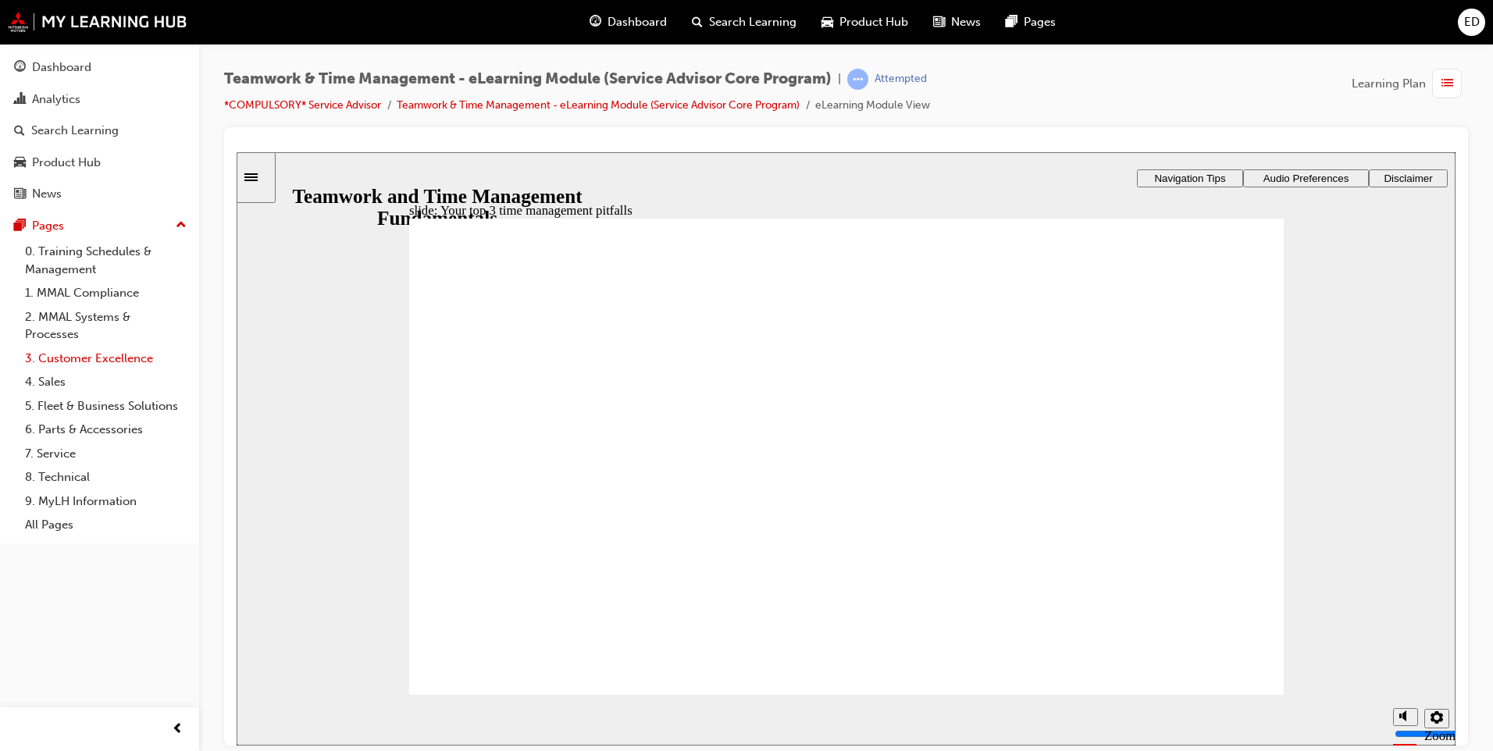
type textarea "underestimating the time it will take to complete a"
type textarea "underestimating the time it will take to complete a t"
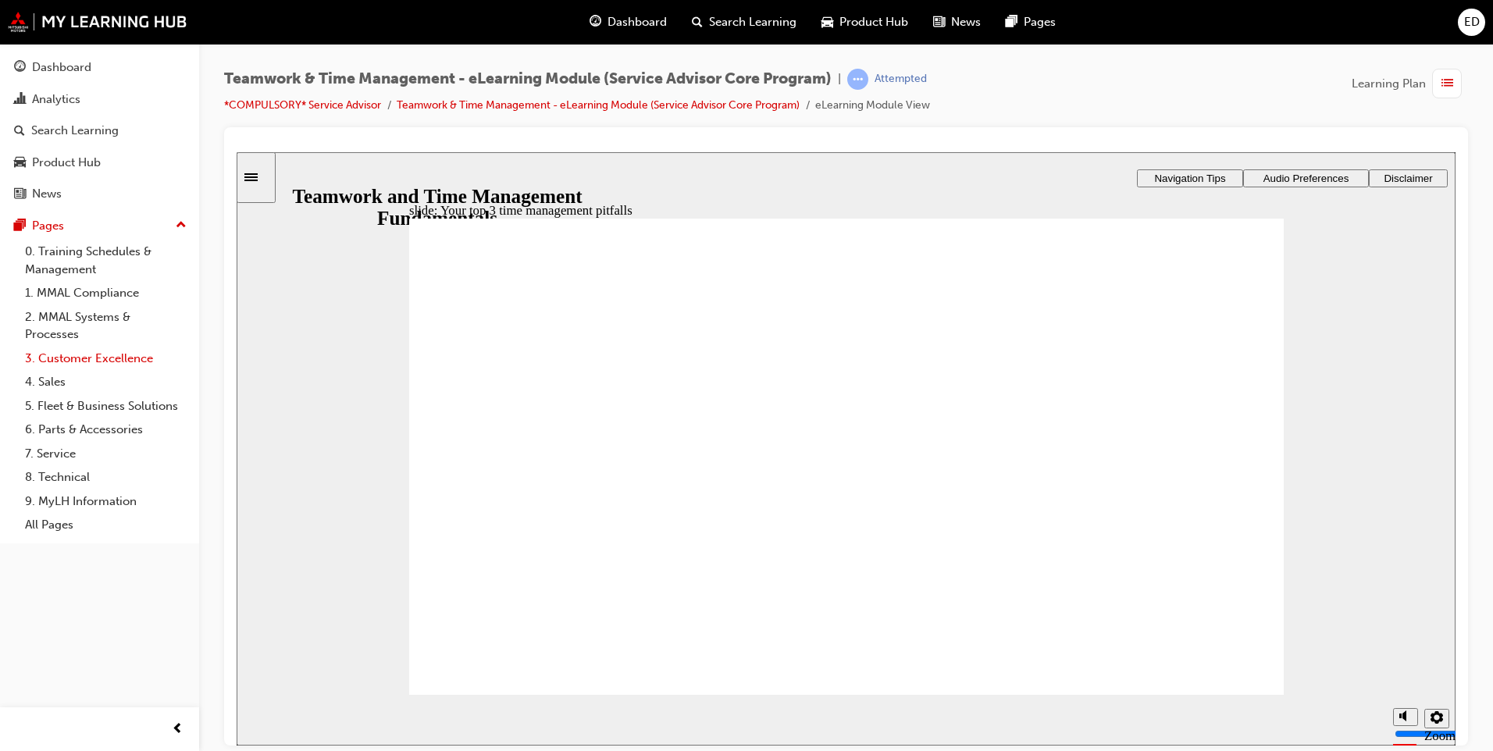
type textarea "underestimating the time it will take to complete a t"
type textarea "underestimating the time it will take to complete a ta"
type textarea "underestimating the time it will take to complete a tas"
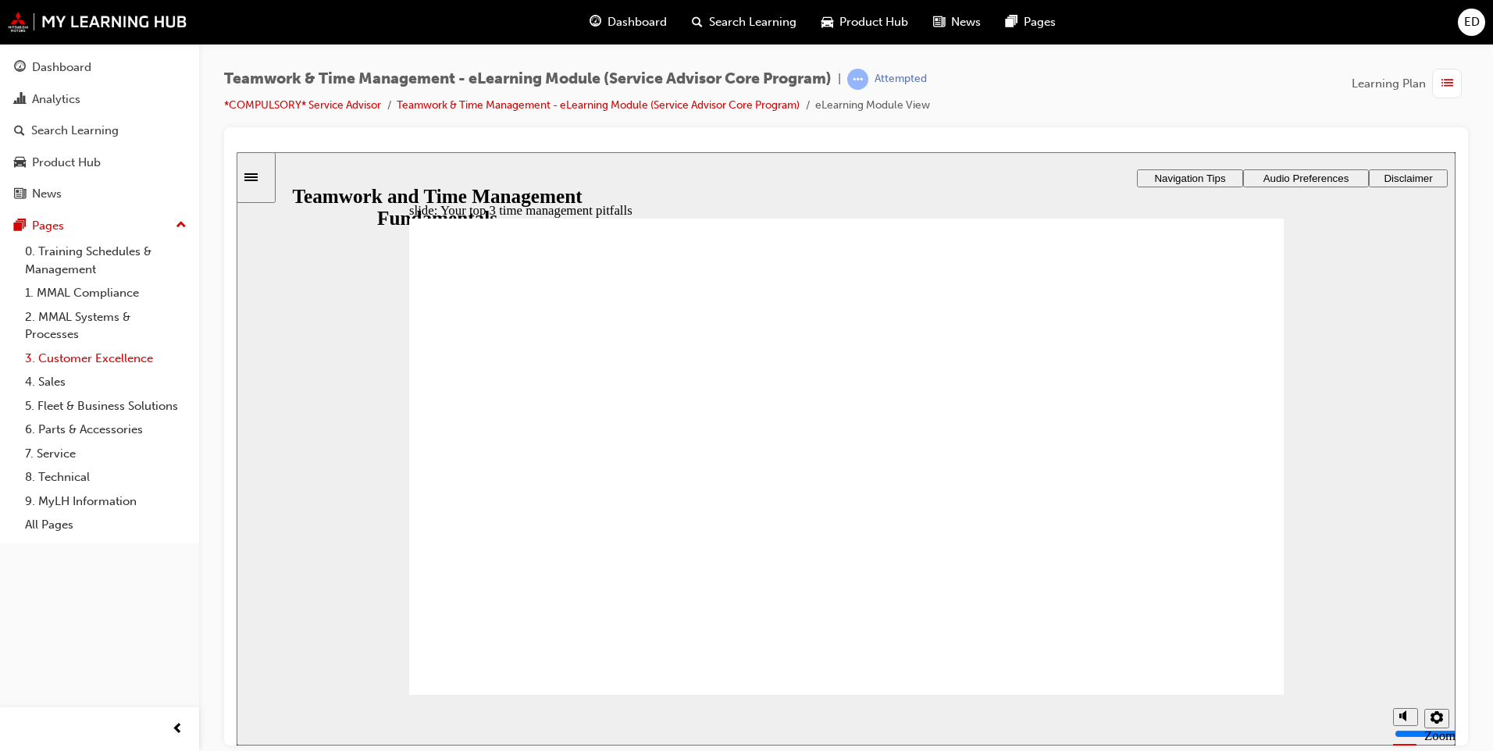
type textarea "underestimating the time it will take to complete a task"
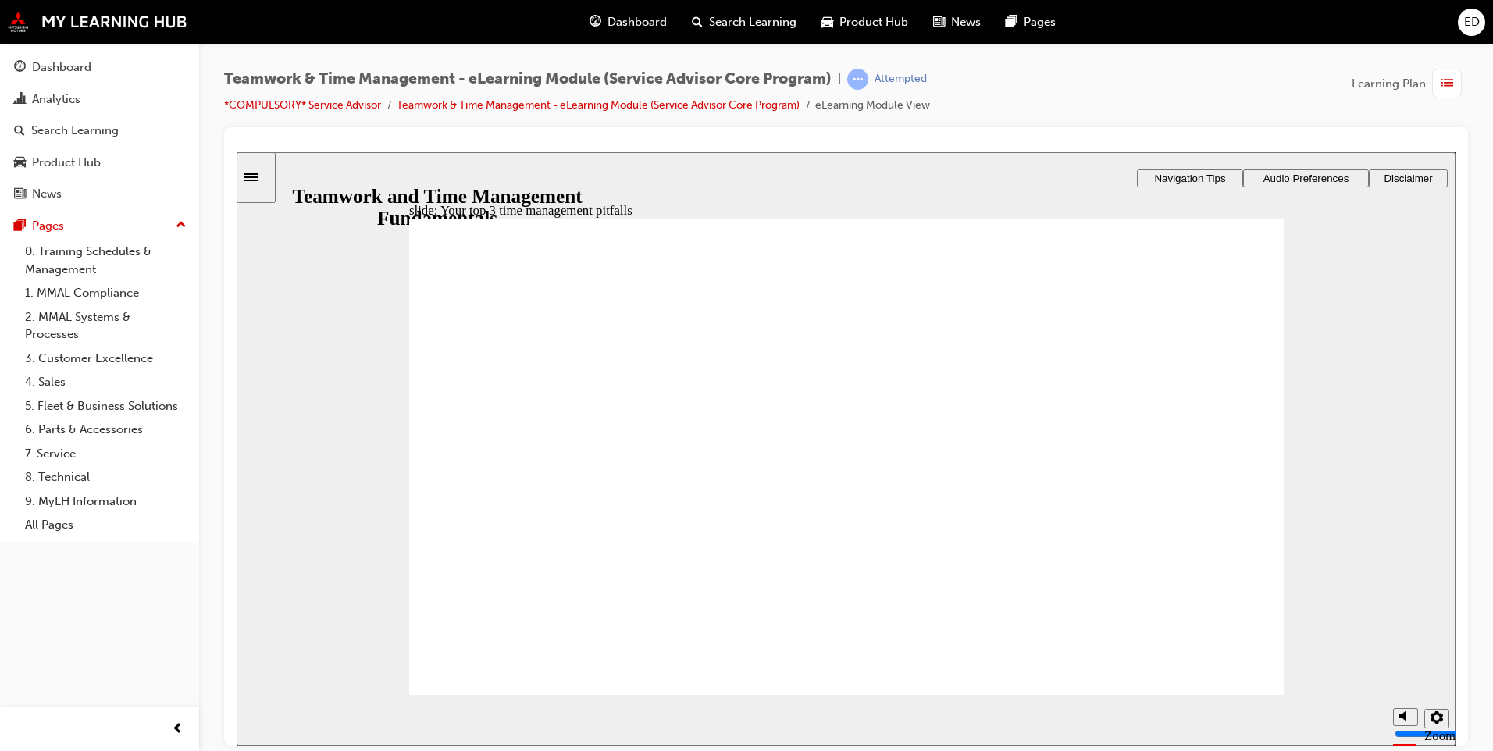
type textarea "b"
type textarea "be"
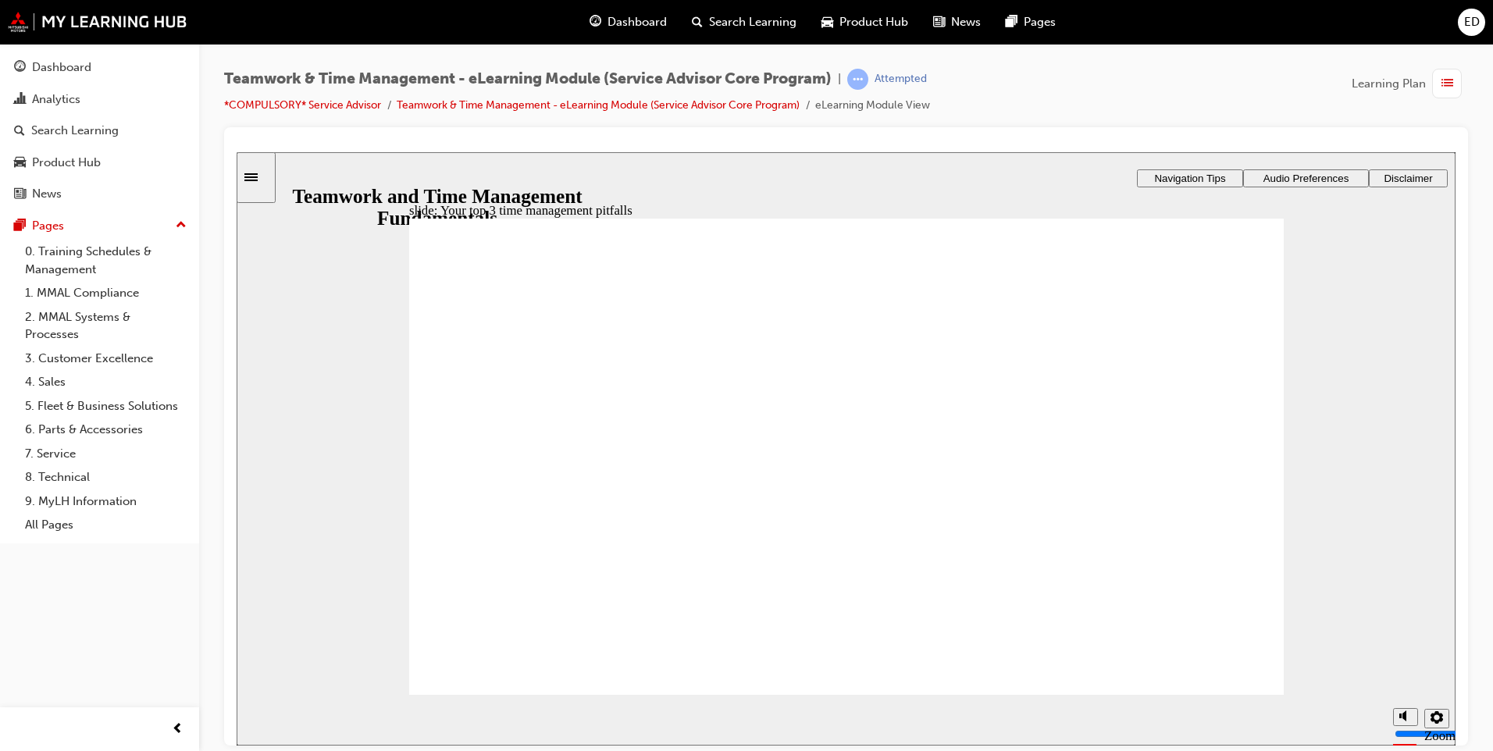
type textarea "bei"
type textarea "bein"
type textarea "being"
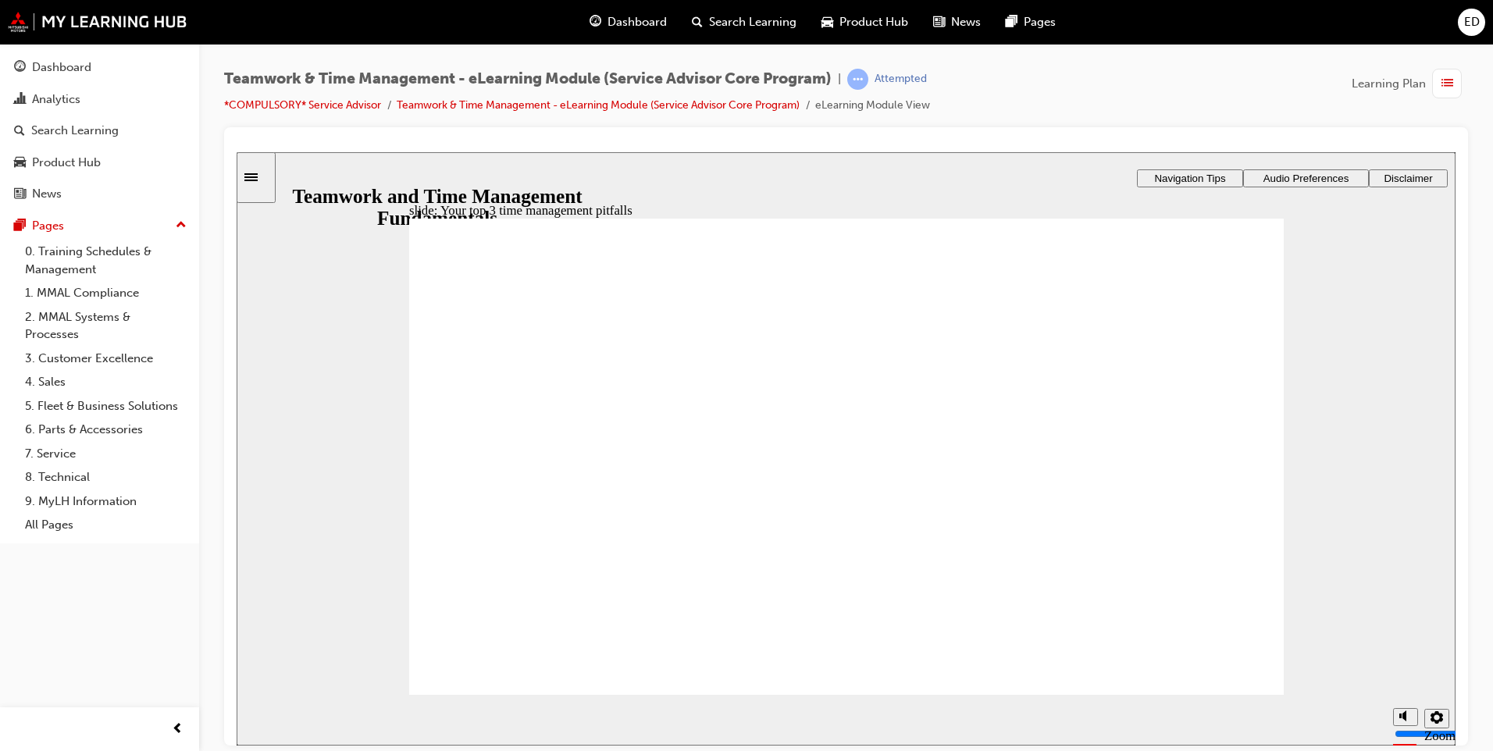
type textarea "being"
type textarea "being b"
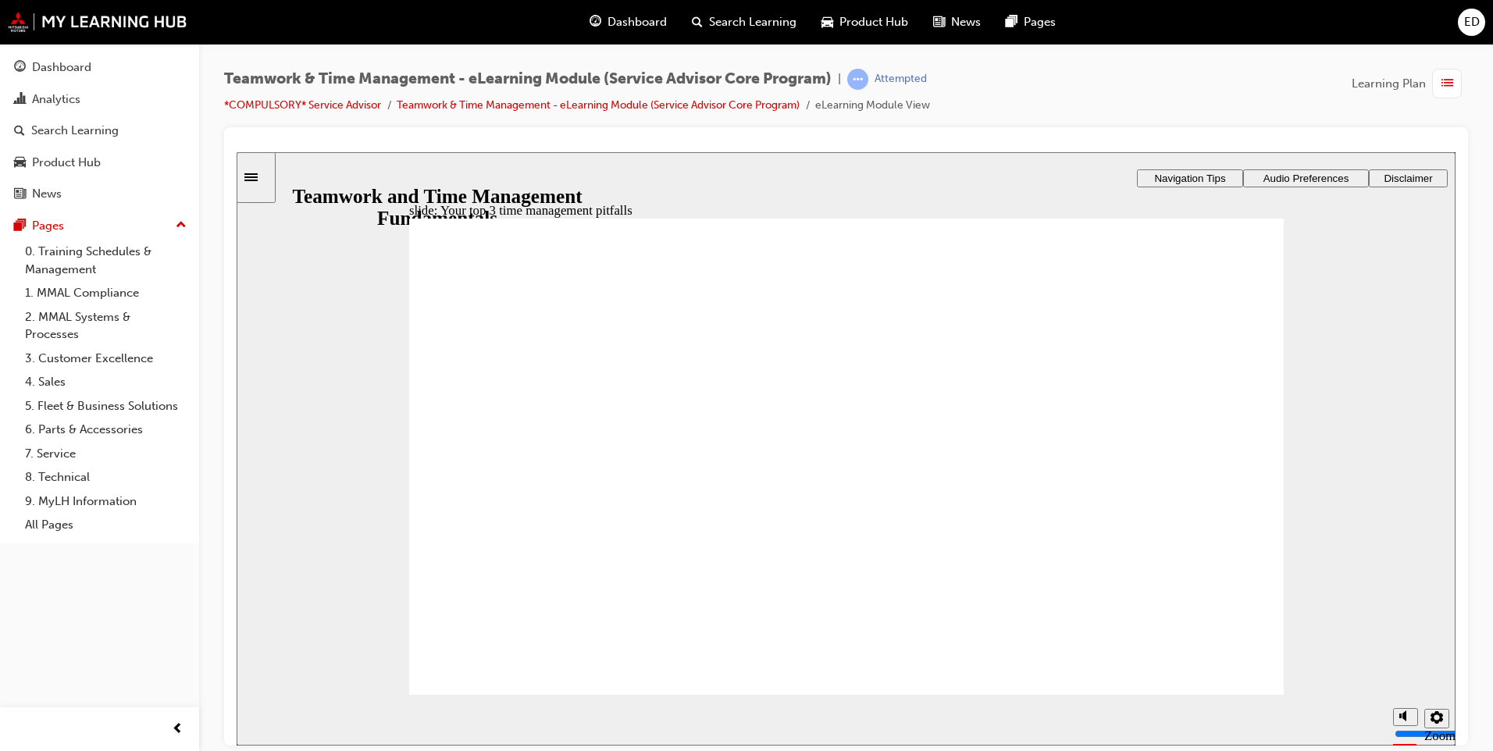
type textarea "being bu"
type textarea "being bus"
type textarea "being bust"
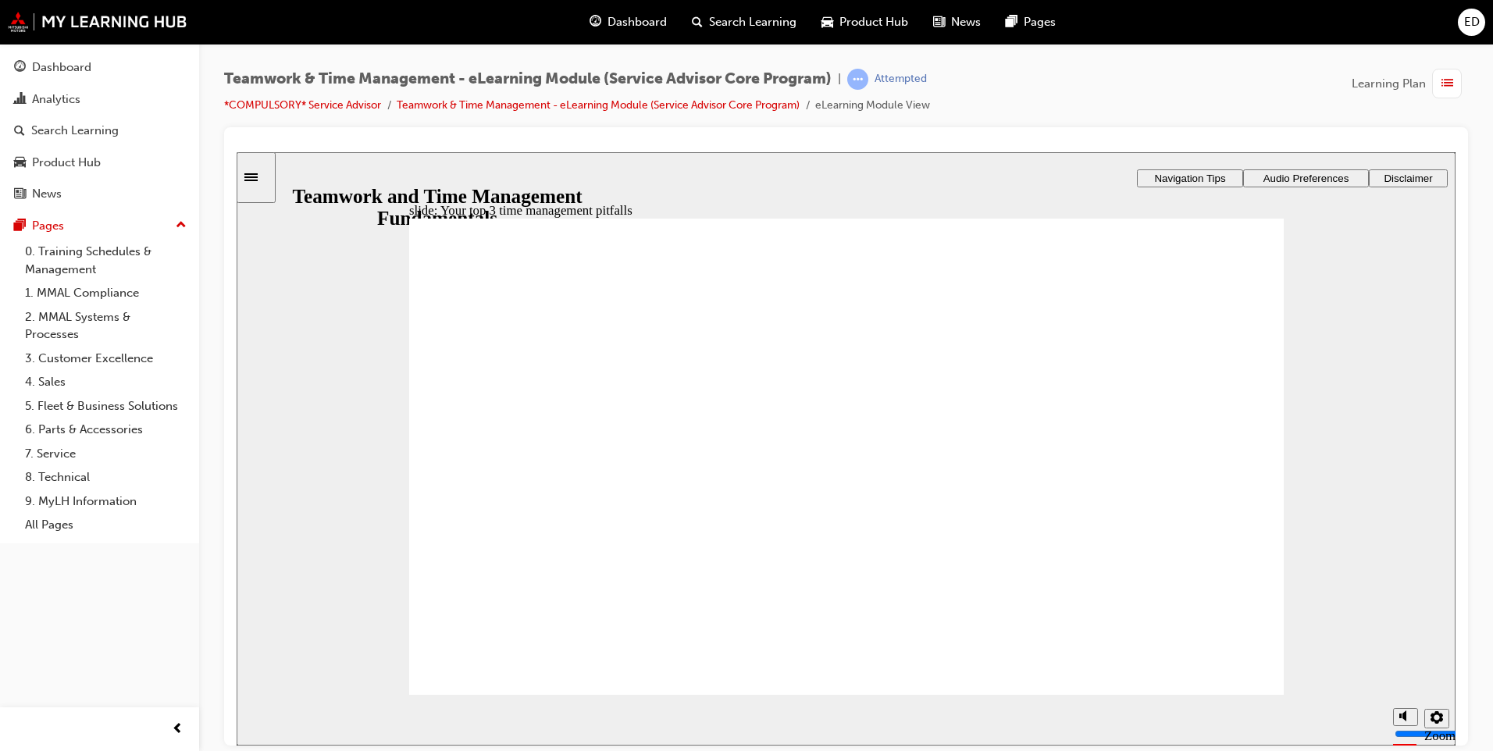
type textarea "being bust"
type textarea "being bust v"
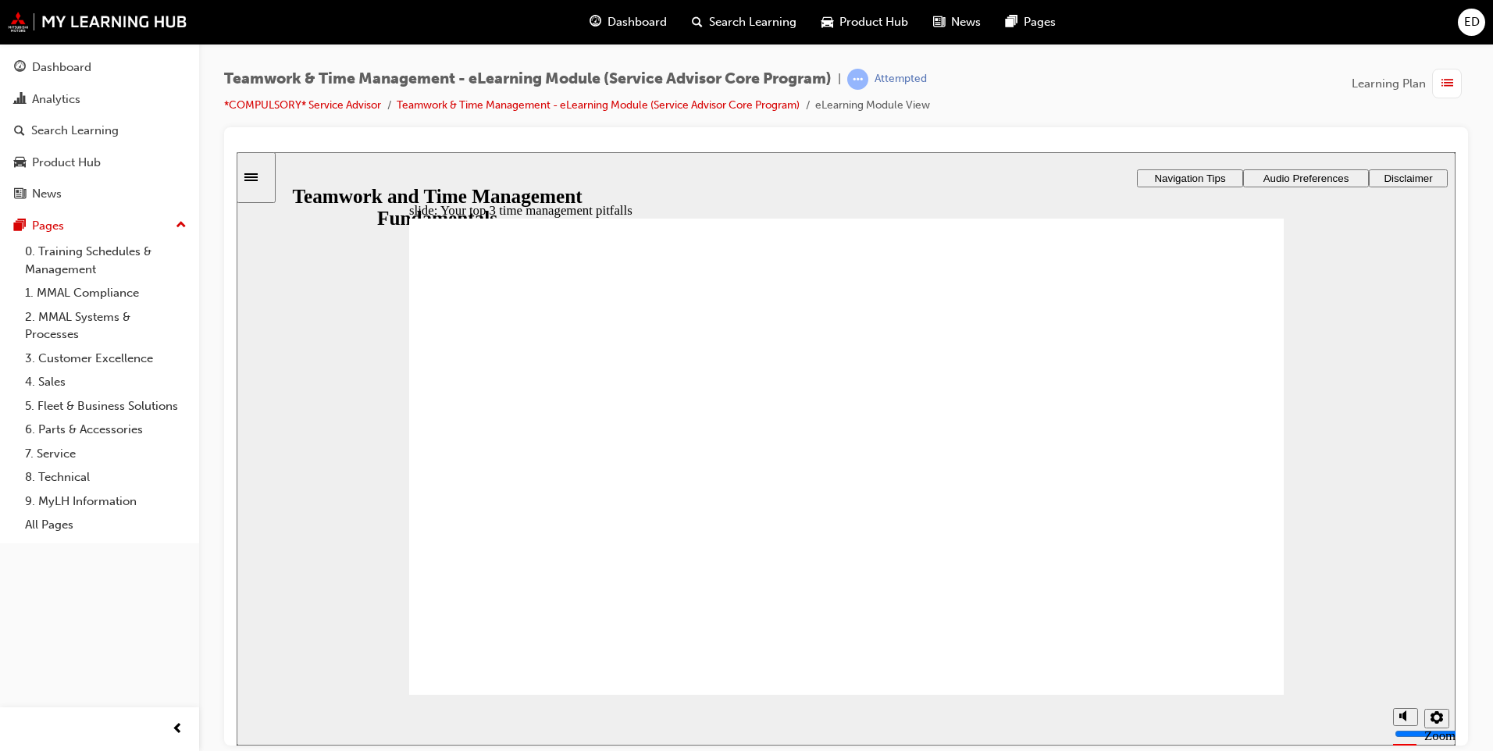
type textarea "being bust vs"
type textarea "being bust vs b"
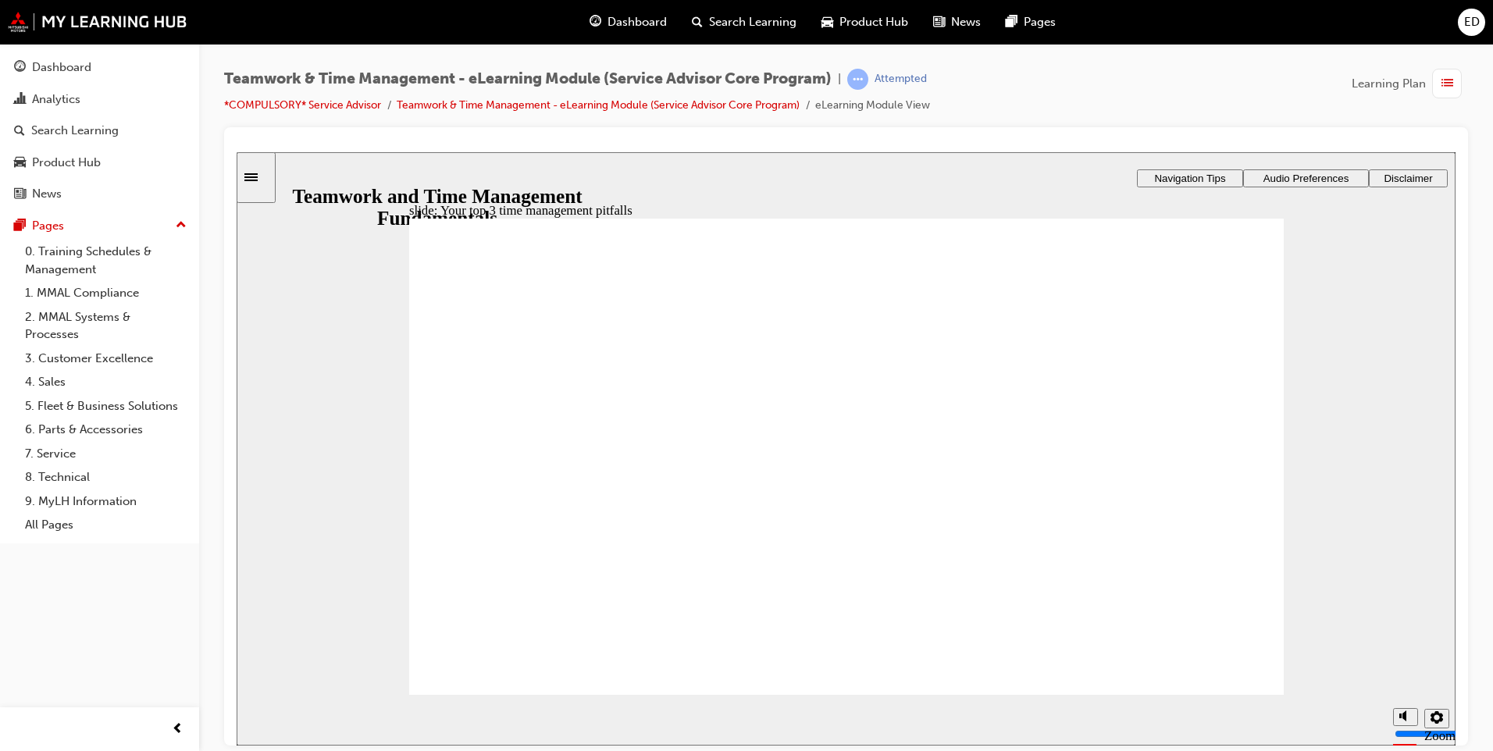
type textarea "being bust vs b"
type textarea "being bust vs be"
type textarea "being bust vs bei"
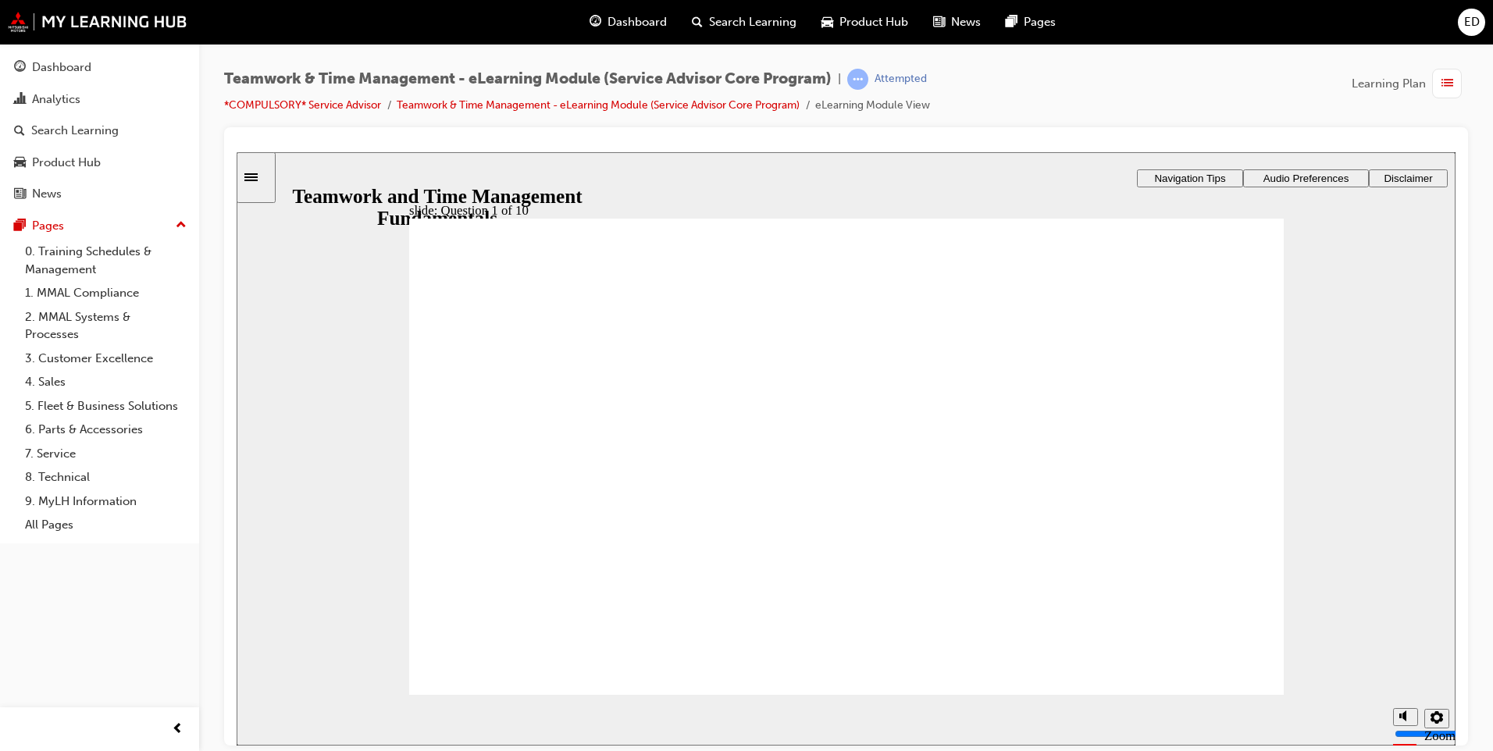
click at [1185, 694] on section "Playback Speed 2 1.75 1.5 1.25 Normal" at bounding box center [846, 719] width 1219 height 51
drag, startPoint x: 867, startPoint y: 550, endPoint x: 856, endPoint y: 556, distance: 12.6
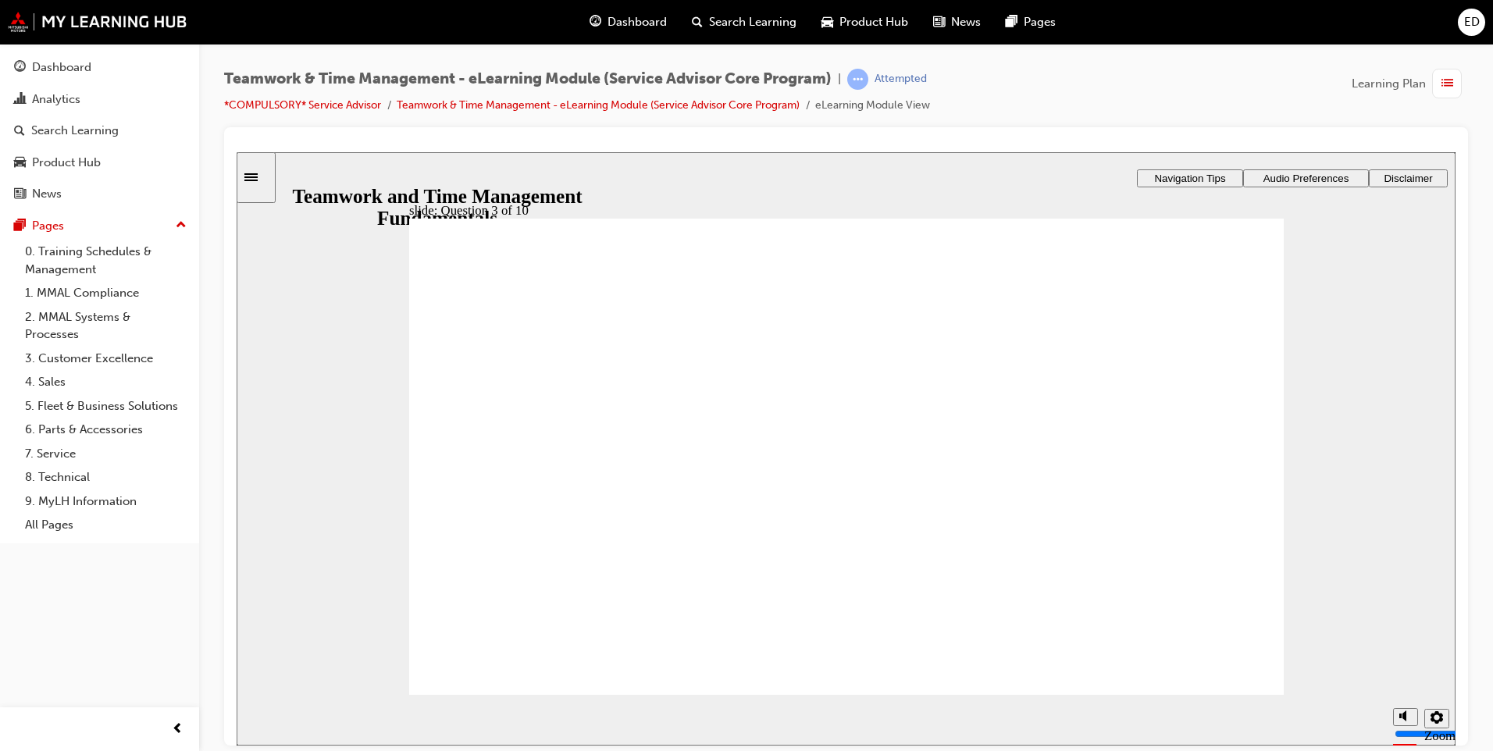
drag, startPoint x: 1092, startPoint y: 599, endPoint x: 1191, endPoint y: 693, distance: 136.5
click at [1165, 696] on div "slide: Question 3 of 10 Rectangle 5 That's right! You selected the correct resp…" at bounding box center [846, 449] width 1219 height 594
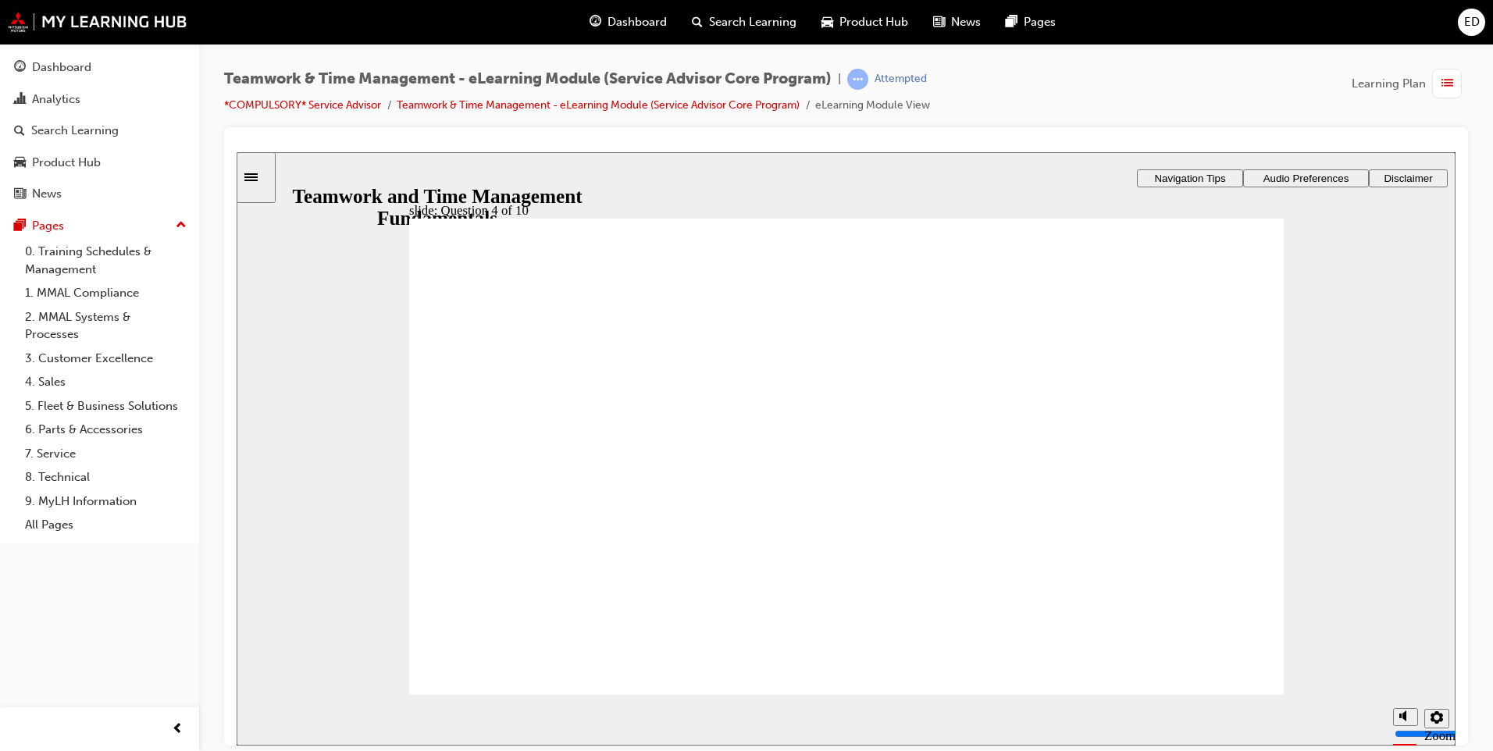
drag, startPoint x: 533, startPoint y: 656, endPoint x: 558, endPoint y: 666, distance: 26.3
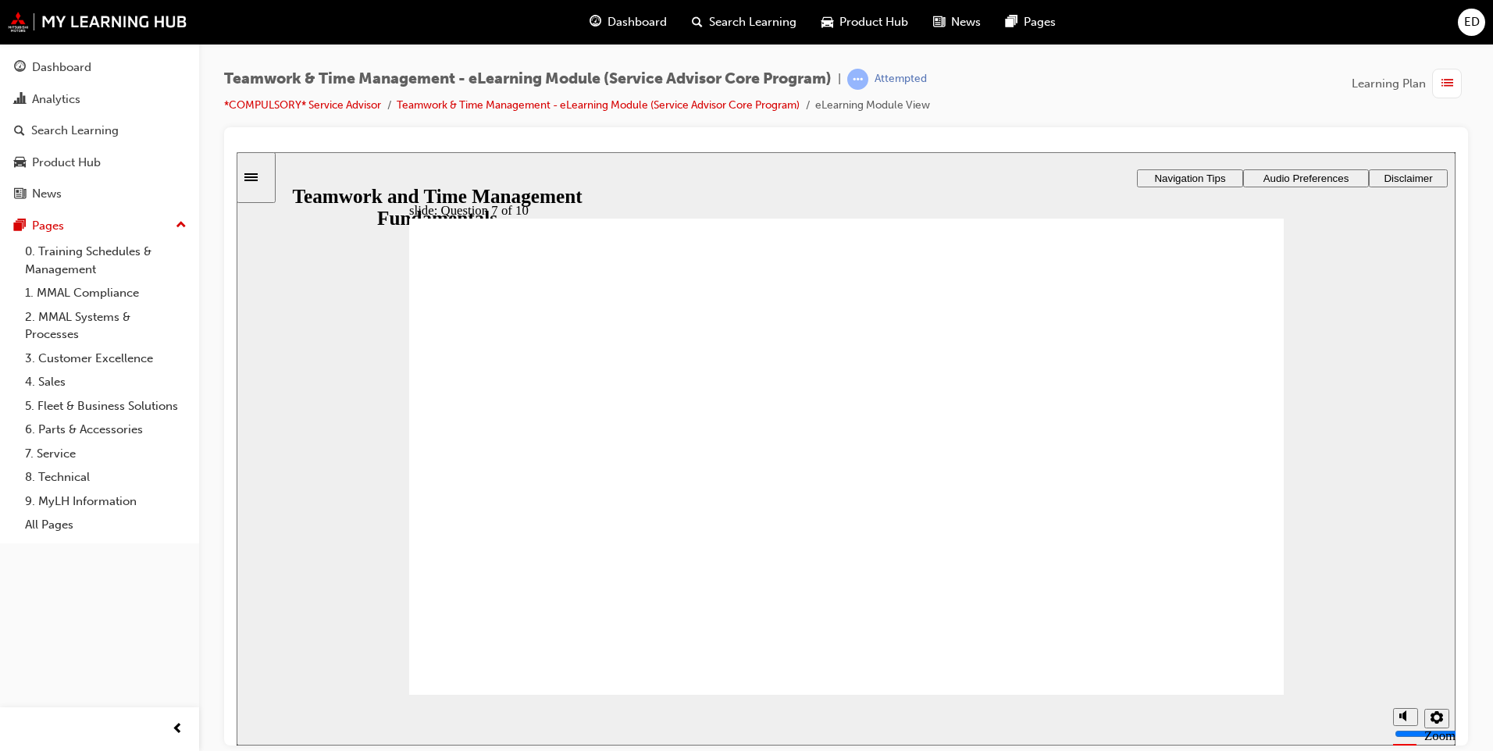
drag, startPoint x: 740, startPoint y: 537, endPoint x: 690, endPoint y: 545, distance: 49.8
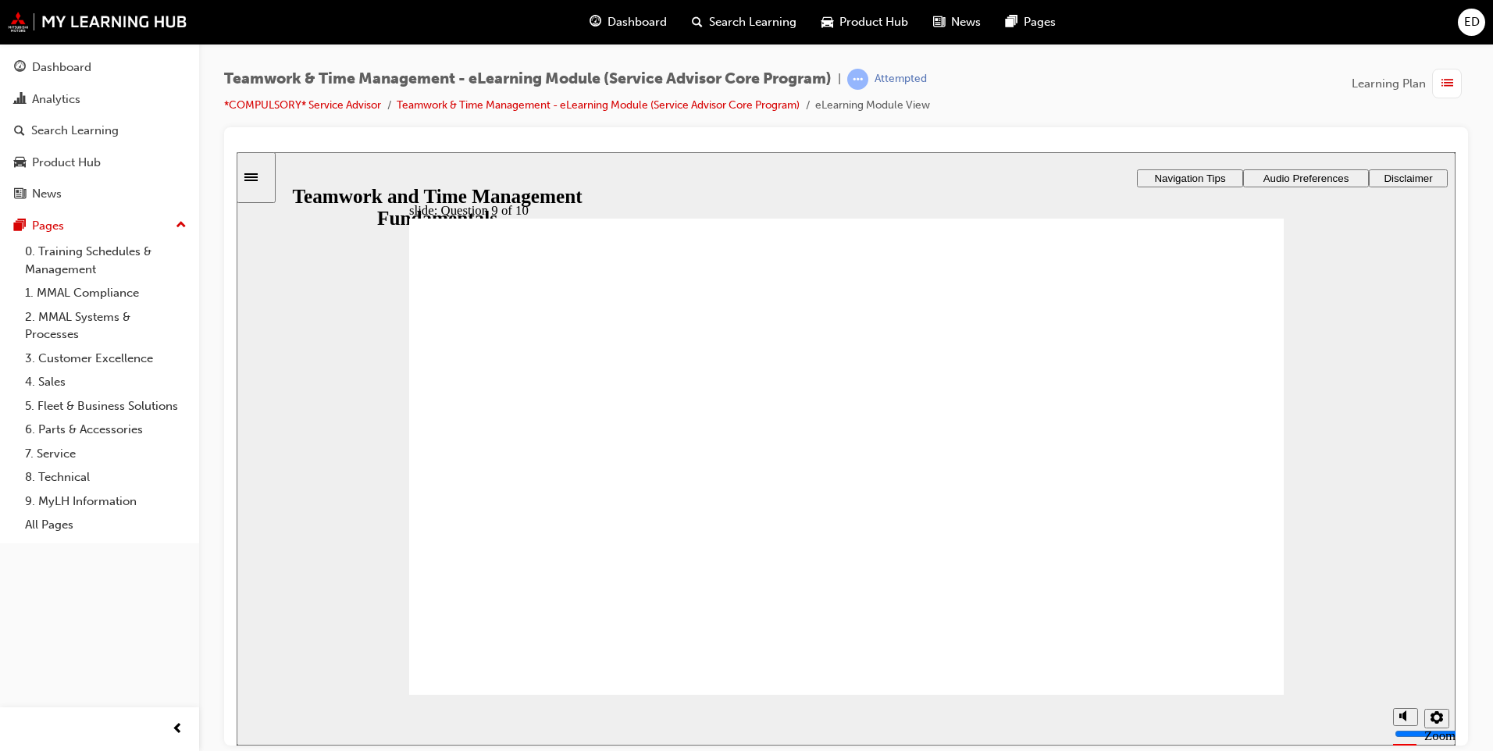
drag, startPoint x: 773, startPoint y: 518, endPoint x: 817, endPoint y: 519, distance: 43.8
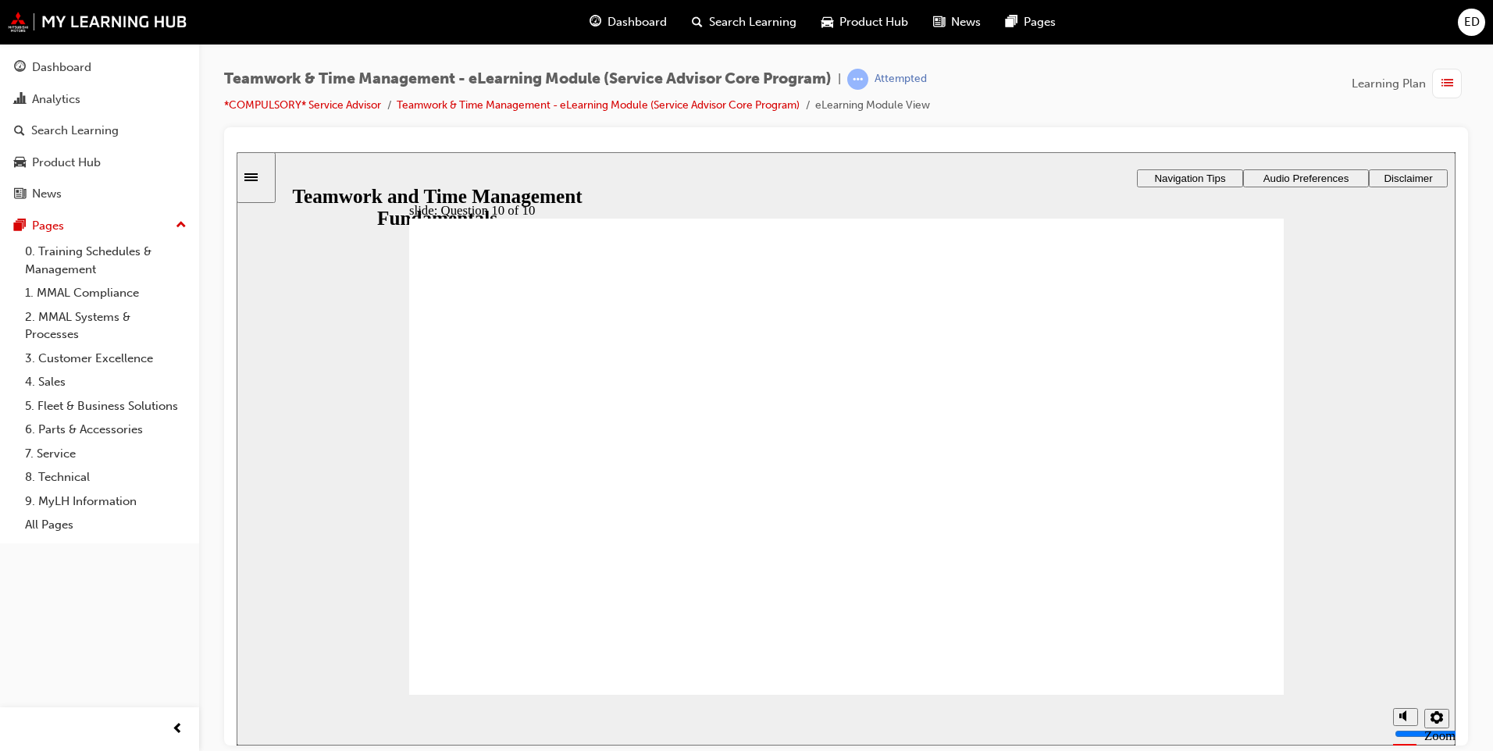
drag, startPoint x: 782, startPoint y: 495, endPoint x: 770, endPoint y: 514, distance: 22.1
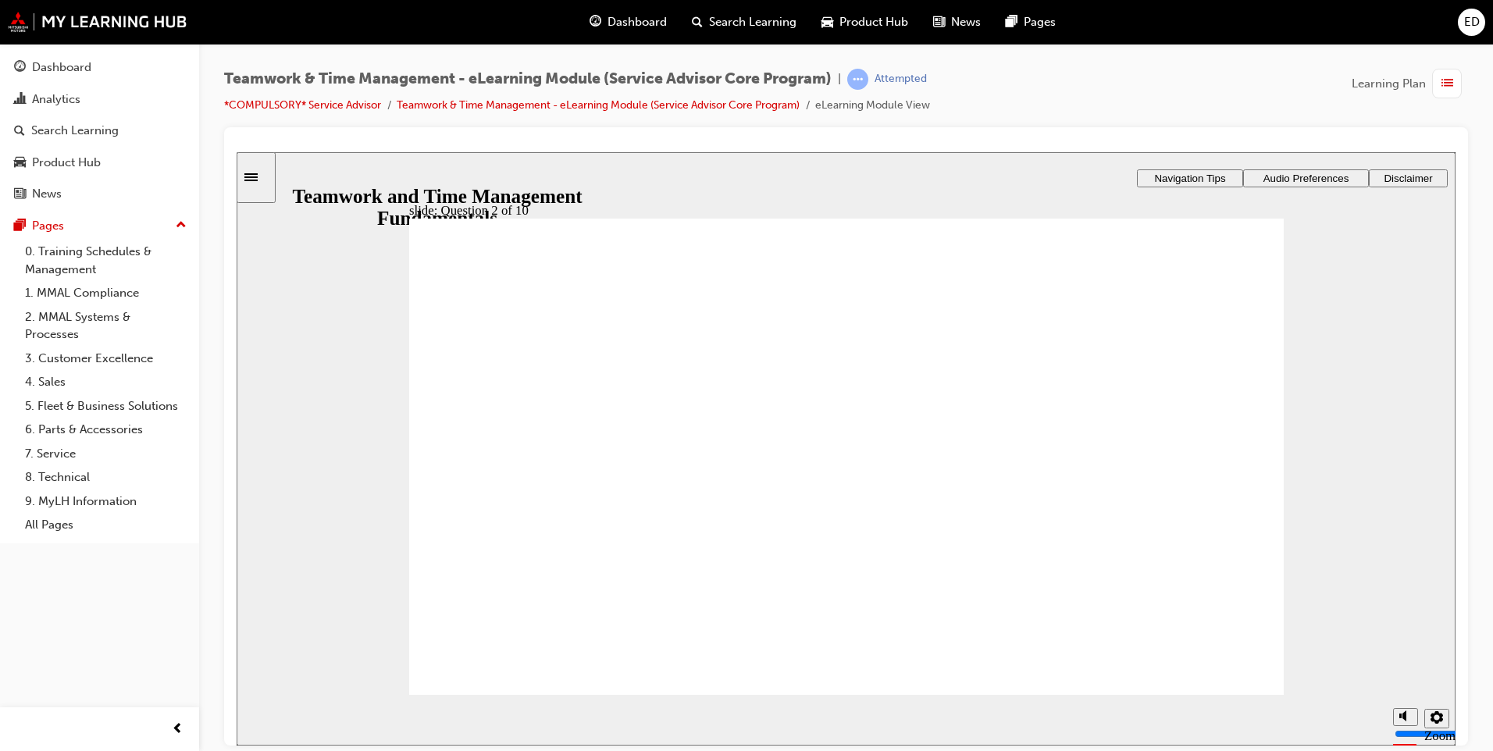
drag, startPoint x: 619, startPoint y: 482, endPoint x: 616, endPoint y: 498, distance: 16.7
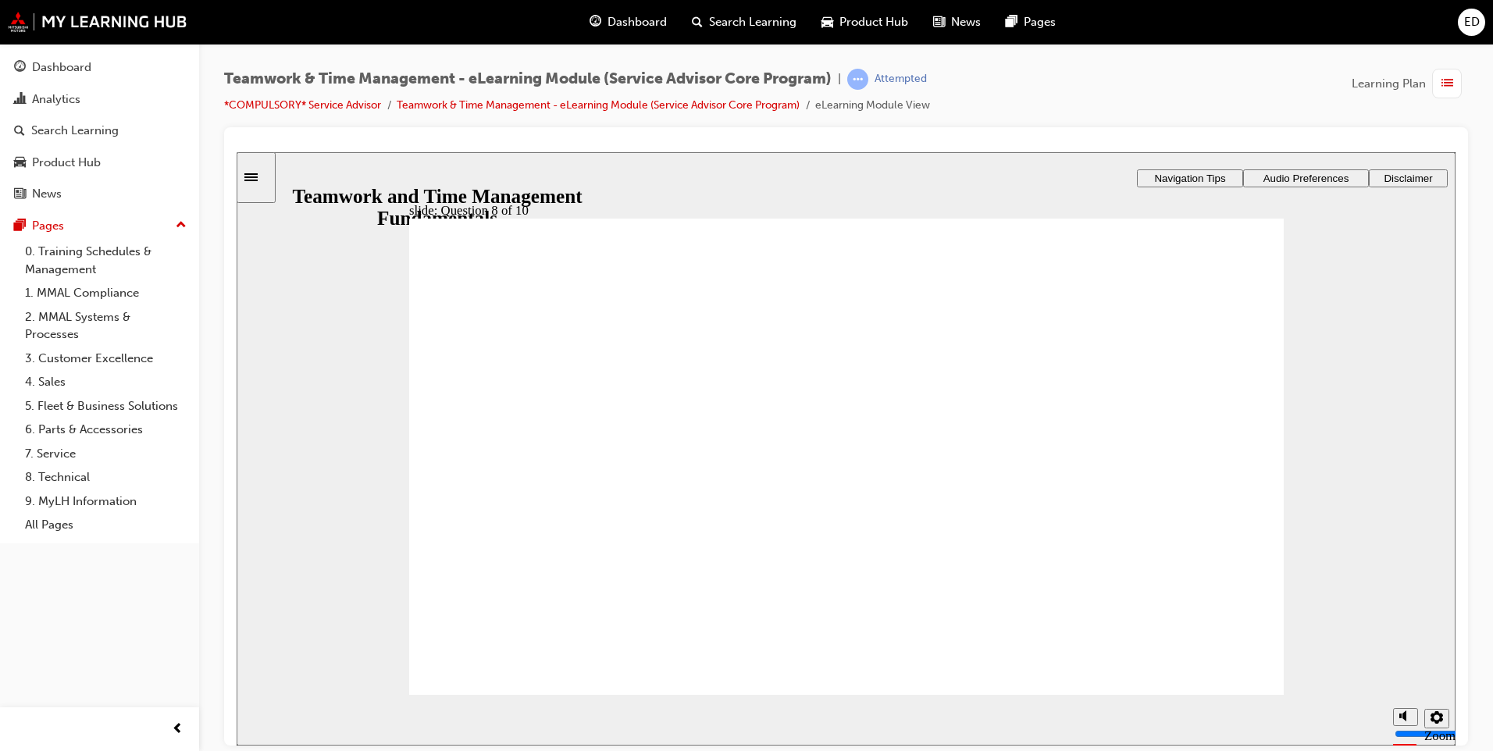
checkbox input "true"
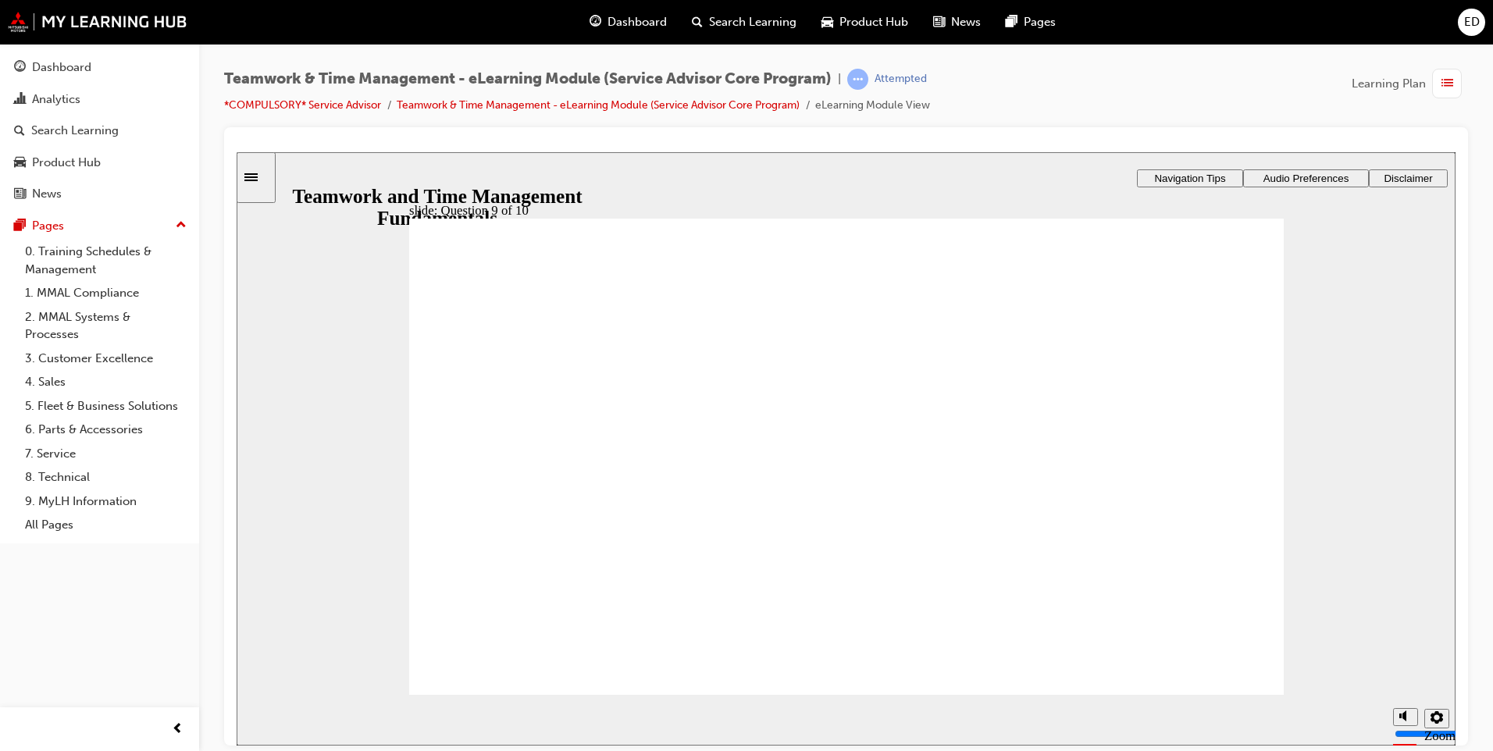
checkbox input "true"
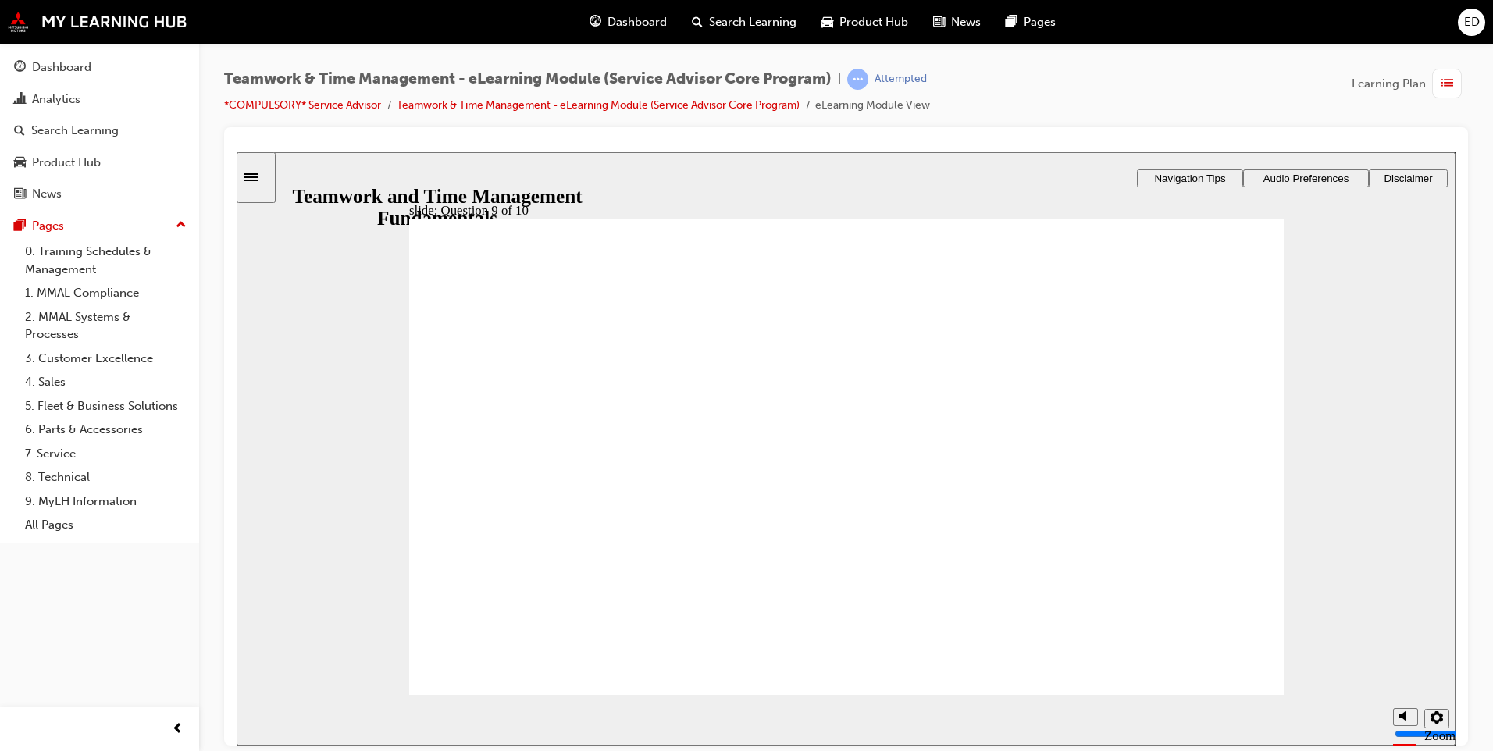
radio input "false"
radio input "true"
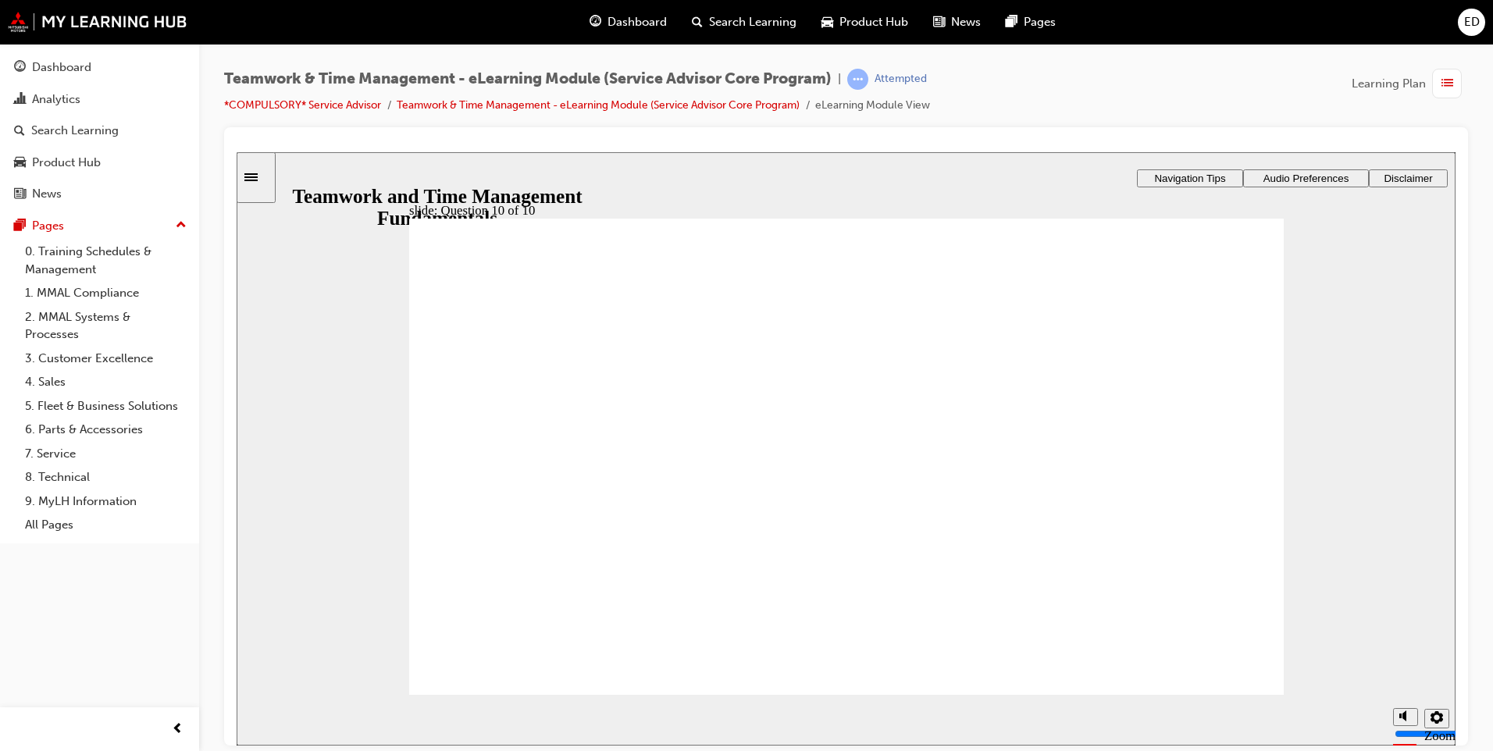
scroll to position [2, 0]
radio input "true"
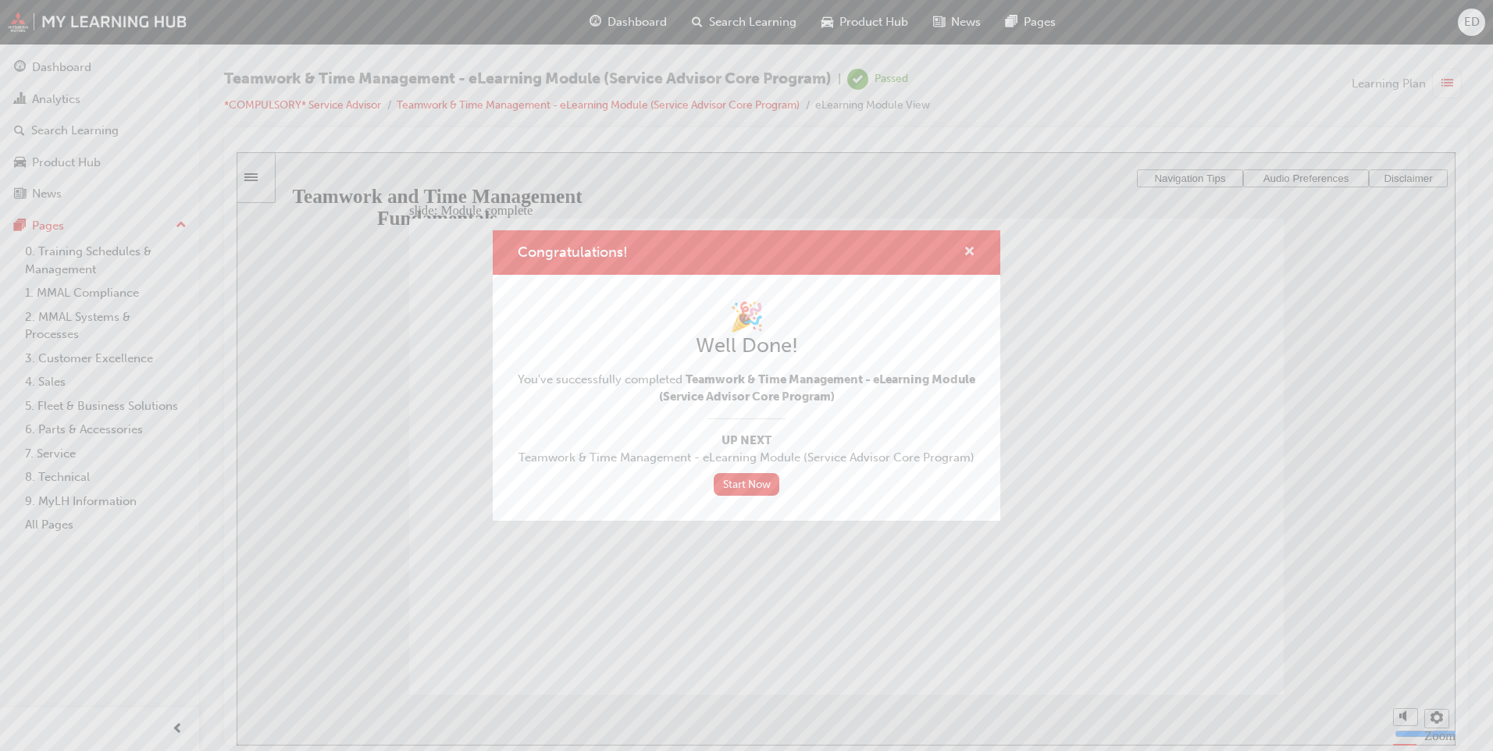
click at [972, 251] on span "cross-icon" at bounding box center [970, 253] width 12 height 14
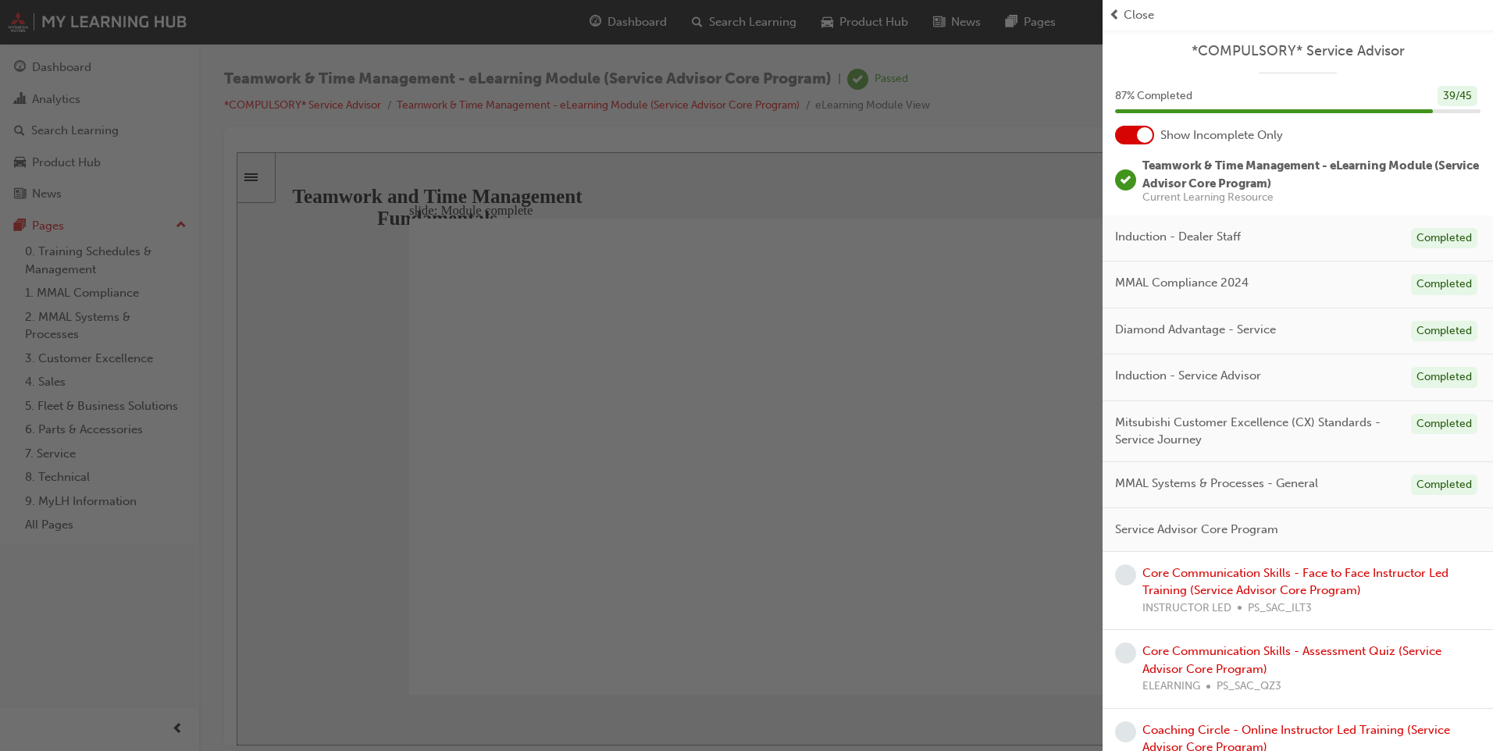
click at [1110, 20] on span "prev-icon" at bounding box center [1115, 15] width 12 height 18
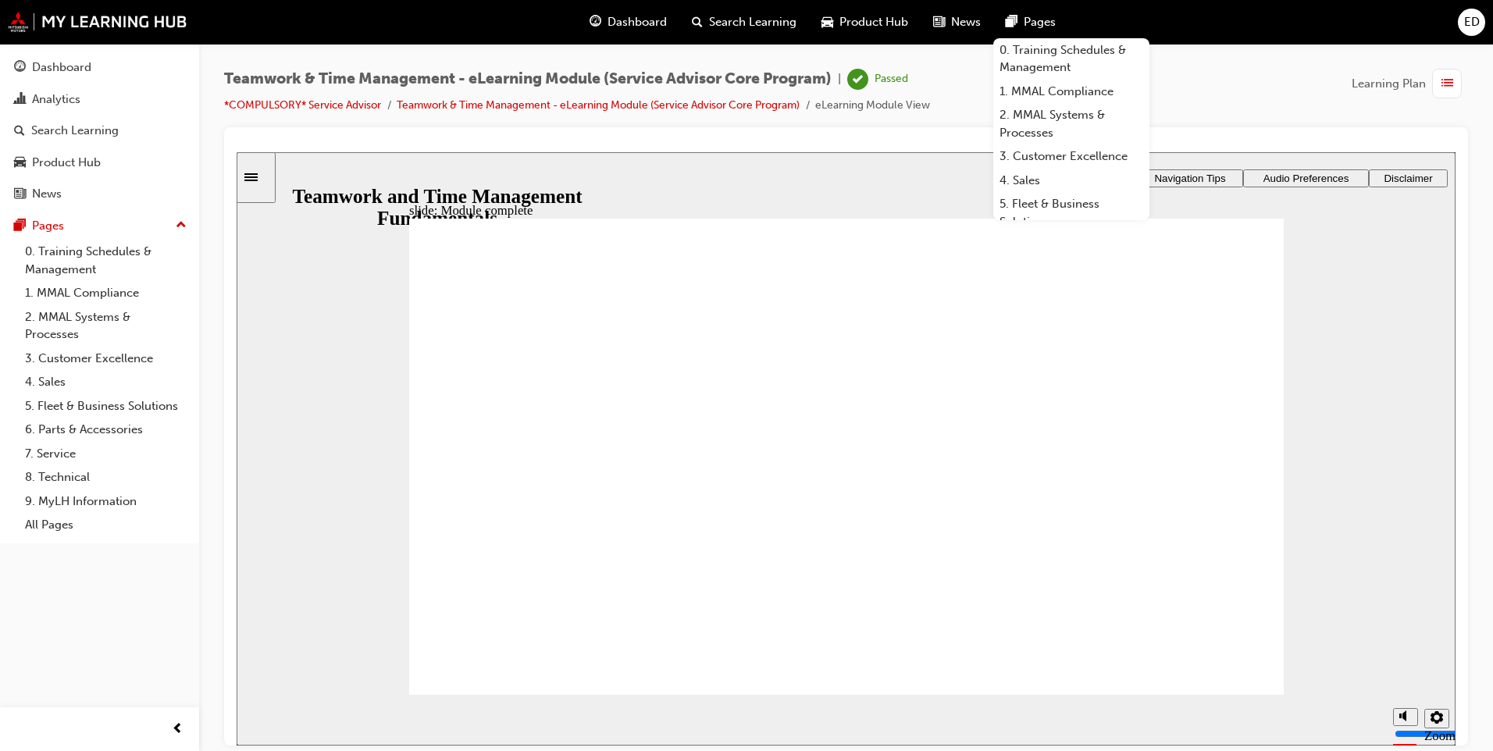
click at [87, 82] on button "Dashboard Analytics Search Learning Product Hub News Pages" at bounding box center [99, 131] width 187 height 162
click at [87, 72] on div "Dashboard" at bounding box center [61, 68] width 59 height 18
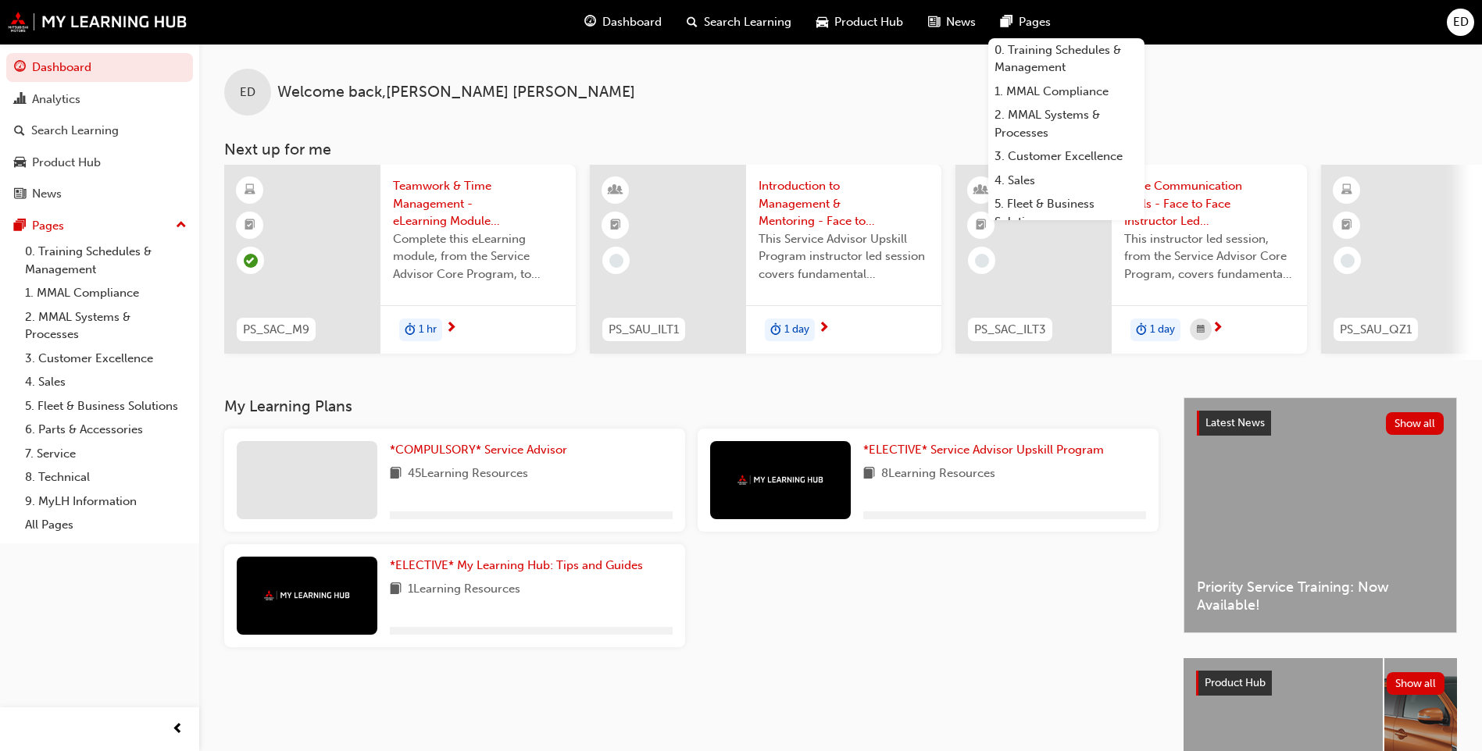
click at [813, 135] on div "ED Welcome back , [PERSON_NAME] Next up for me PS_SAC_M9 Teamwork & Time Manage…" at bounding box center [840, 202] width 1282 height 316
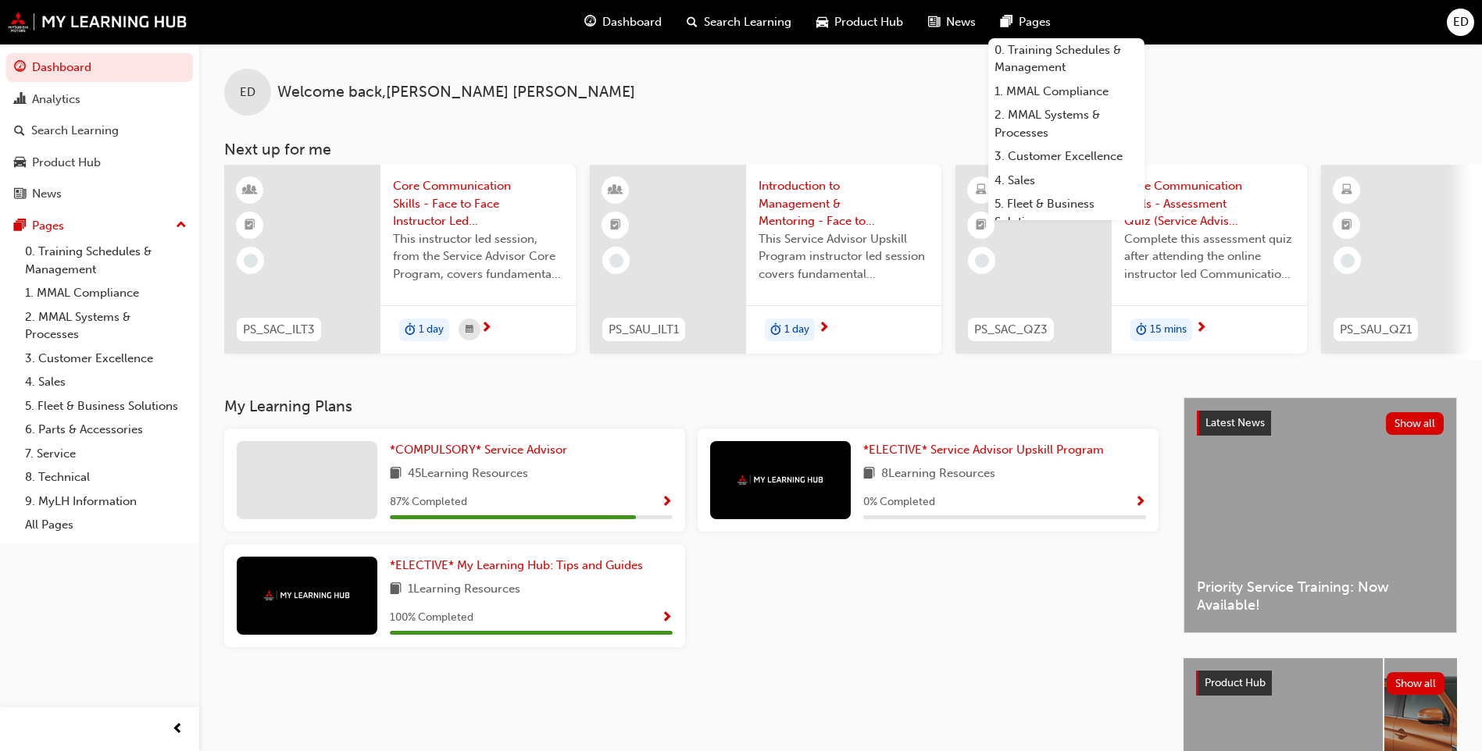
drag, startPoint x: 480, startPoint y: 438, endPoint x: 490, endPoint y: 453, distance: 17.6
click at [480, 439] on div "*COMPULSORY* Service Advisor 45 Learning Resources 87 % Completed" at bounding box center [454, 480] width 461 height 103
click at [492, 457] on span "*COMPULSORY* Service Advisor" at bounding box center [478, 450] width 177 height 14
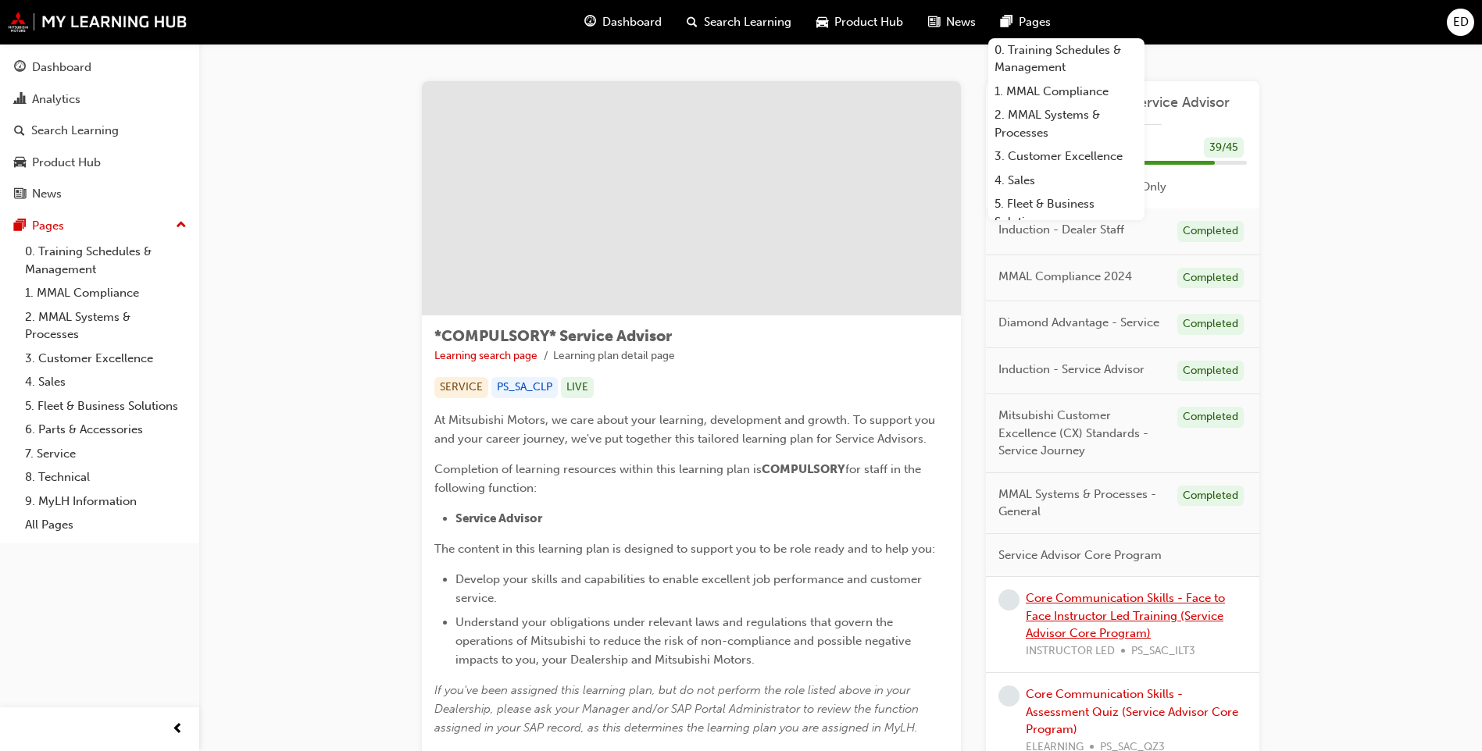
click at [1111, 595] on link "Core Communication Skills - Face to Face Instructor Led Training (Service Advis…" at bounding box center [1124, 615] width 199 height 49
